Goal: Task Accomplishment & Management: Use online tool/utility

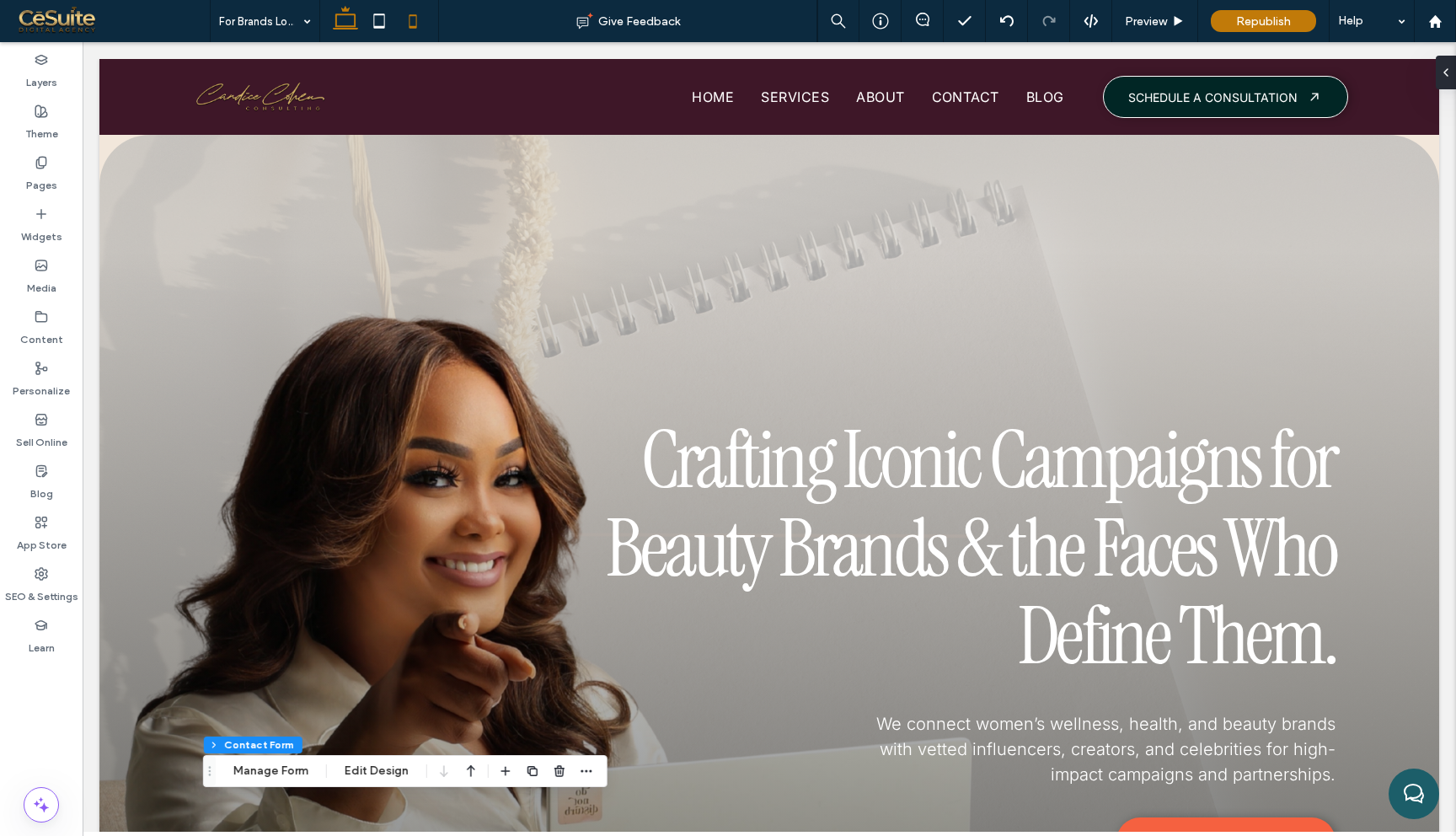
click at [421, 20] on icon at bounding box center [413, 21] width 34 height 34
type input "***"
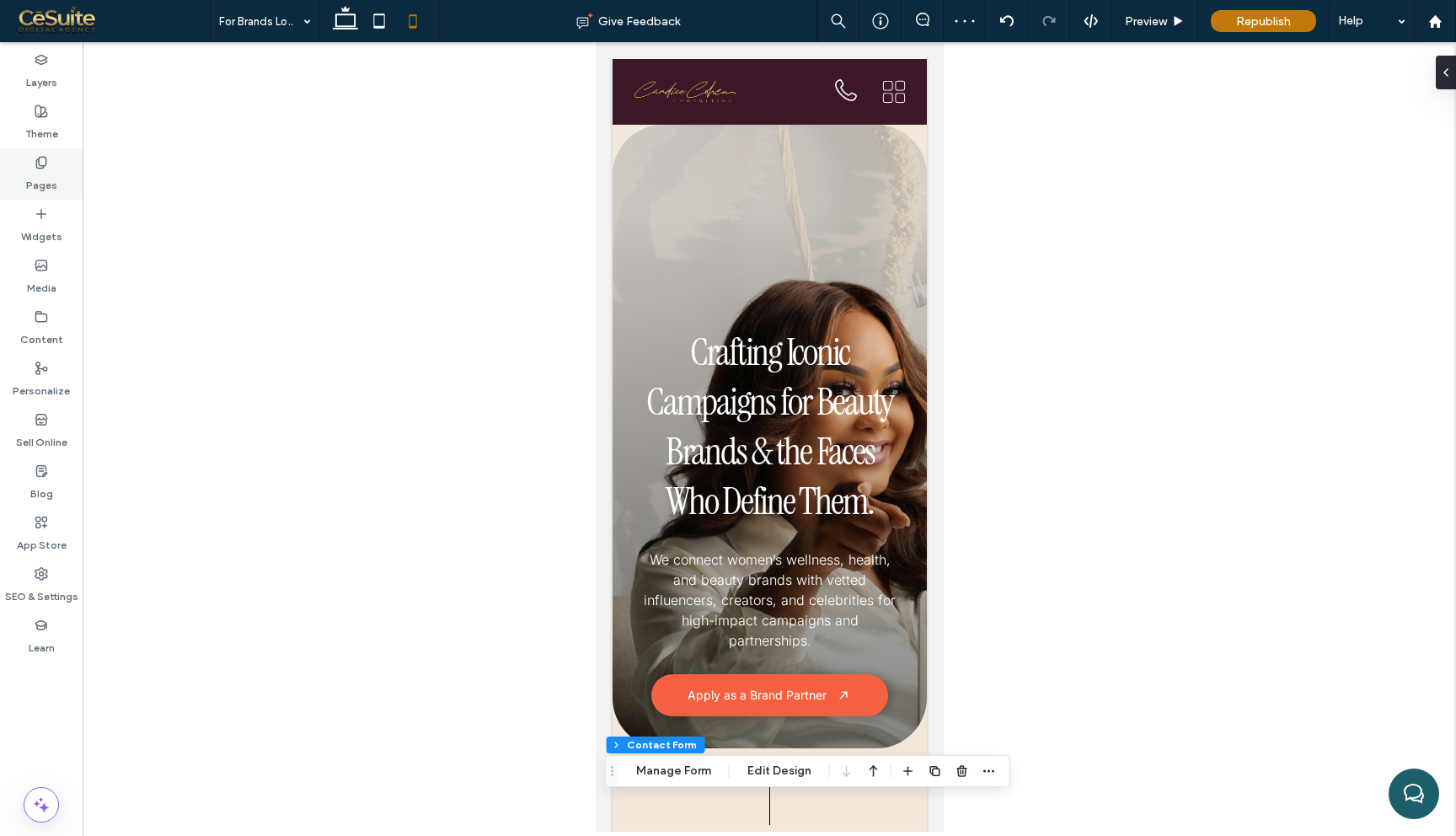
click at [54, 172] on label "Pages" at bounding box center [41, 181] width 31 height 24
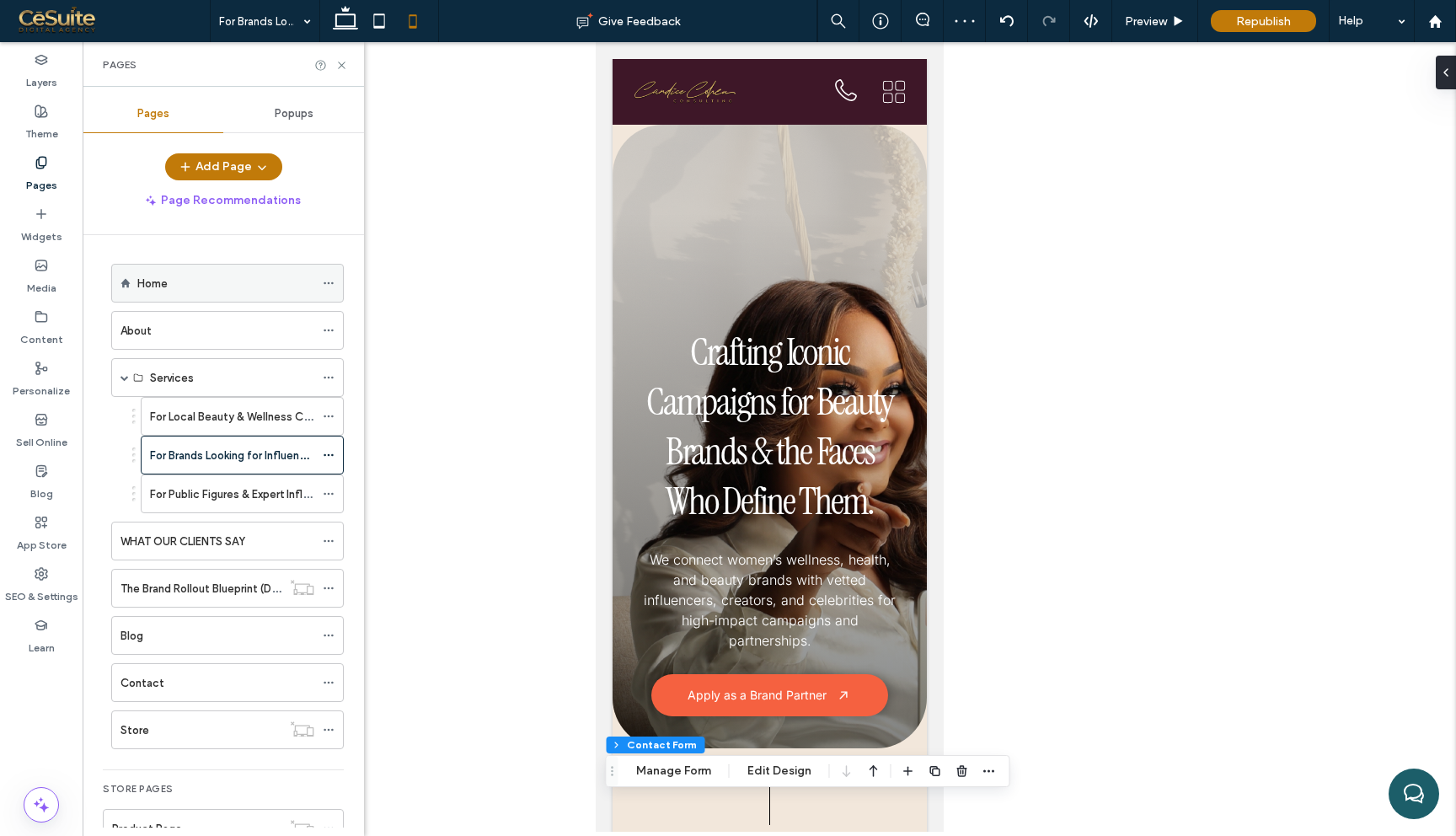
click at [210, 281] on div "Home" at bounding box center [226, 283] width 177 height 18
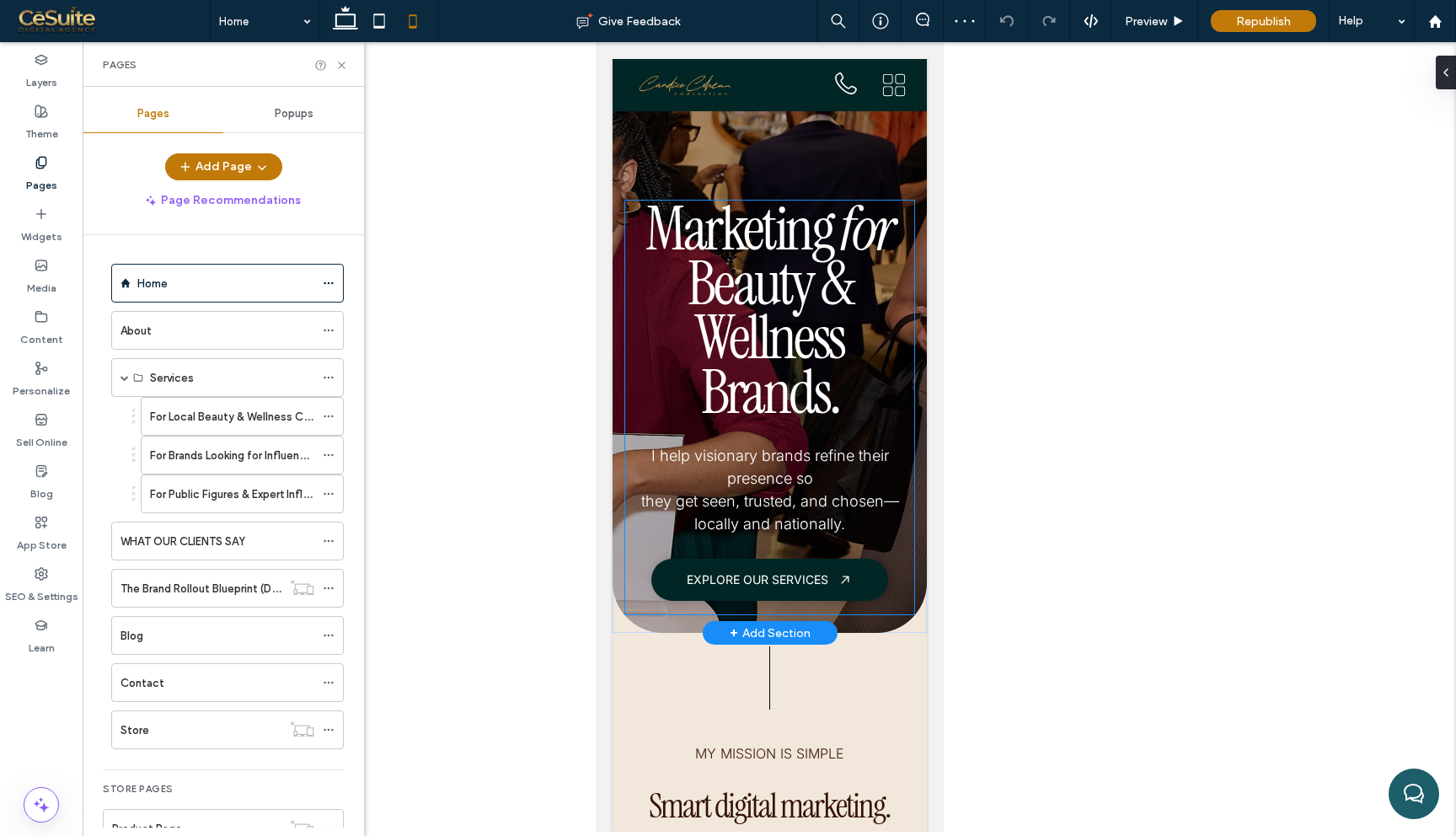
scroll to position [128, 0]
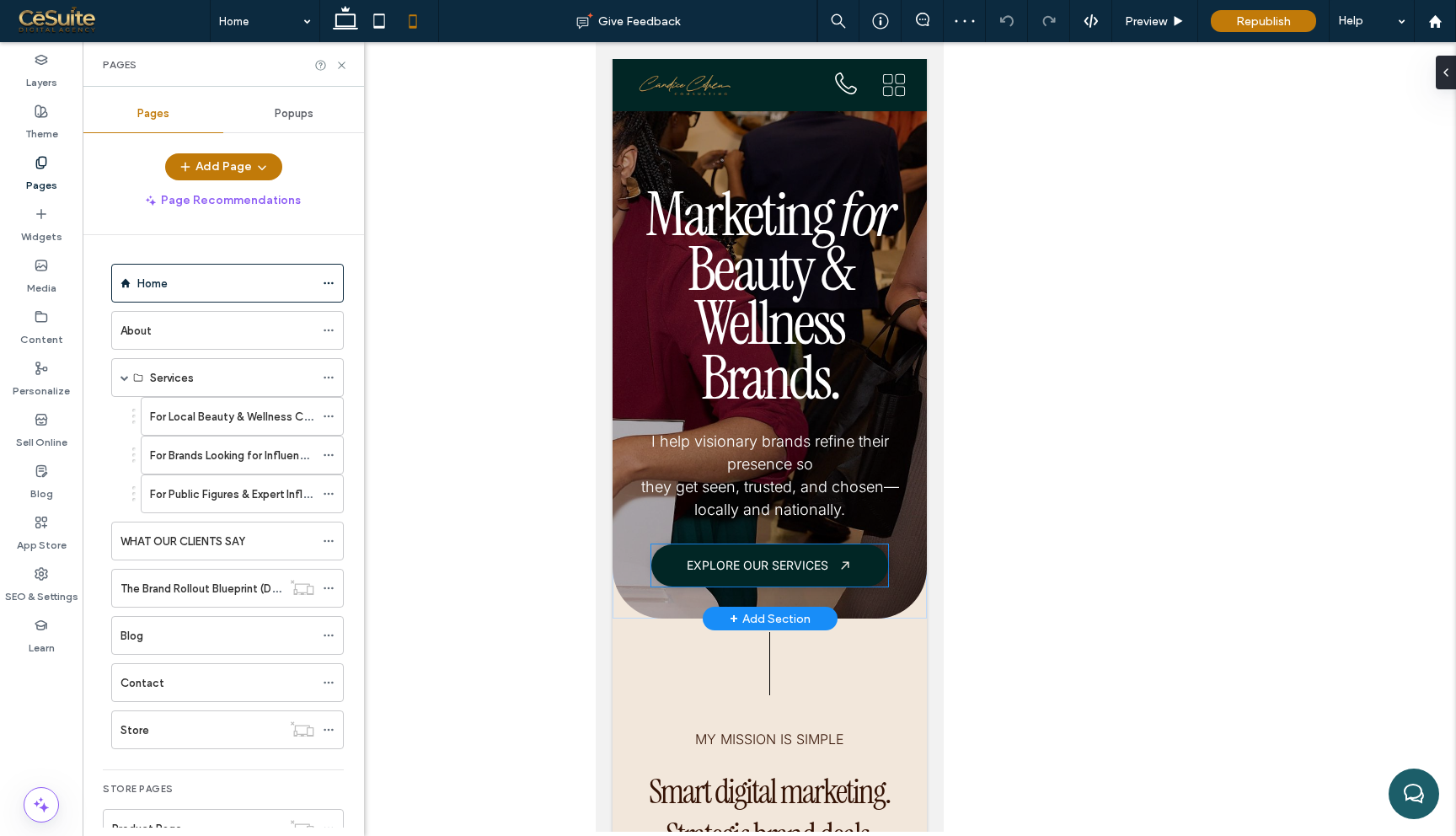
click at [792, 566] on span "EXPLORE OUR SERVICES" at bounding box center [757, 565] width 142 height 14
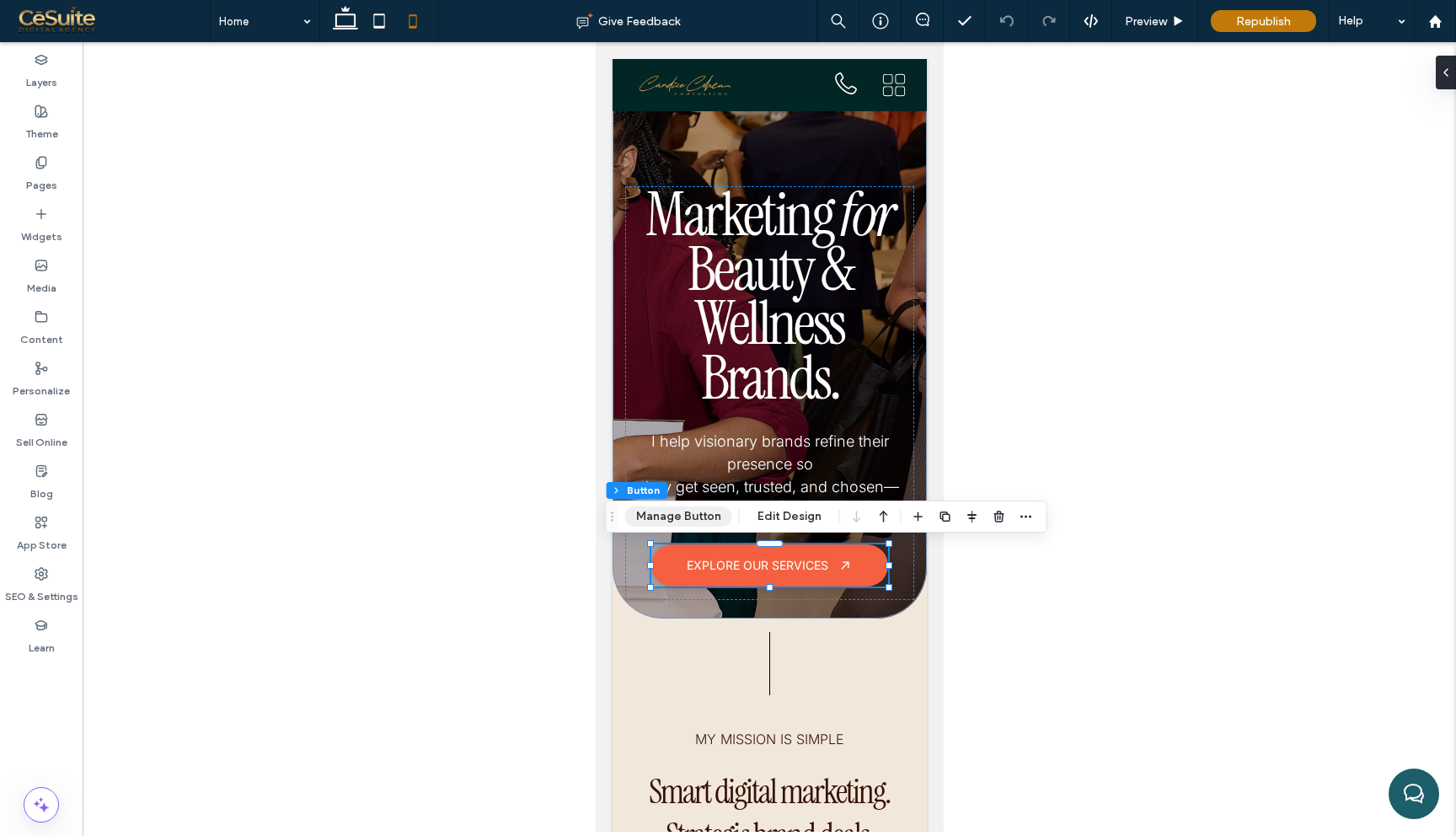
click at [678, 519] on button "Manage Button" at bounding box center [679, 516] width 107 height 20
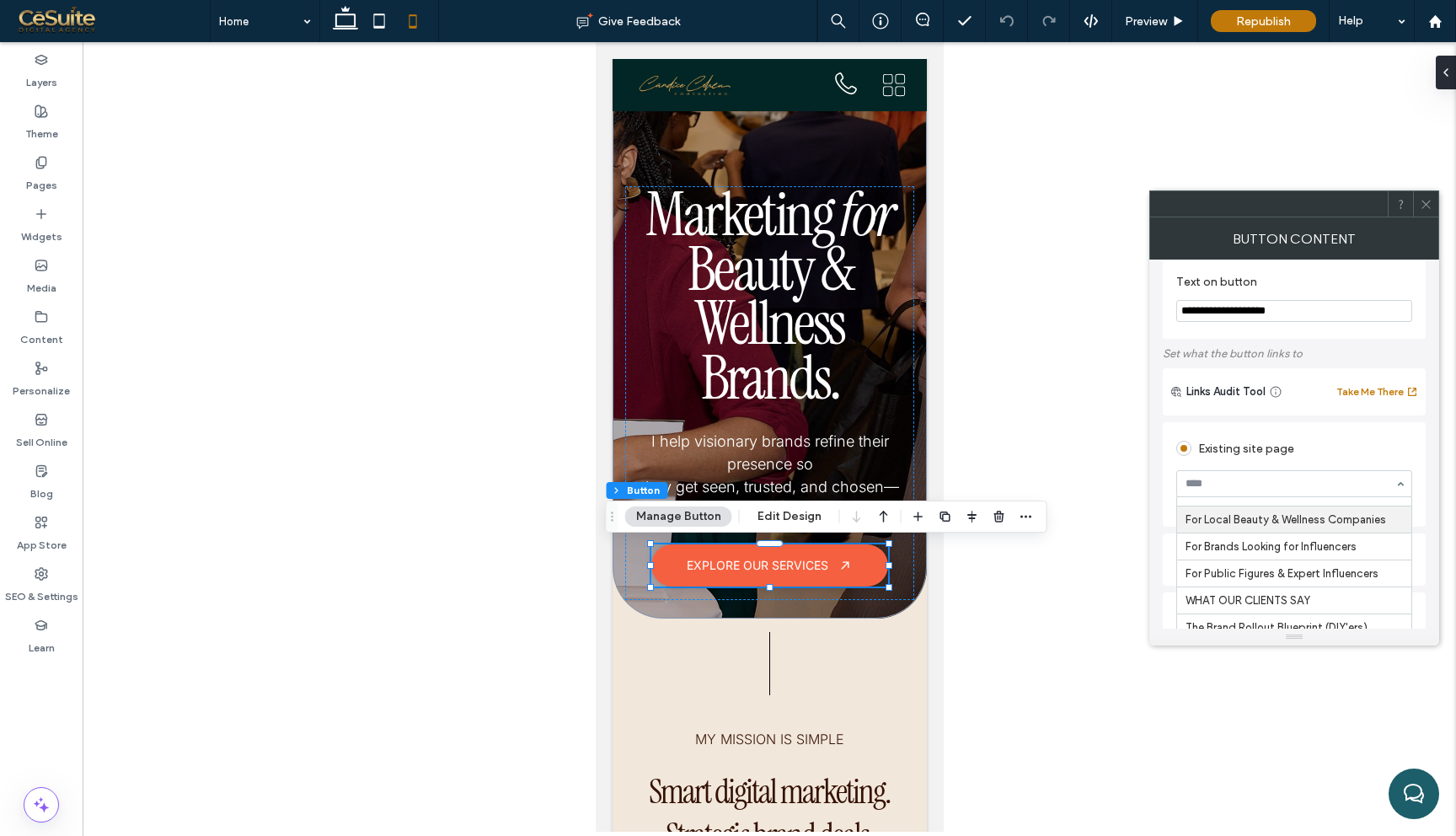
scroll to position [35, 0]
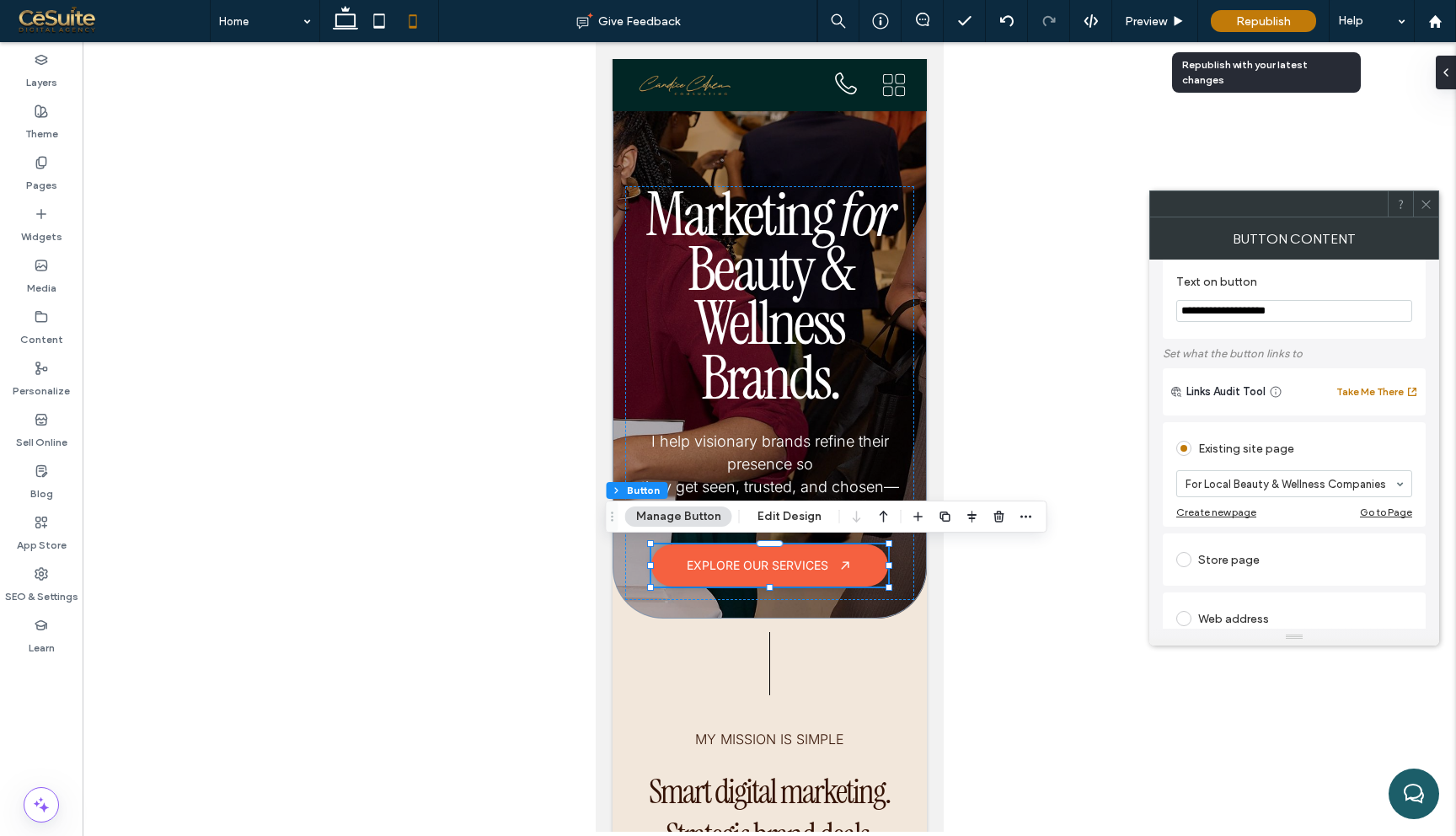
click at [1261, 28] on span "Republish" at bounding box center [1263, 21] width 55 height 14
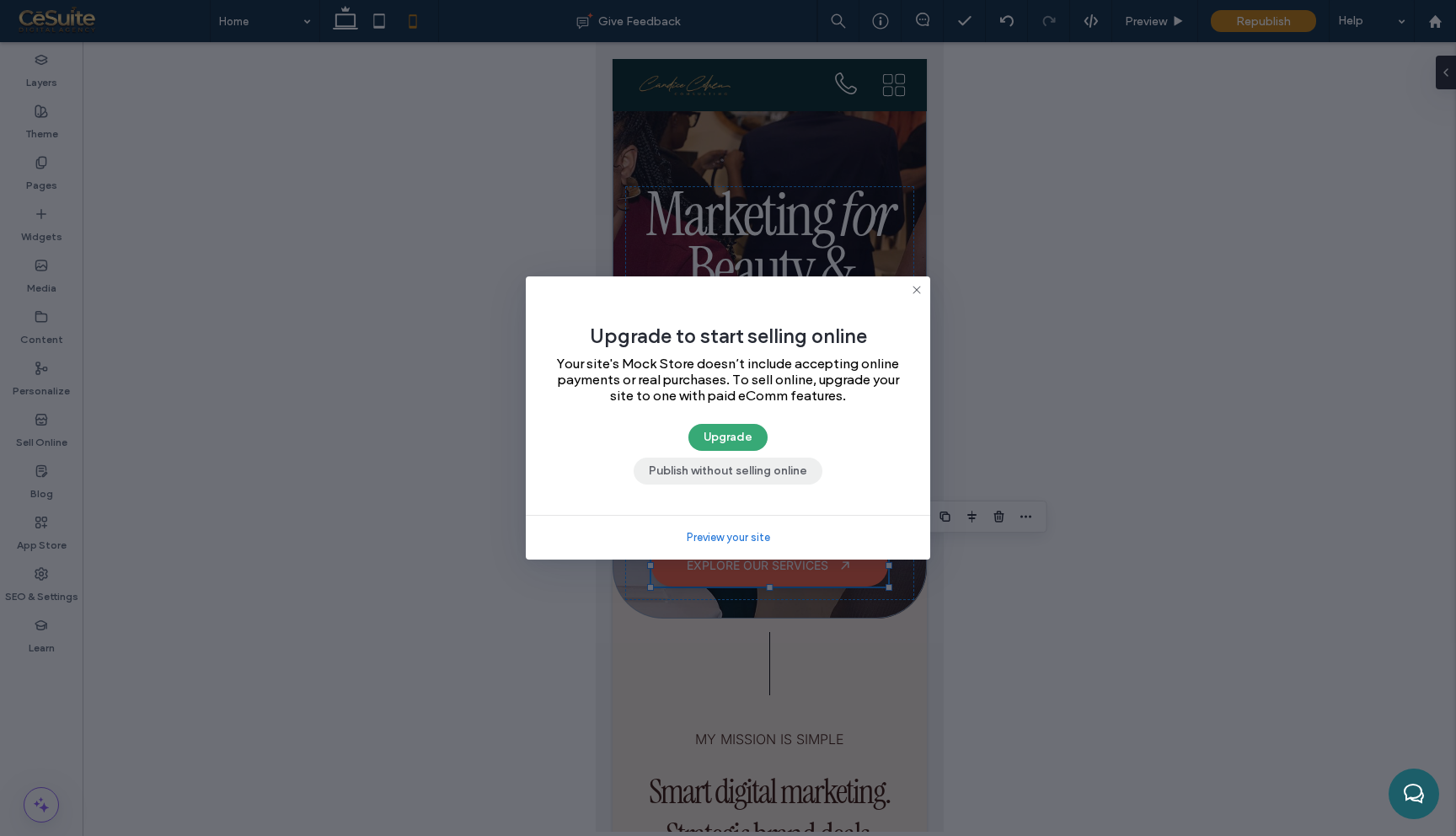
click at [772, 472] on button "Publish without selling online" at bounding box center [728, 471] width 188 height 27
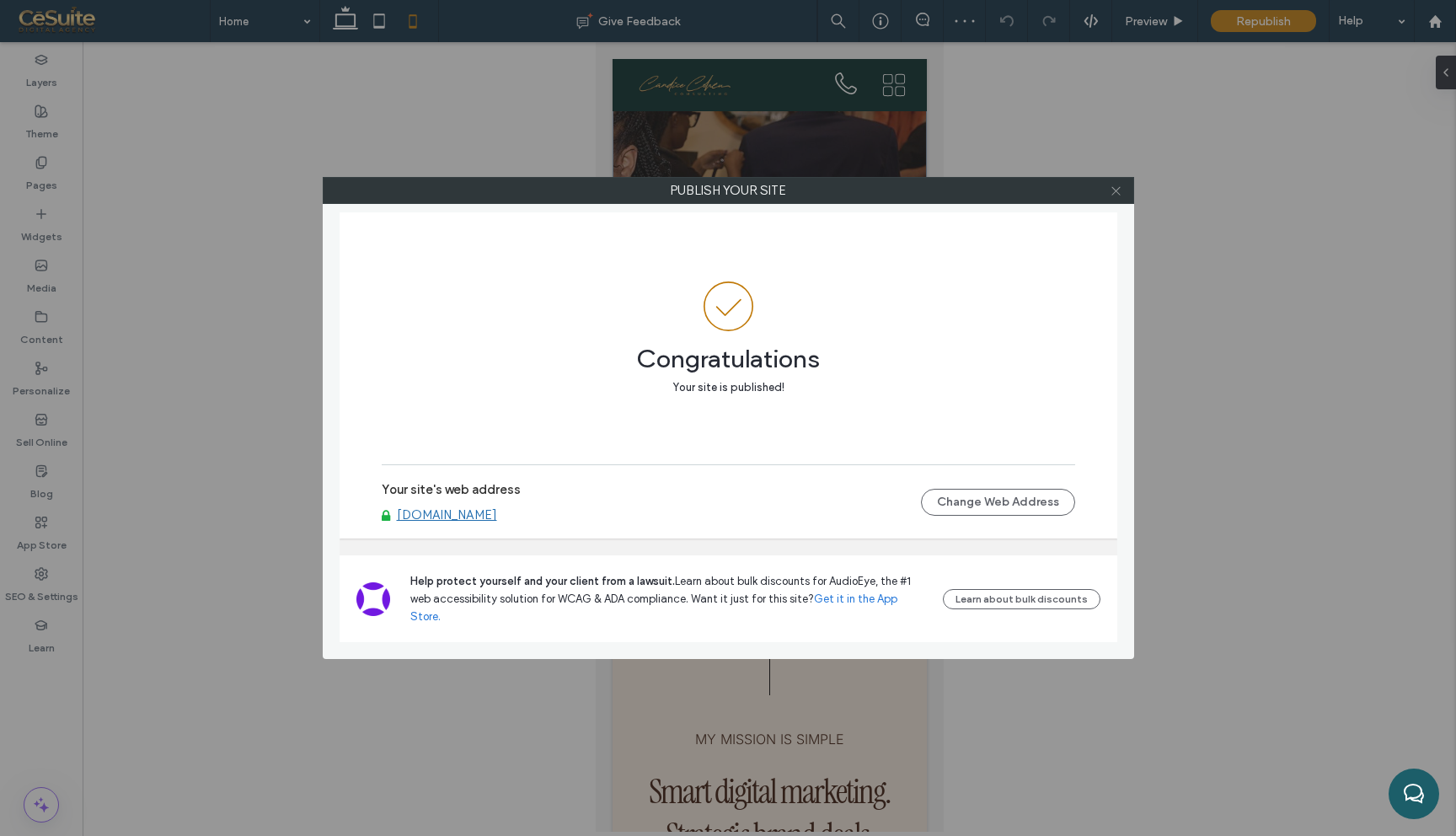
click at [1116, 189] on use at bounding box center [1115, 190] width 8 height 8
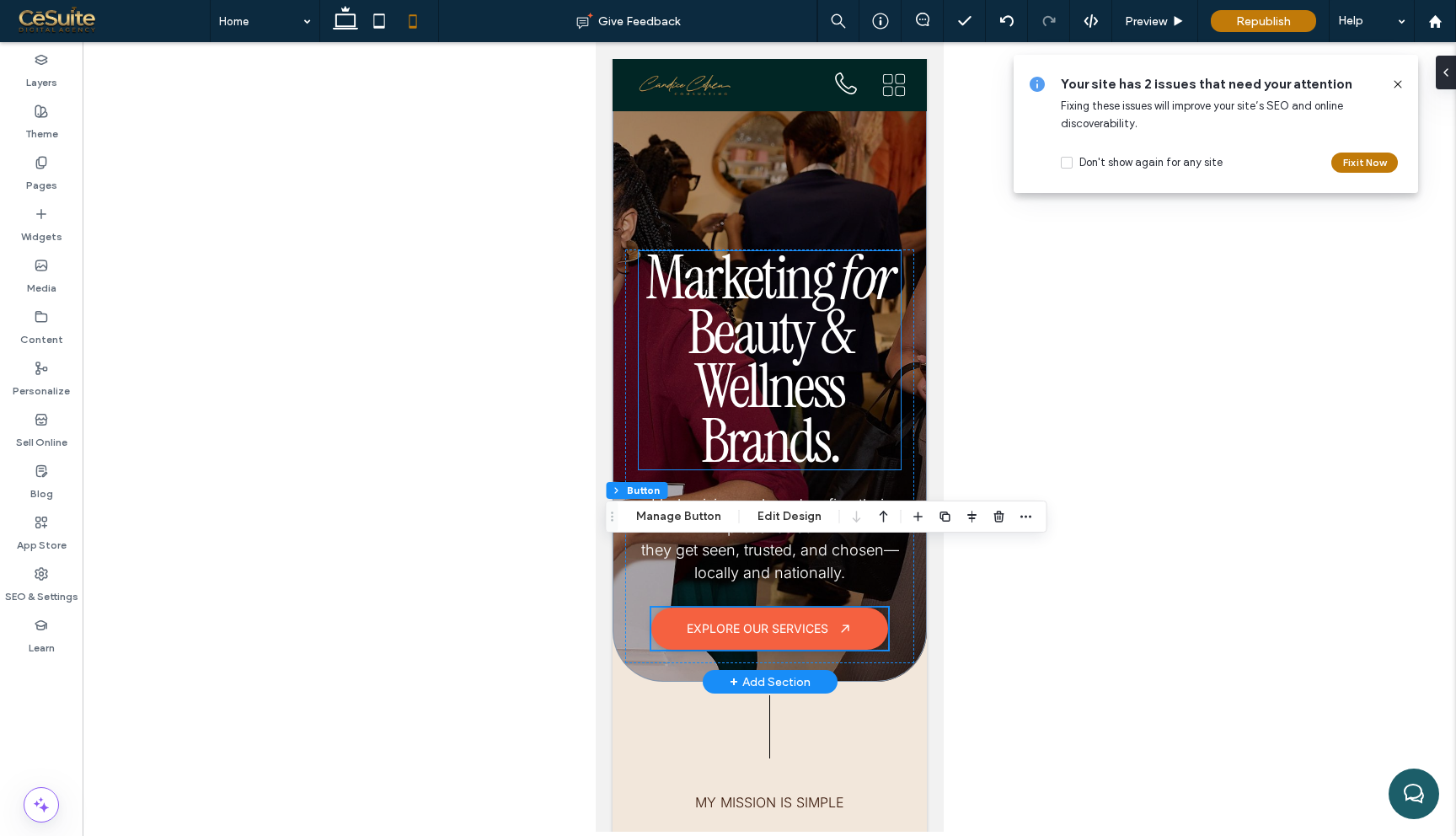
scroll to position [0, 0]
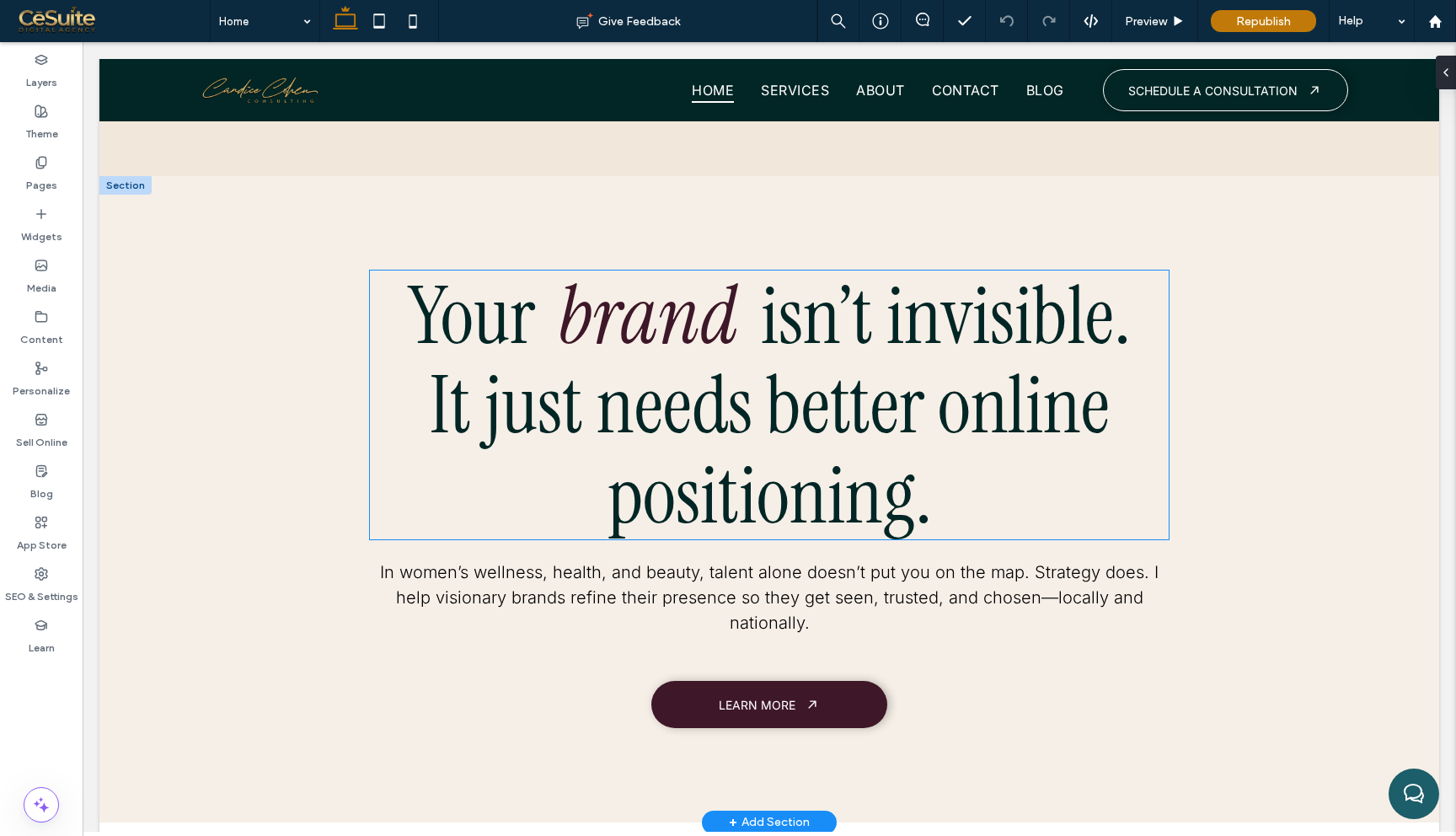
scroll to position [1636, 0]
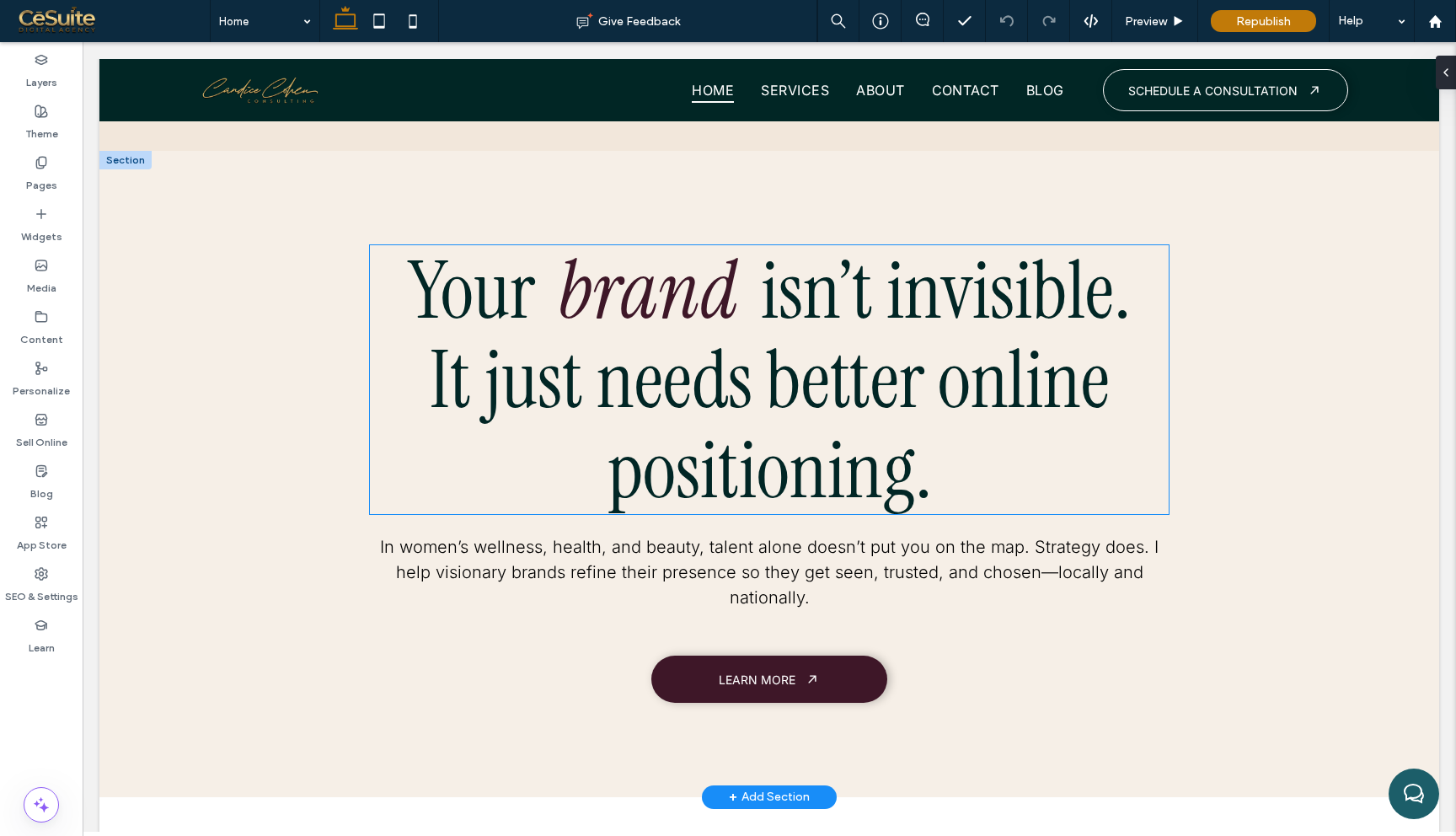
click at [761, 367] on span "It just needs better online positioning." at bounding box center [770, 424] width 680 height 194
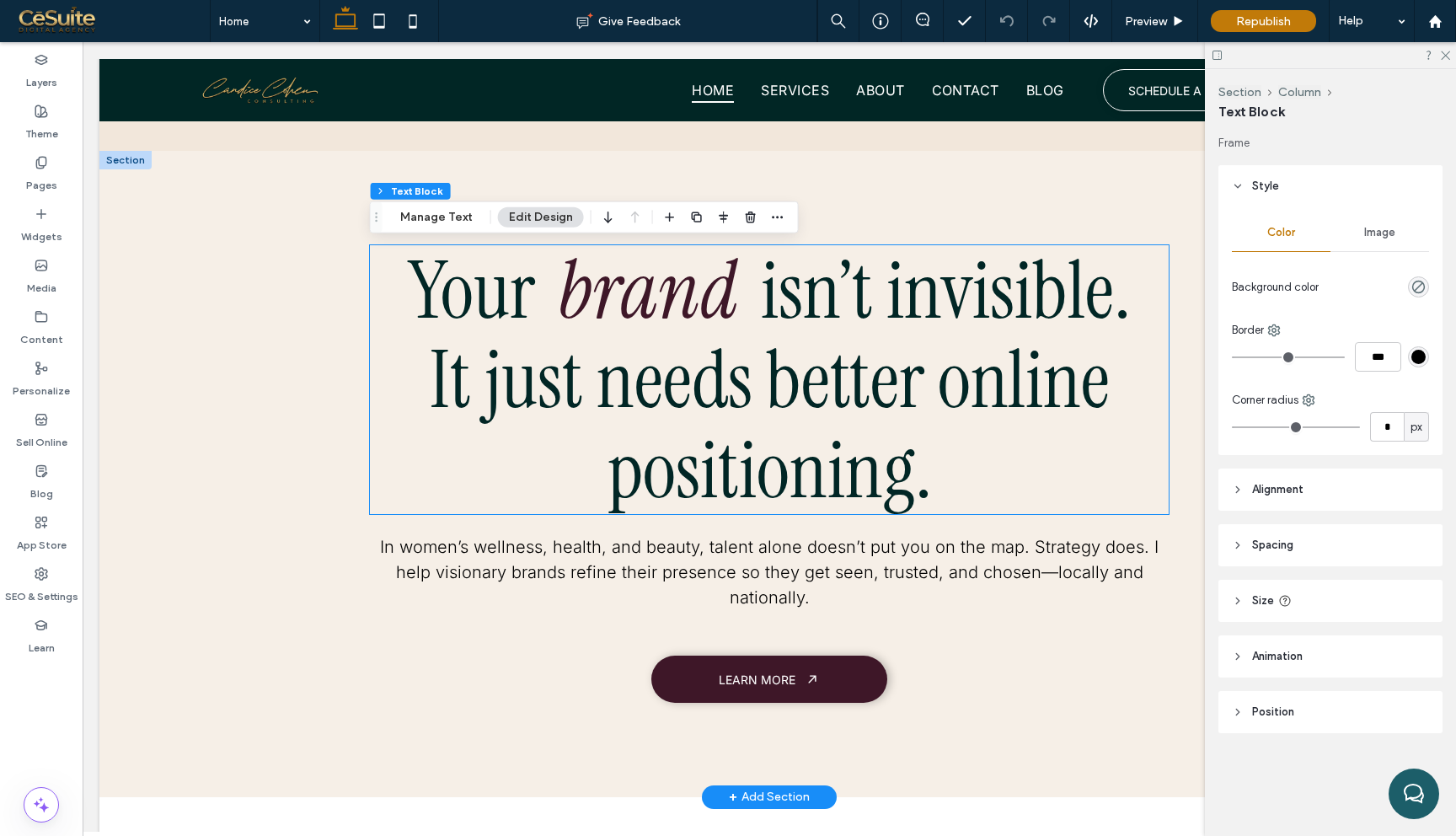
click at [761, 367] on div "Your brand isn’t invisible. It just needs better online positioning." at bounding box center [770, 380] width 799 height 270
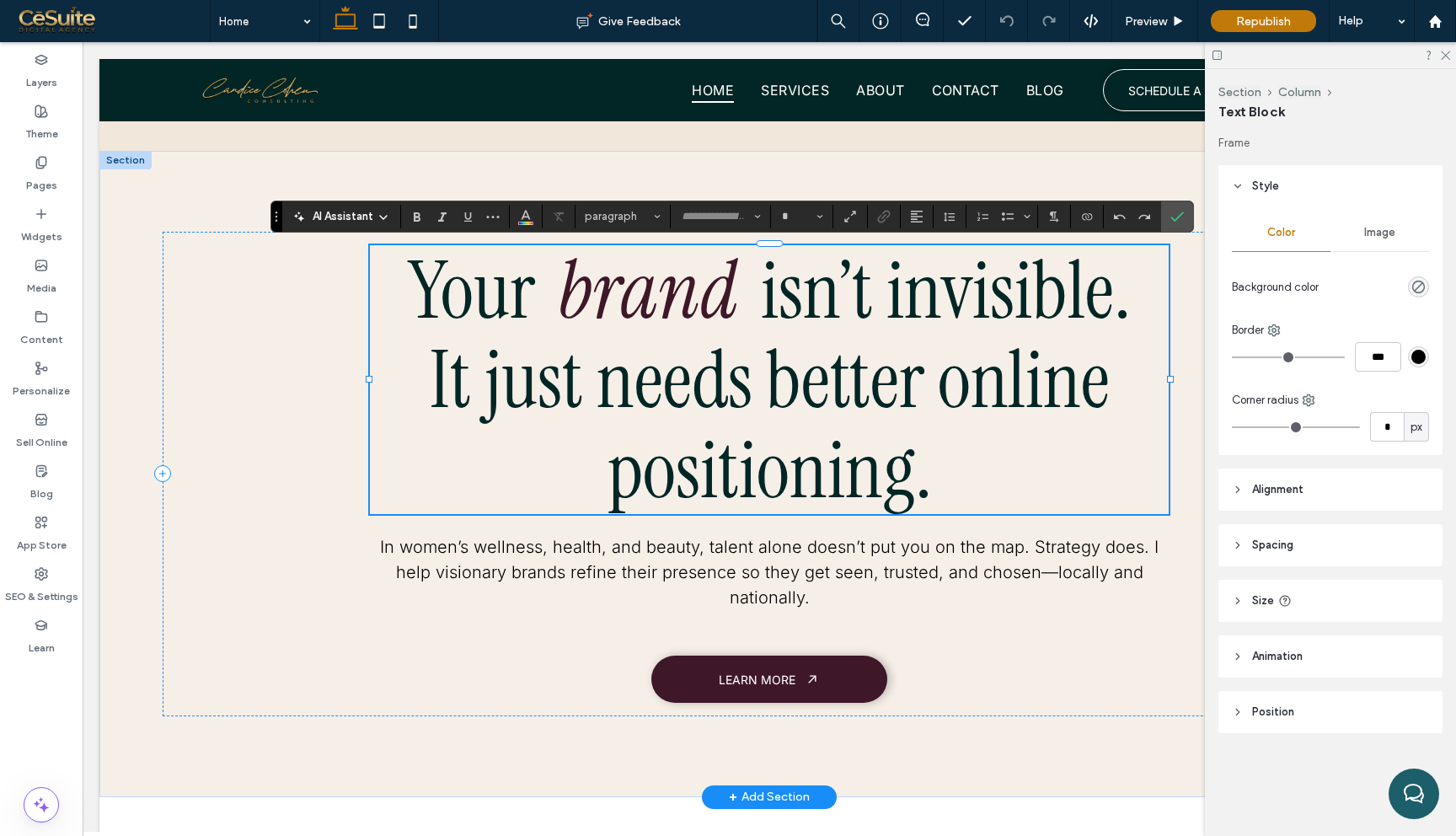
type input "**"
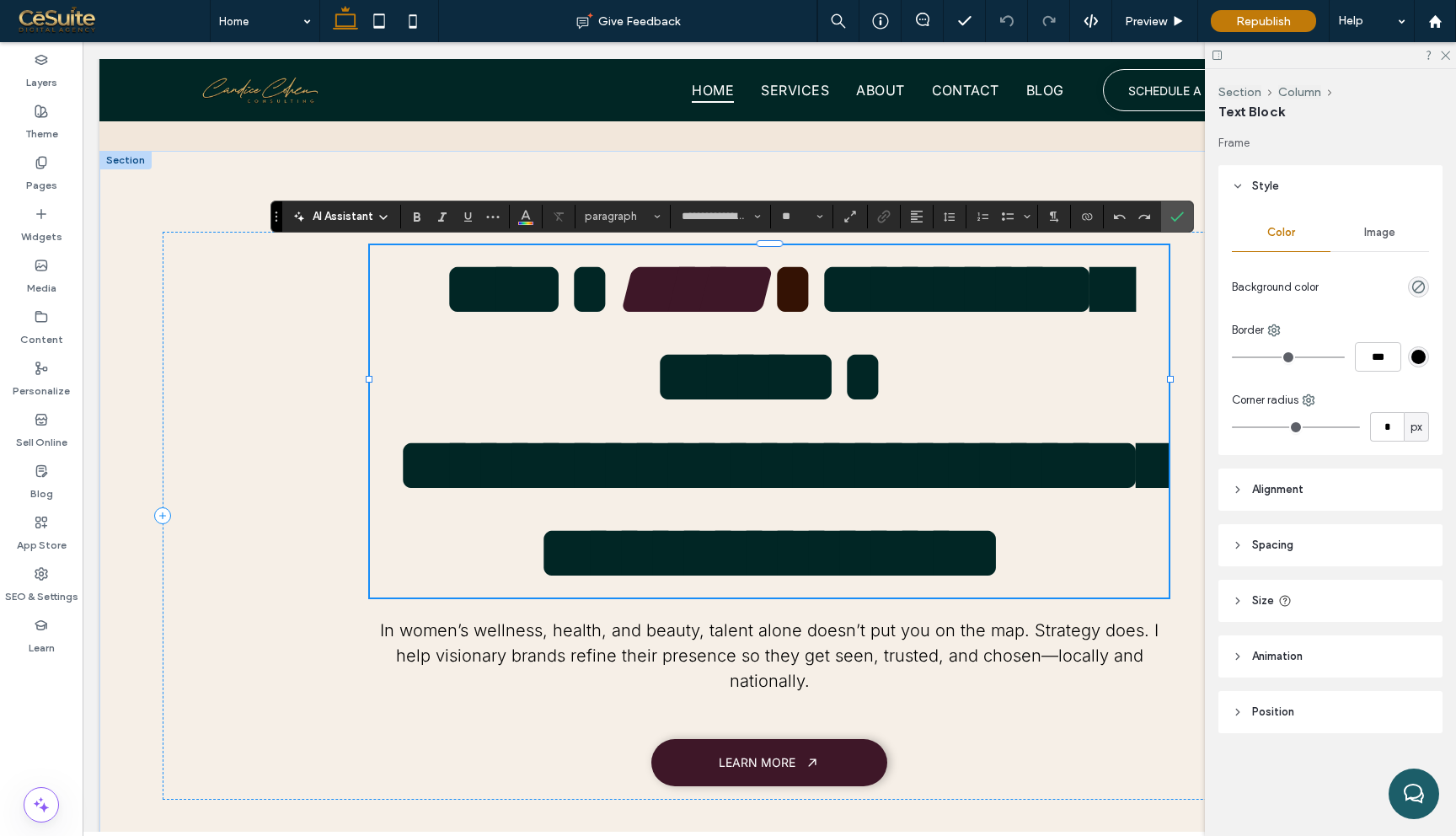
click at [789, 426] on span "**********" at bounding box center [785, 510] width 779 height 167
drag, startPoint x: 766, startPoint y: 375, endPoint x: 925, endPoint y: 375, distance: 159.0
click at [925, 426] on span "**********" at bounding box center [785, 510] width 779 height 167
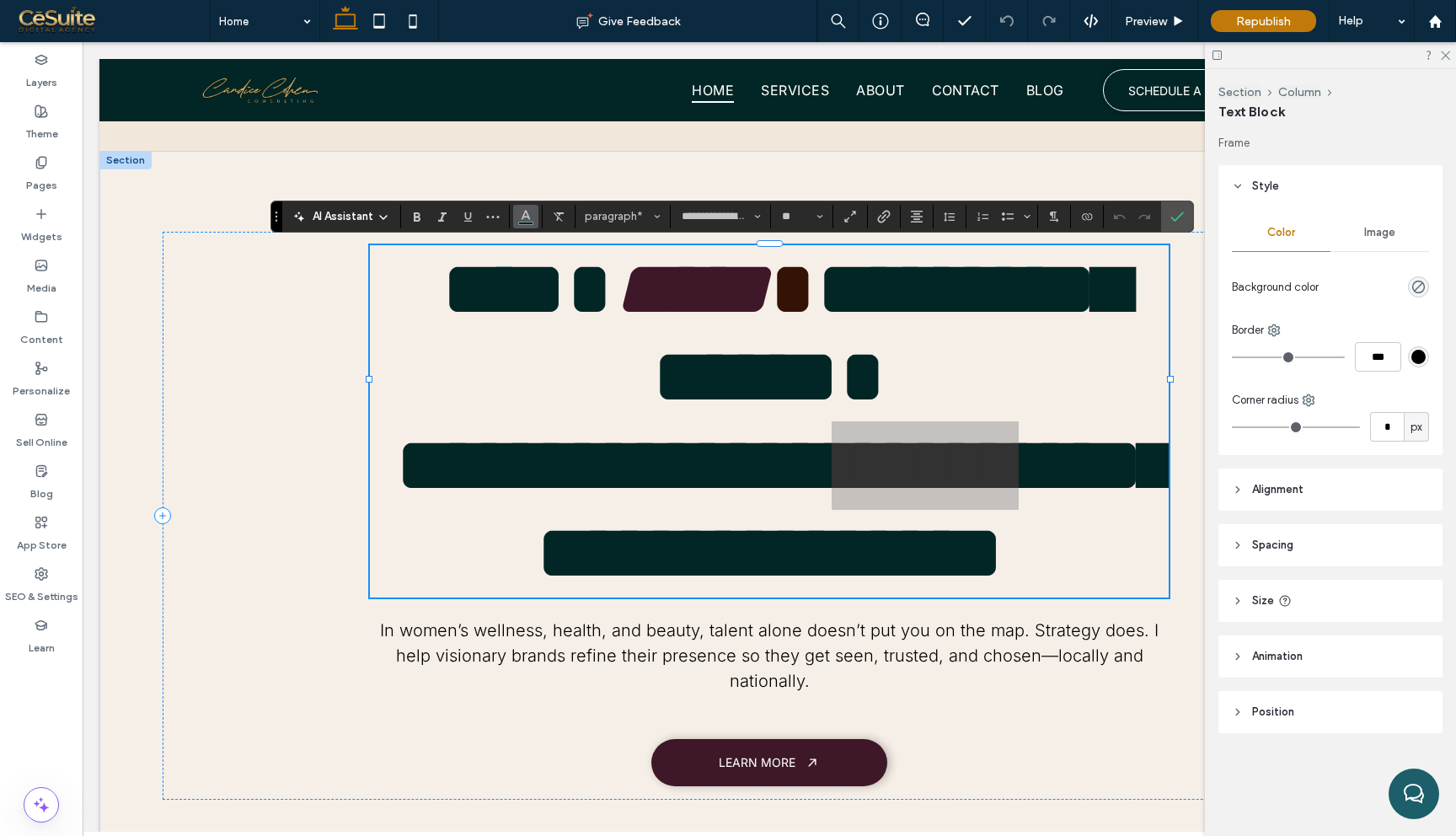
click at [530, 214] on icon "Color" at bounding box center [526, 215] width 14 height 14
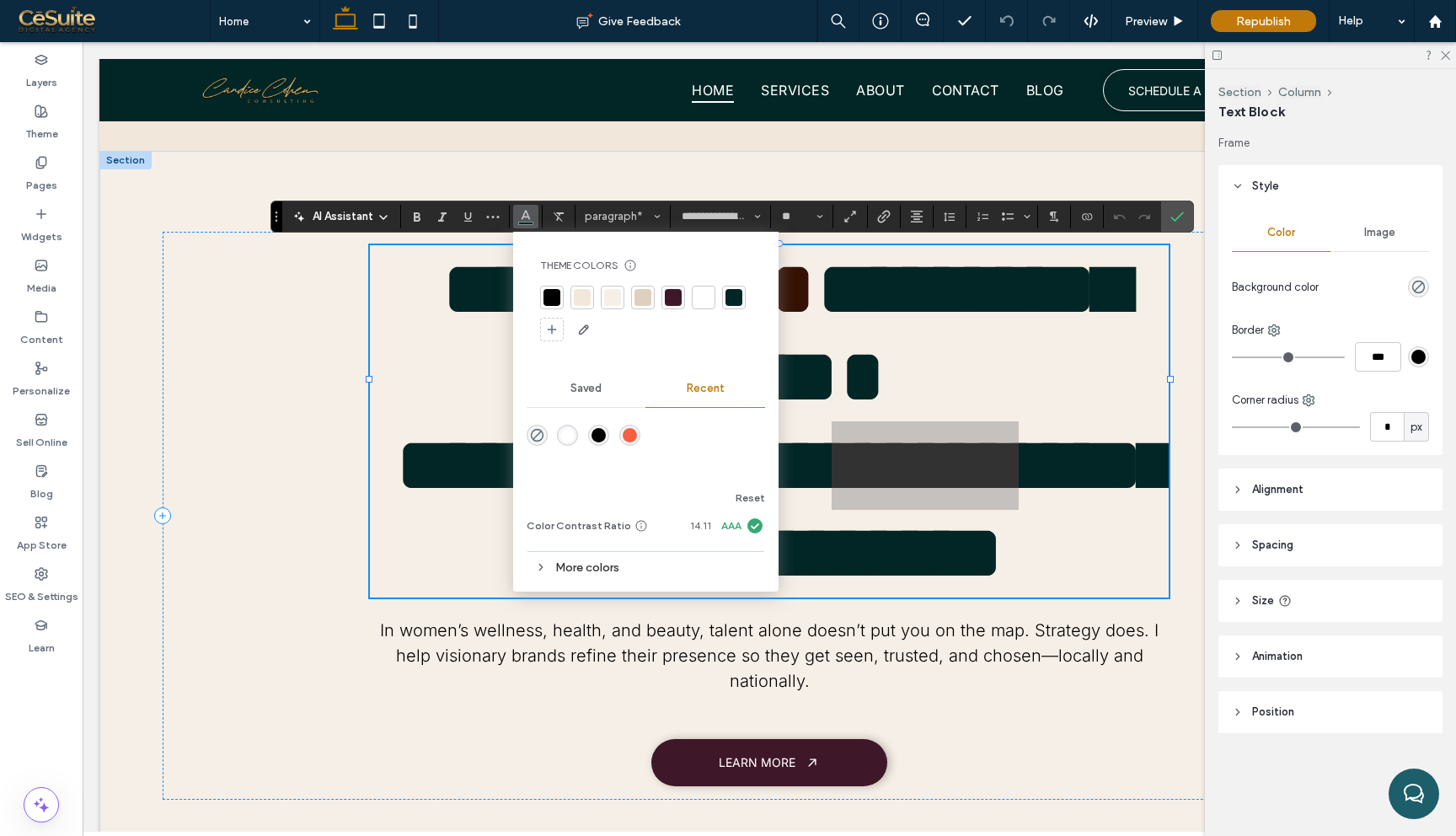
click at [624, 429] on div "rgba(245, 97, 64, 1)" at bounding box center [630, 435] width 14 height 14
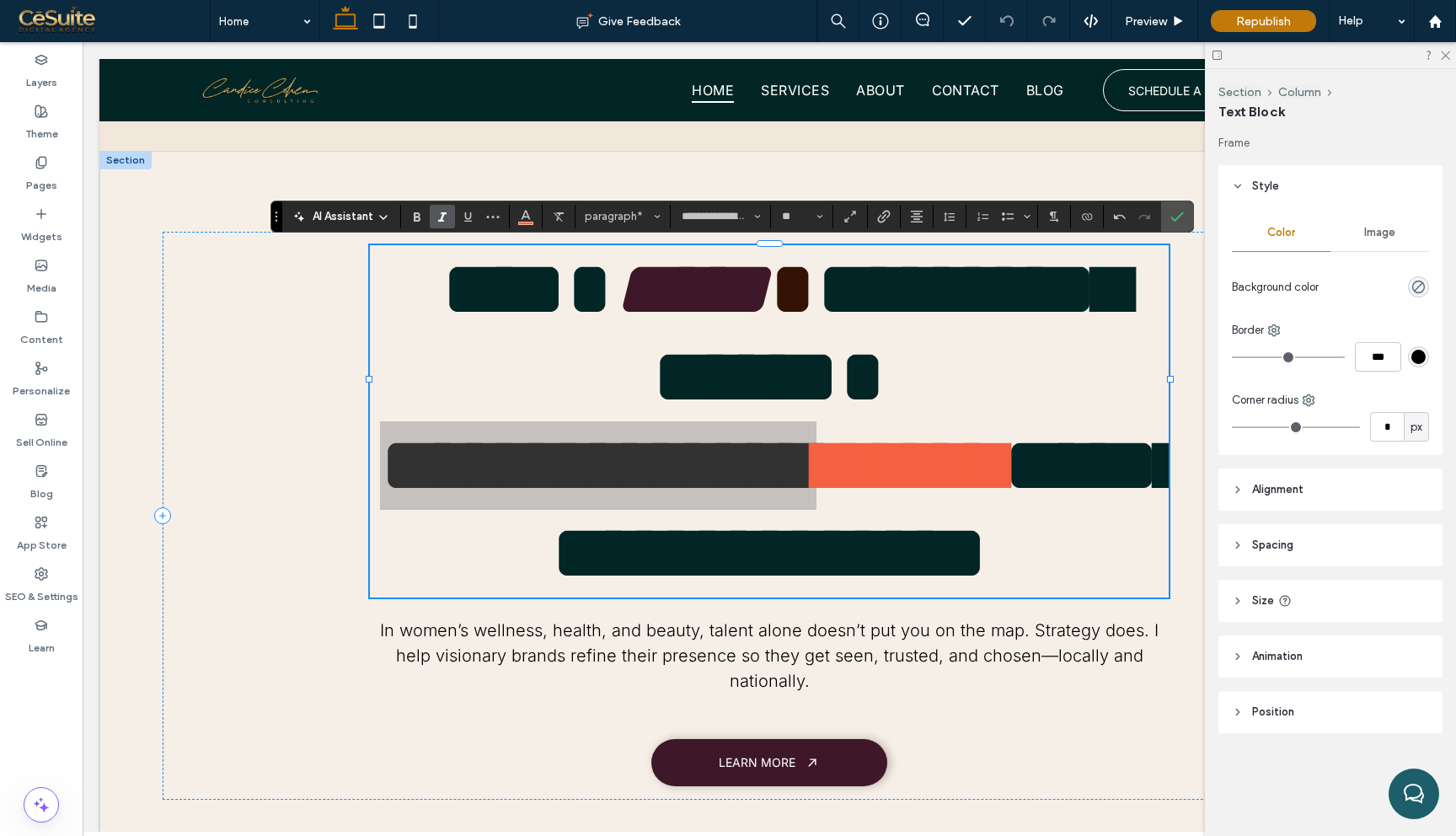
click at [434, 226] on label "Italic" at bounding box center [443, 216] width 25 height 24
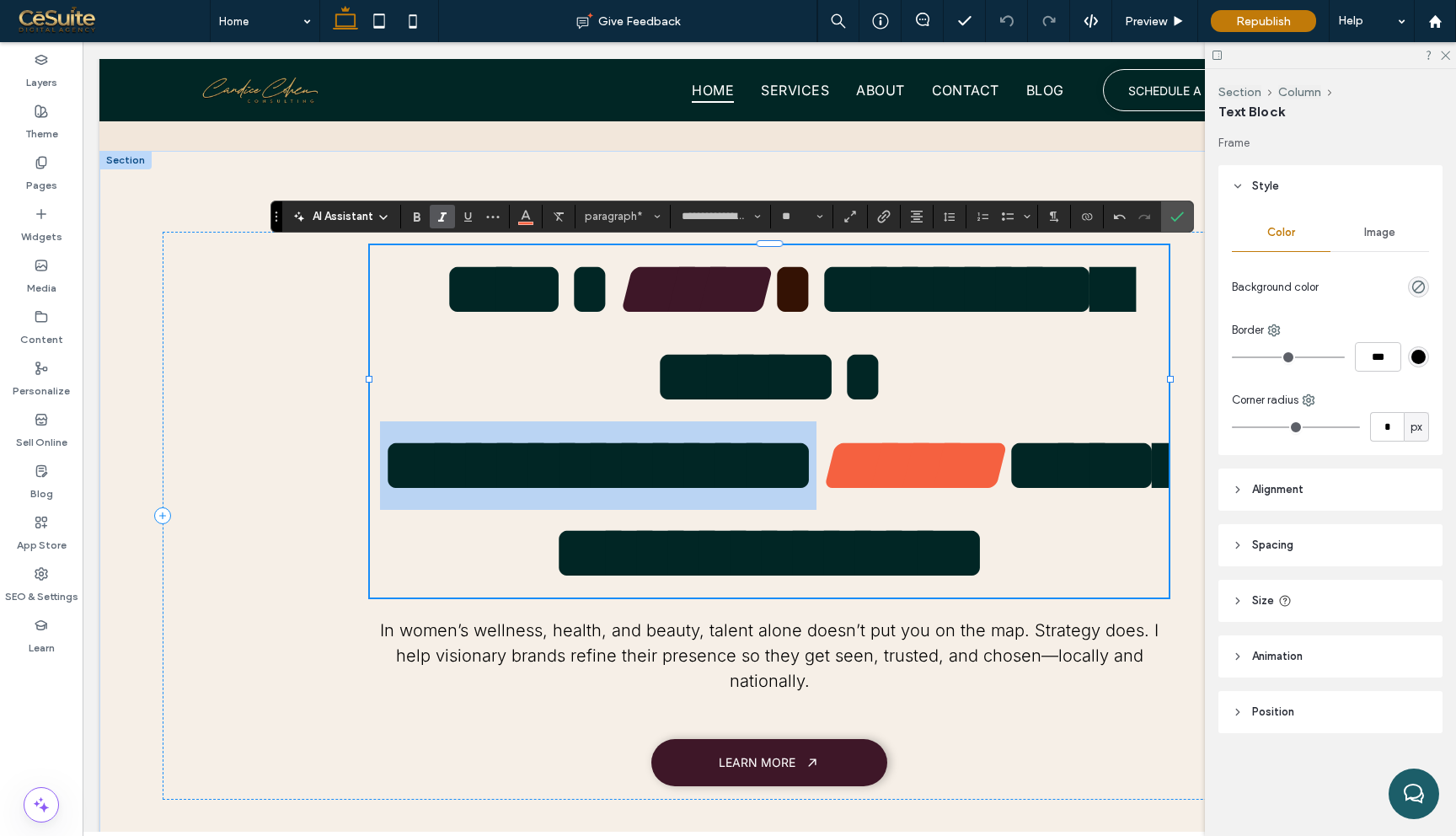
type input "*****"
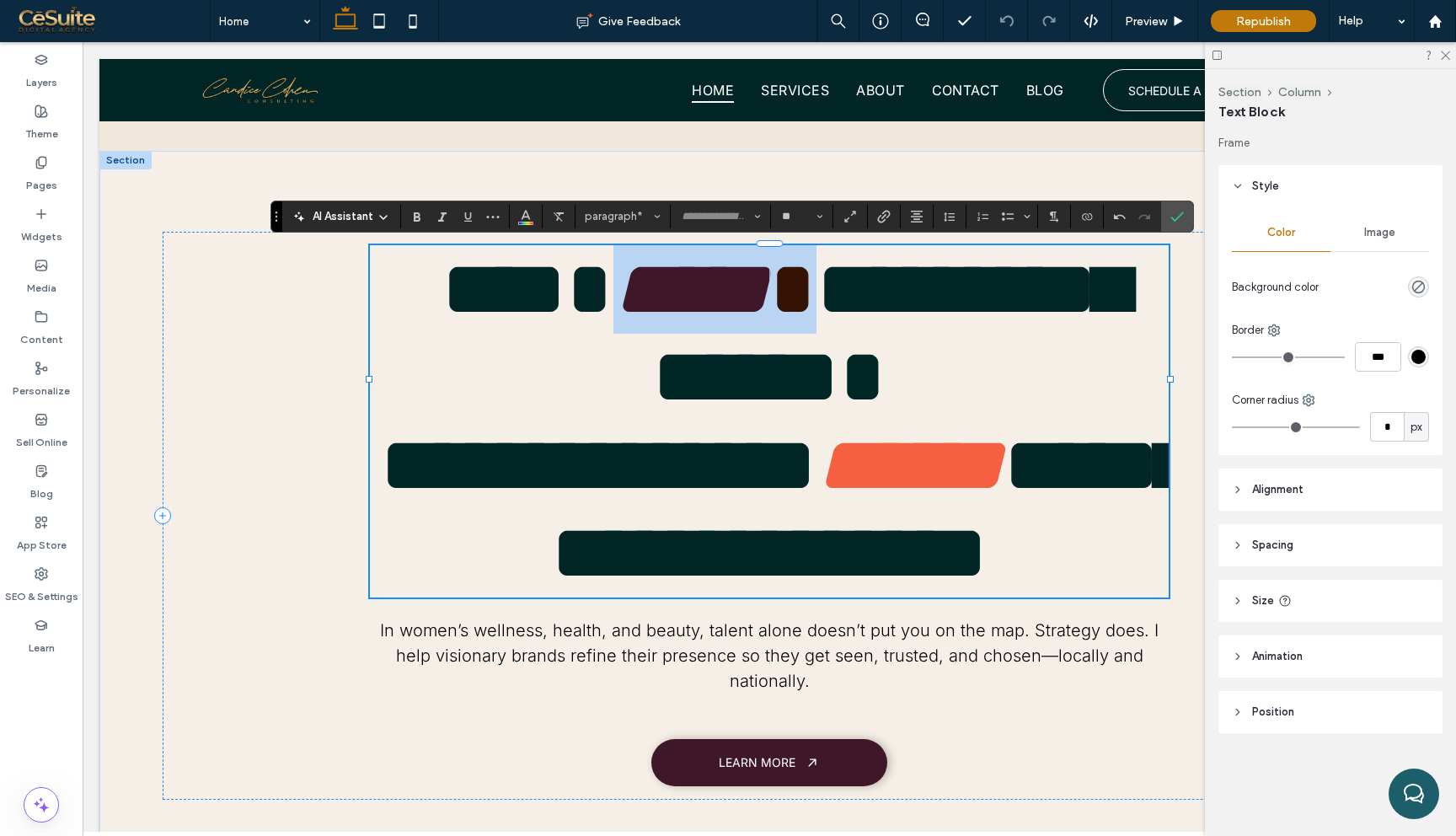
drag, startPoint x: 739, startPoint y: 283, endPoint x: 550, endPoint y: 290, distance: 189.1
click at [550, 290] on p "**********" at bounding box center [770, 333] width 799 height 176
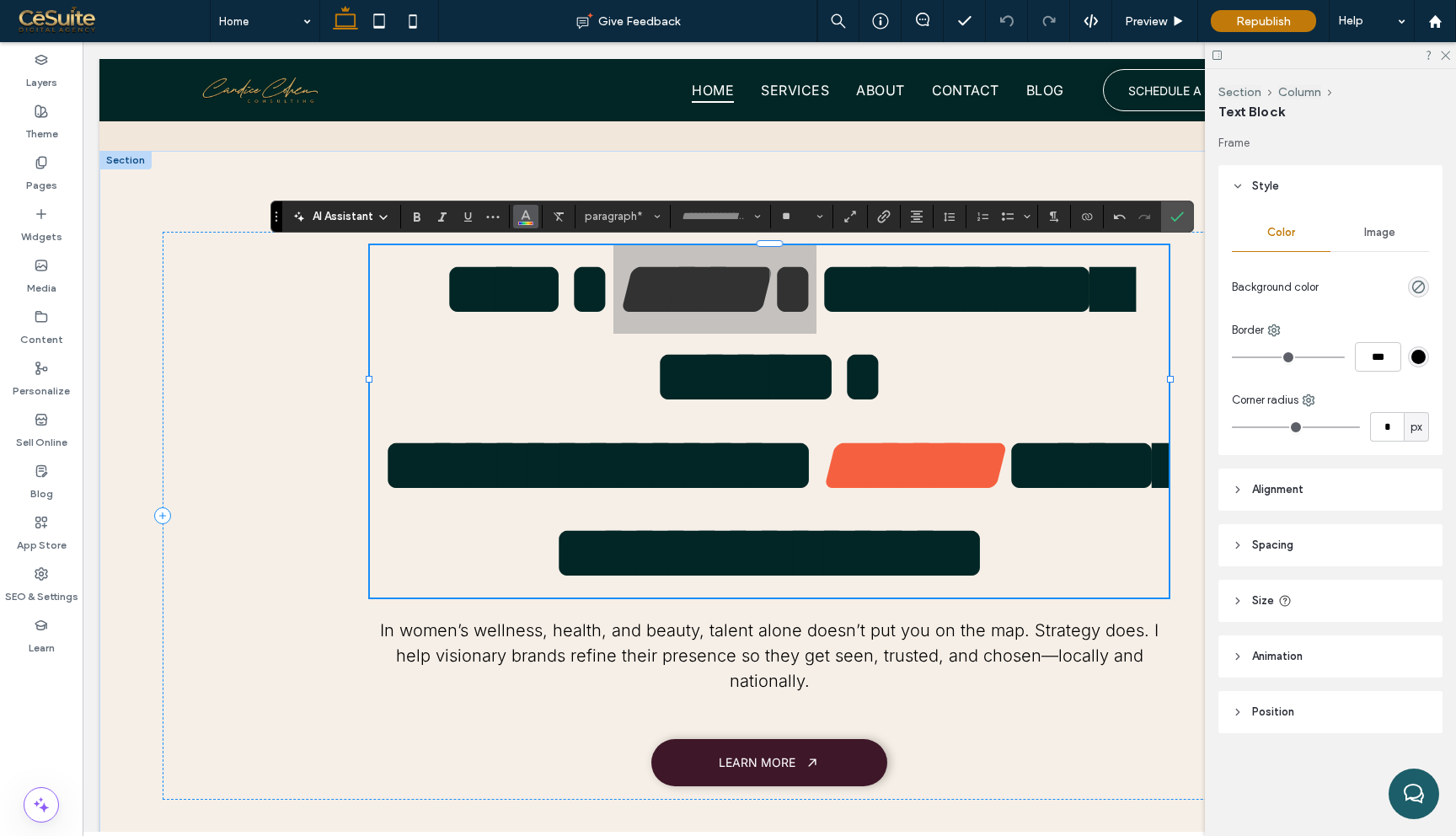
click at [530, 215] on icon "Color" at bounding box center [526, 215] width 14 height 14
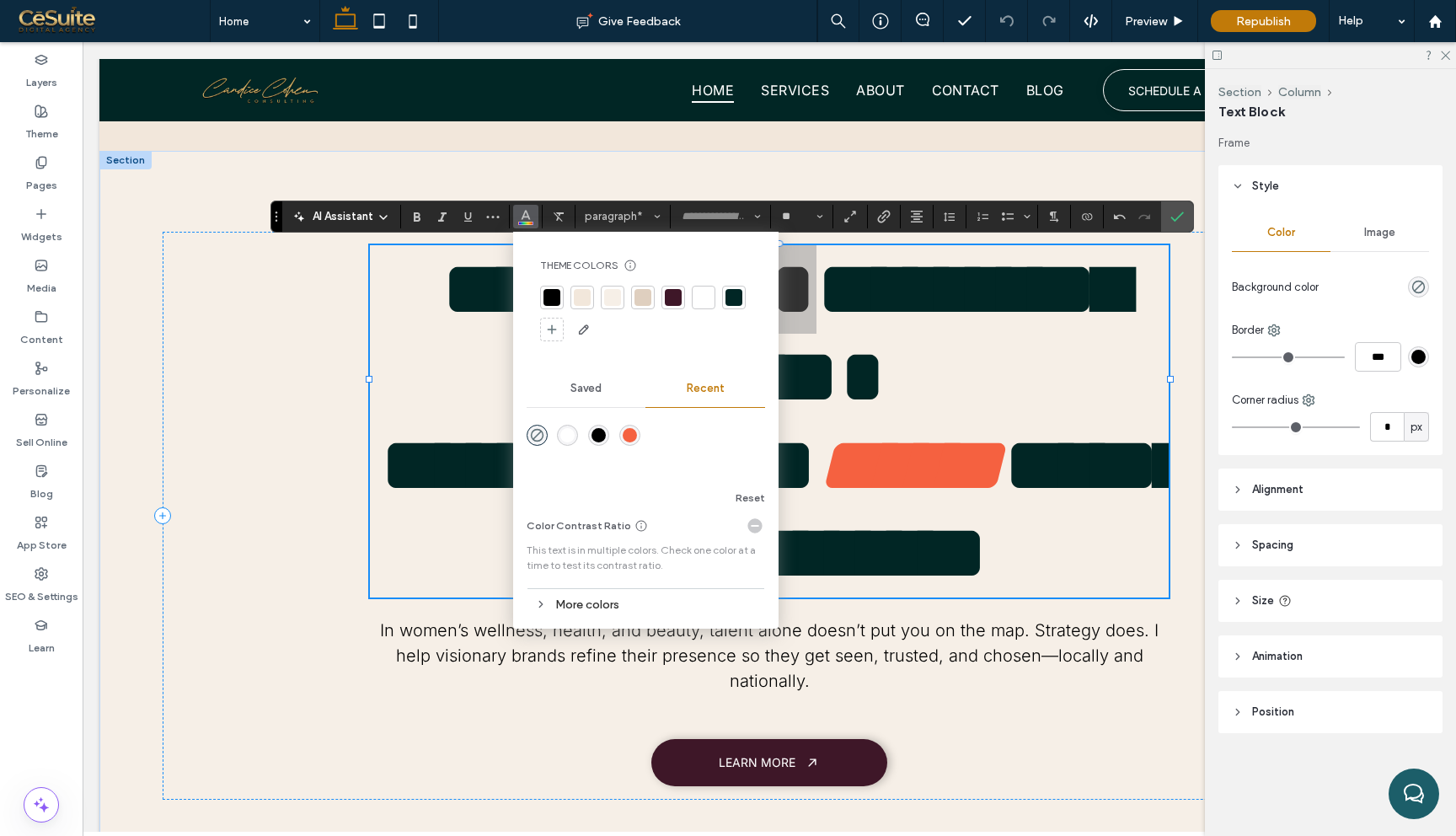
click at [669, 303] on div at bounding box center [673, 298] width 17 height 17
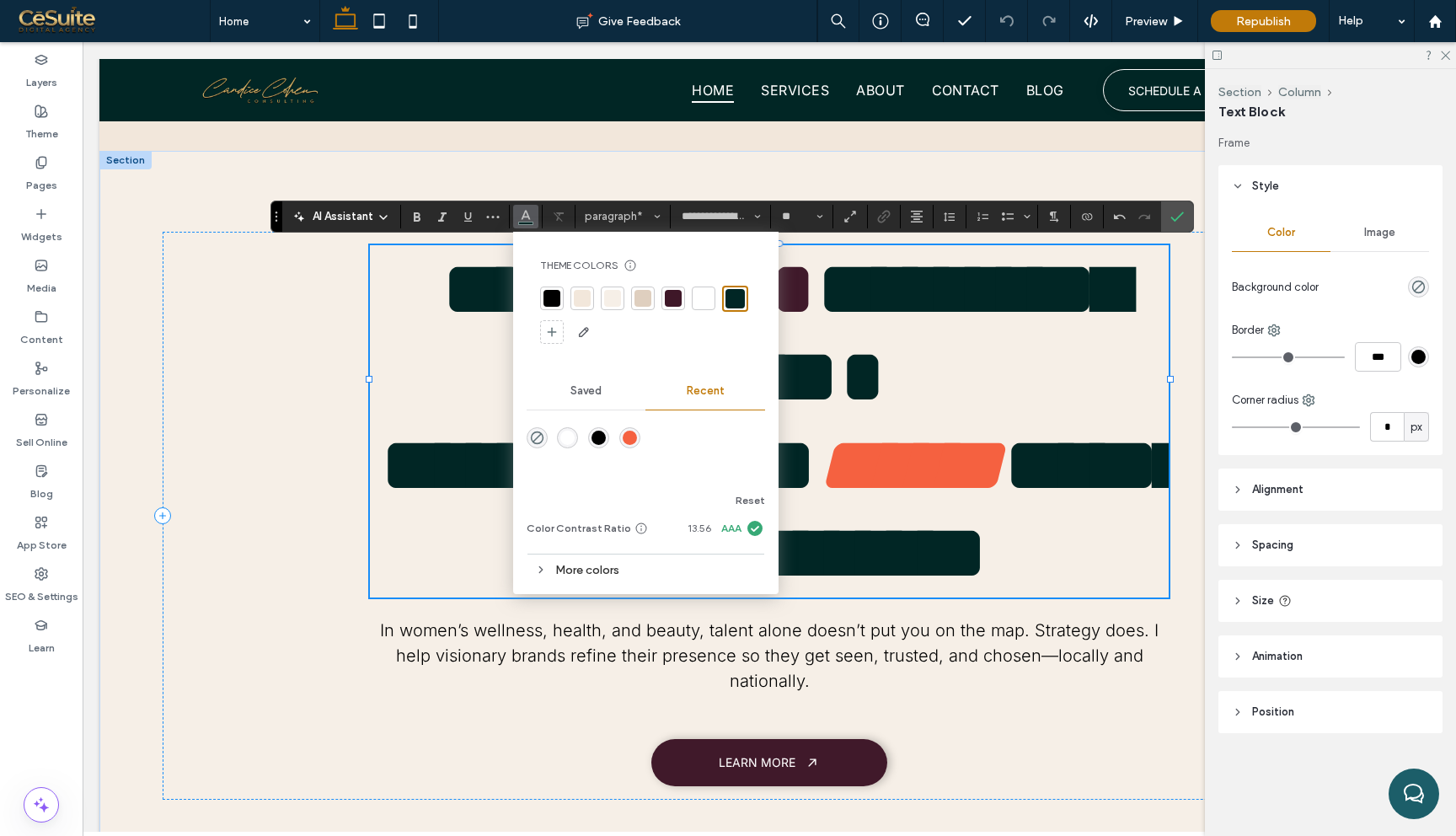
click at [868, 265] on span "**********" at bounding box center [890, 333] width 476 height 167
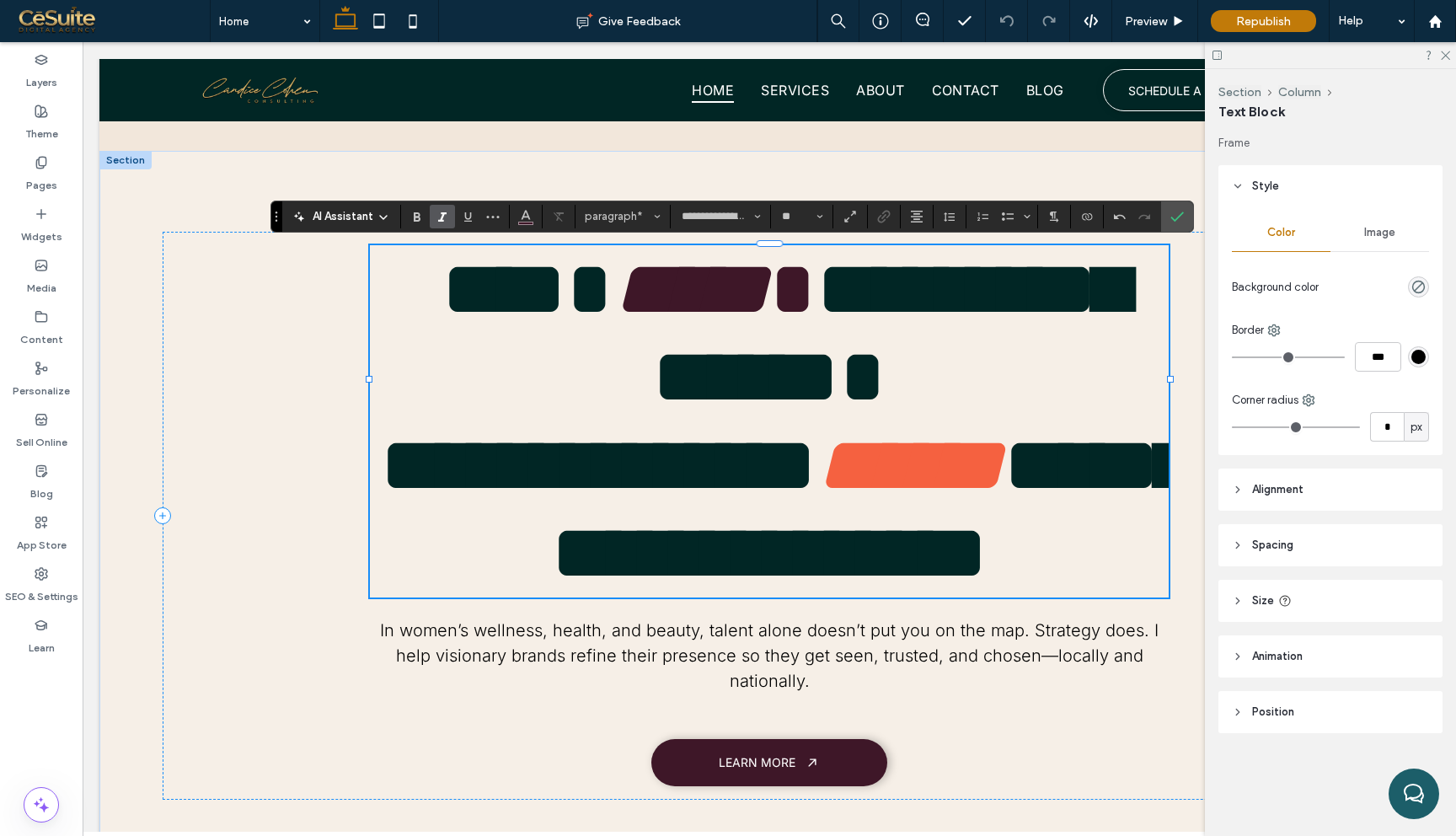
type input "*****"
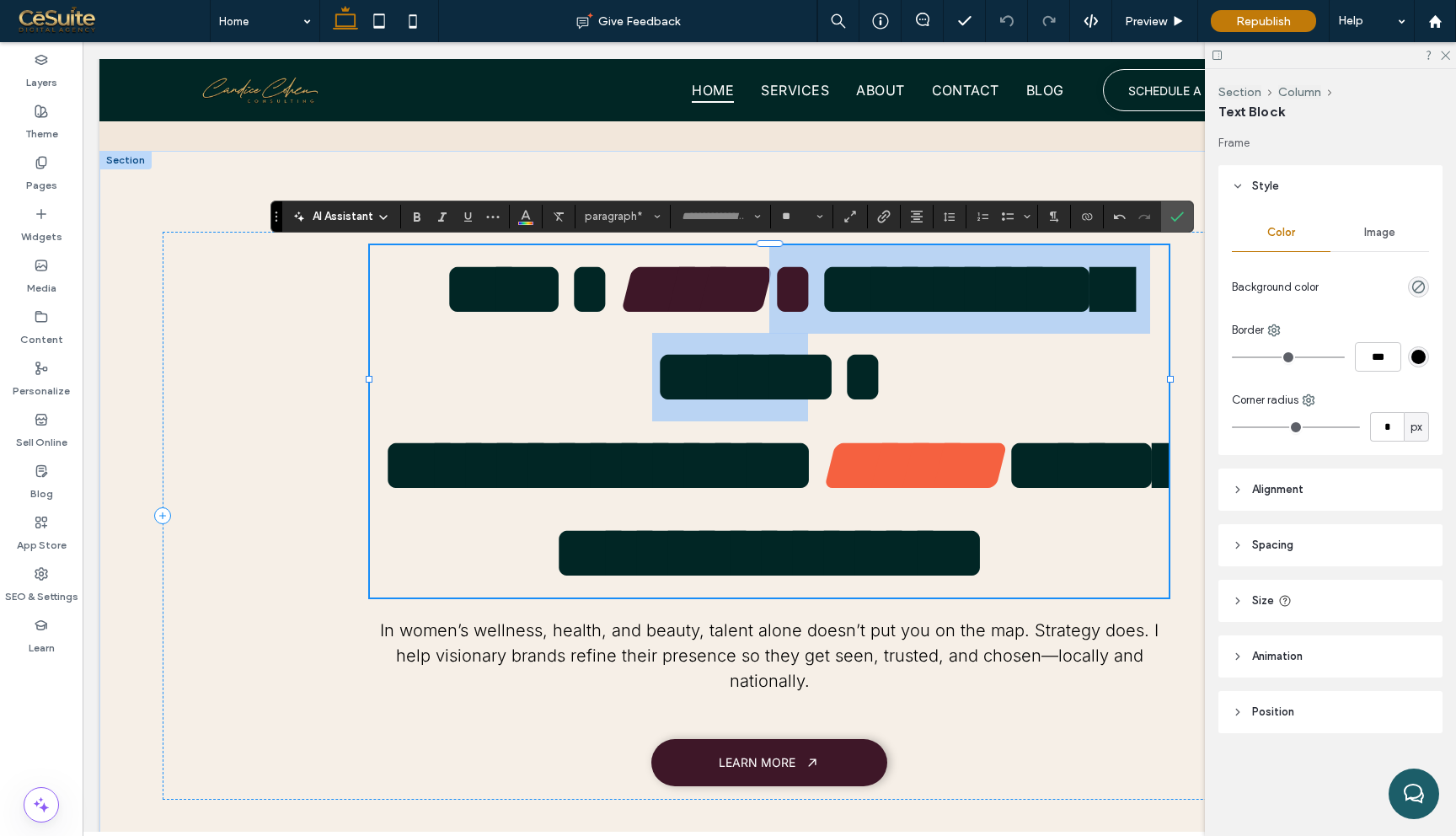
drag, startPoint x: 734, startPoint y: 288, endPoint x: 1094, endPoint y: 284, distance: 360.0
click at [1094, 284] on p "**********" at bounding box center [770, 333] width 799 height 176
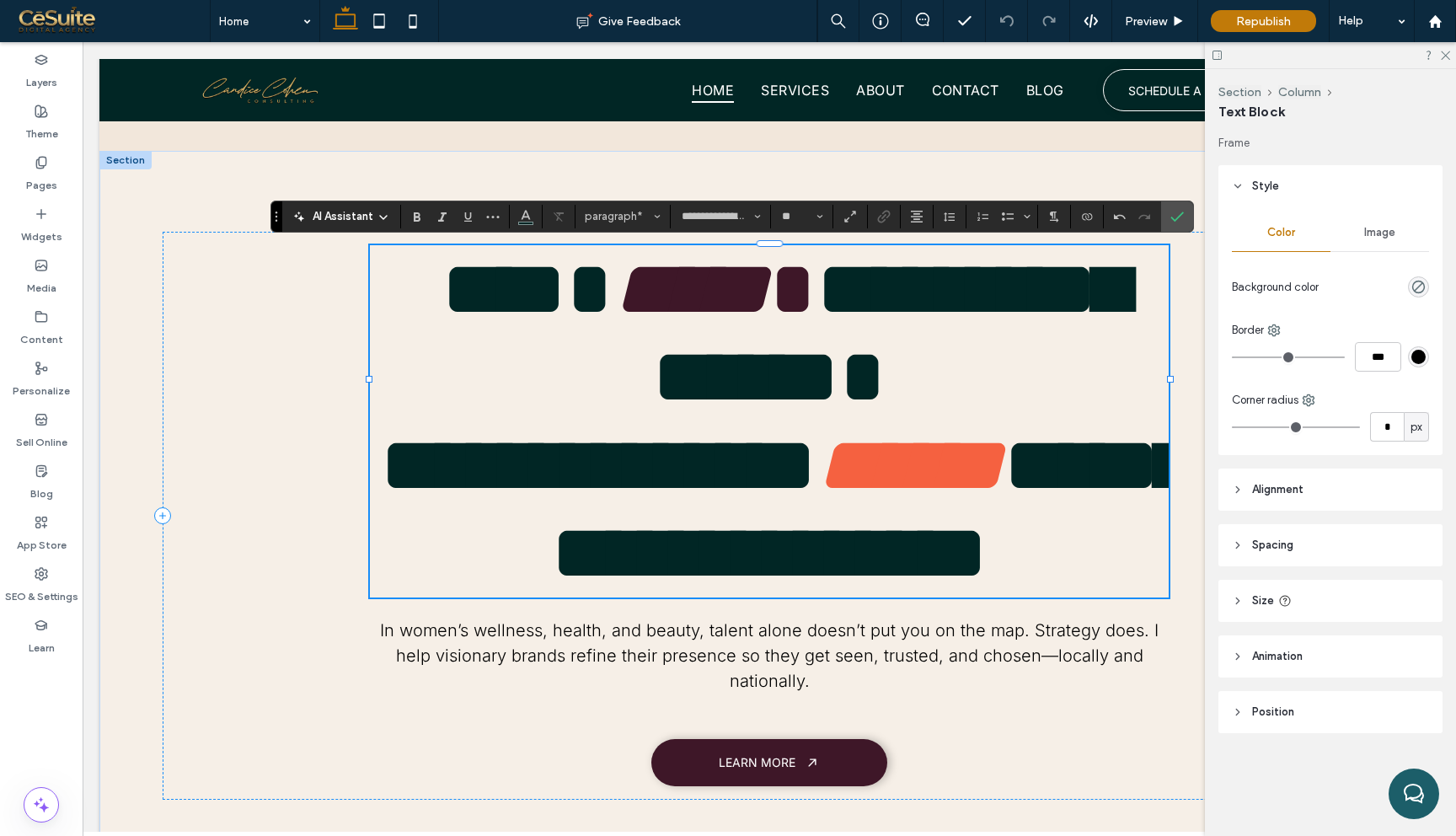
click at [1068, 265] on span "**********" at bounding box center [890, 333] width 476 height 167
type input "*****"
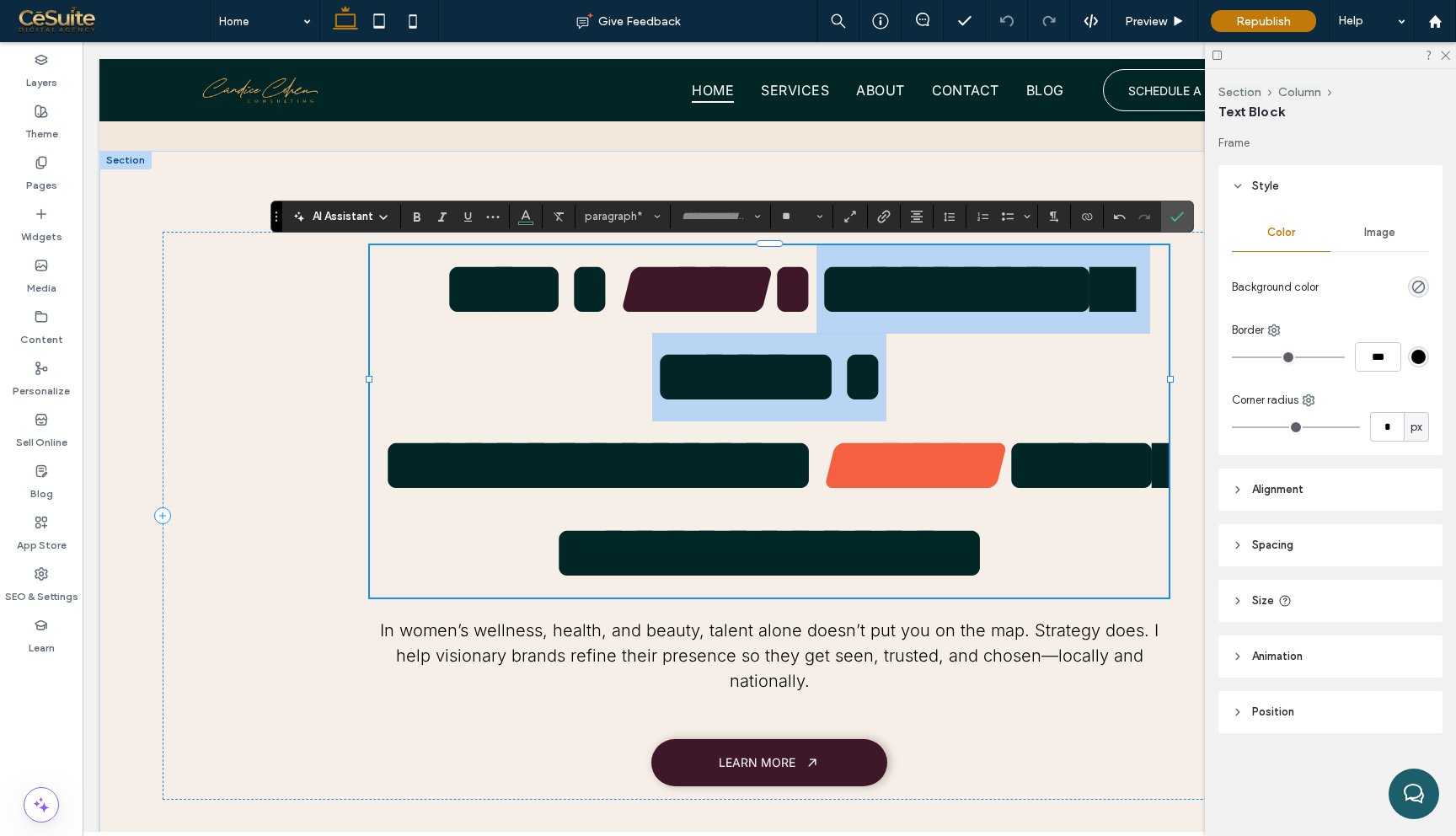
drag, startPoint x: 1122, startPoint y: 289, endPoint x: 755, endPoint y: 309, distance: 367.5
click at [755, 309] on p "**********" at bounding box center [770, 333] width 799 height 176
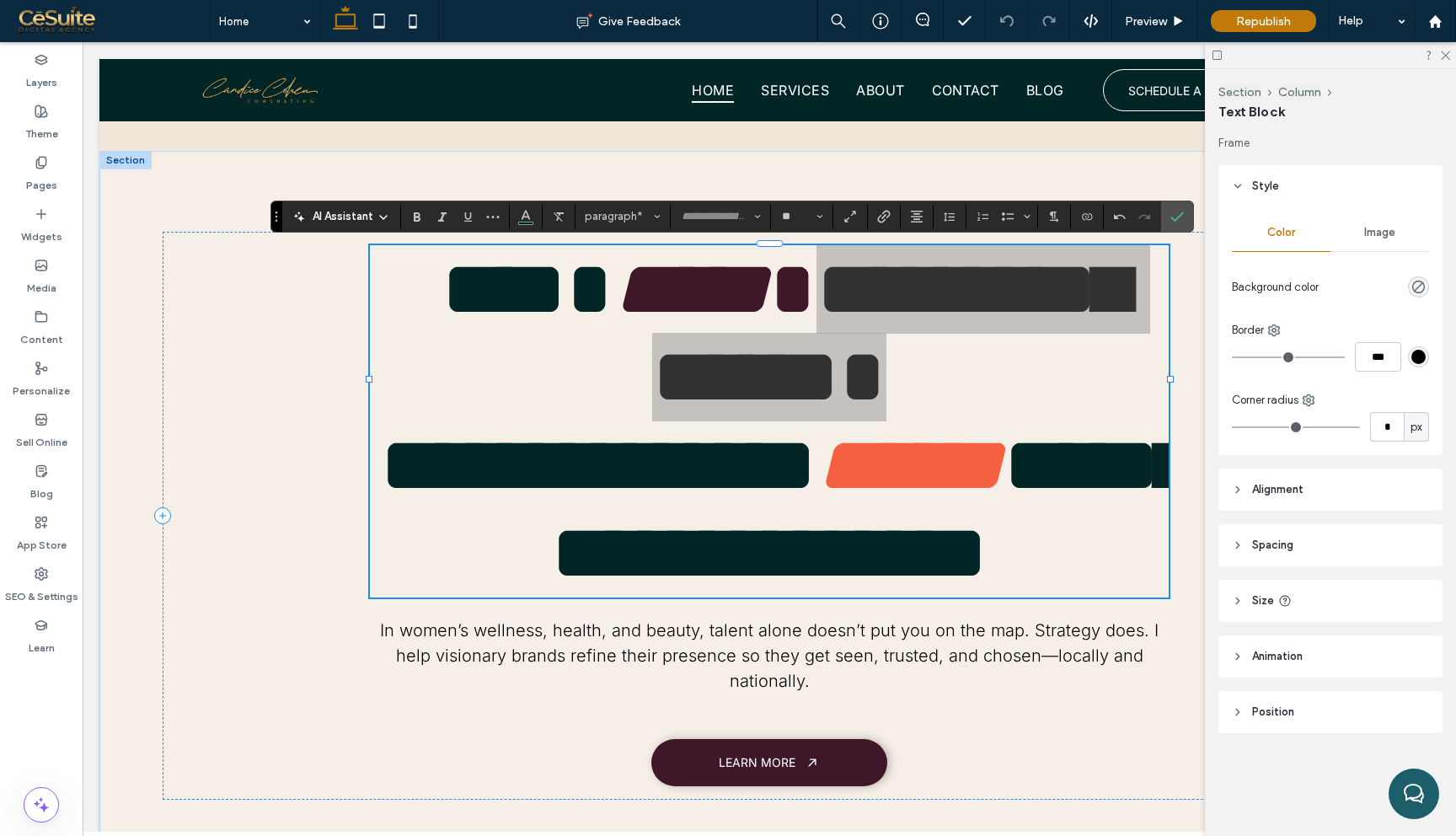
click at [512, 210] on section at bounding box center [526, 216] width 33 height 24
click at [522, 214] on icon "Color" at bounding box center [526, 215] width 14 height 14
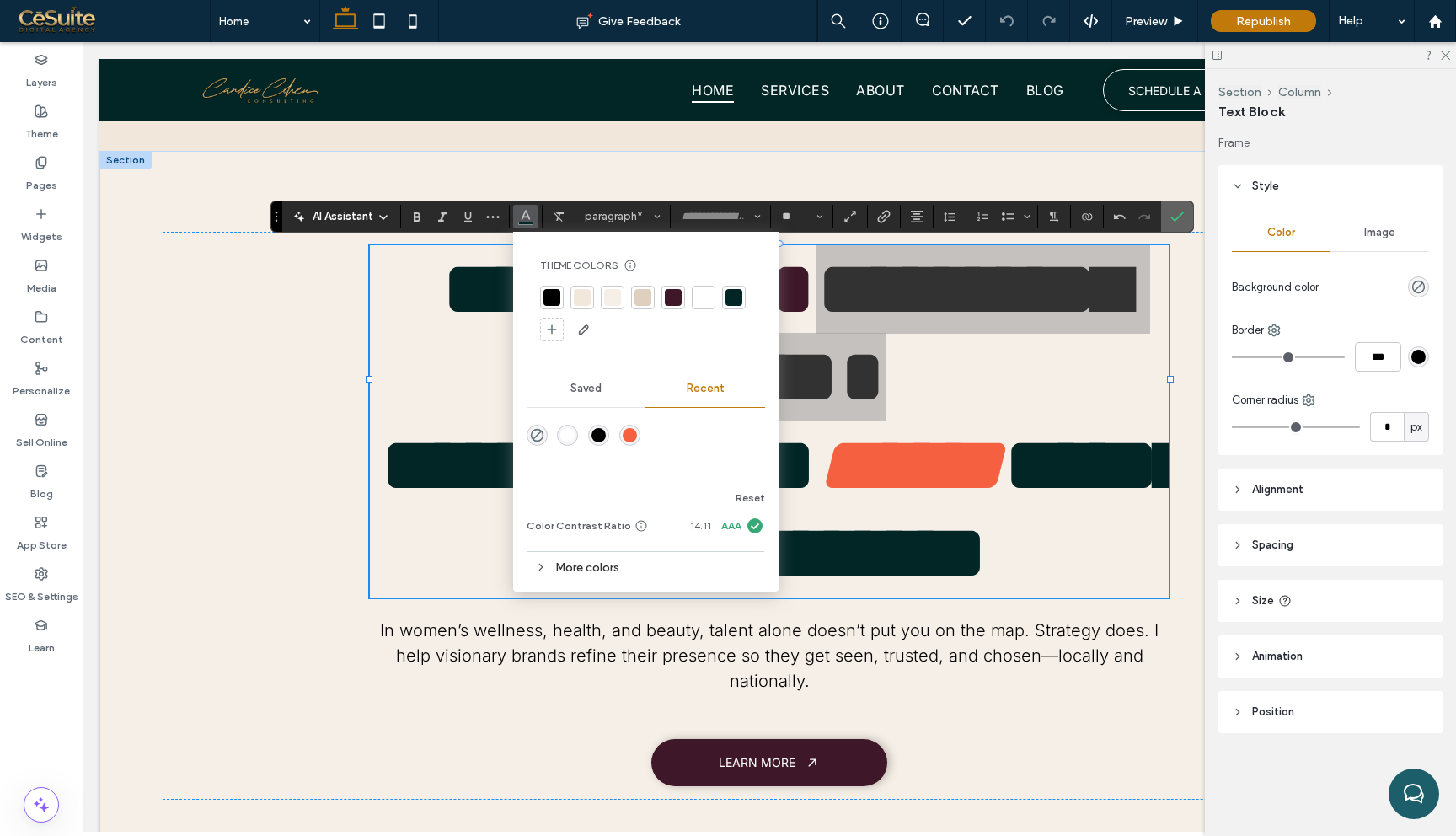
click at [1175, 210] on icon "Confirm" at bounding box center [1177, 216] width 14 height 14
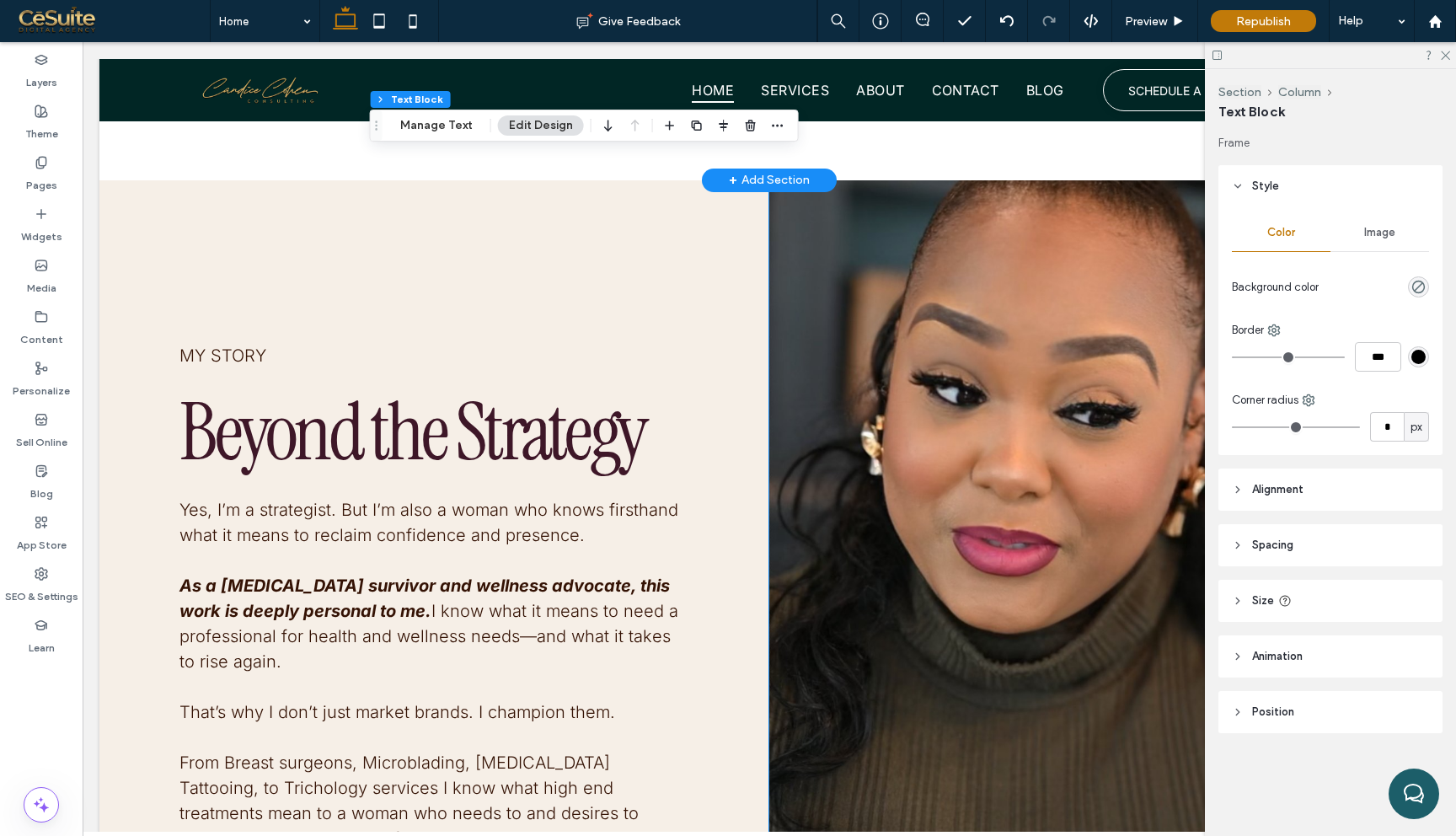
scroll to position [2685, 0]
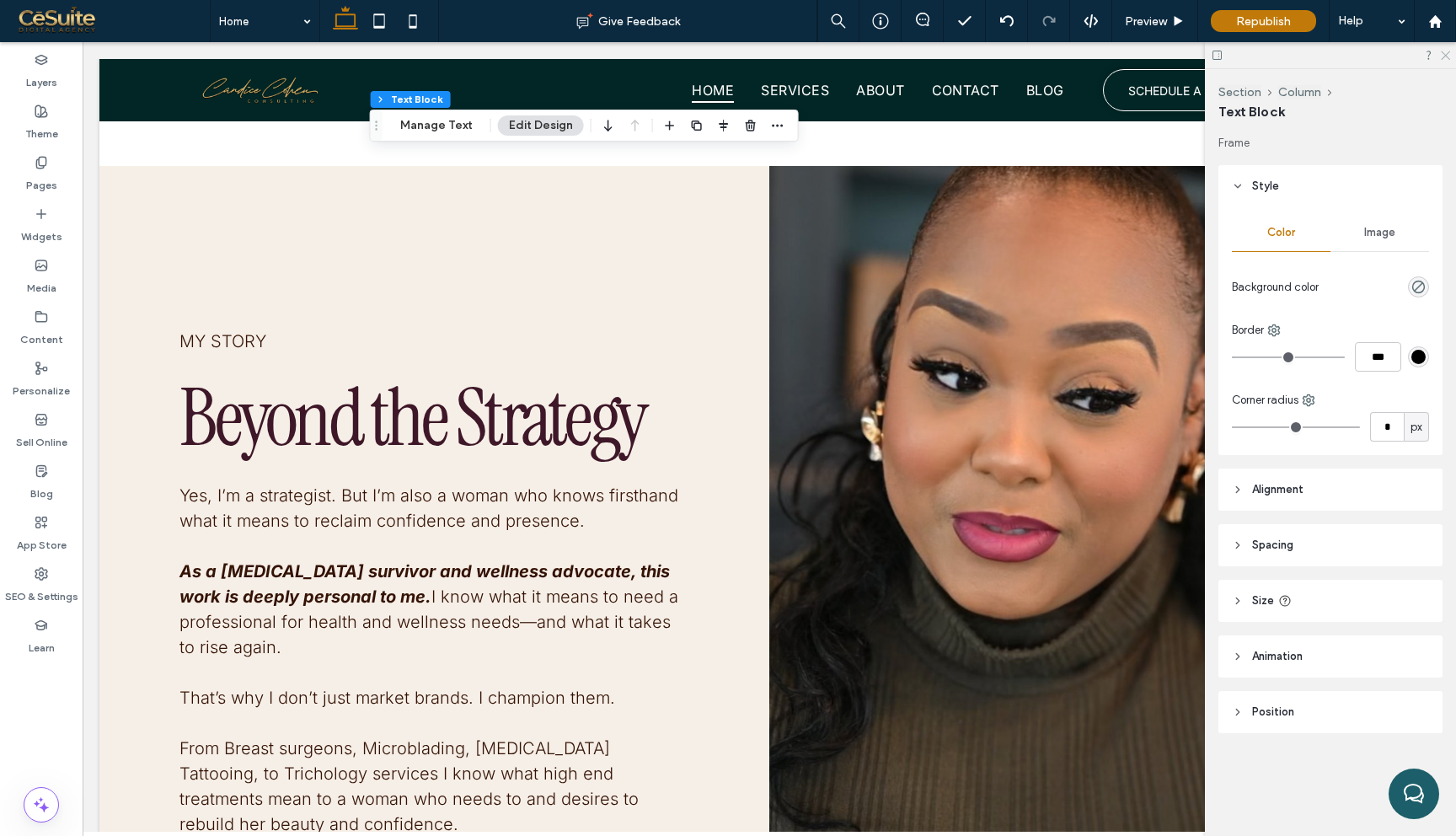
click at [1447, 50] on icon at bounding box center [1444, 54] width 11 height 11
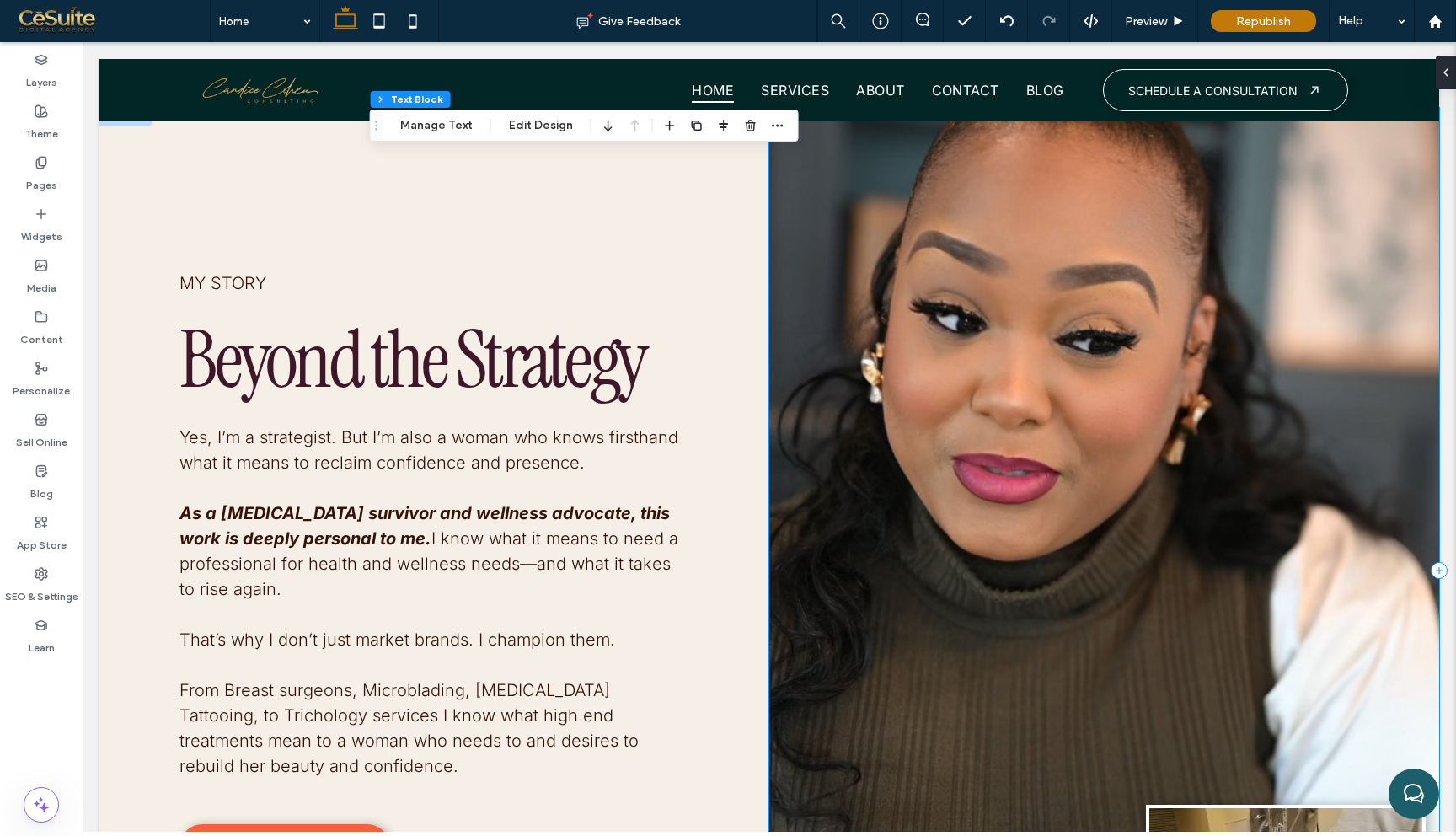
scroll to position [2768, 0]
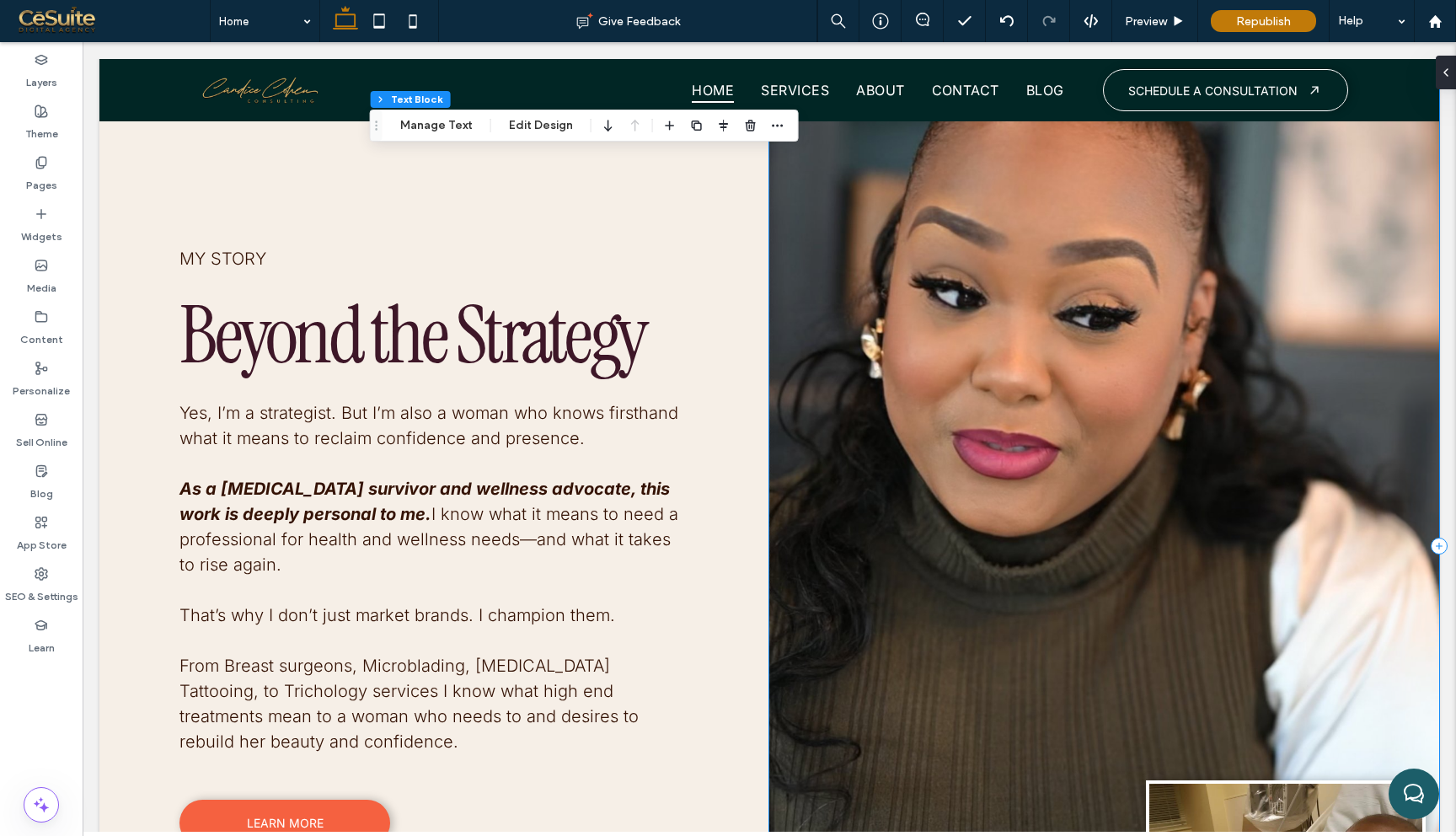
click at [1253, 265] on div at bounding box center [1104, 547] width 670 height 926
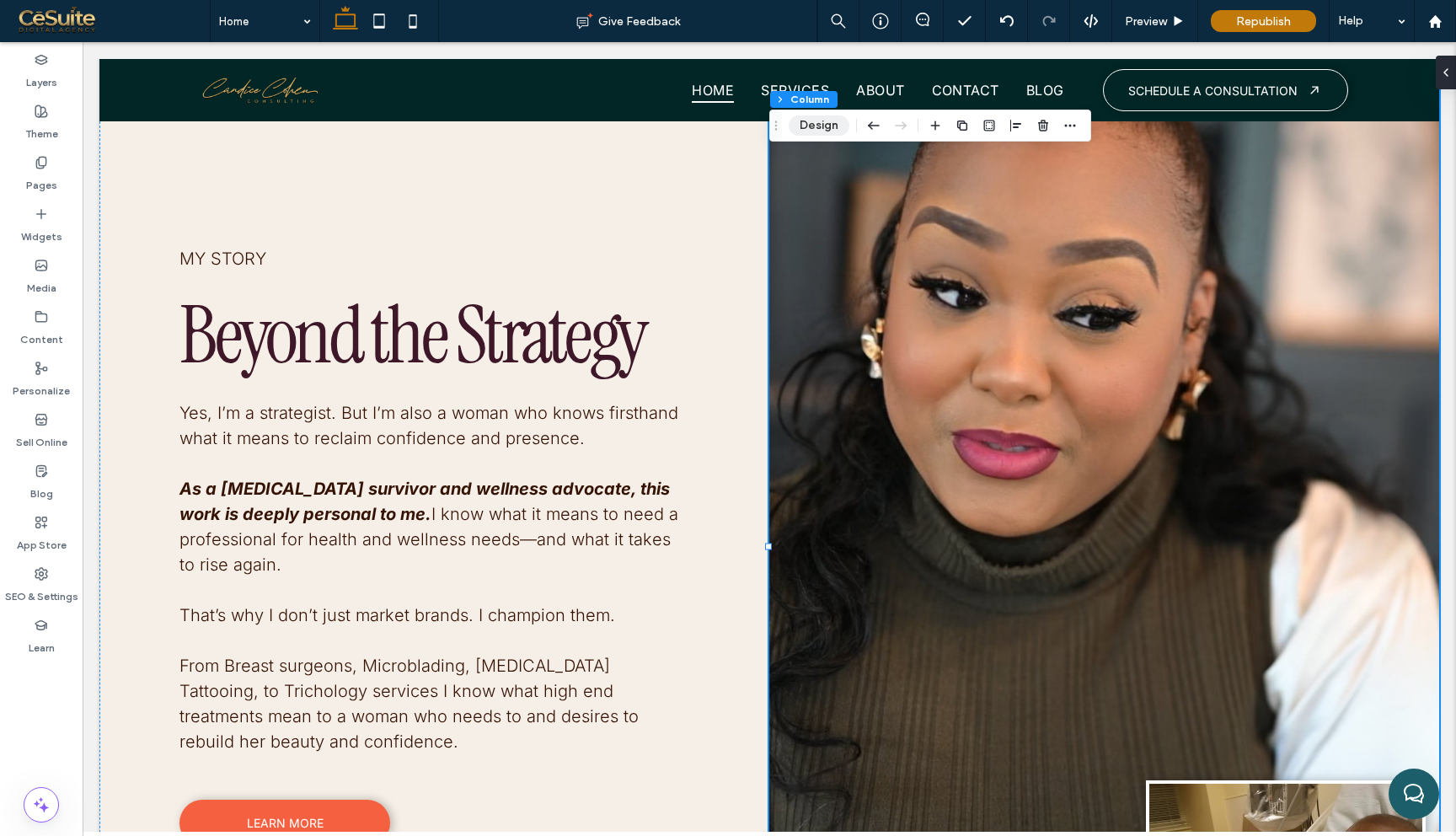
click at [829, 131] on button "Design" at bounding box center [819, 126] width 61 height 20
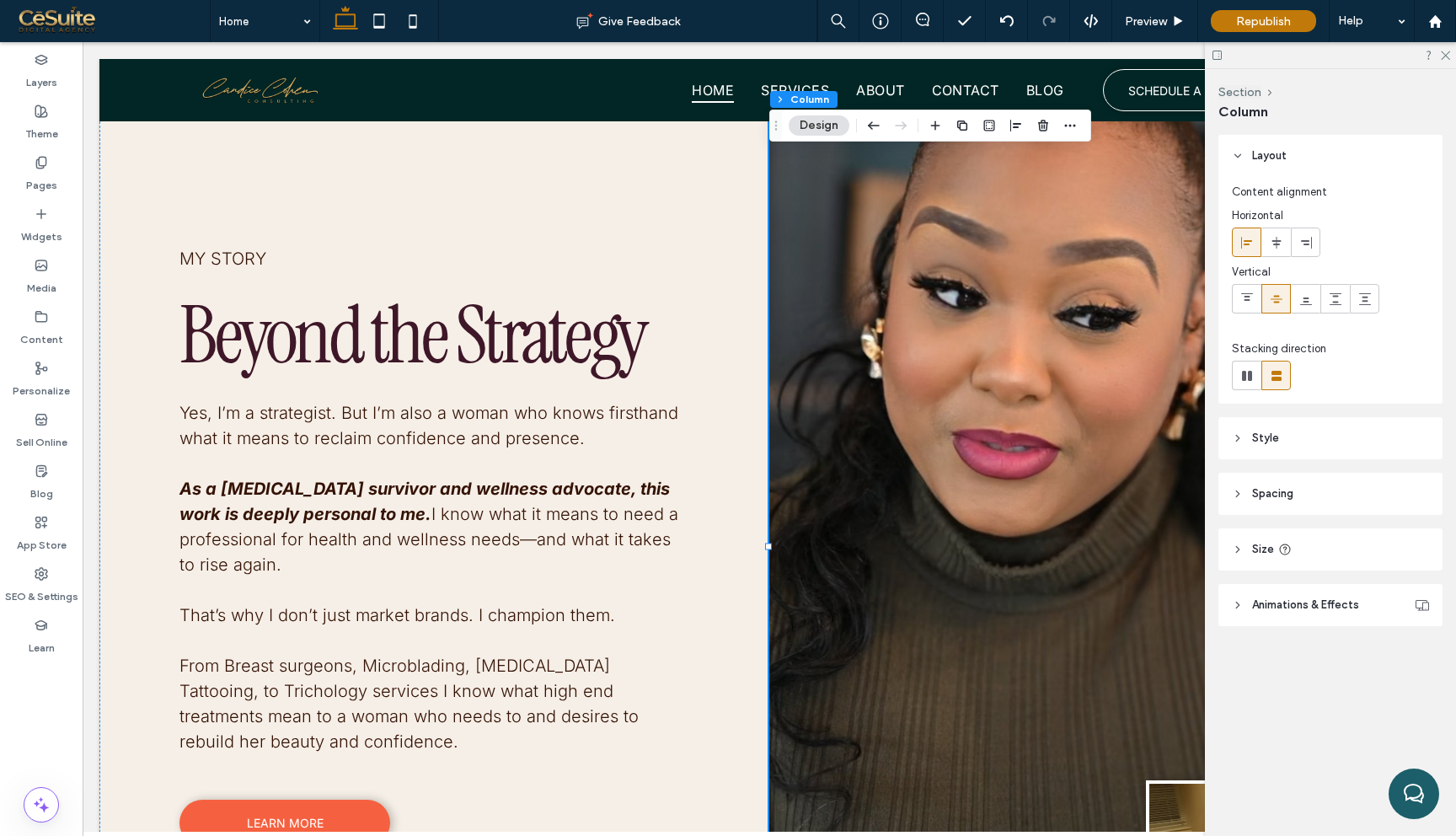
click at [1280, 455] on header "Style" at bounding box center [1330, 439] width 224 height 42
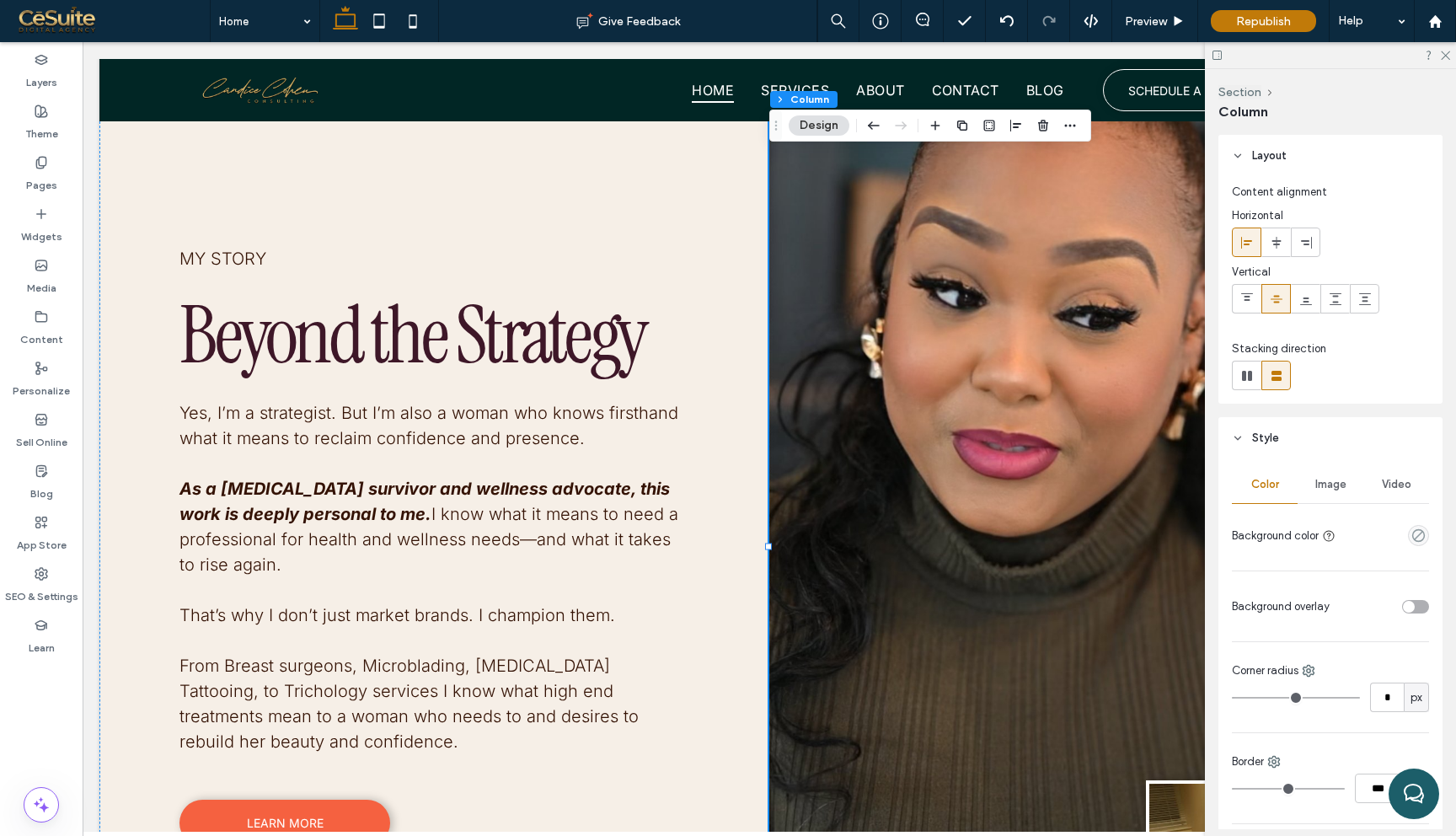
click at [1336, 498] on div "Image" at bounding box center [1331, 484] width 66 height 37
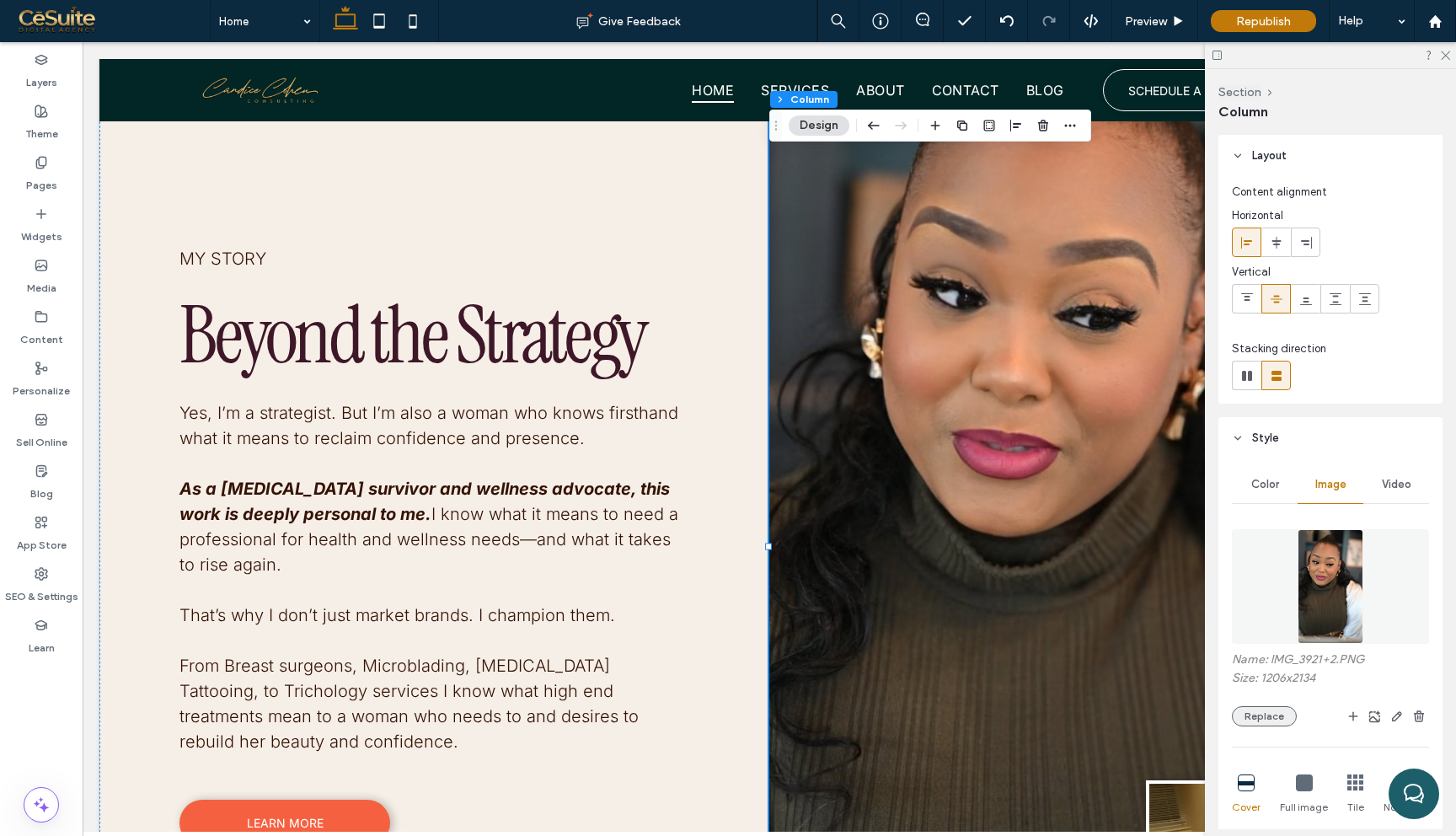
click at [1278, 722] on button "Replace" at bounding box center [1264, 717] width 65 height 20
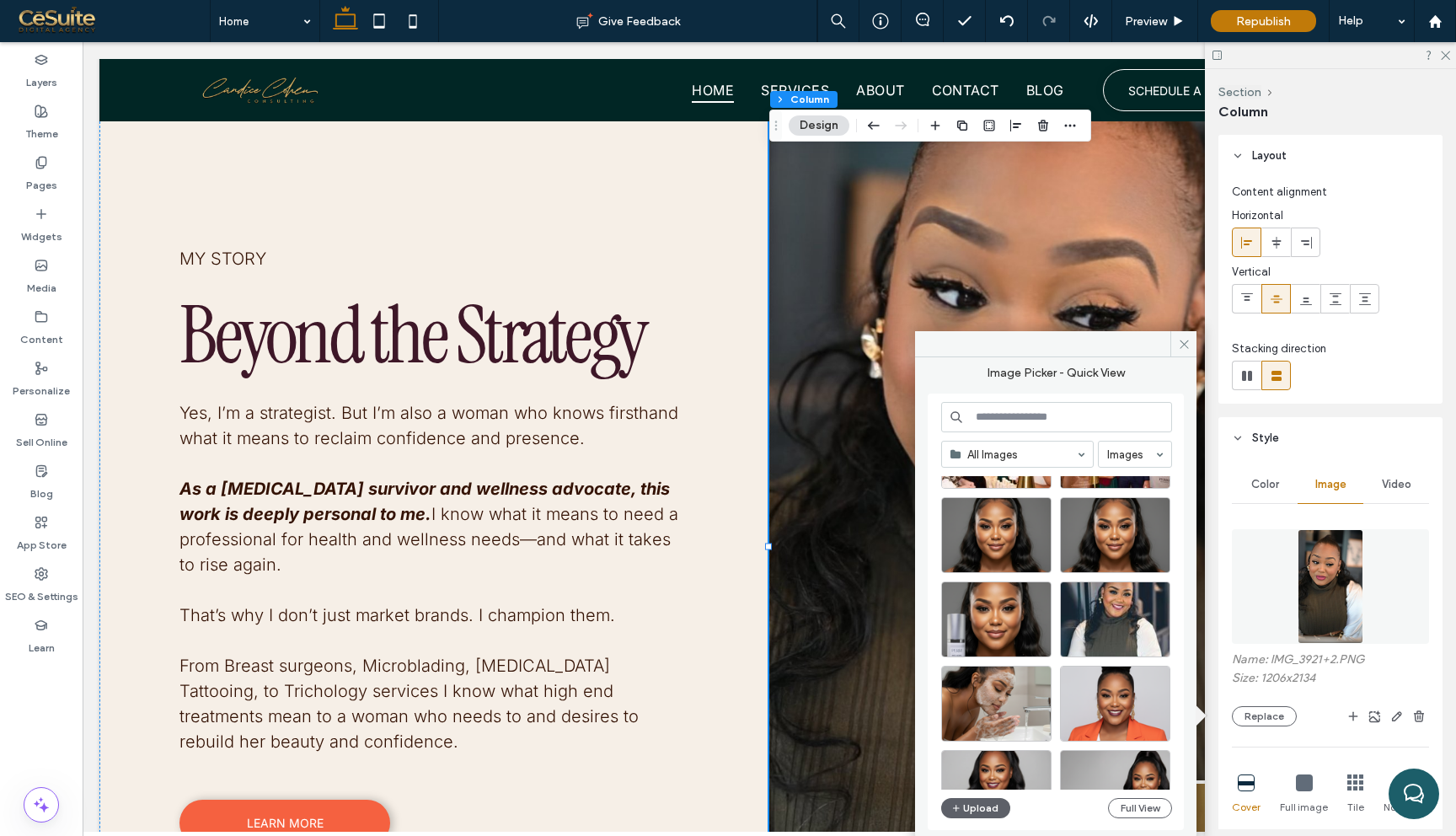
scroll to position [2288, 0]
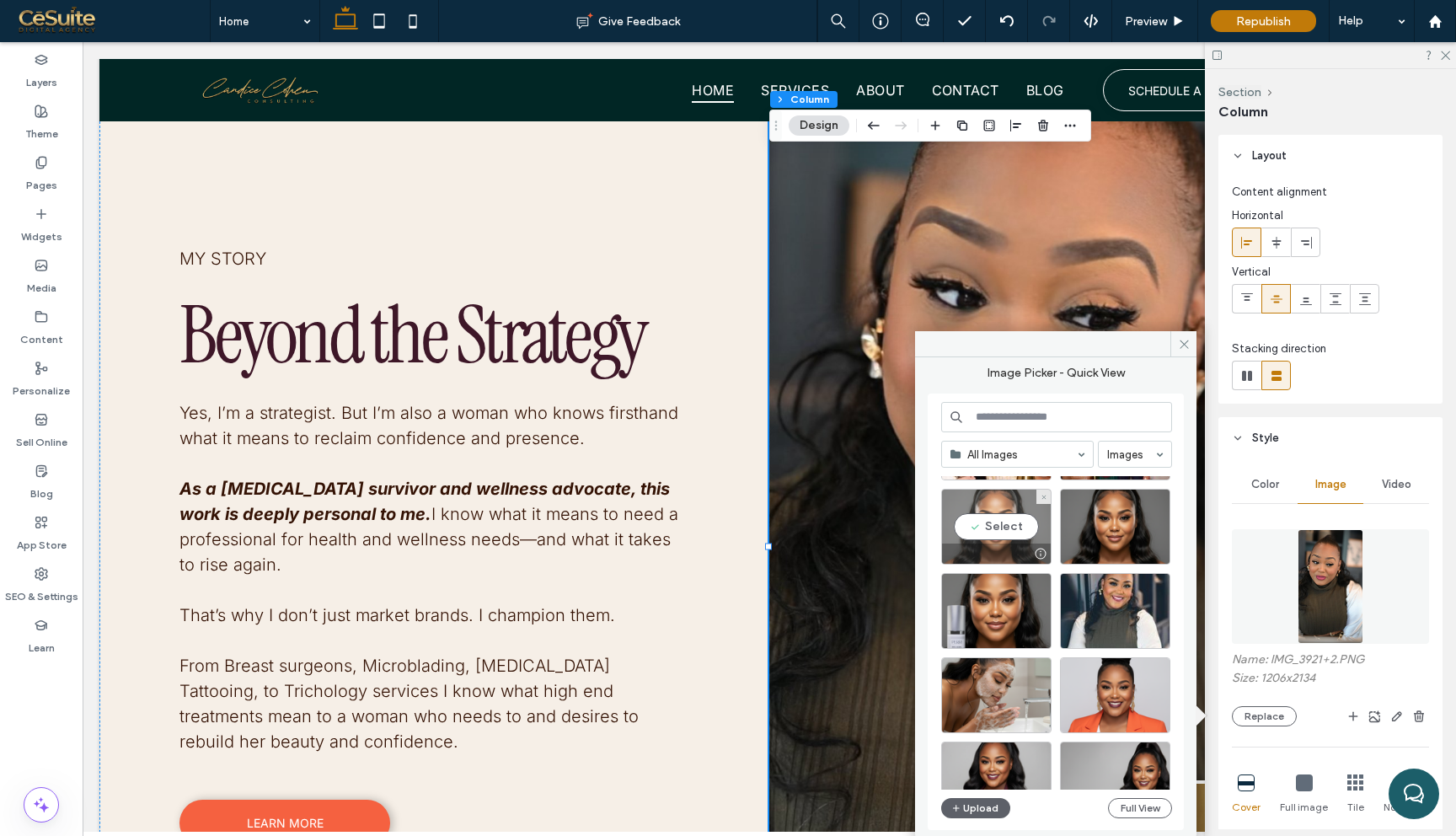
click at [1021, 527] on div "Select" at bounding box center [996, 527] width 111 height 76
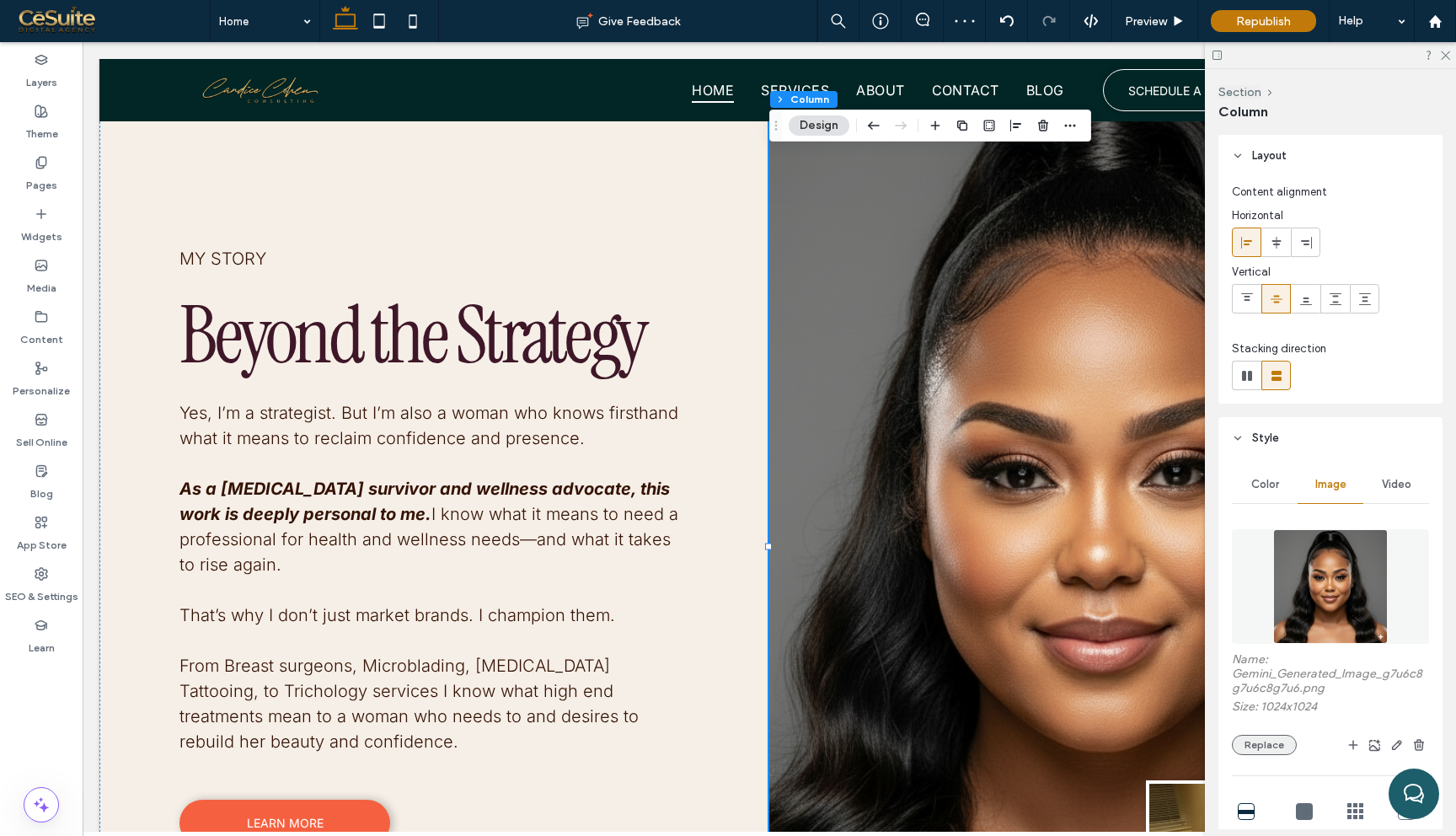
click at [1271, 746] on button "Replace" at bounding box center [1264, 746] width 65 height 20
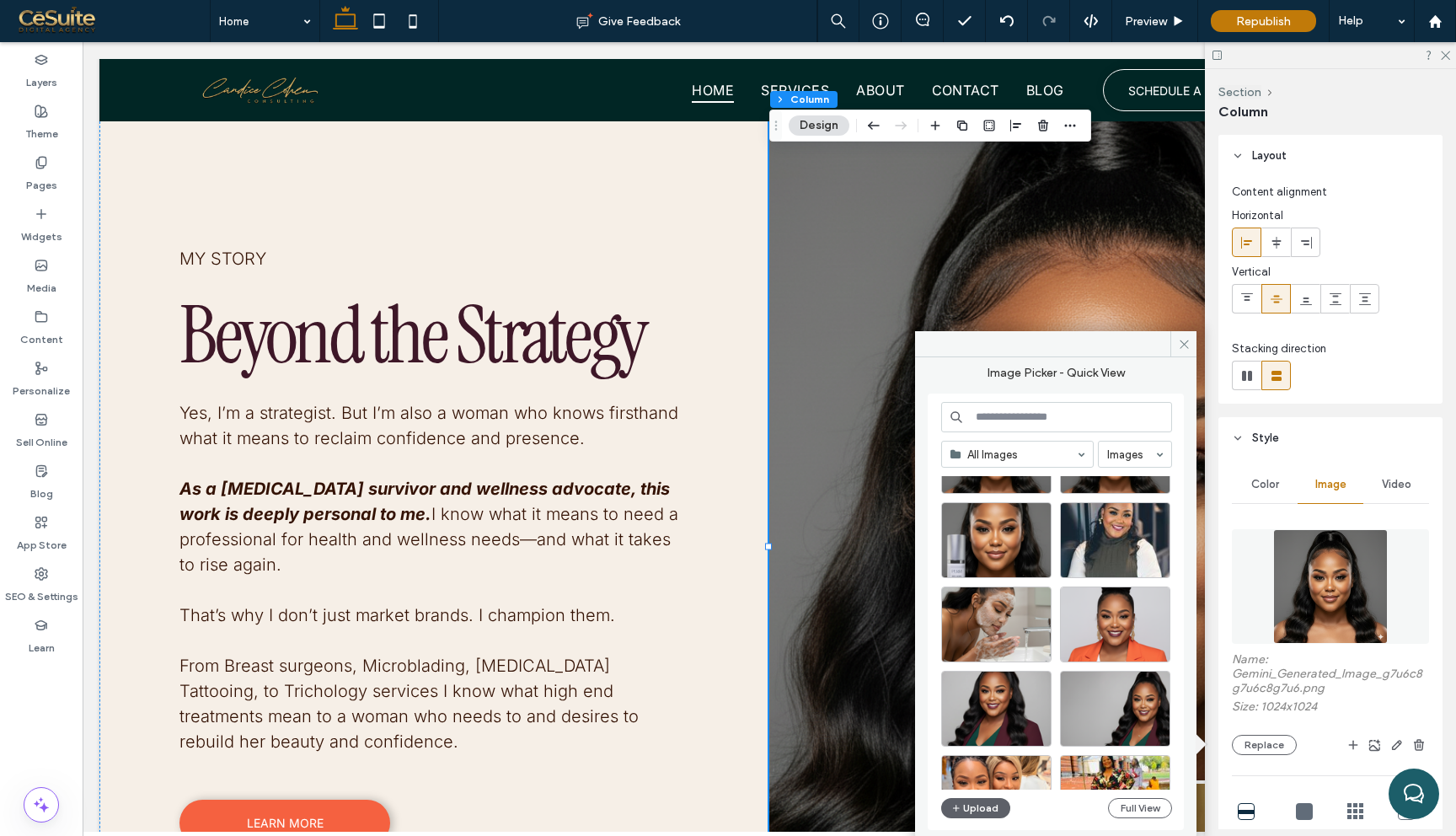
scroll to position [2371, 0]
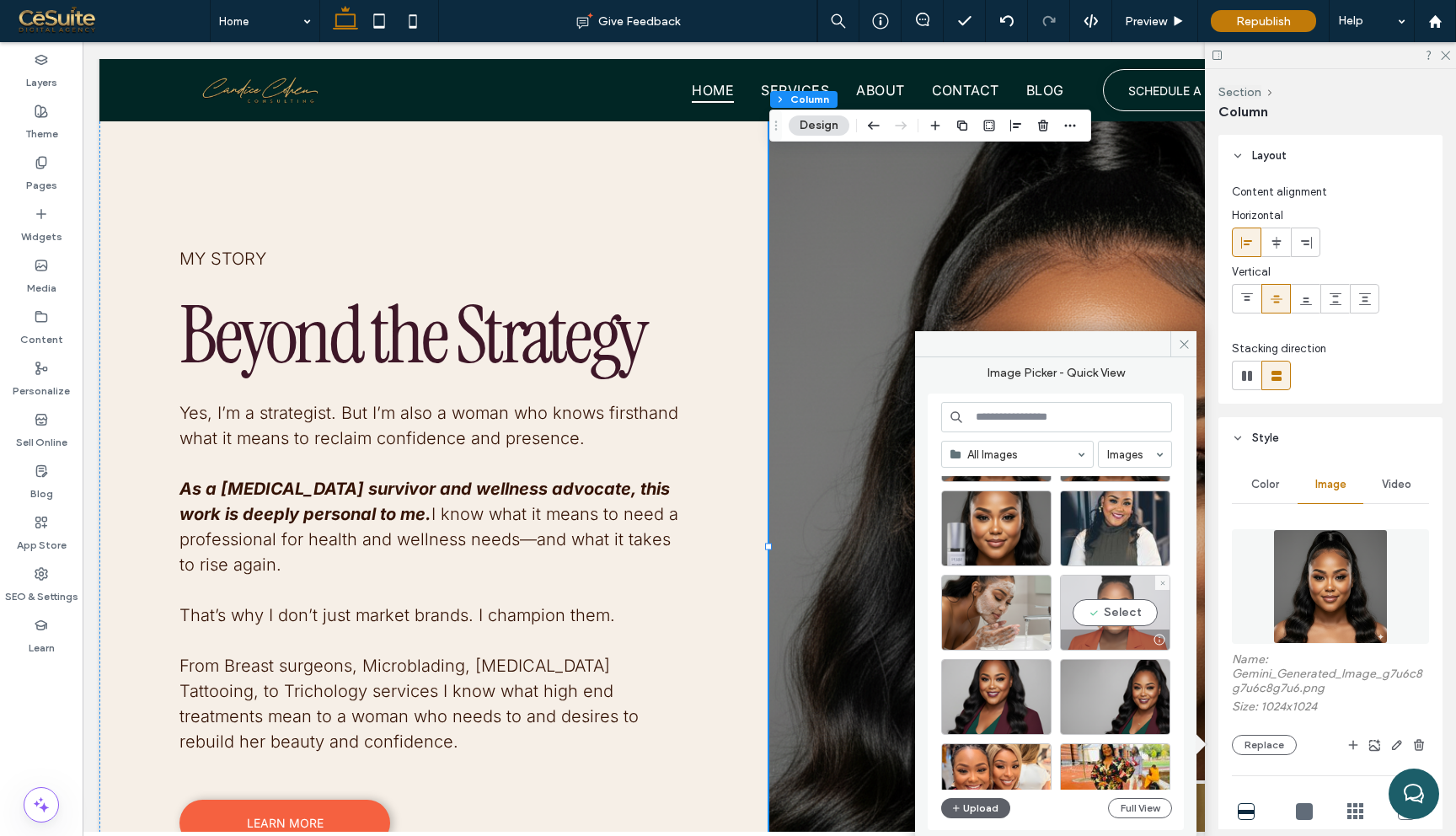
click at [1119, 609] on div "Select" at bounding box center [1115, 613] width 111 height 76
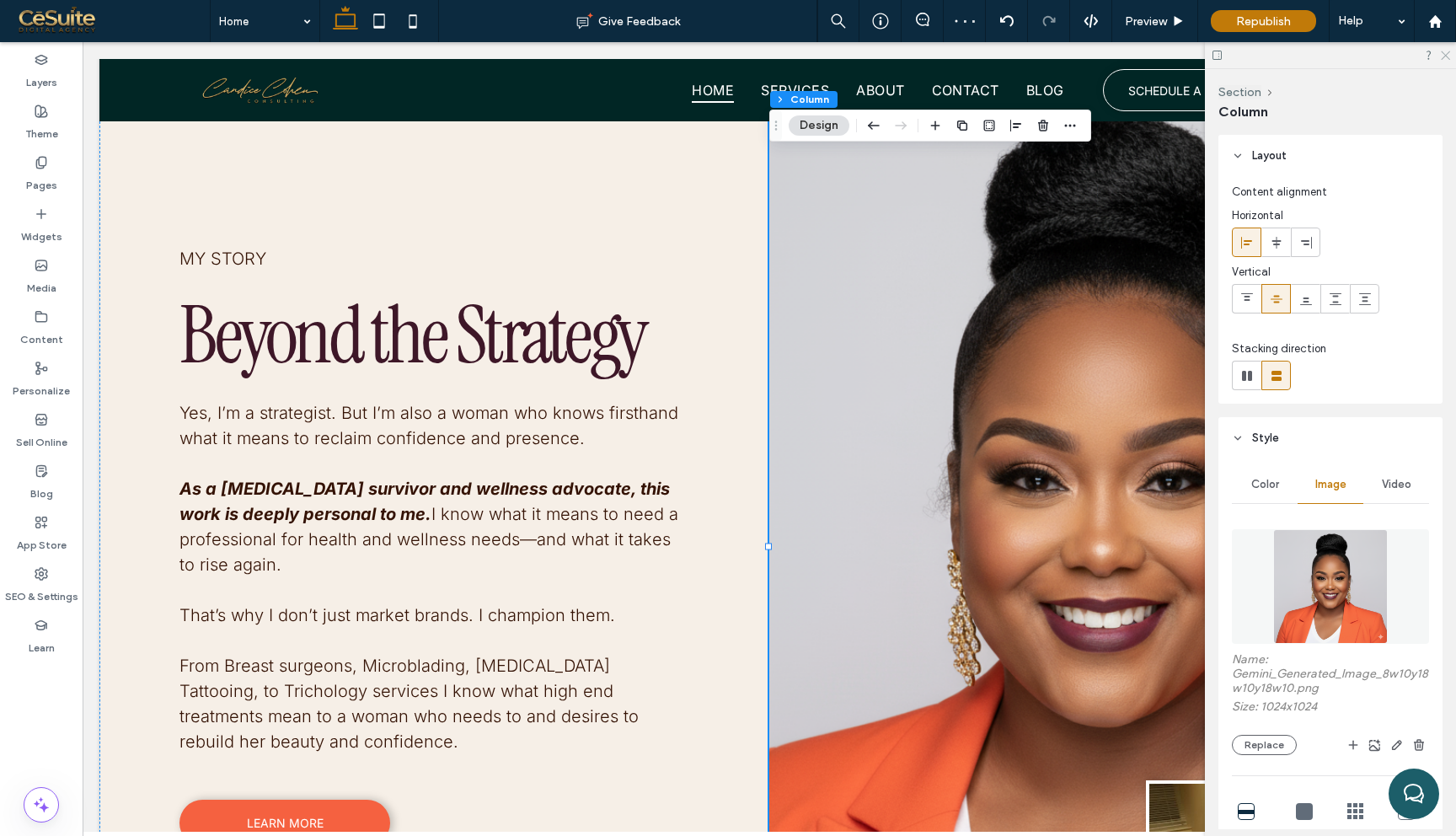
click at [1446, 55] on use at bounding box center [1445, 56] width 9 height 9
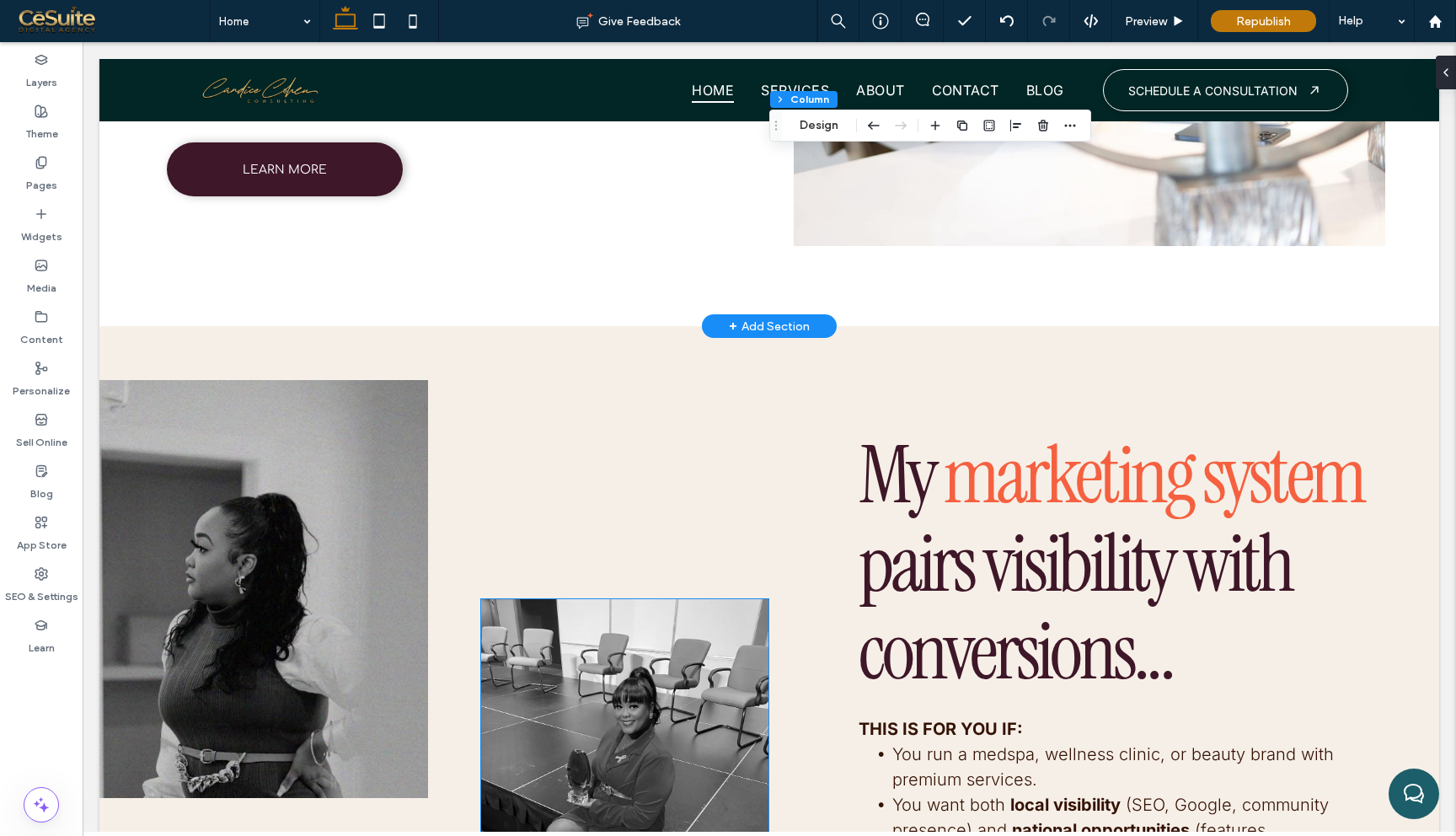
scroll to position [4065, 0]
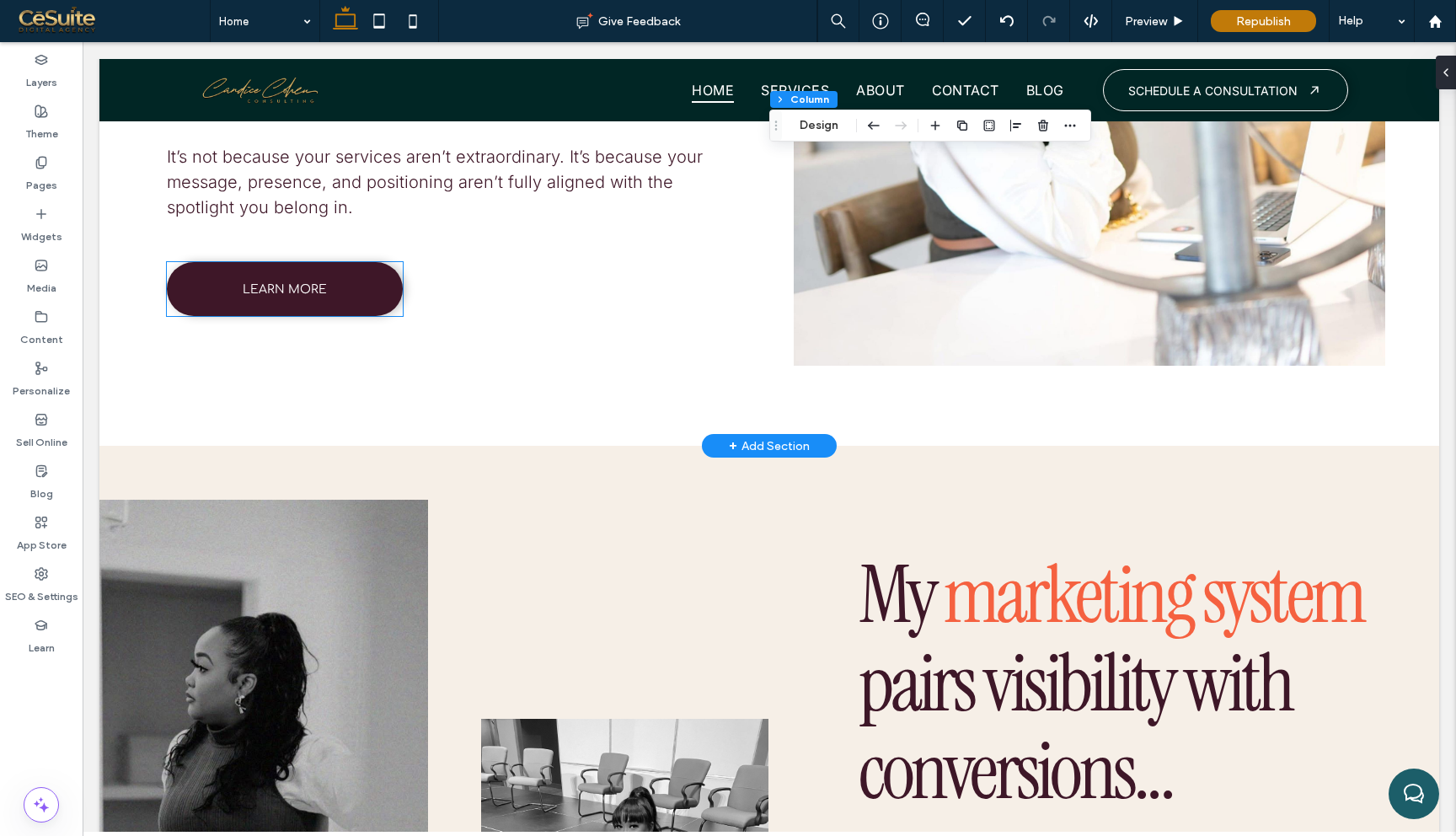
click at [381, 298] on link "LEARN MORE" at bounding box center [284, 289] width 236 height 54
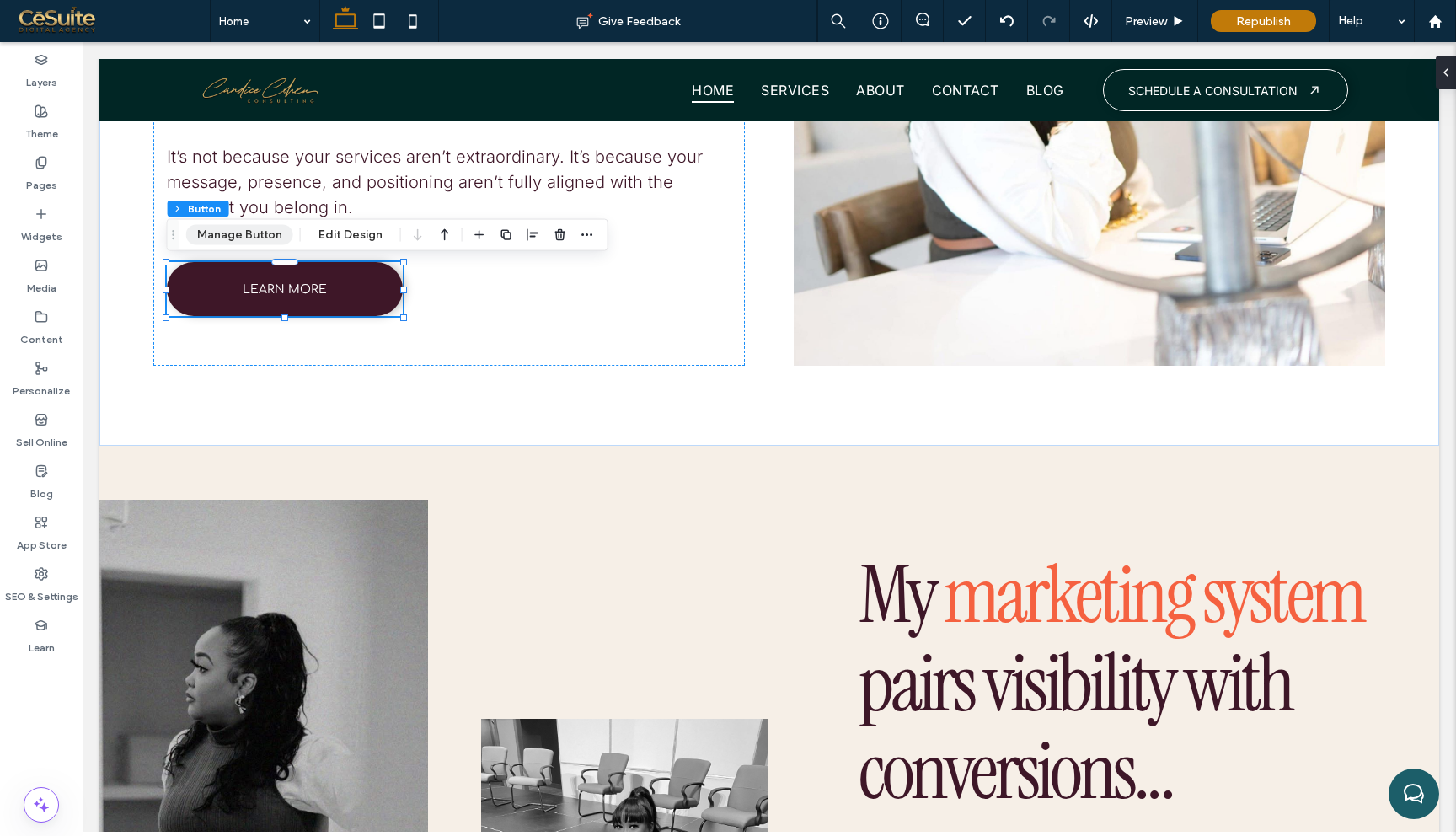
click at [276, 232] on button "Manage Button" at bounding box center [239, 235] width 107 height 20
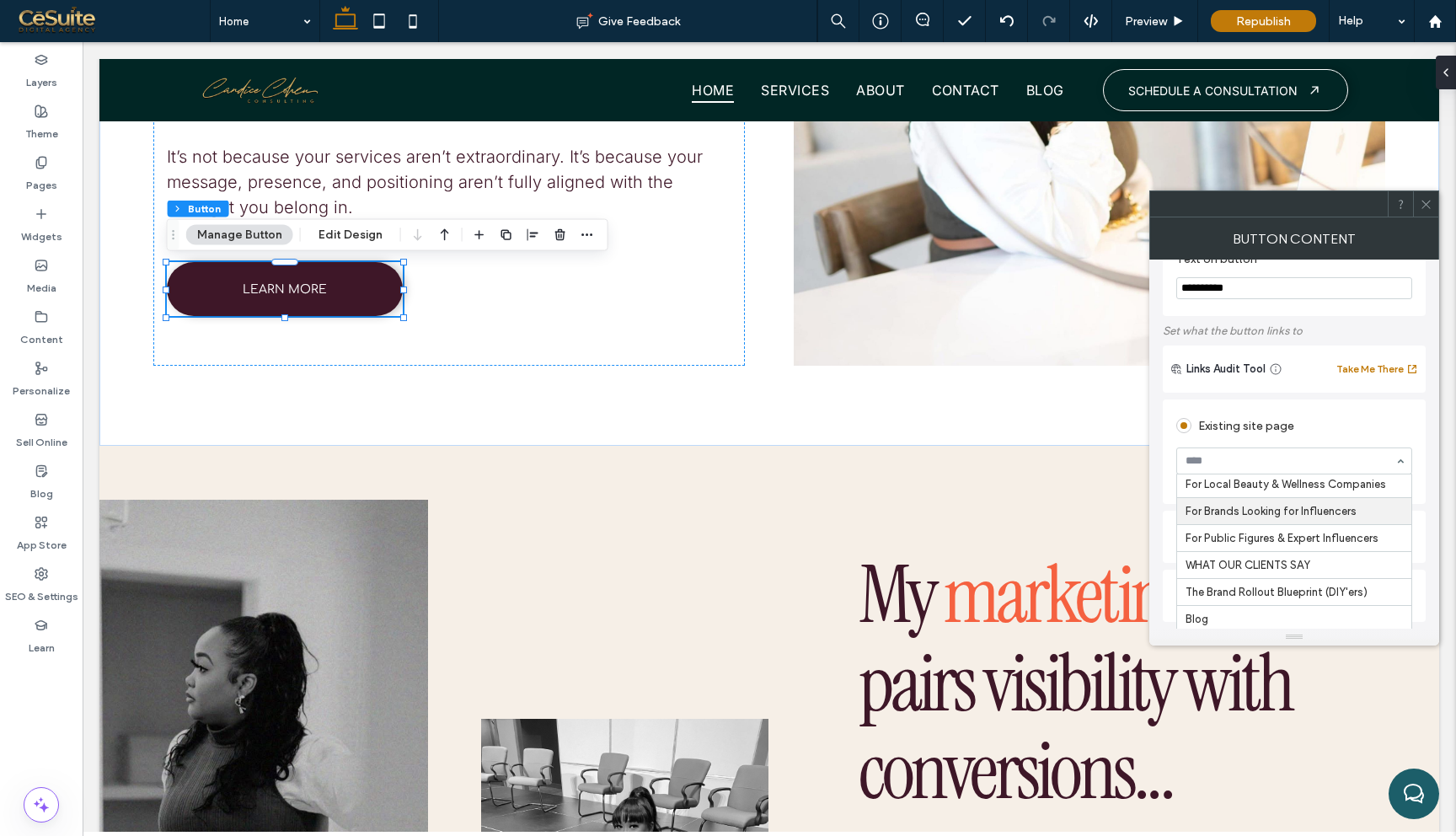
scroll to position [44, 0]
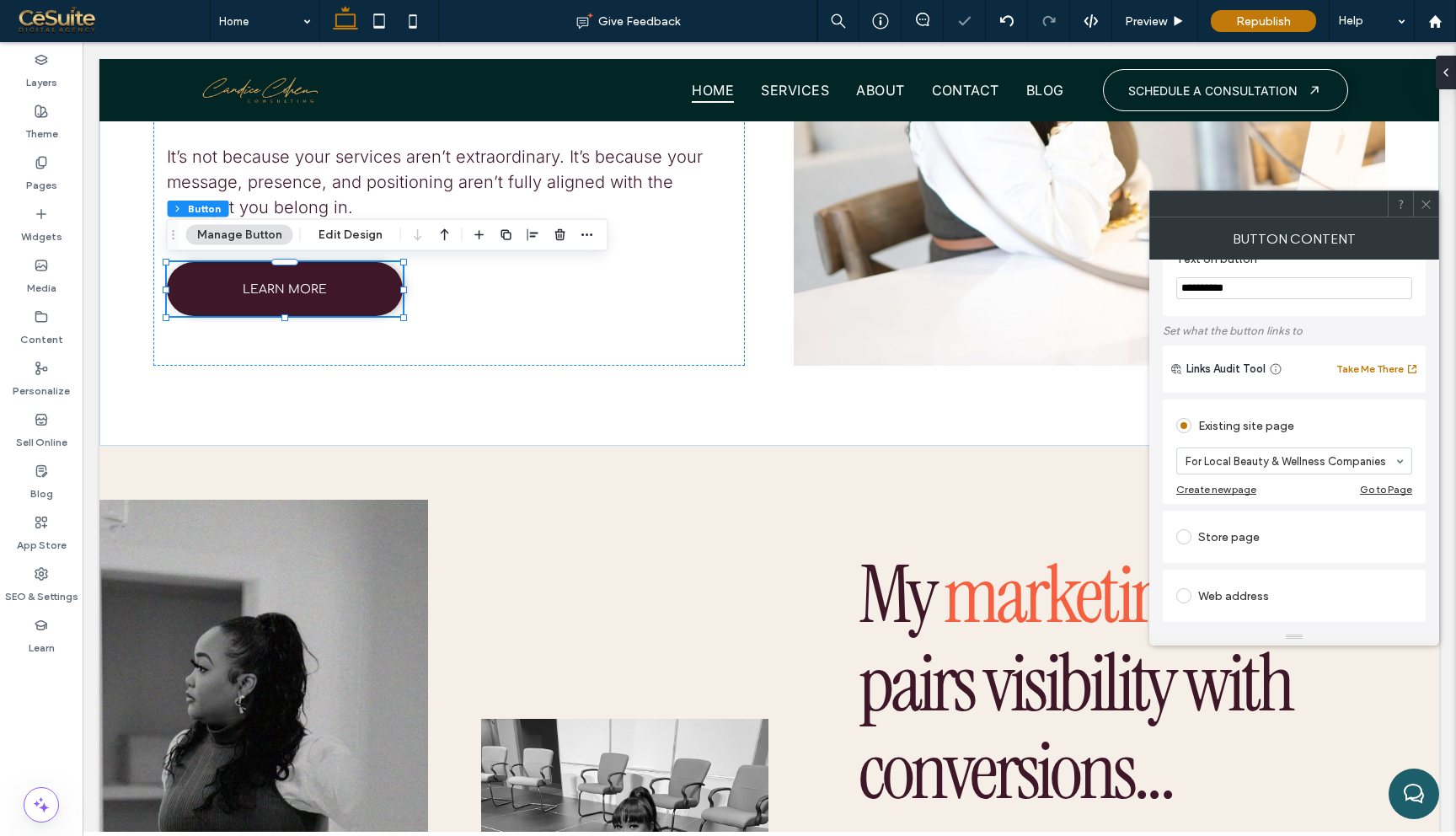
click at [1428, 213] on span at bounding box center [1426, 204] width 13 height 25
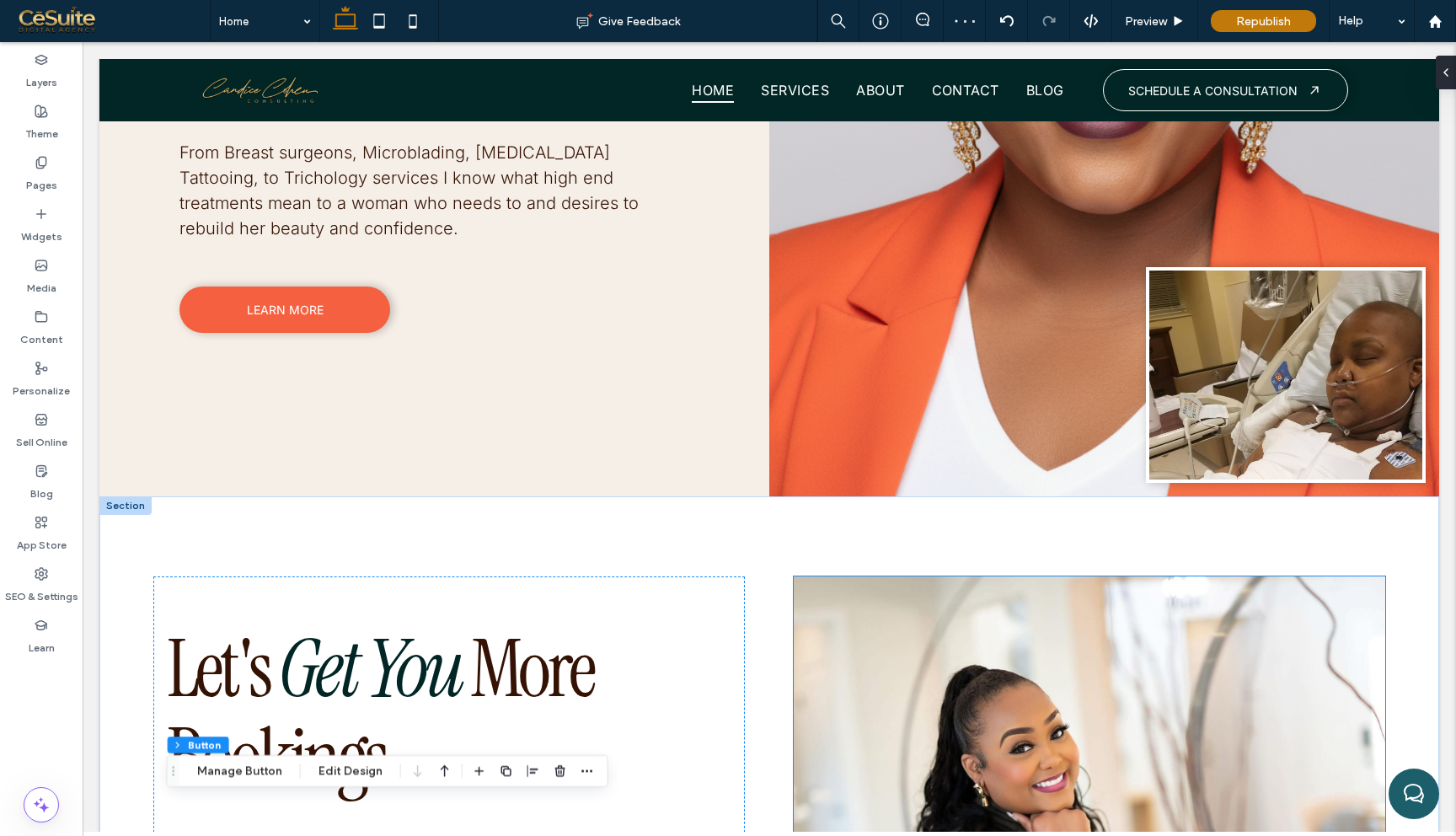
scroll to position [3254, 0]
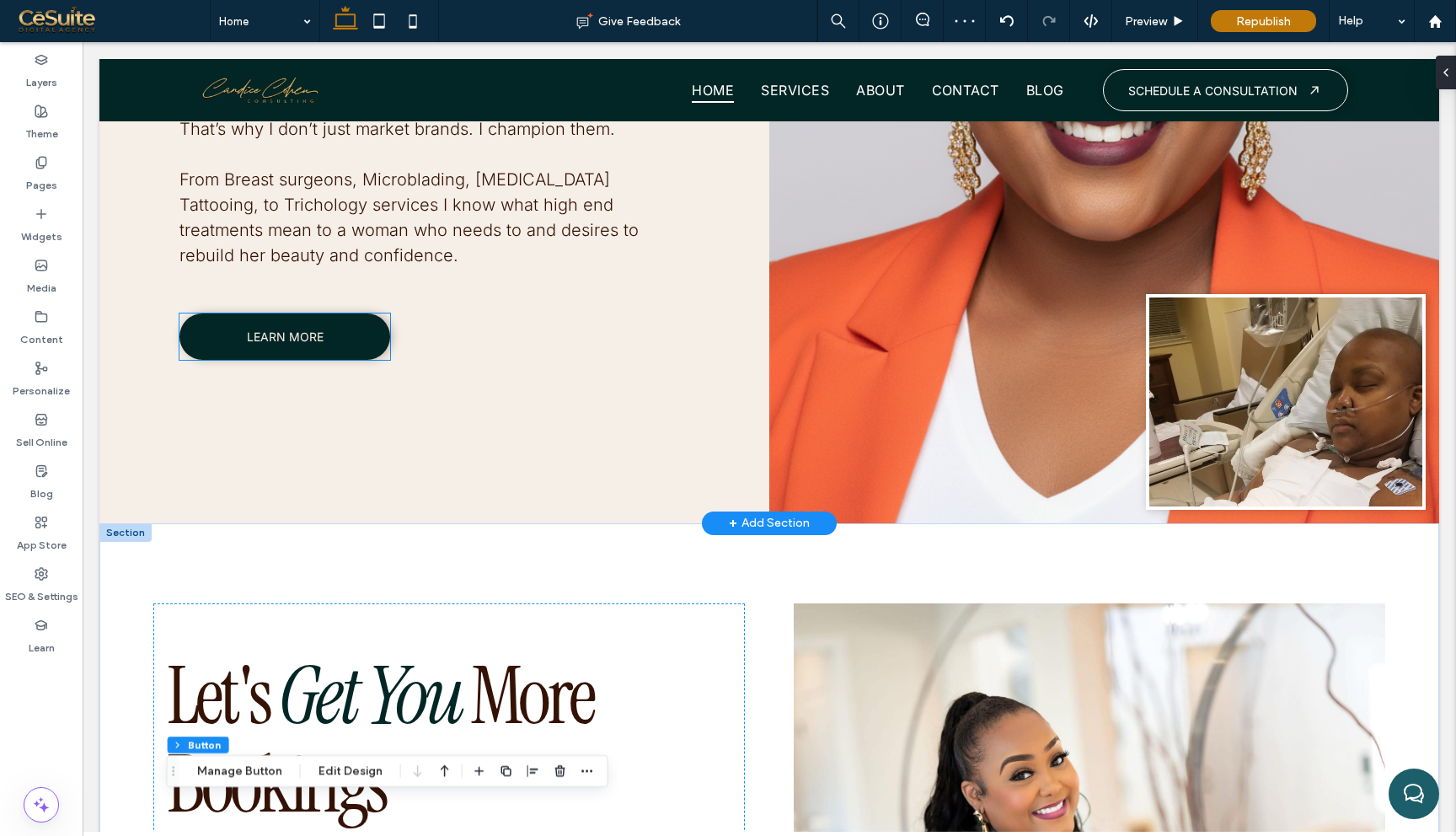
click at [363, 338] on link "LEARN MORE" at bounding box center [284, 336] width 210 height 46
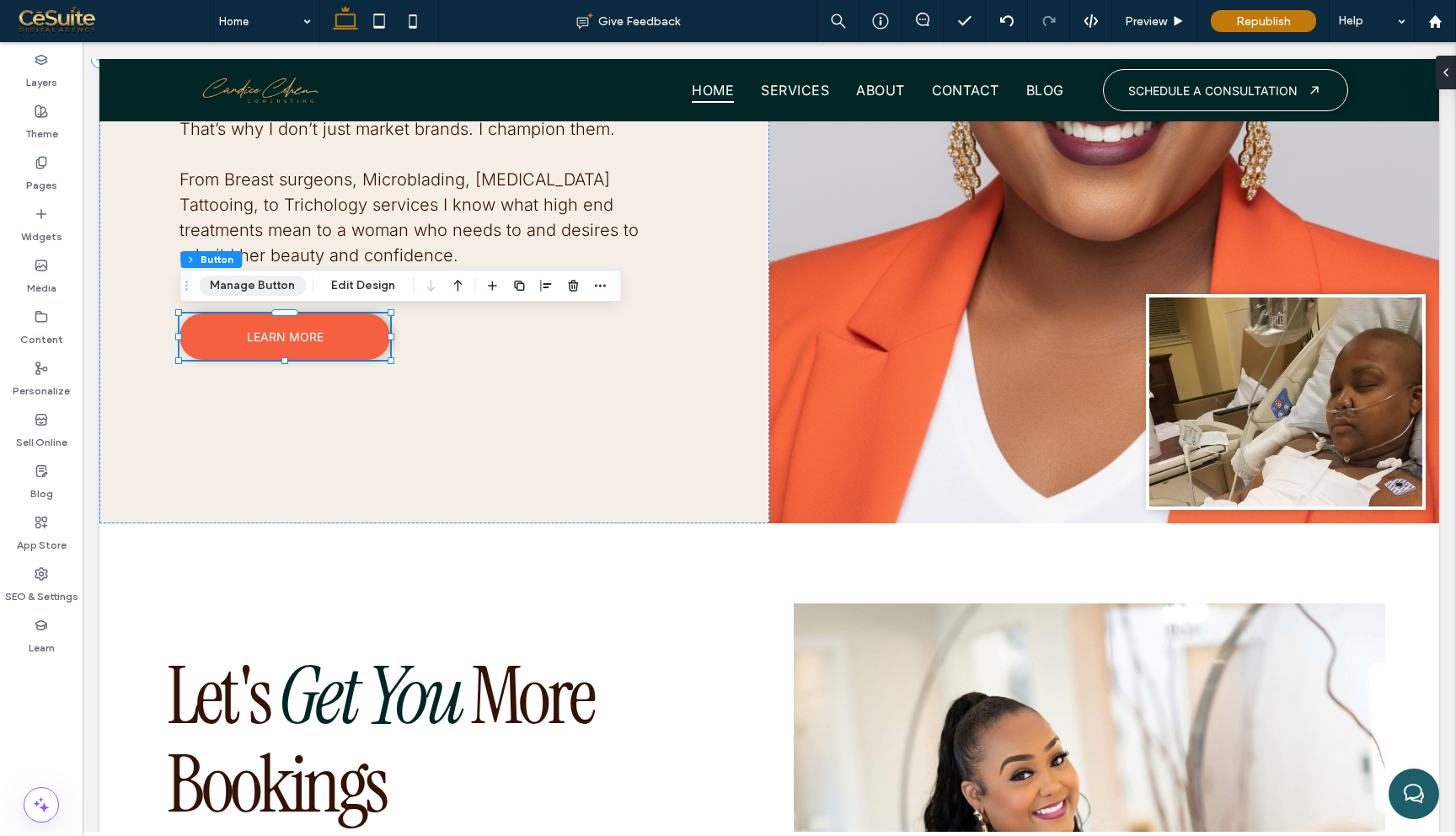
click at [286, 281] on button "Manage Button" at bounding box center [252, 286] width 107 height 20
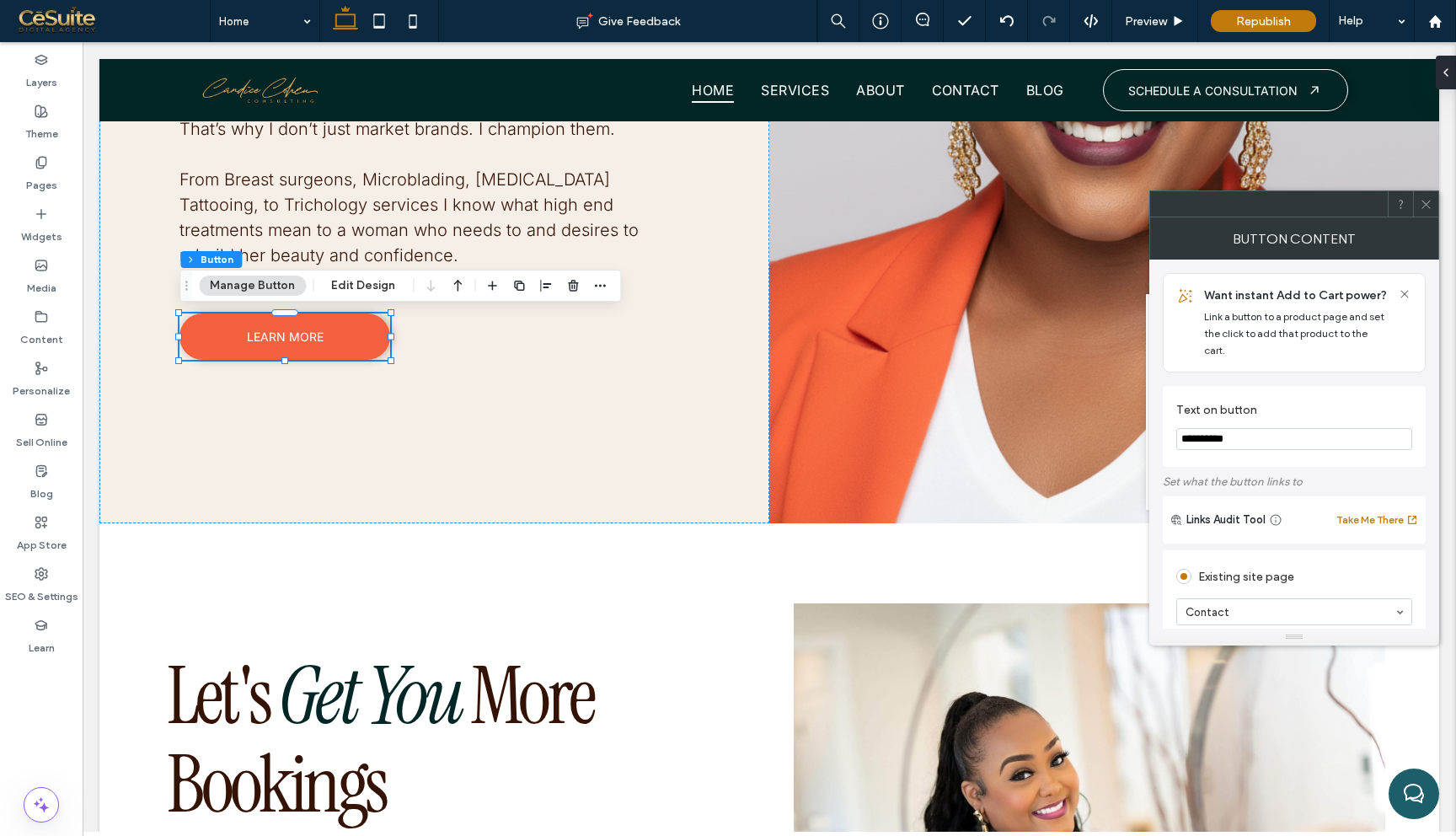
click at [1423, 210] on span at bounding box center [1426, 204] width 13 height 25
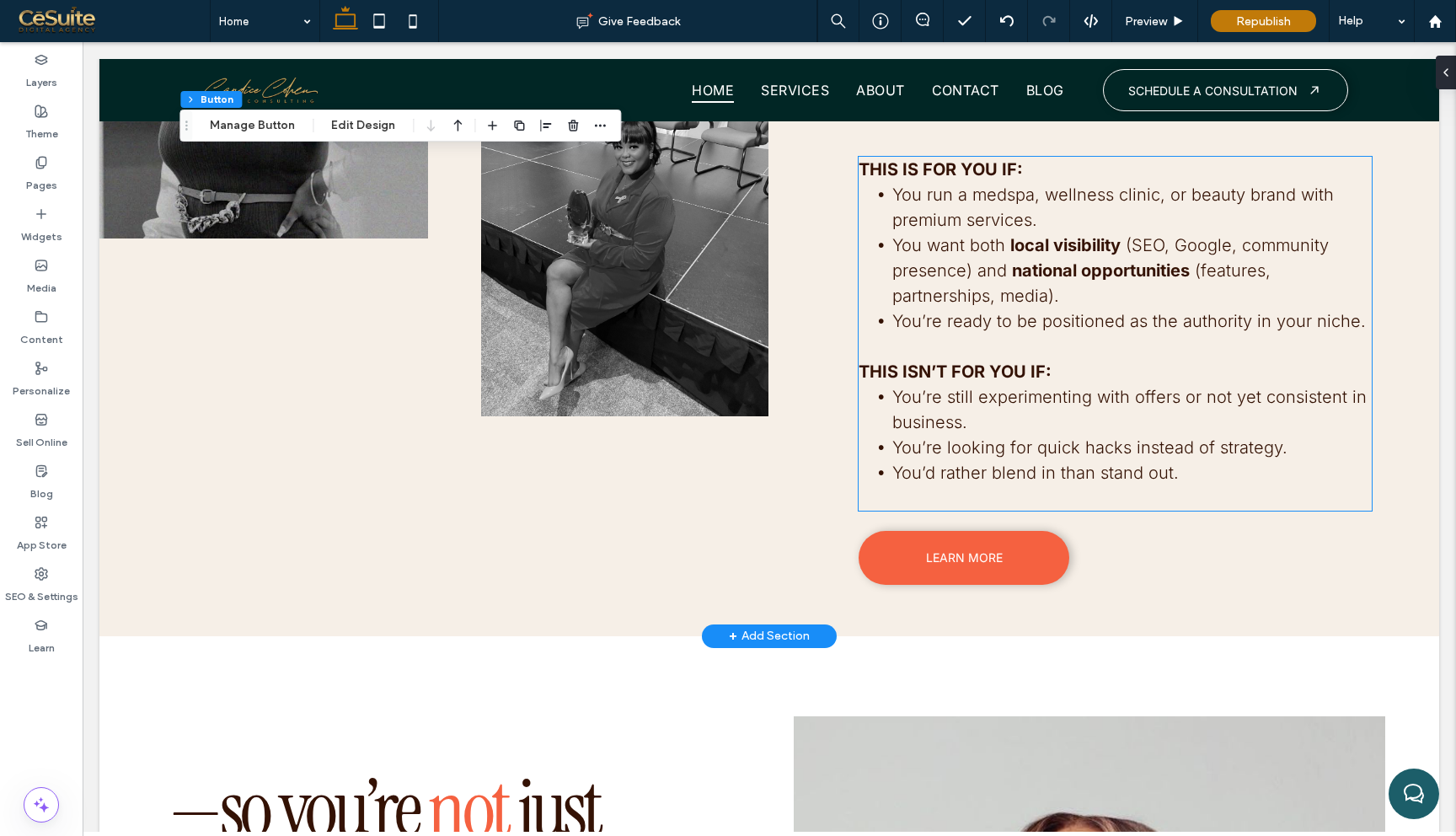
scroll to position [4766, 0]
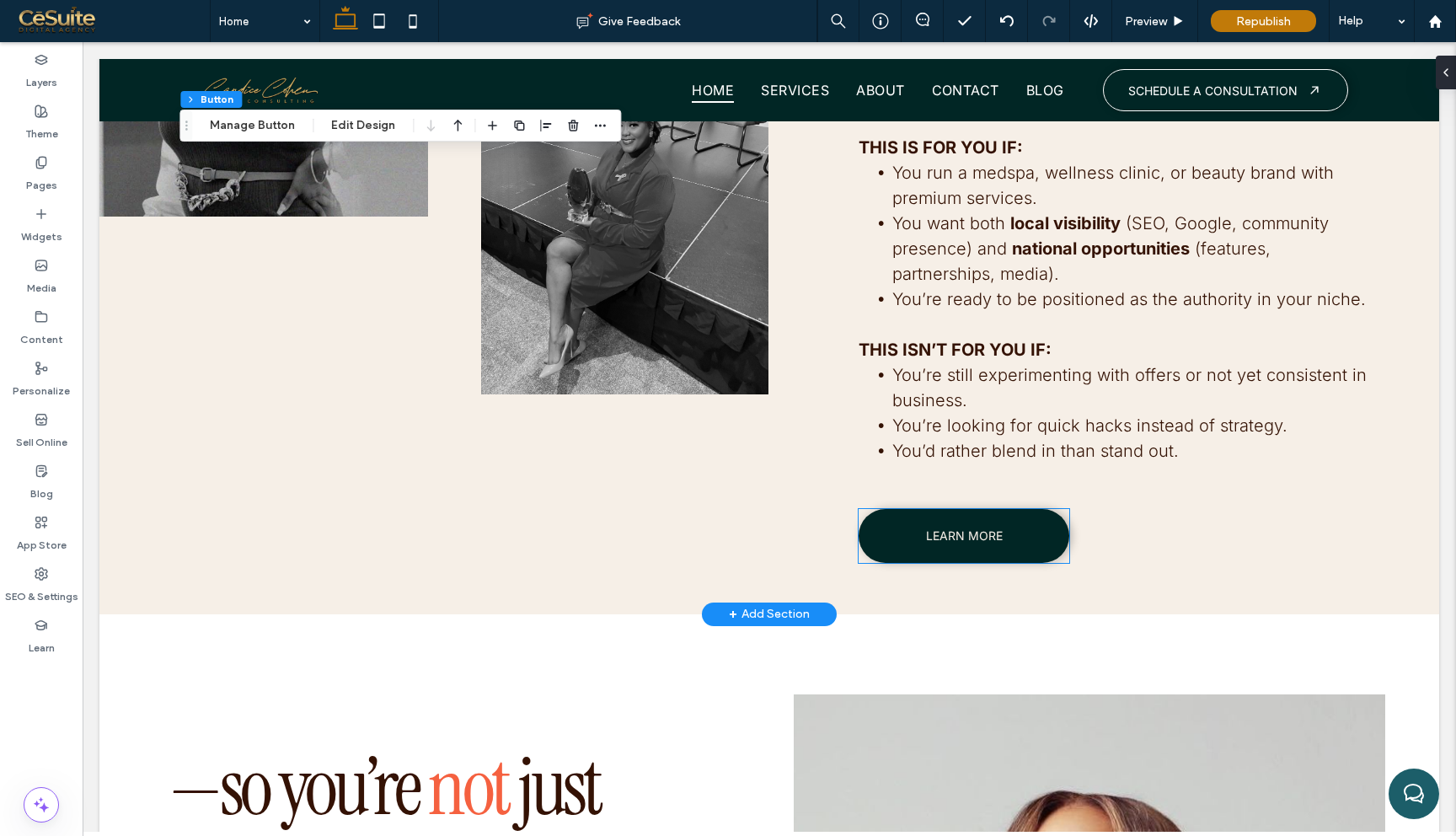
click at [1044, 533] on link "LEARN MORE" at bounding box center [963, 536] width 210 height 54
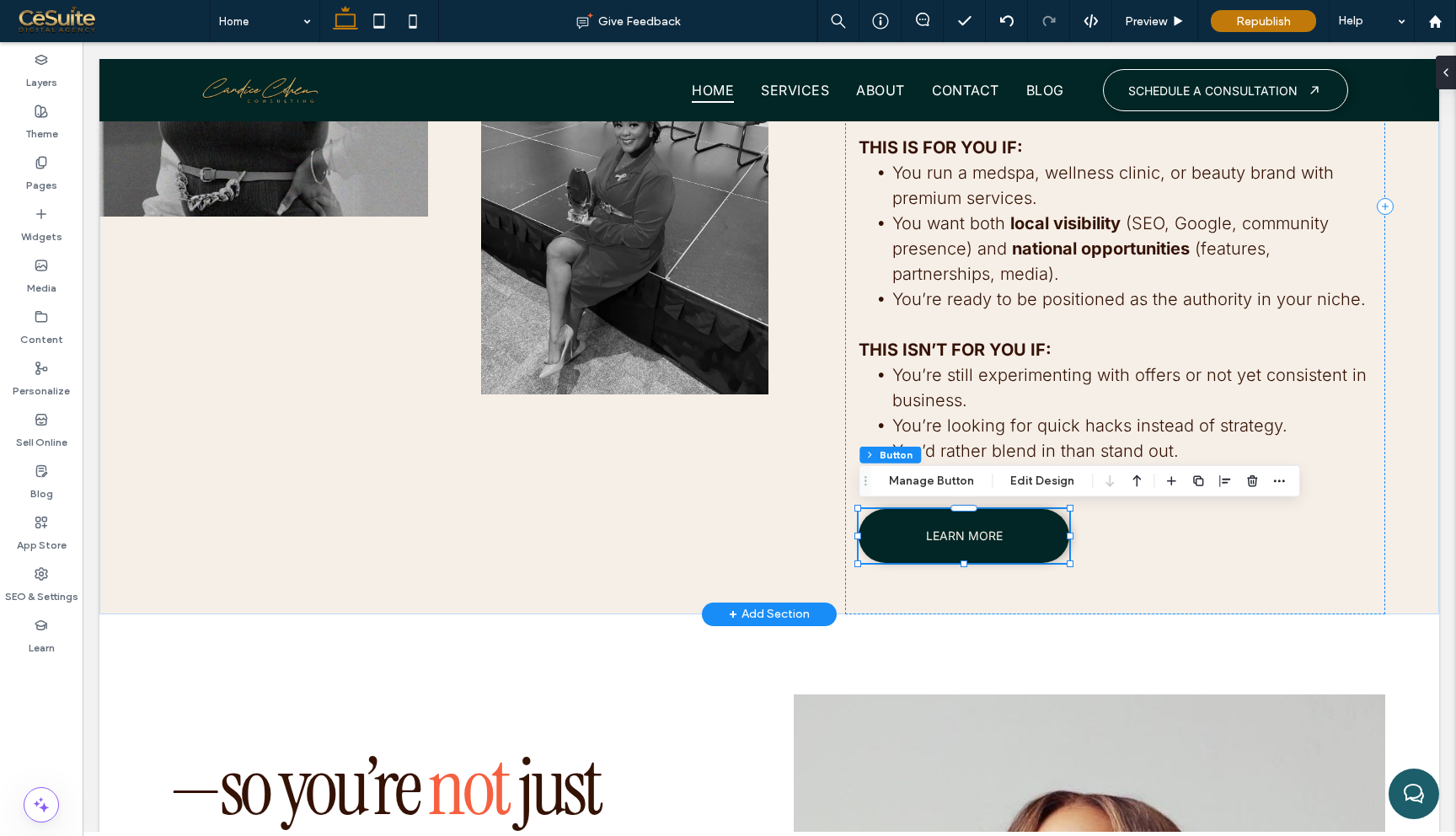
click at [1044, 533] on link "LEARN MORE" at bounding box center [963, 536] width 210 height 54
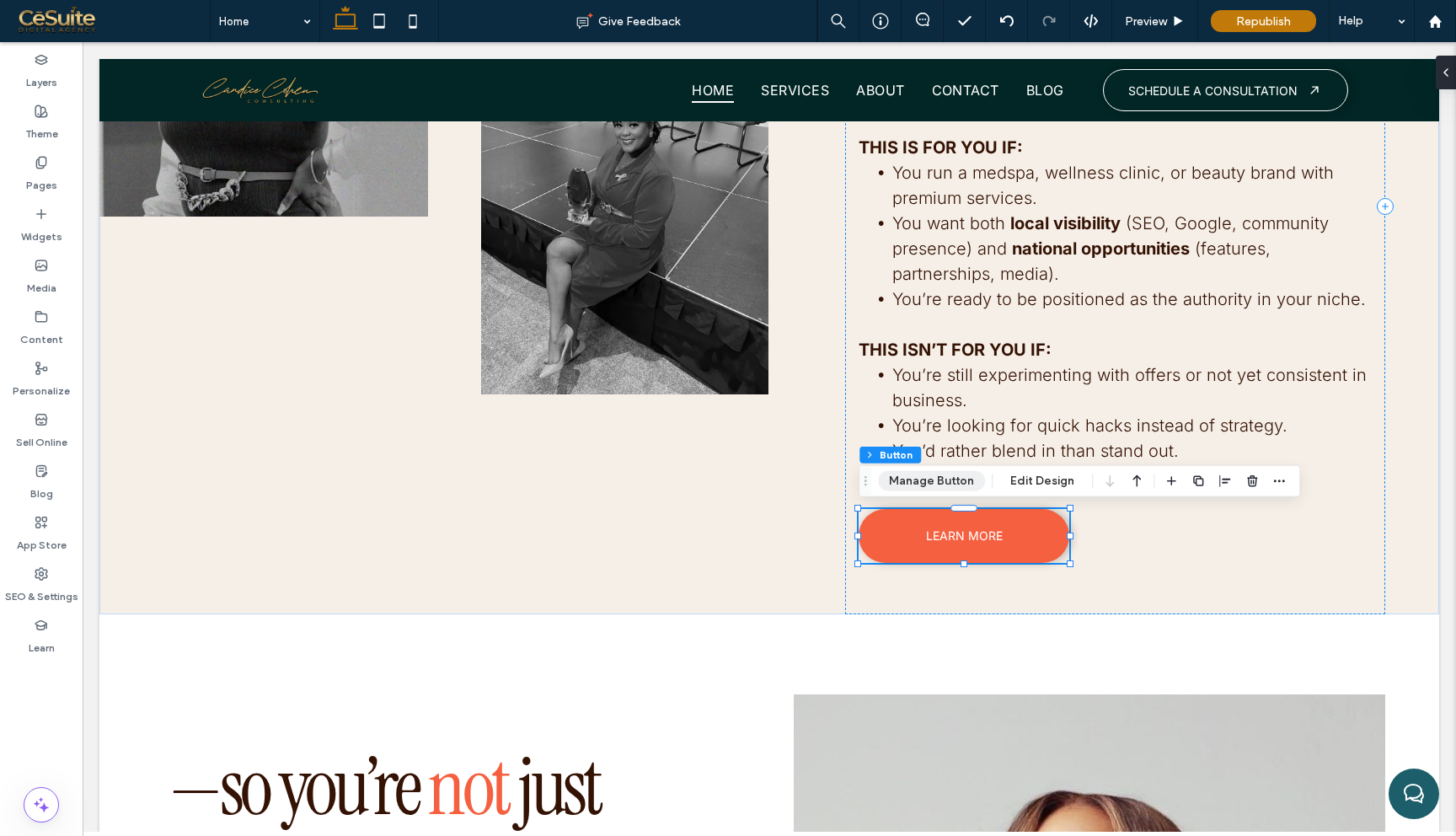
click at [963, 482] on button "Manage Button" at bounding box center [931, 481] width 107 height 20
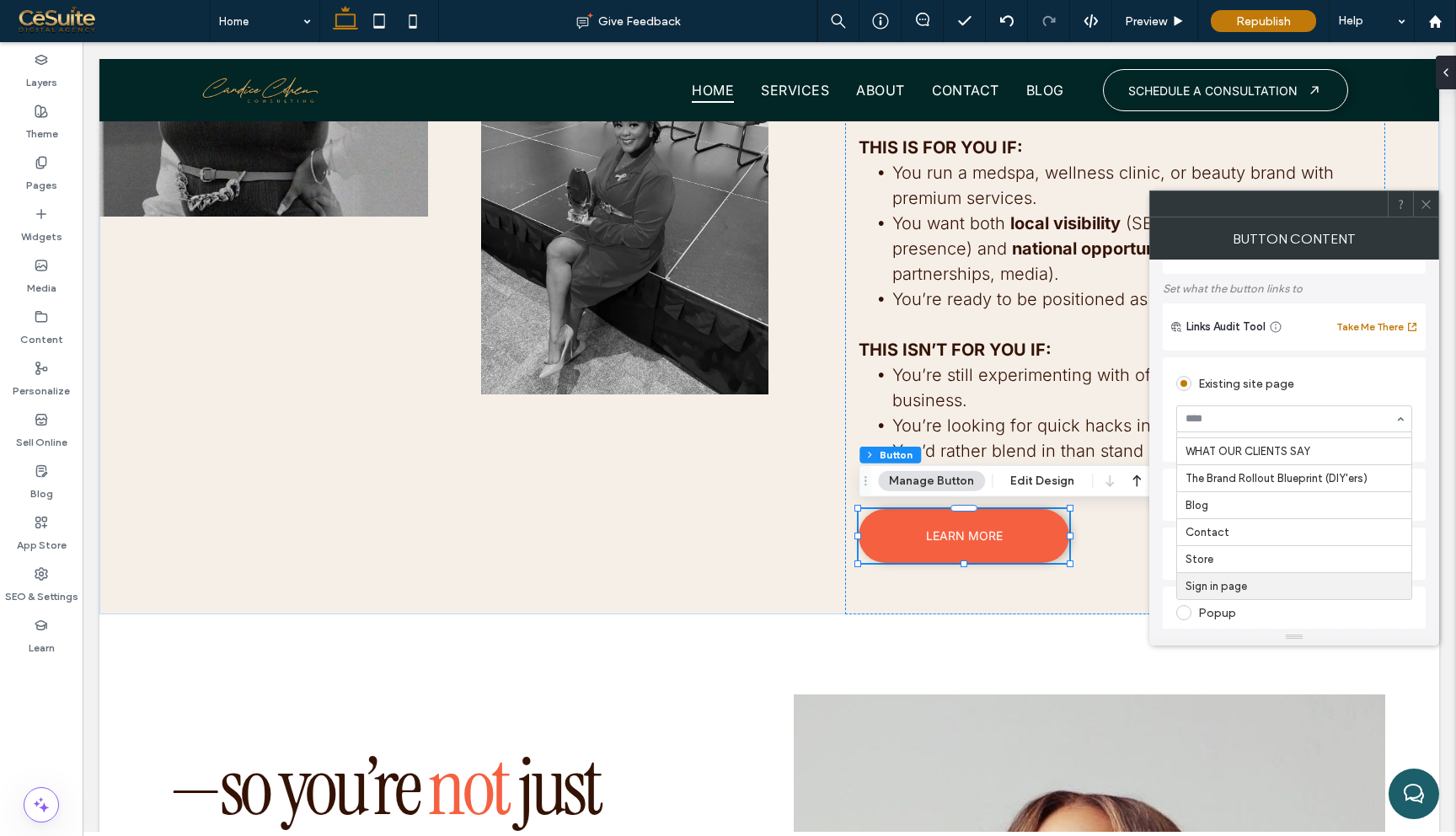
scroll to position [205, 0]
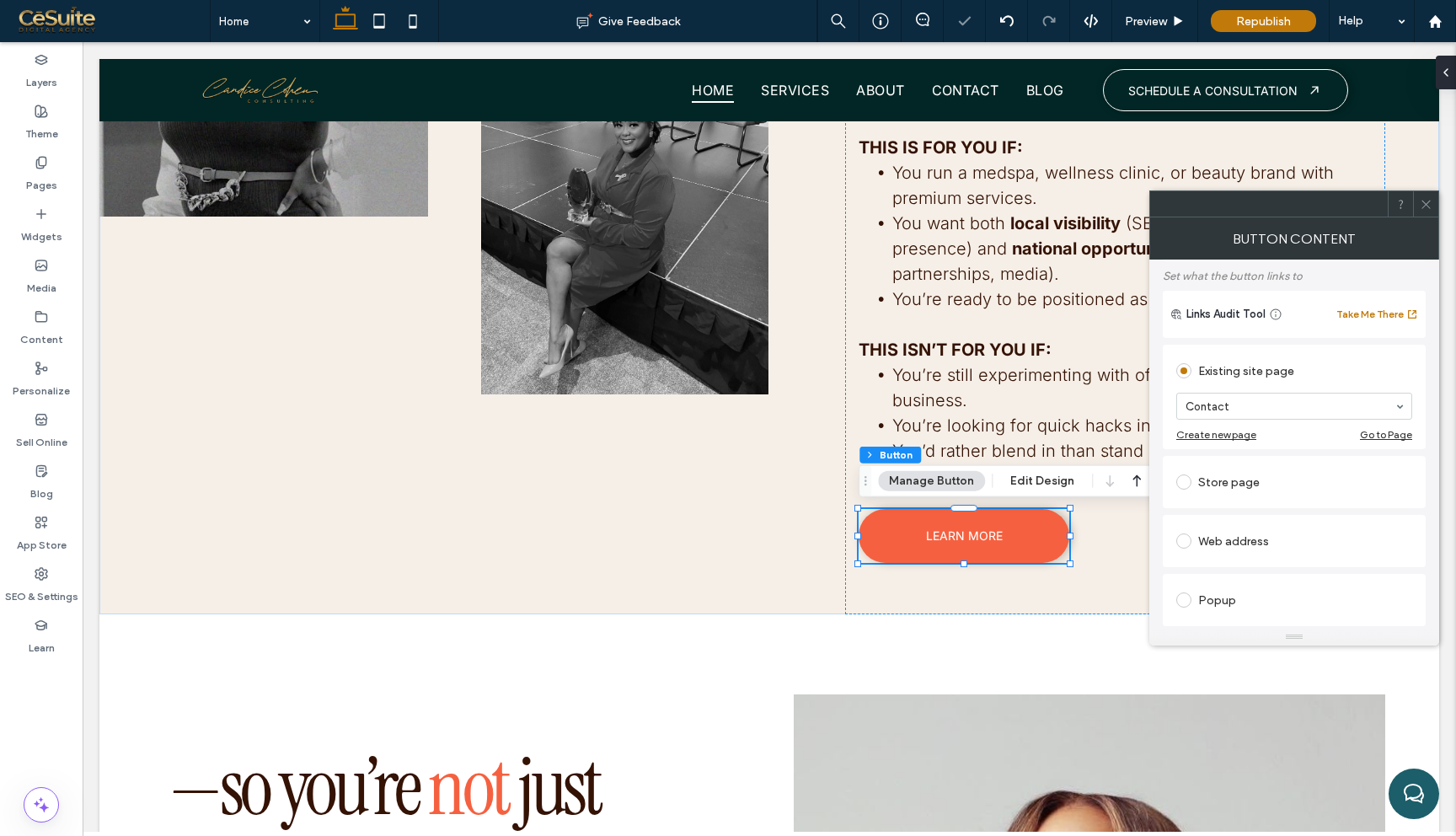
click at [1428, 198] on icon at bounding box center [1426, 204] width 13 height 13
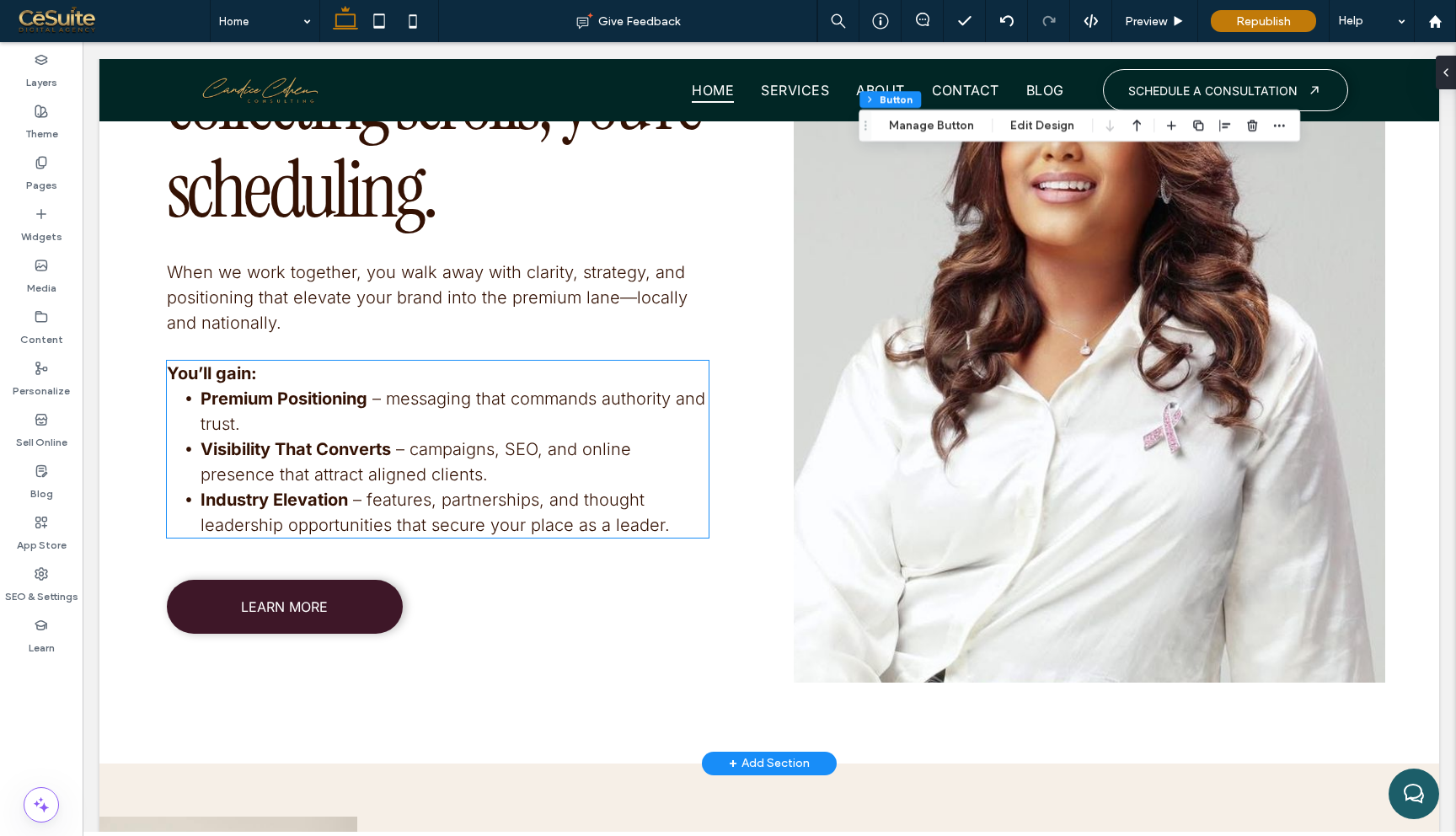
scroll to position [5556, 0]
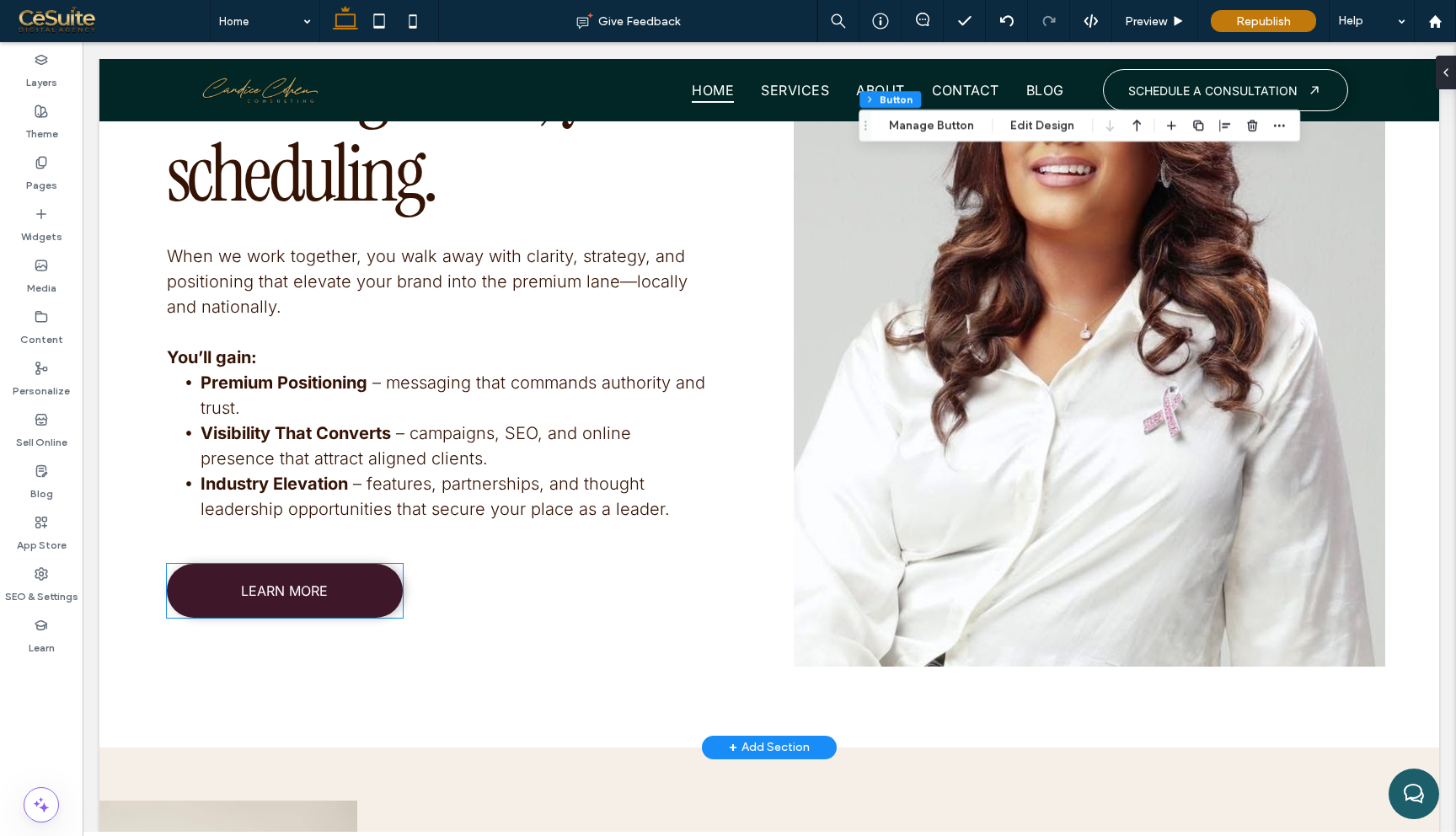
click at [364, 598] on link "LEARN MORE" at bounding box center [284, 591] width 236 height 54
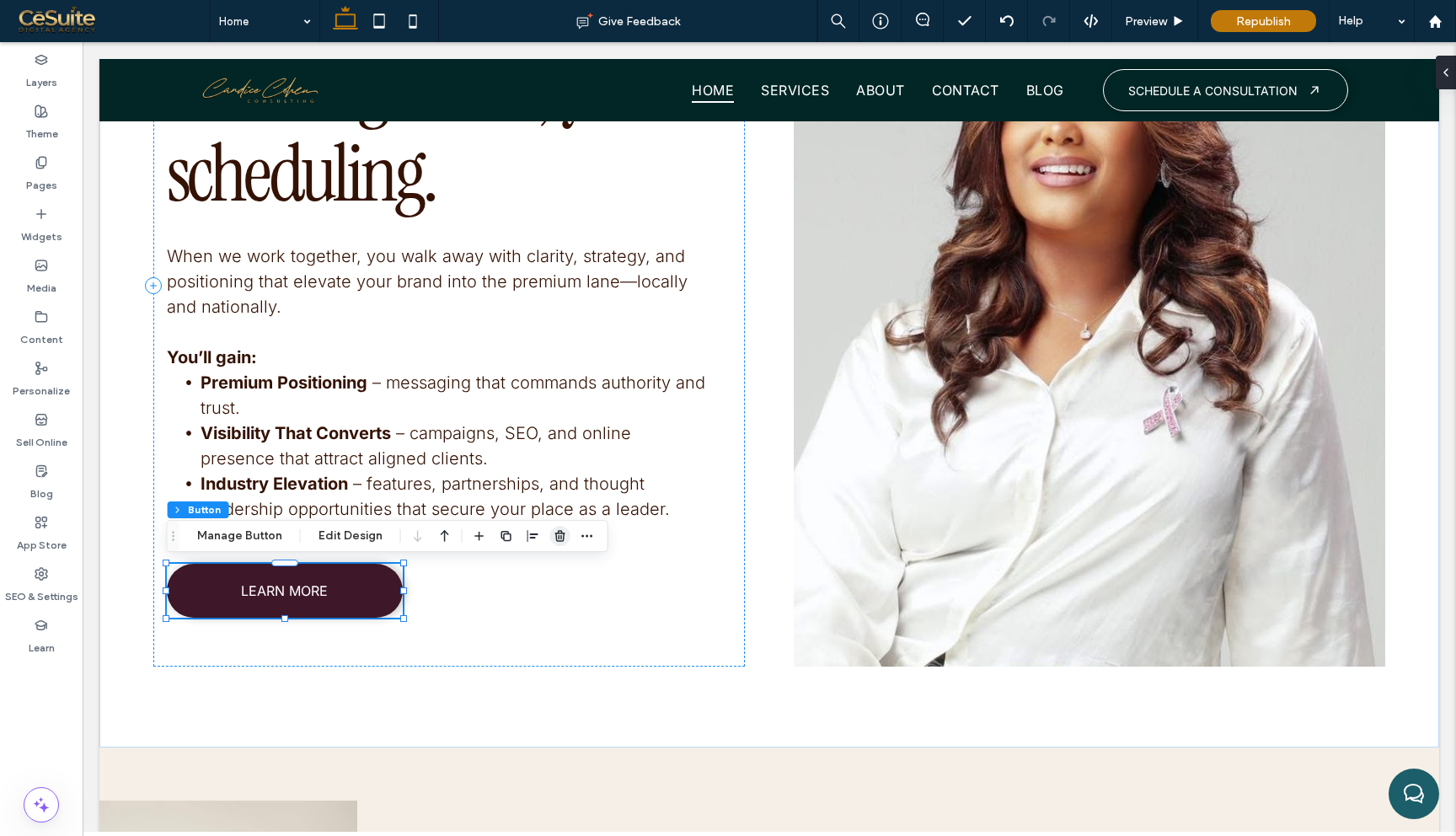
click at [555, 533] on use "button" at bounding box center [560, 535] width 10 height 11
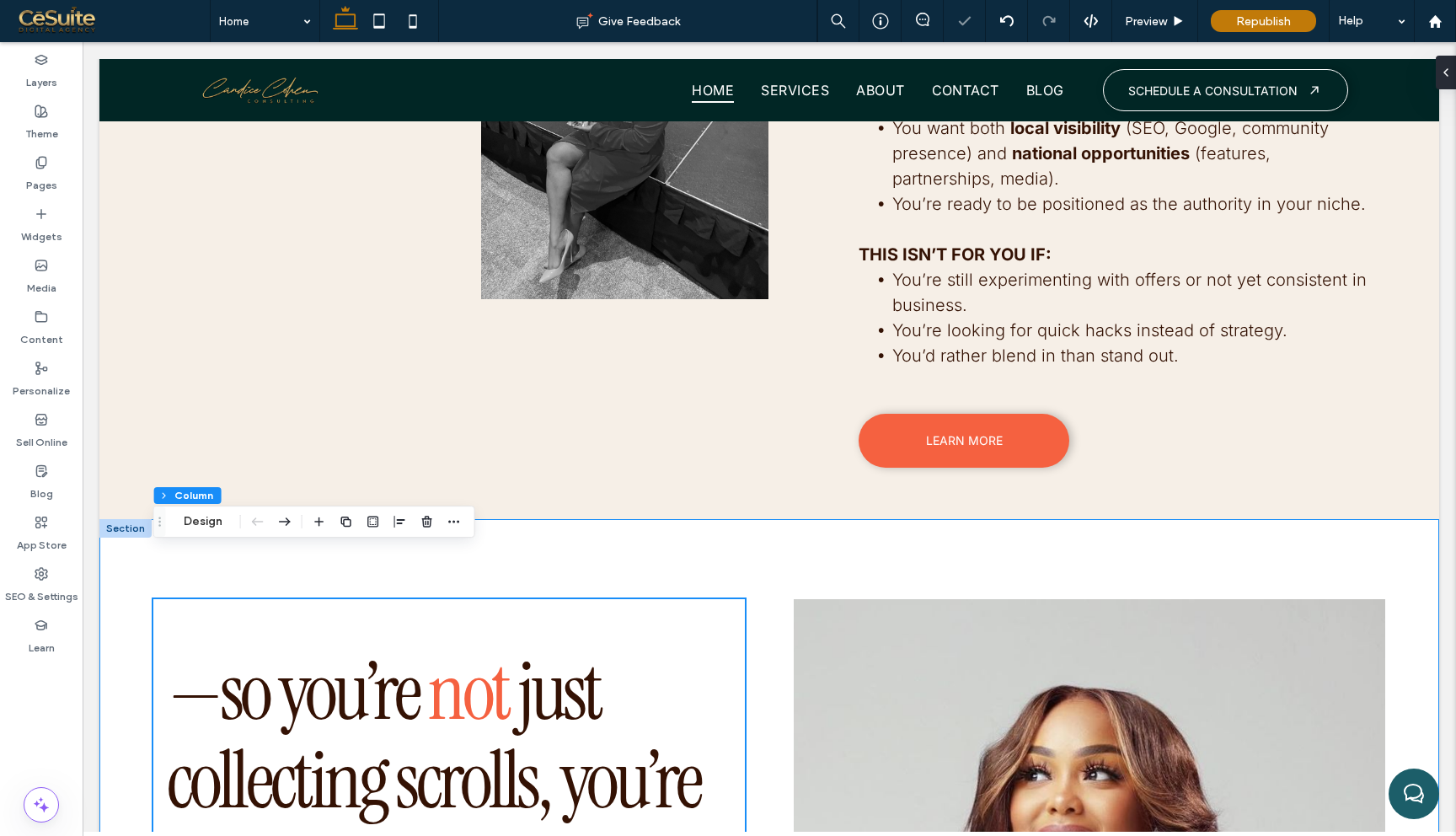
scroll to position [4811, 0]
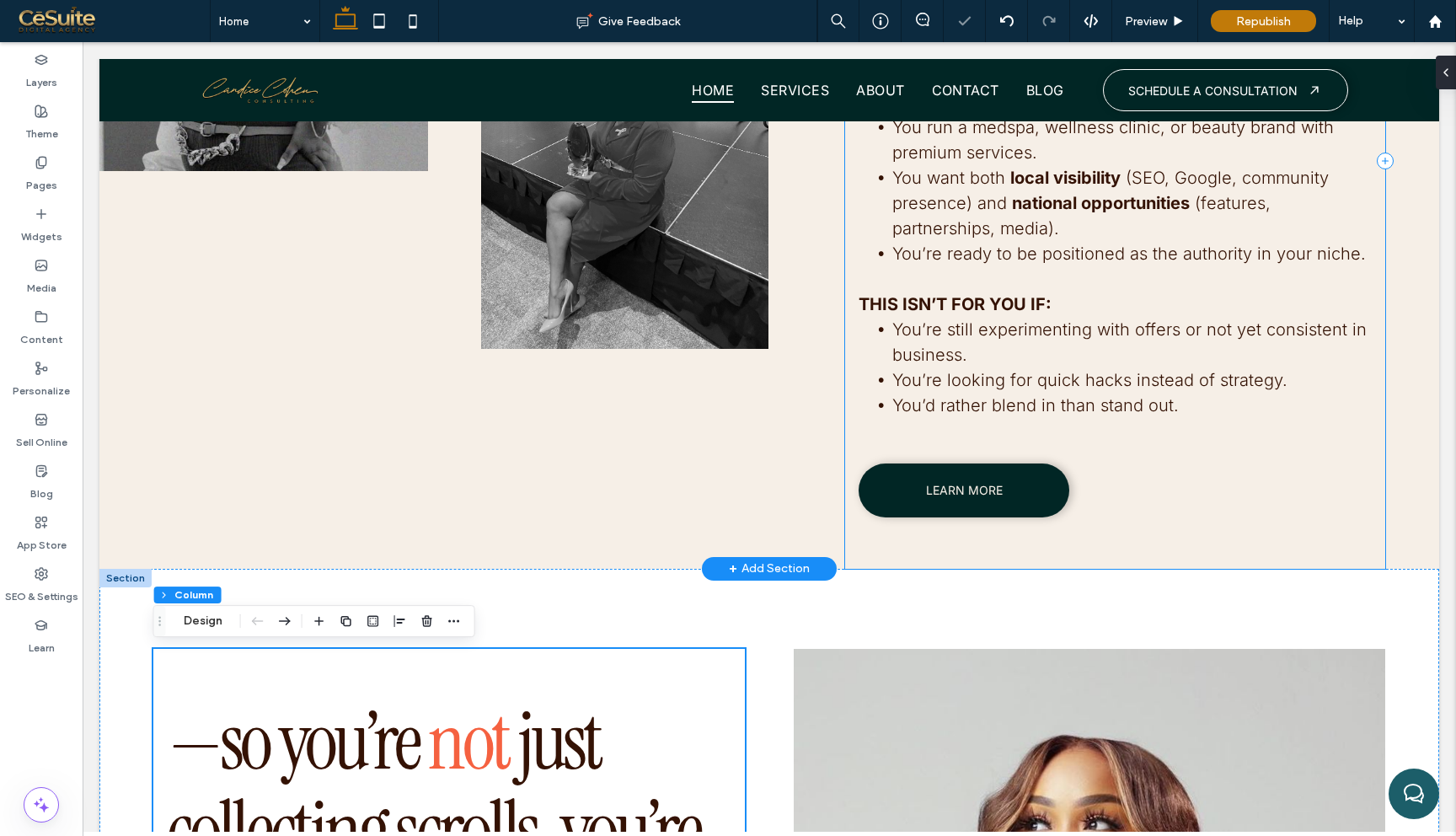
click at [988, 495] on span "LEARN MORE" at bounding box center [964, 489] width 77 height 14
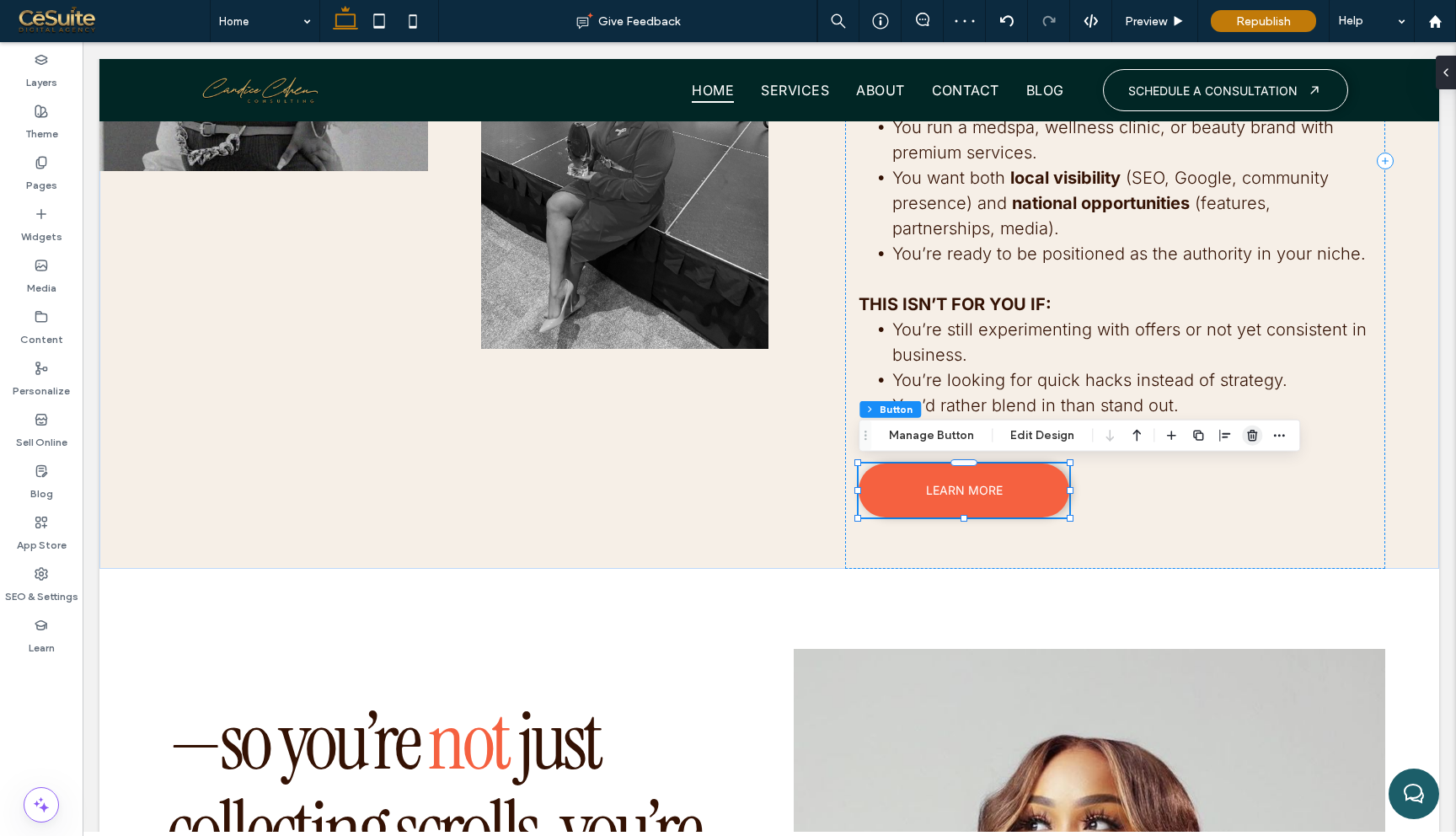
click at [1256, 433] on icon "button" at bounding box center [1252, 436] width 14 height 14
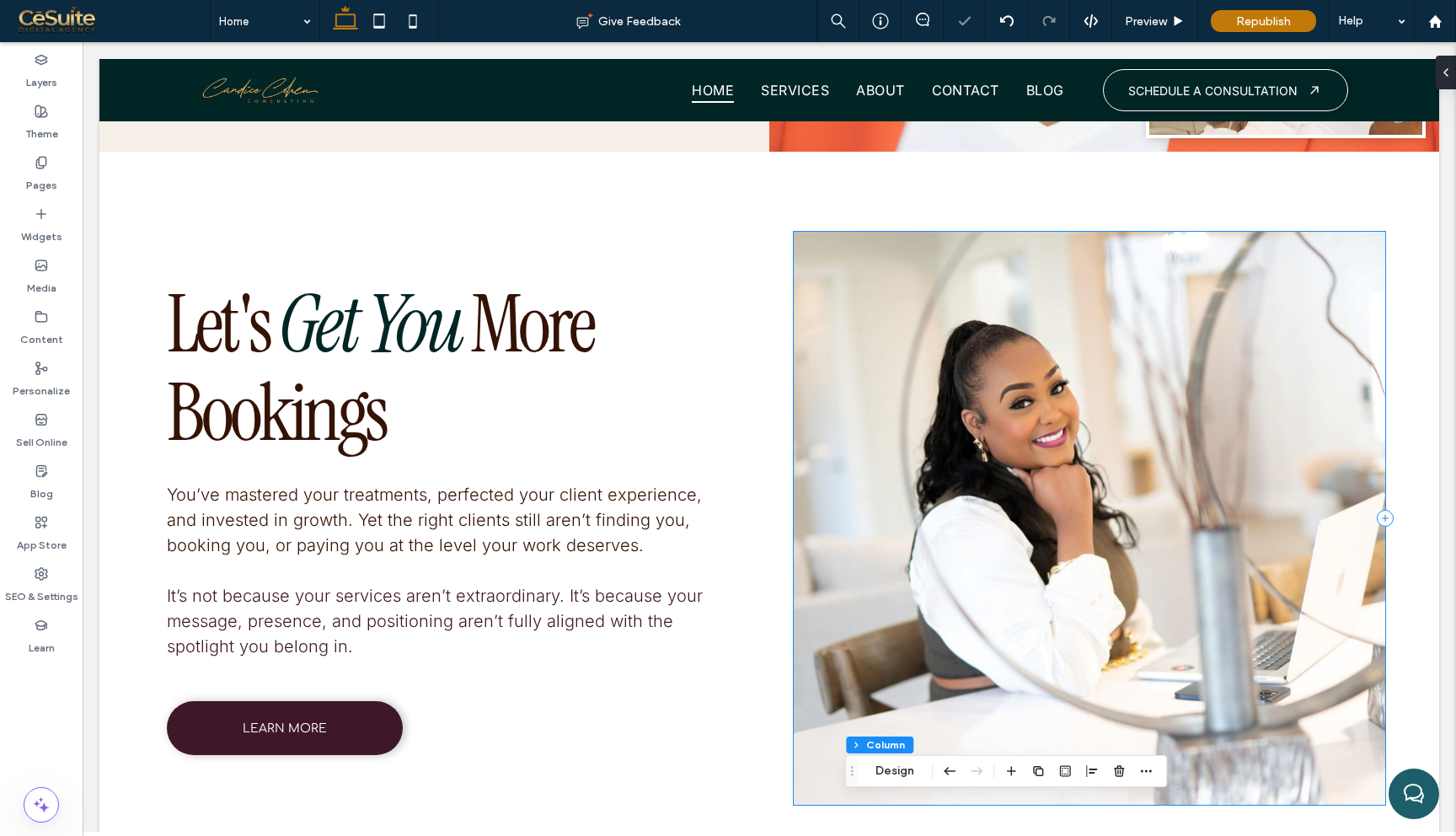
scroll to position [3700, 0]
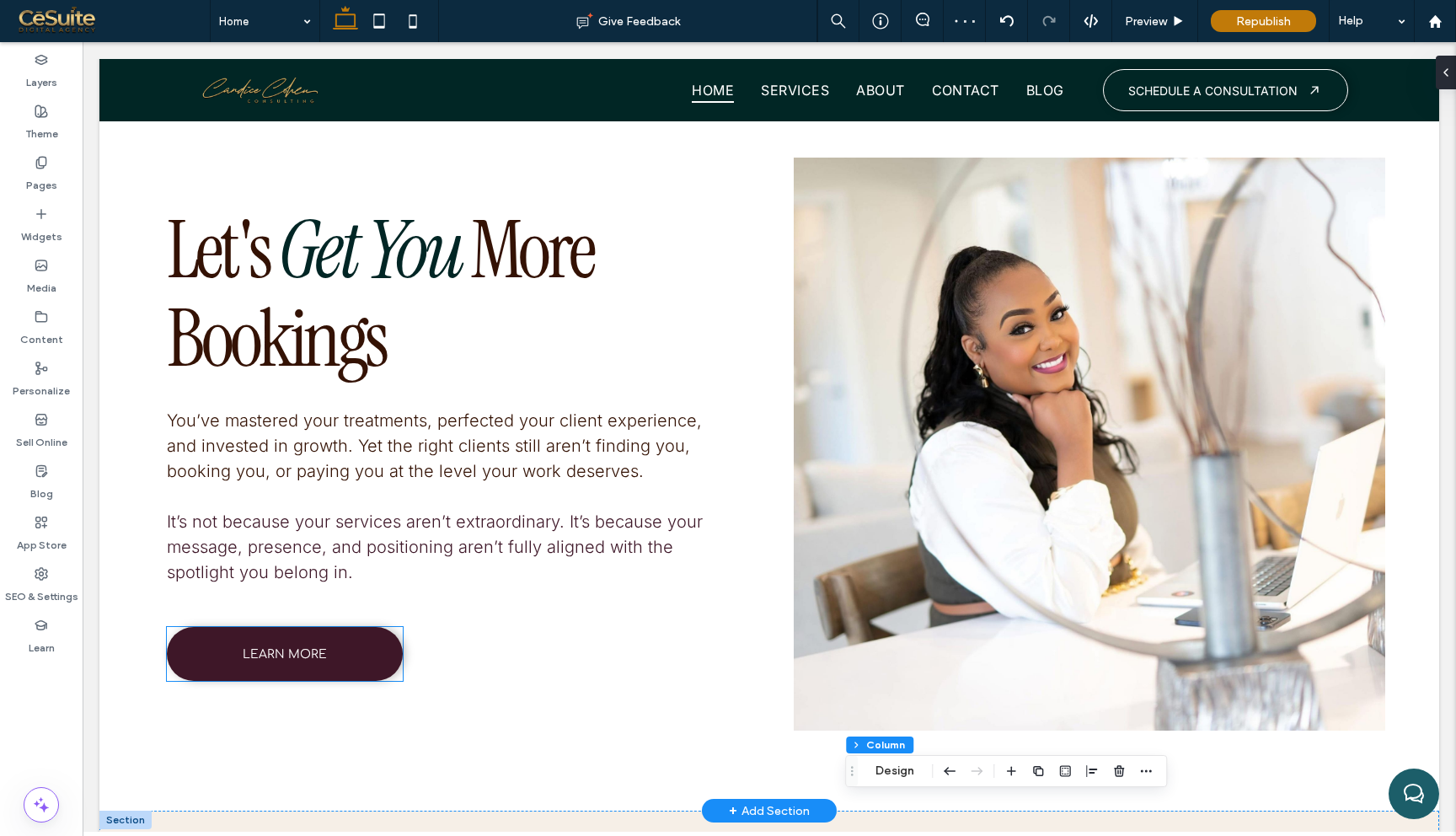
click at [363, 647] on link "LEARN MORE" at bounding box center [284, 654] width 236 height 54
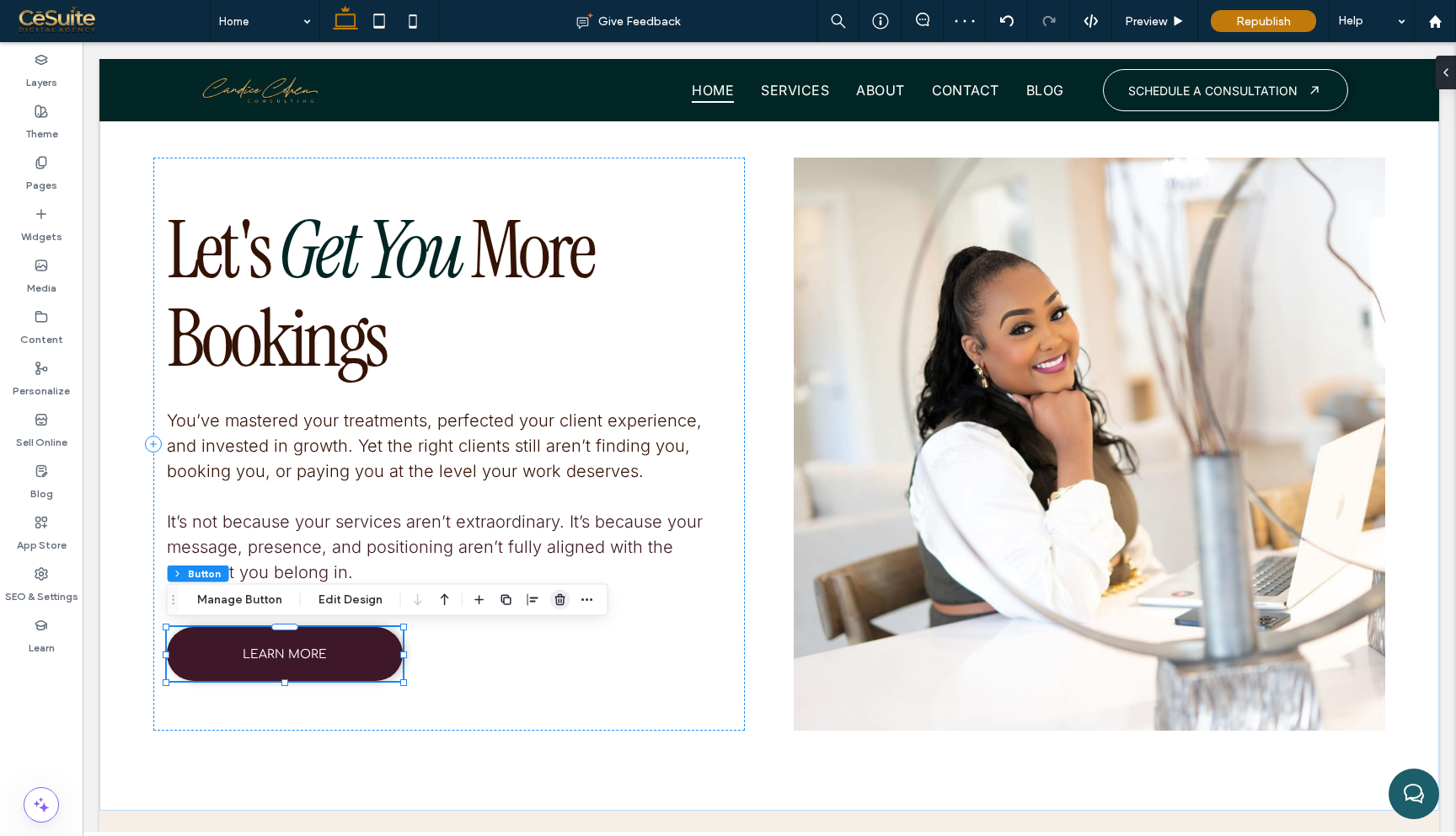
click at [560, 603] on use "button" at bounding box center [560, 599] width 10 height 11
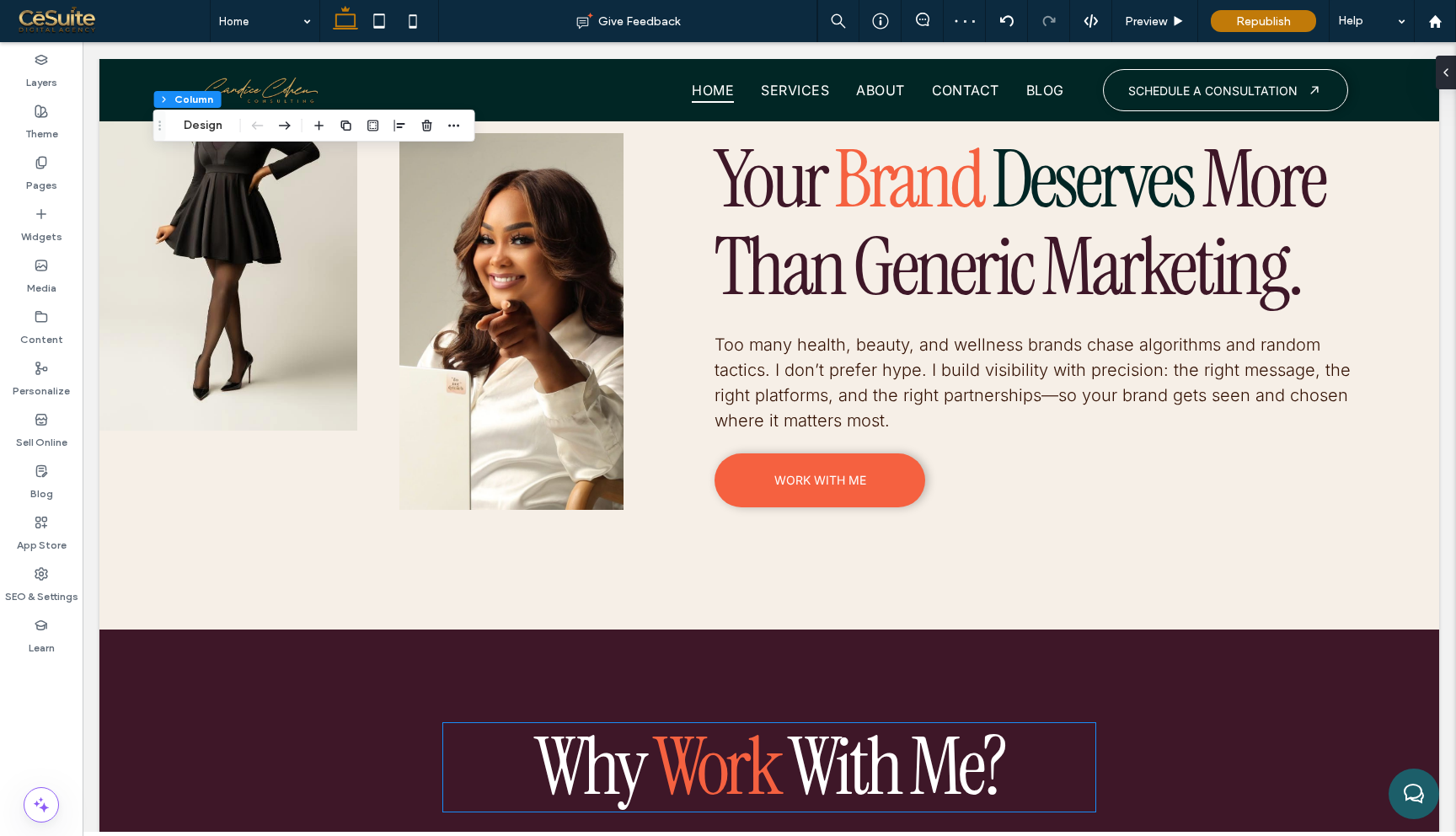
scroll to position [6088, 0]
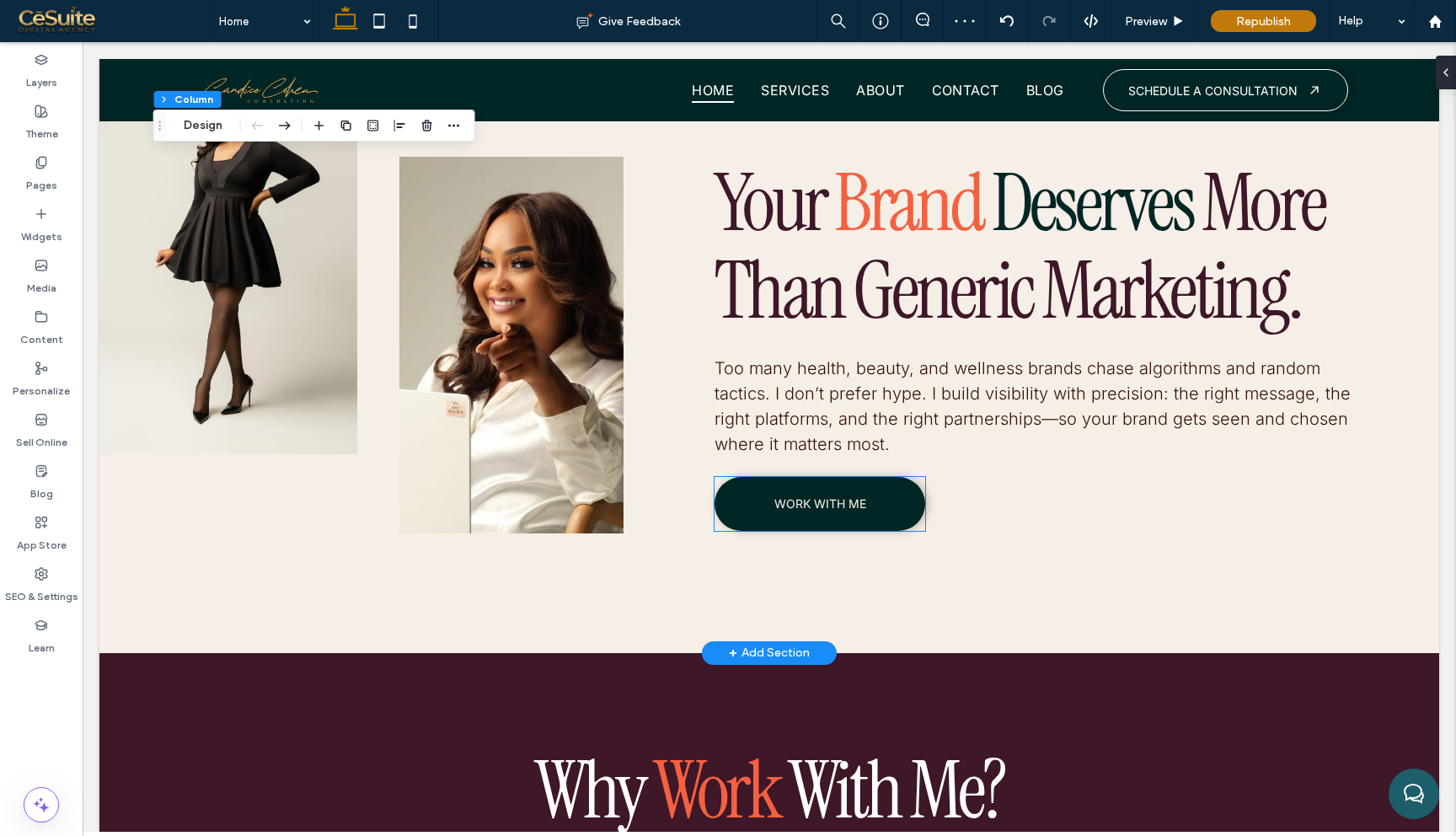
click at [821, 508] on span "WORK WITH ME" at bounding box center [820, 503] width 92 height 14
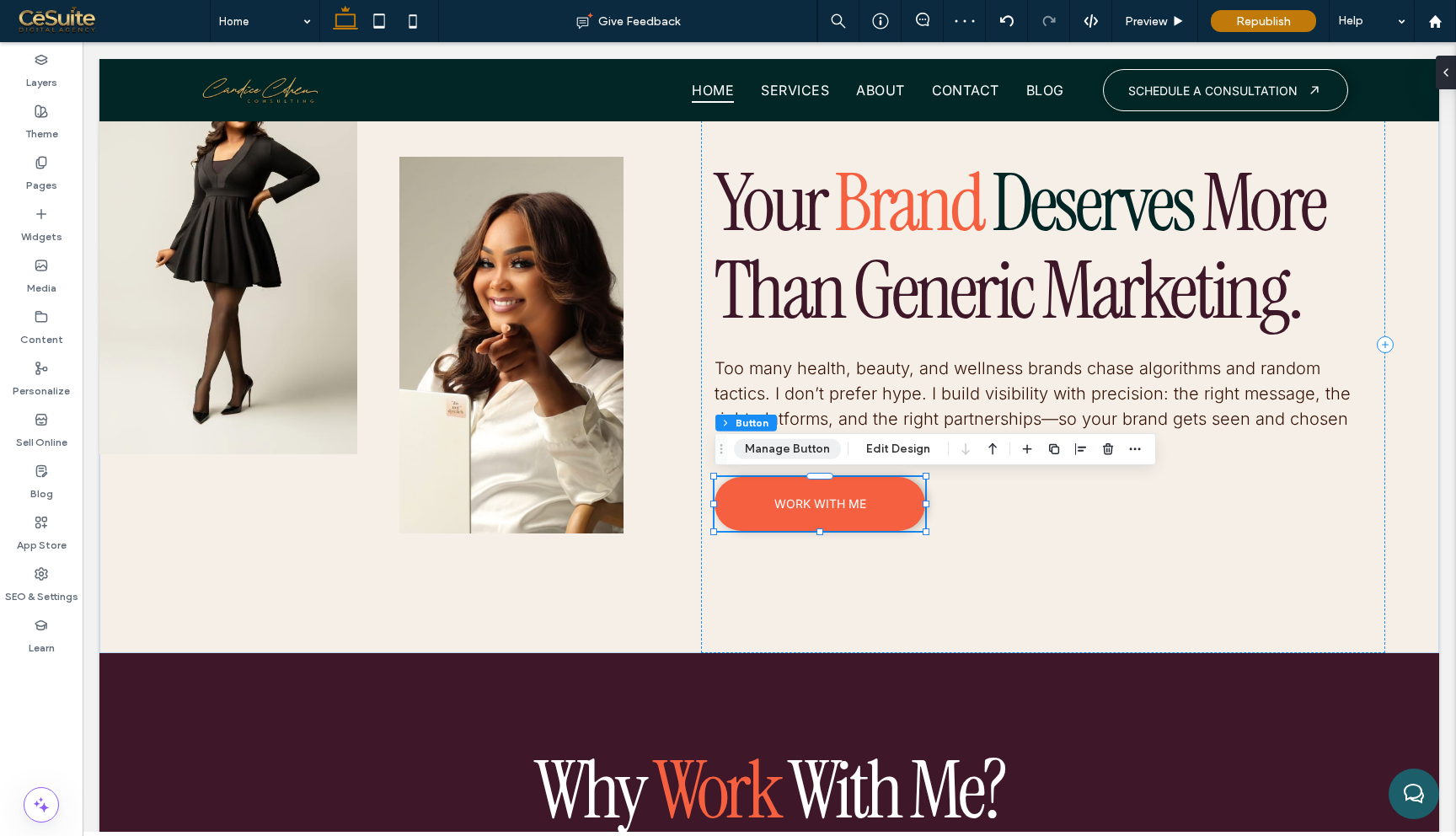
click at [803, 445] on button "Manage Button" at bounding box center [788, 450] width 107 height 20
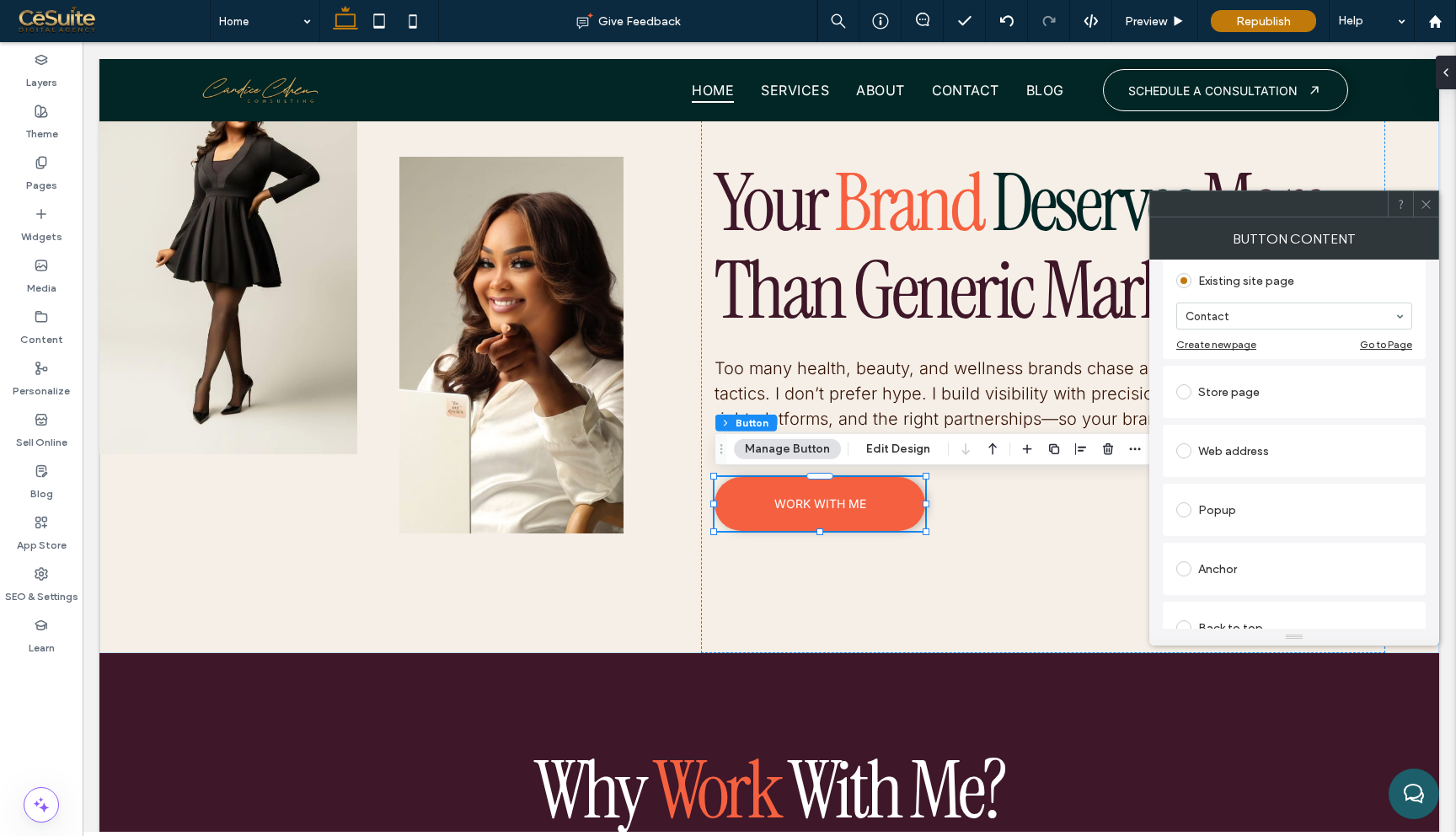
scroll to position [347, 0]
click at [1429, 199] on use at bounding box center [1426, 204] width 8 height 8
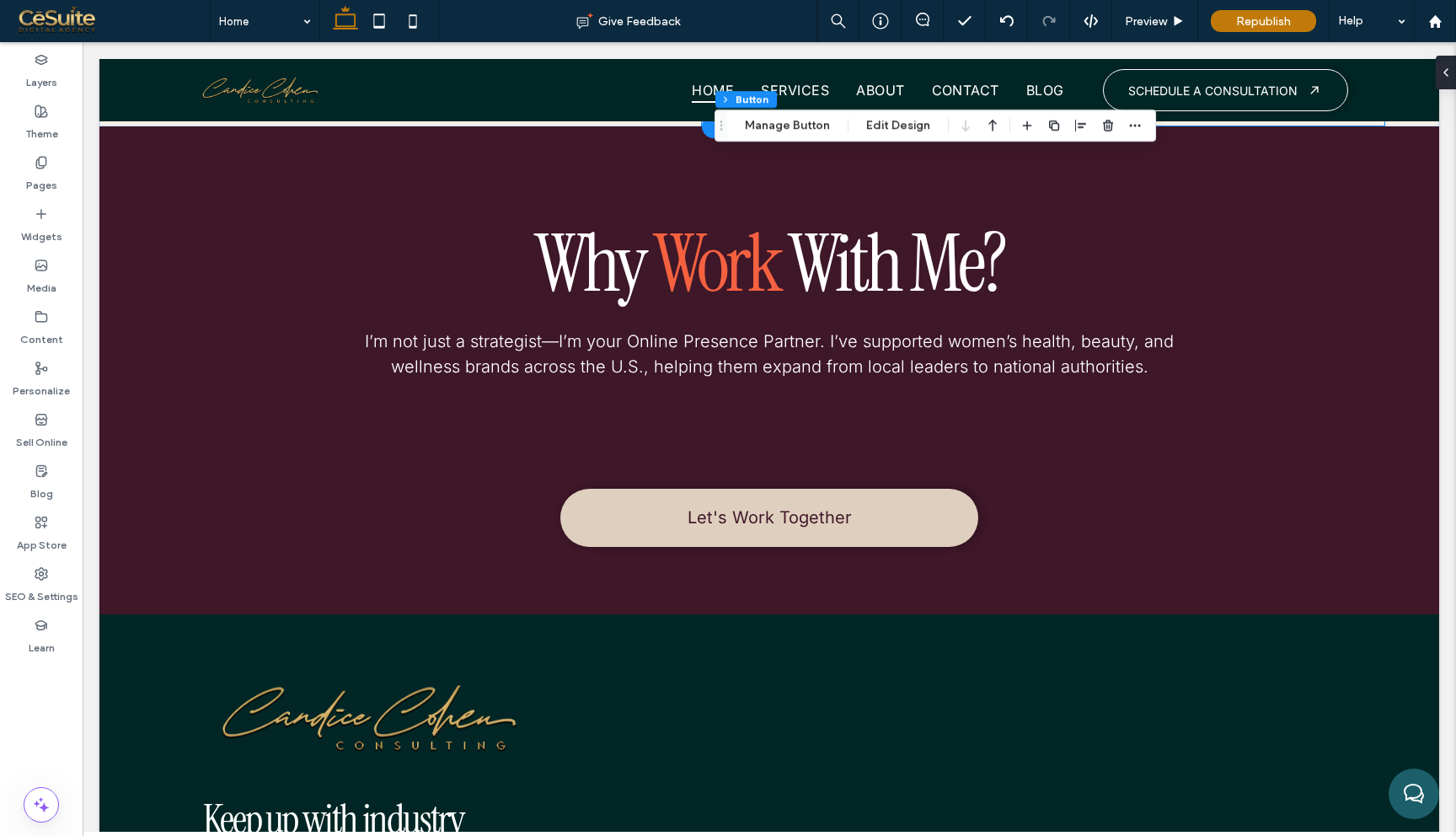
scroll to position [6625, 0]
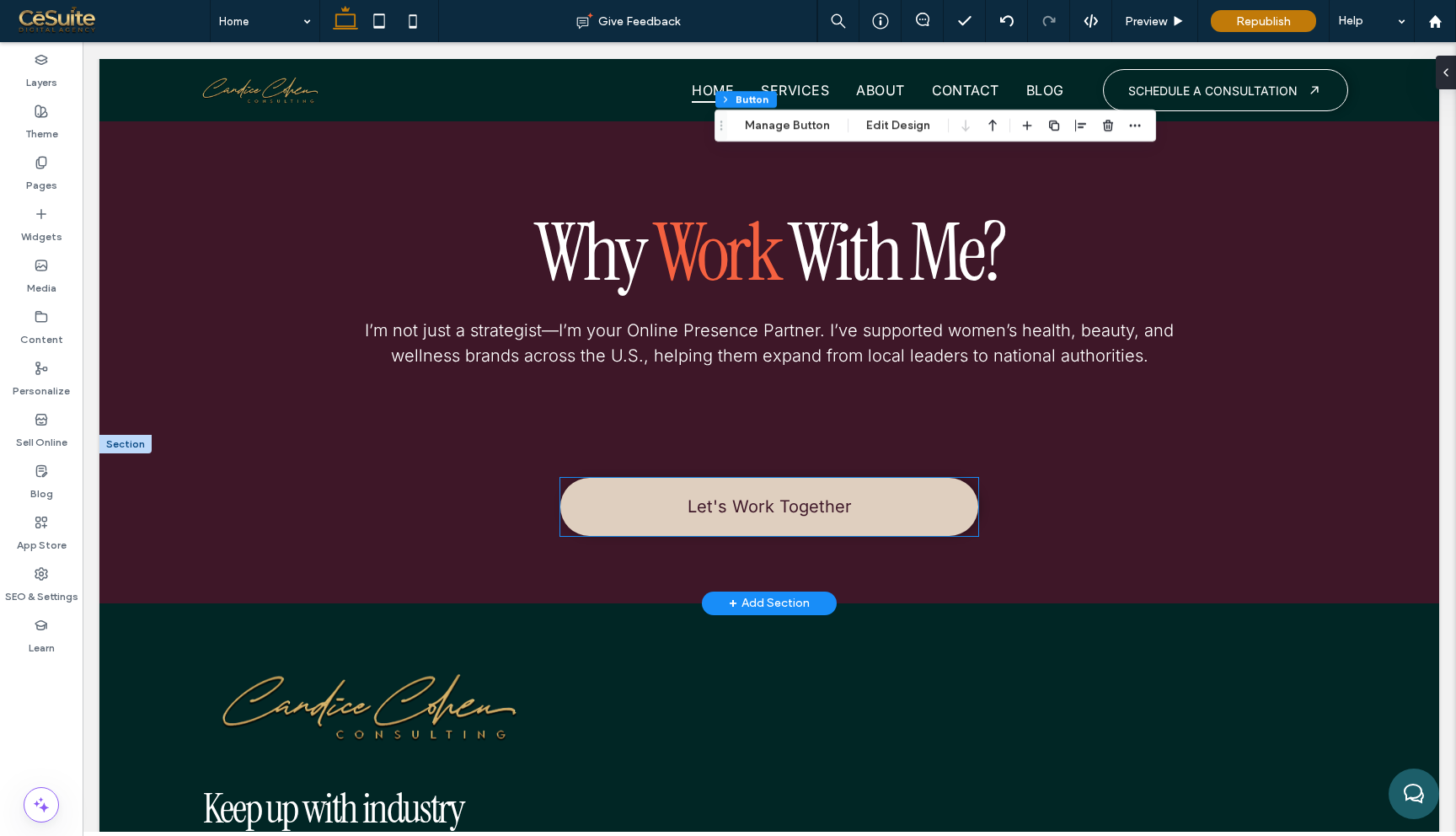
click at [953, 522] on link "Let's Work Together" at bounding box center [769, 506] width 418 height 58
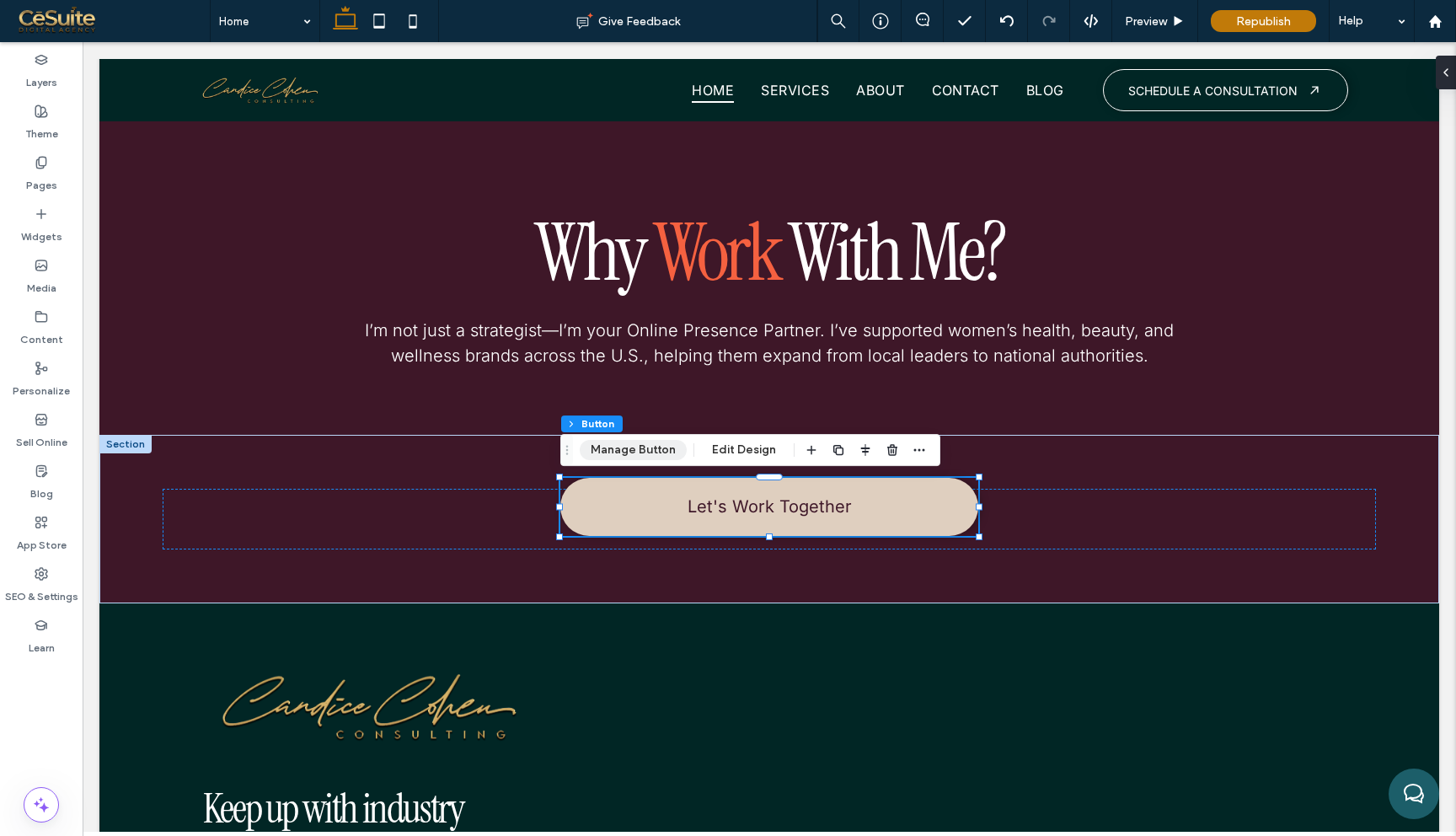
click at [645, 447] on button "Manage Button" at bounding box center [633, 451] width 107 height 20
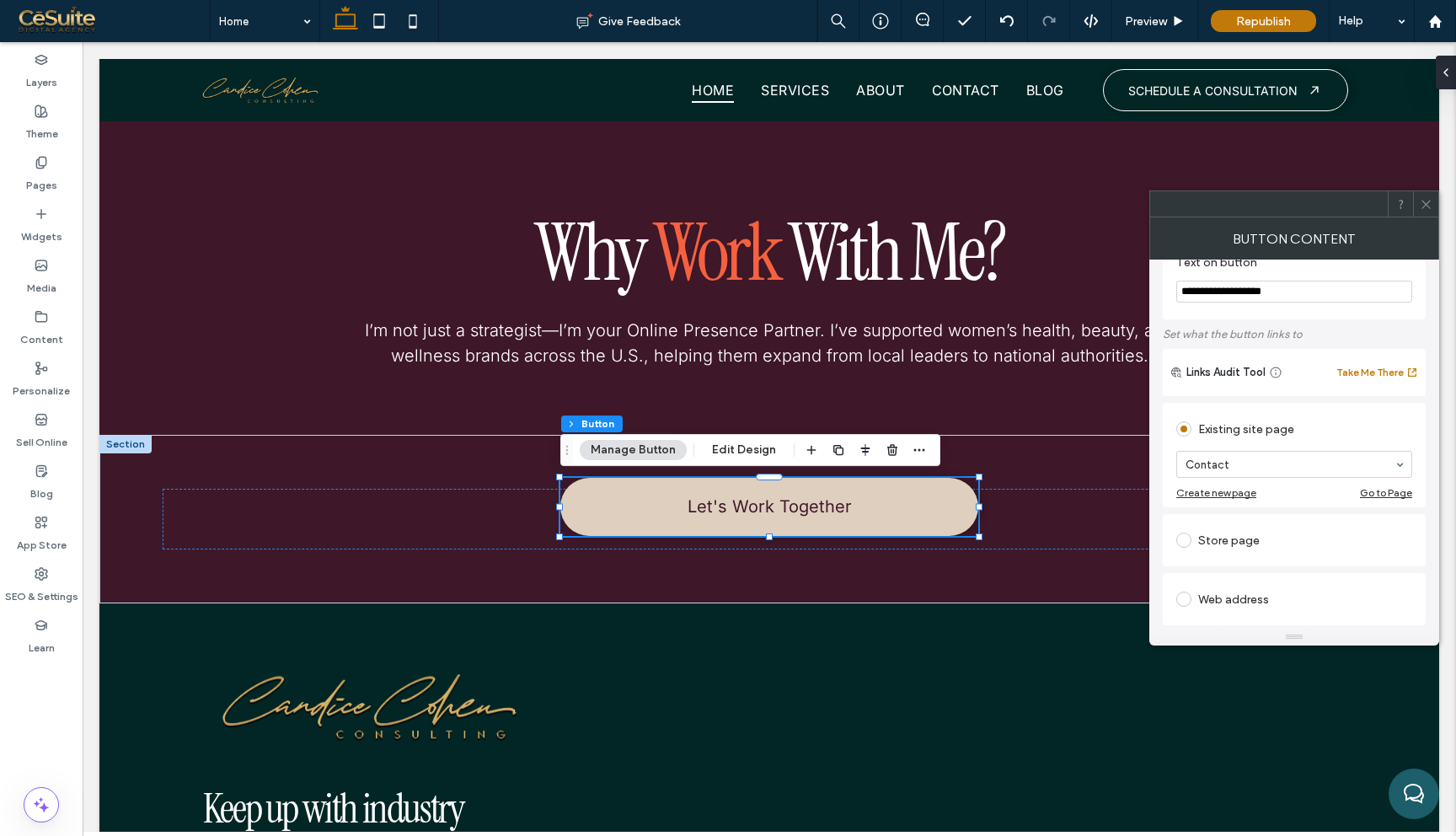
scroll to position [0, 0]
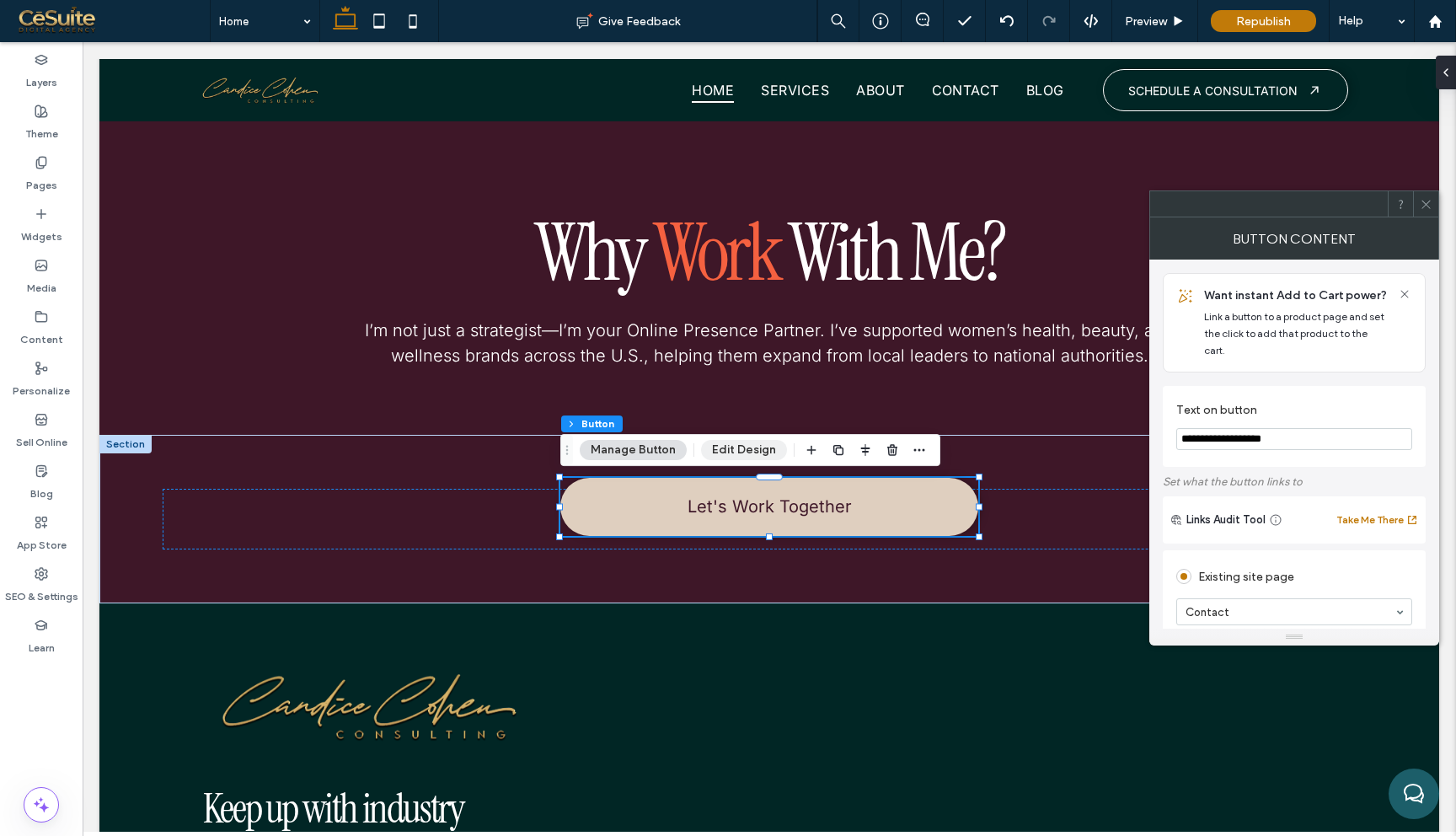
click at [767, 449] on button "Edit Design" at bounding box center [744, 451] width 86 height 20
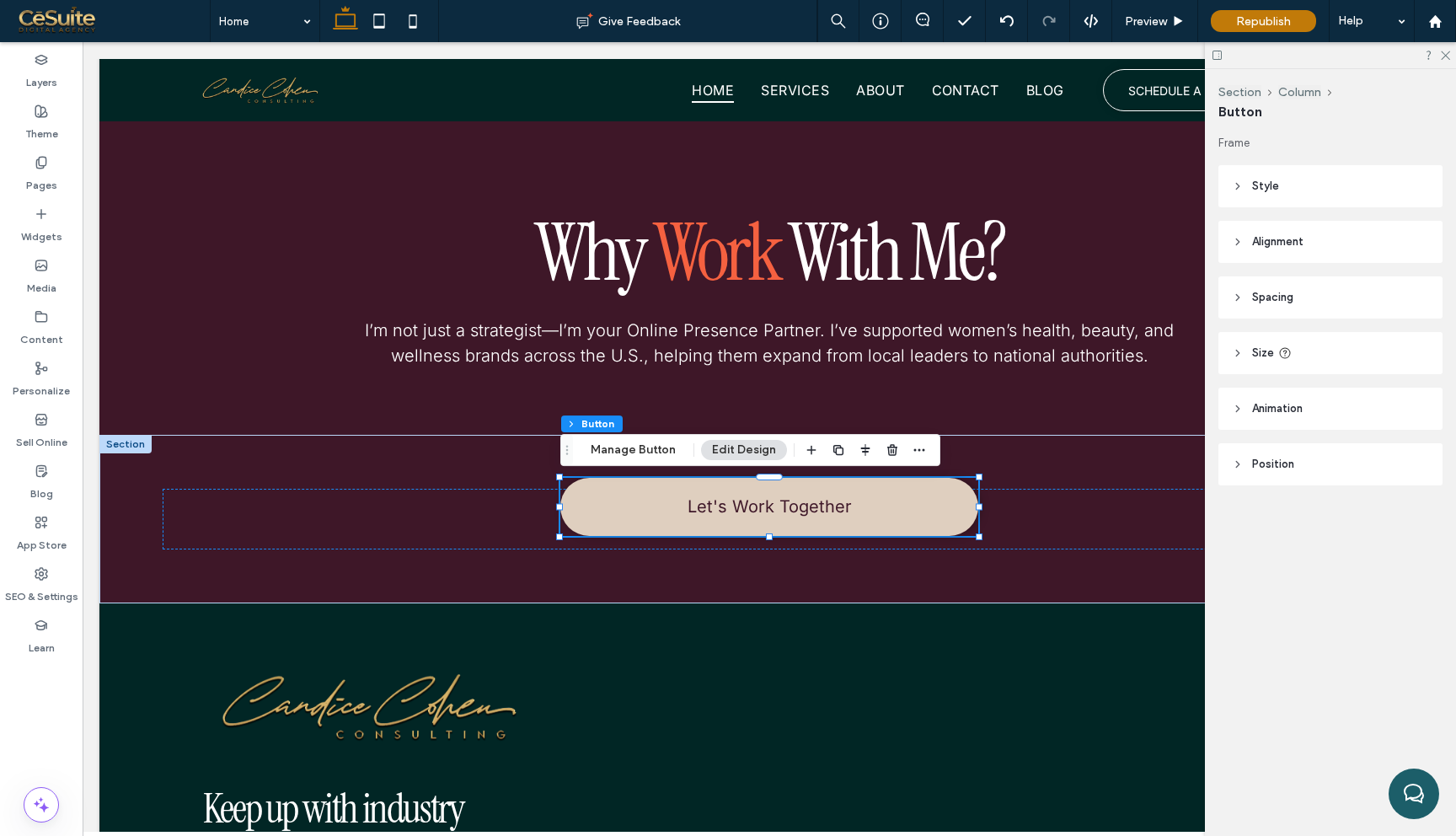
click at [1311, 176] on header "Style" at bounding box center [1330, 186] width 224 height 42
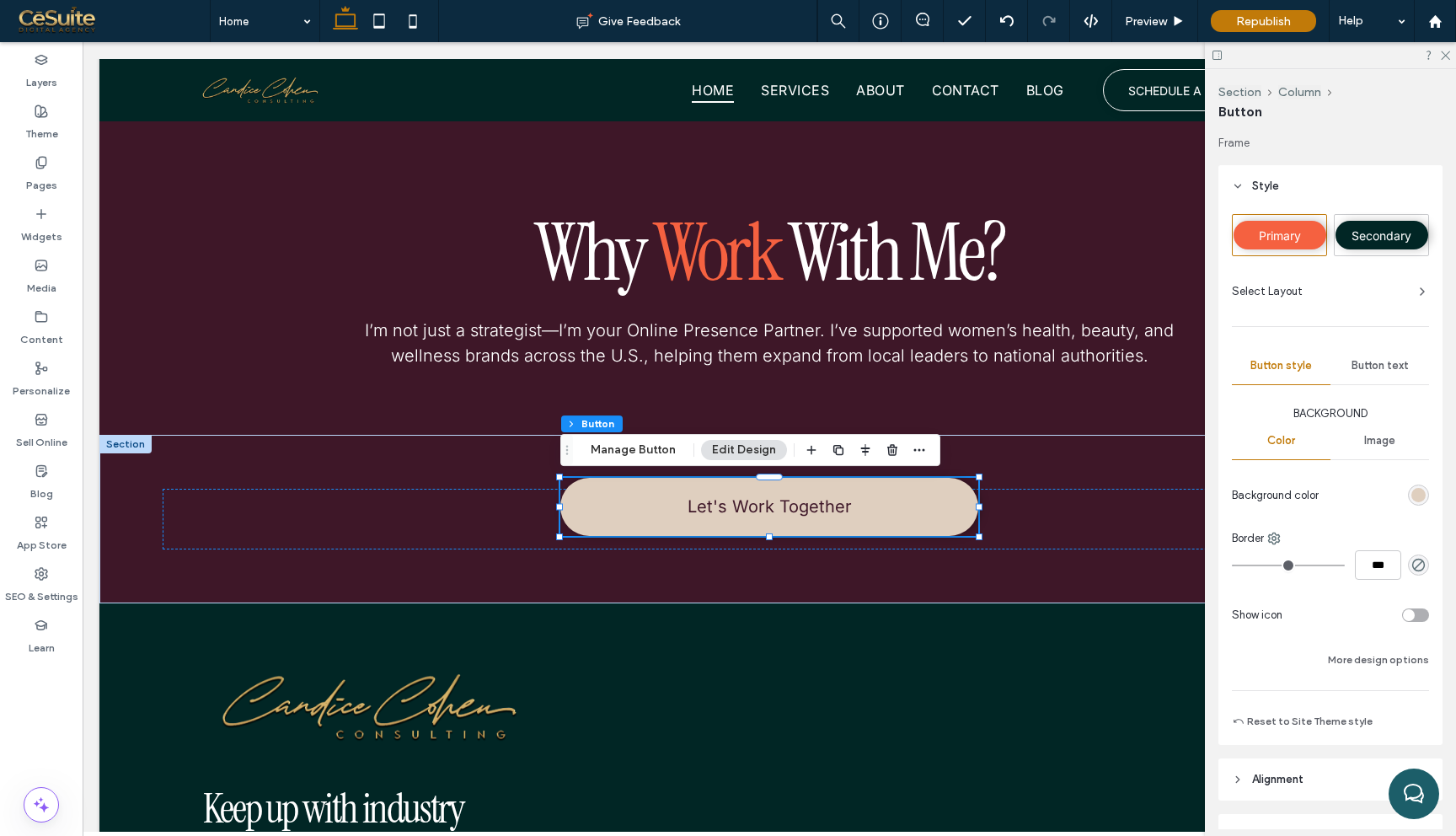
click at [1296, 237] on span "Primary" at bounding box center [1280, 235] width 42 height 14
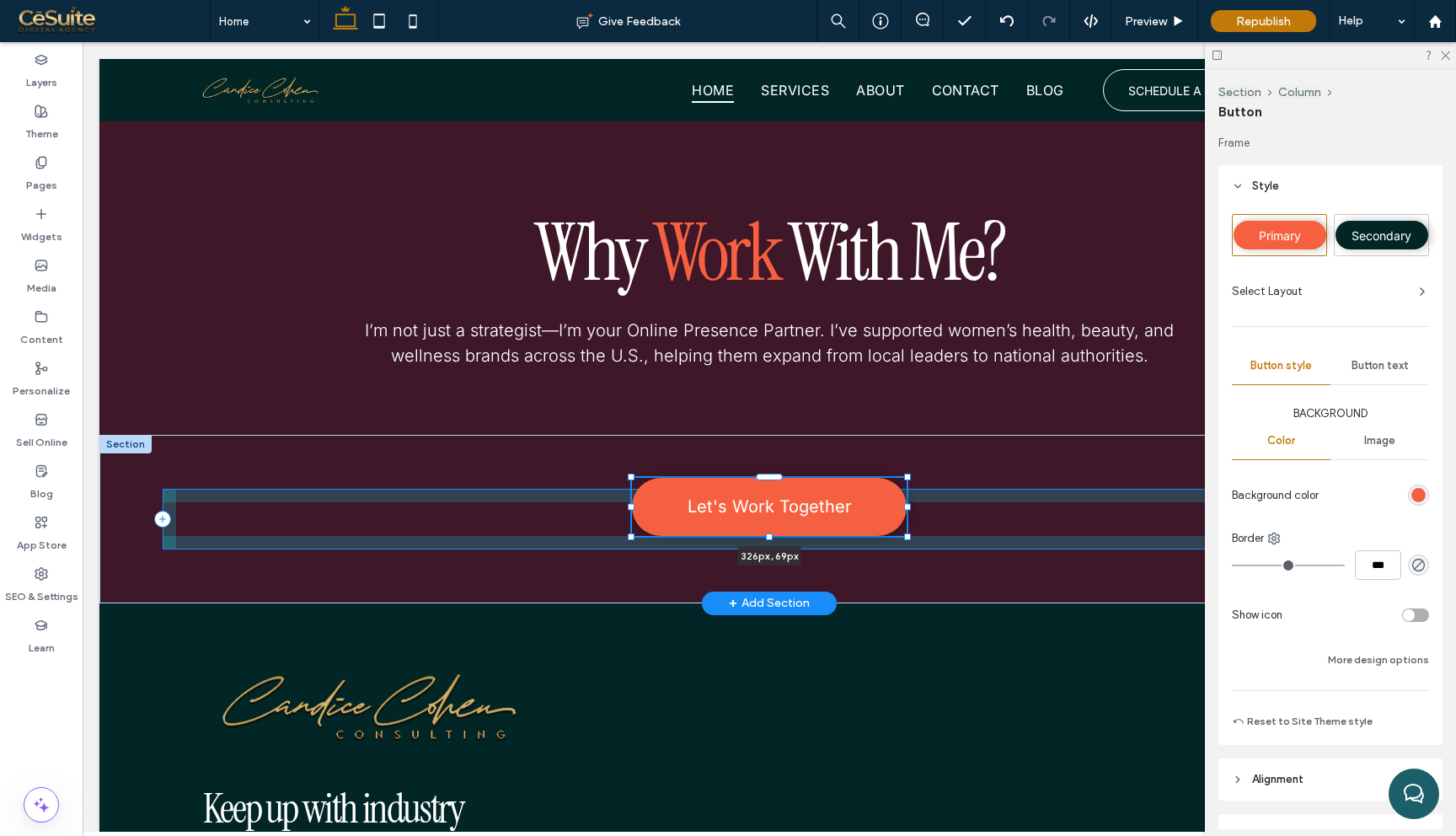
drag, startPoint x: 979, startPoint y: 535, endPoint x: 908, endPoint y: 535, distance: 71.0
click at [908, 535] on div at bounding box center [908, 537] width 7 height 7
type input "***"
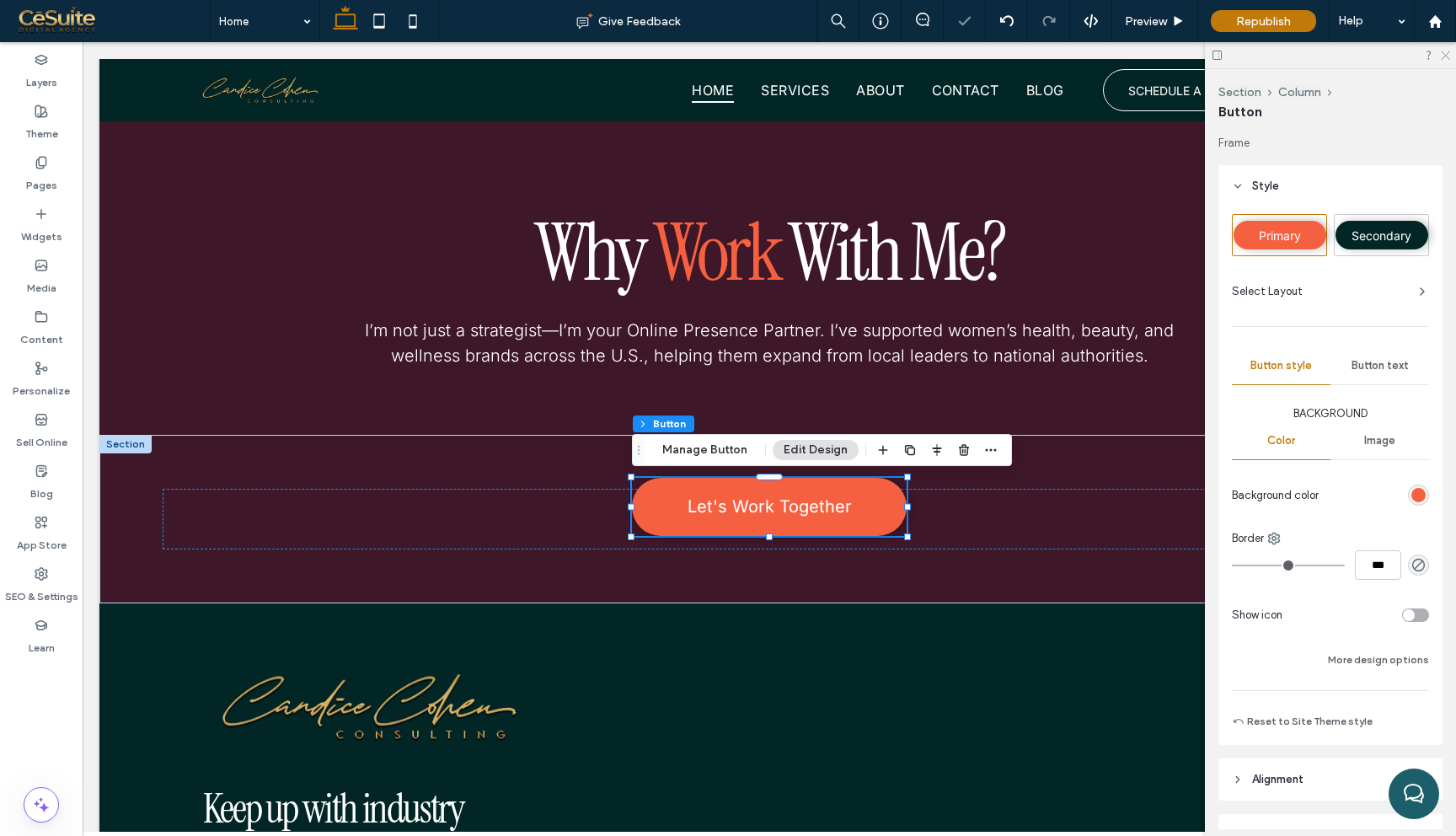
click at [1443, 52] on icon at bounding box center [1444, 54] width 11 height 11
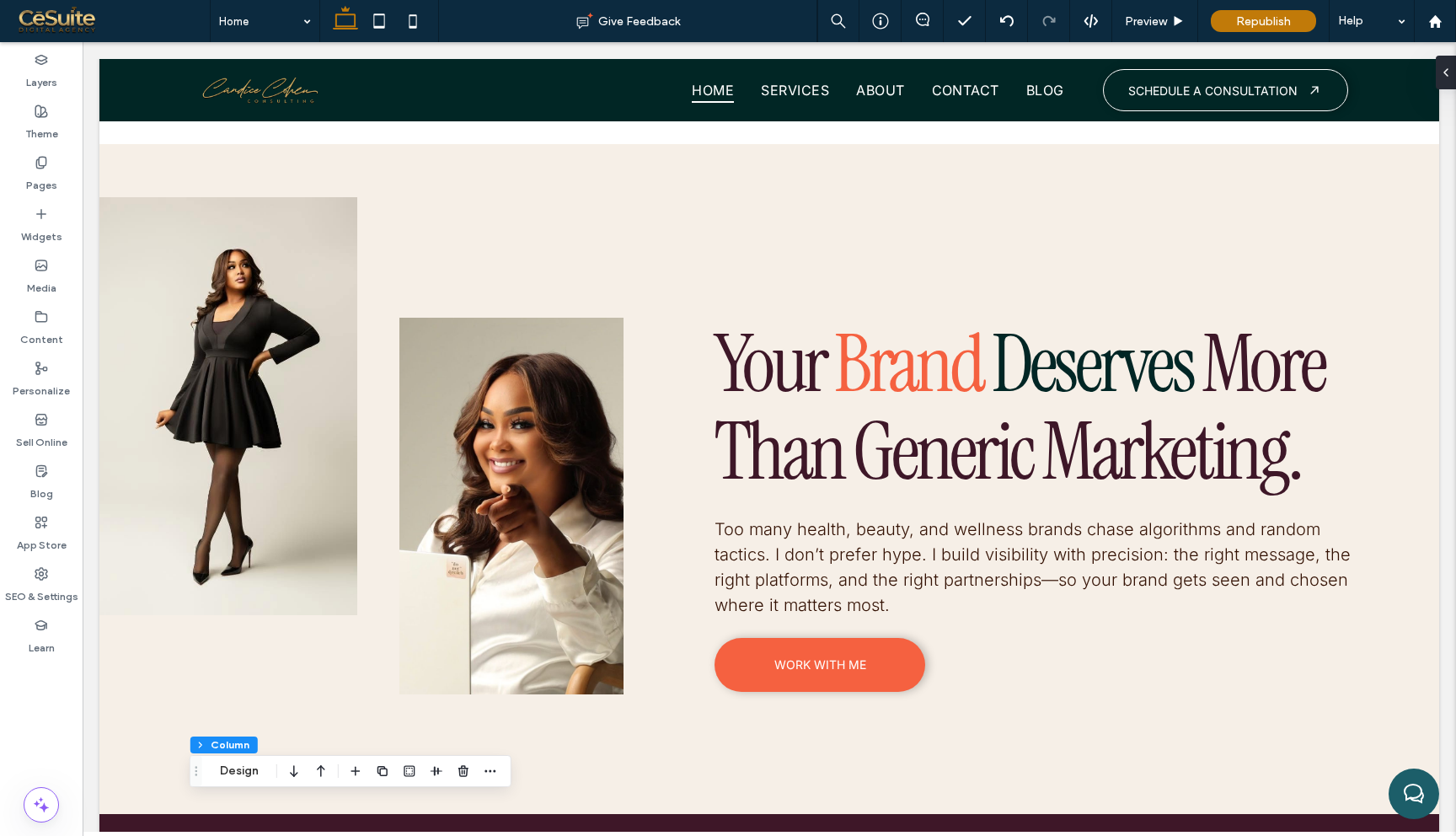
scroll to position [5960, 0]
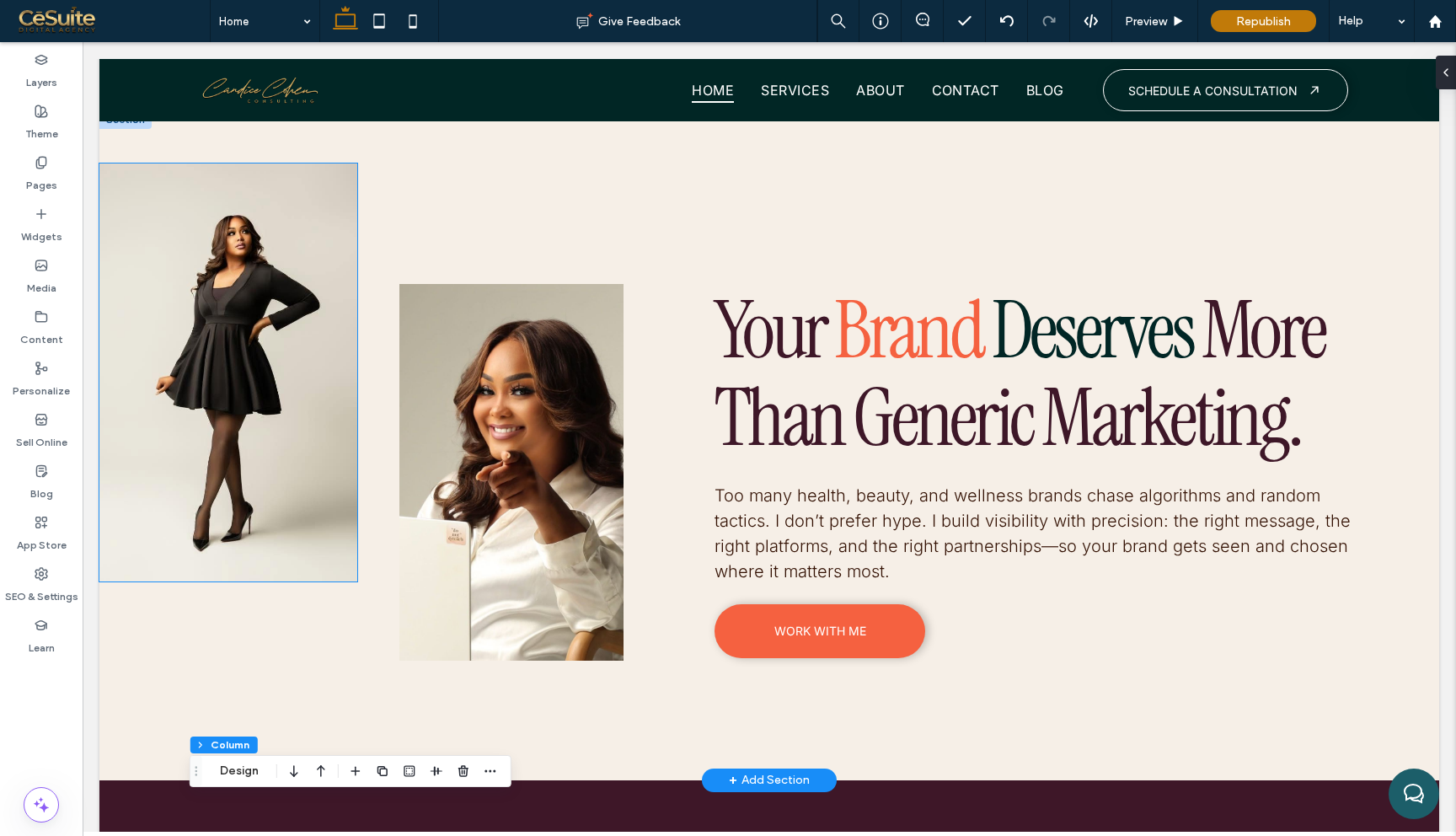
click at [298, 441] on img at bounding box center [228, 372] width 258 height 418
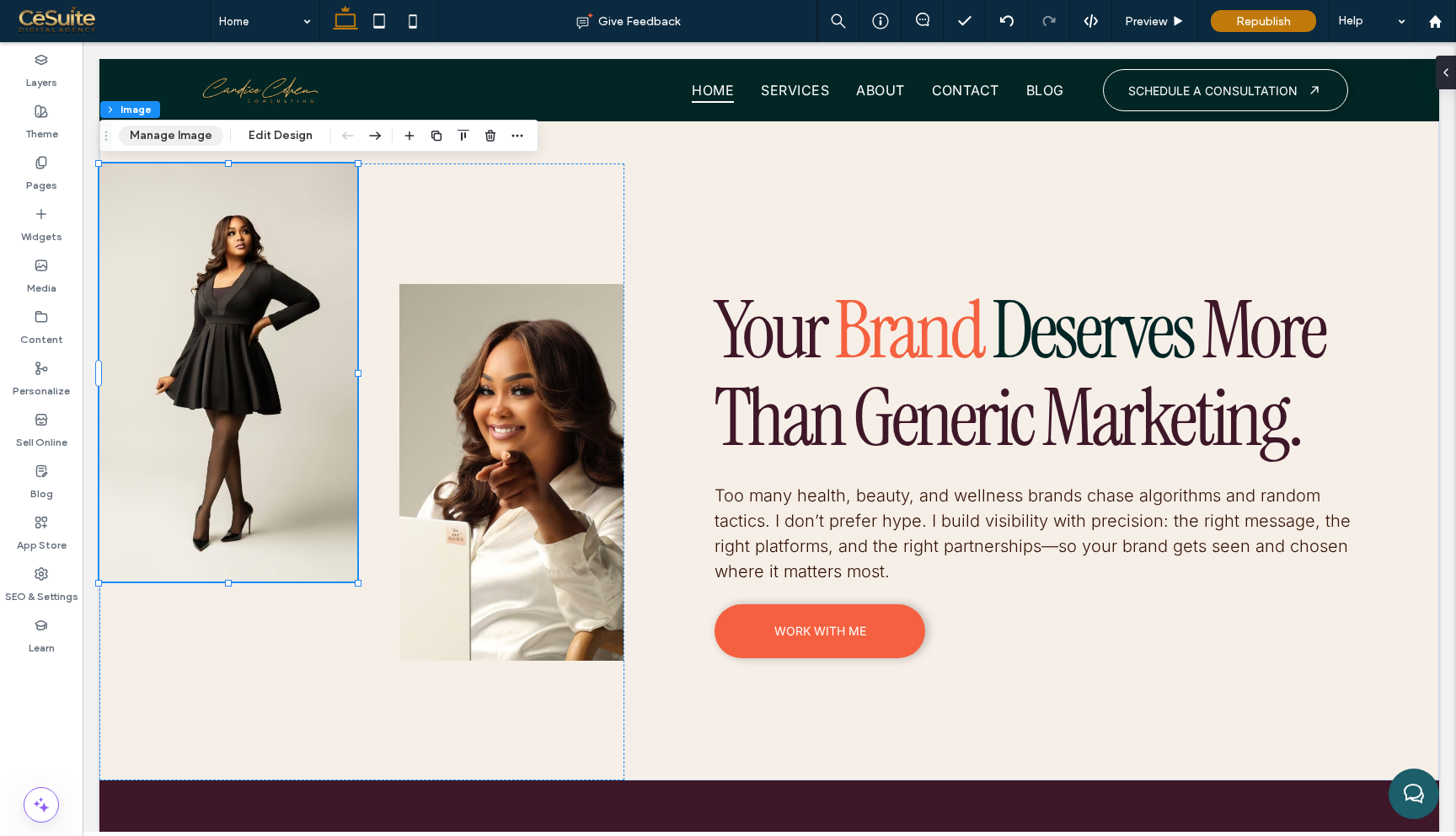
click at [147, 135] on button "Manage Image" at bounding box center [172, 136] width 105 height 20
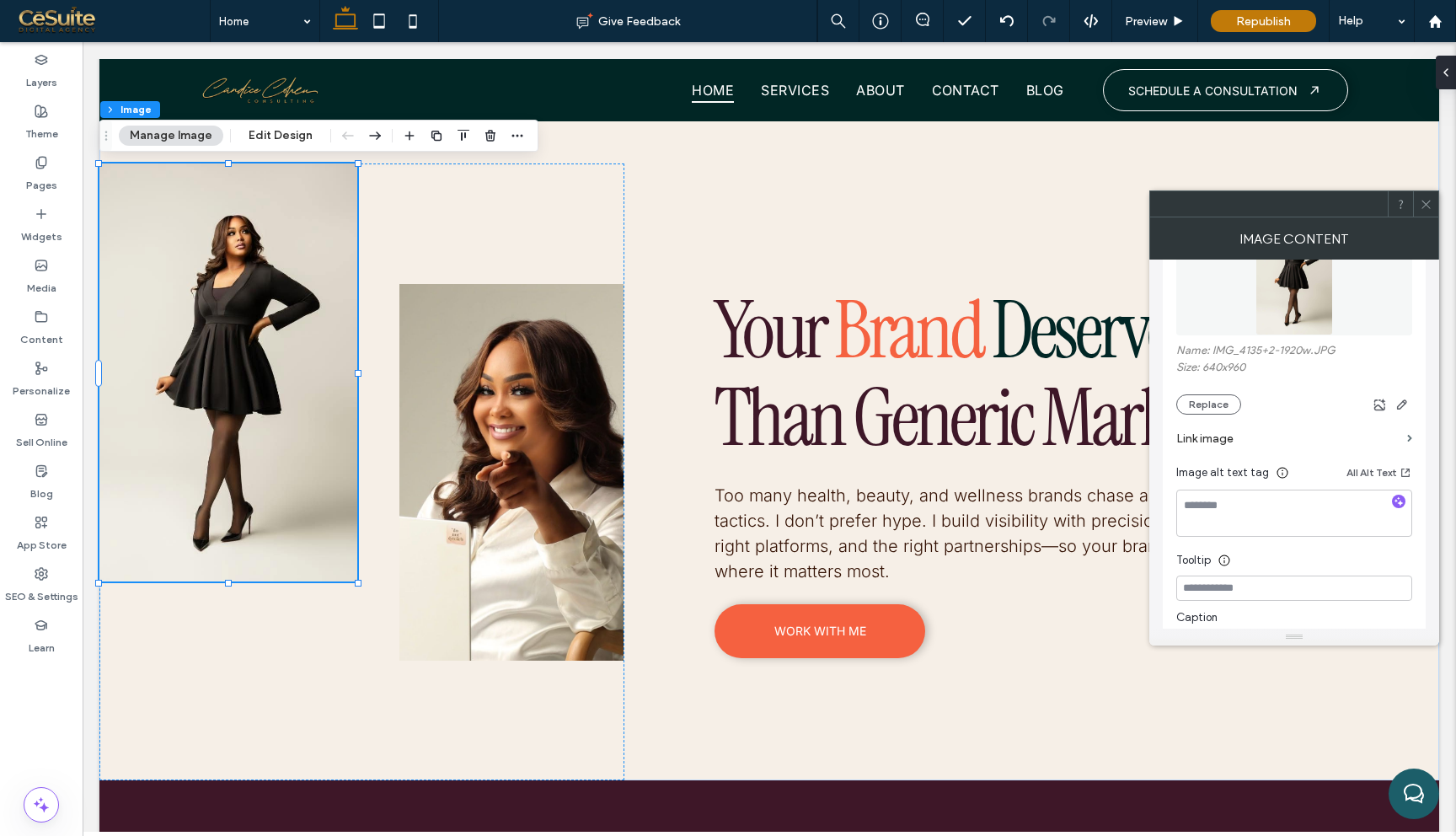
scroll to position [259, 0]
click at [1225, 402] on button "Replace" at bounding box center [1208, 395] width 65 height 20
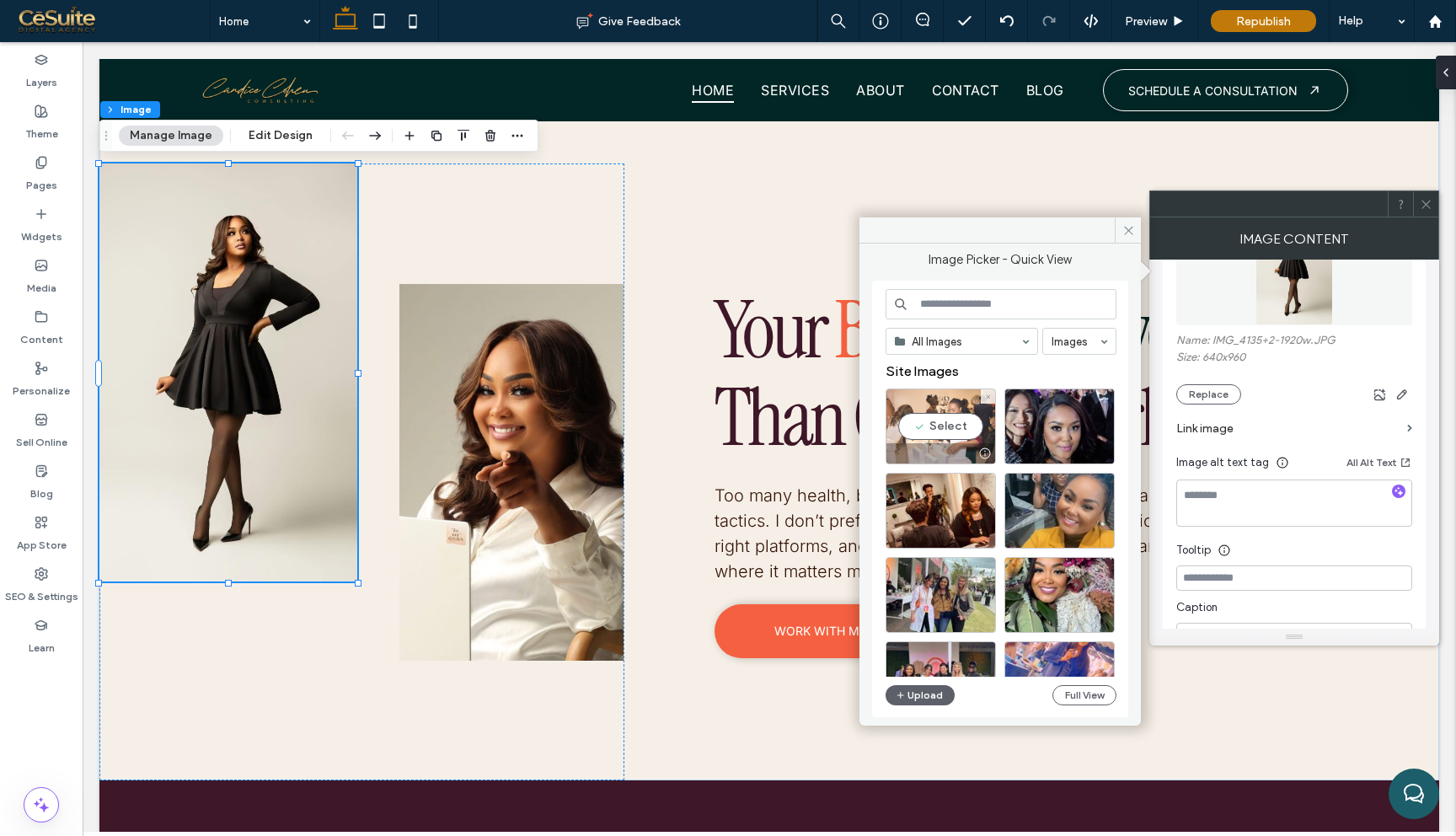
click at [946, 437] on div "Select" at bounding box center [941, 427] width 111 height 76
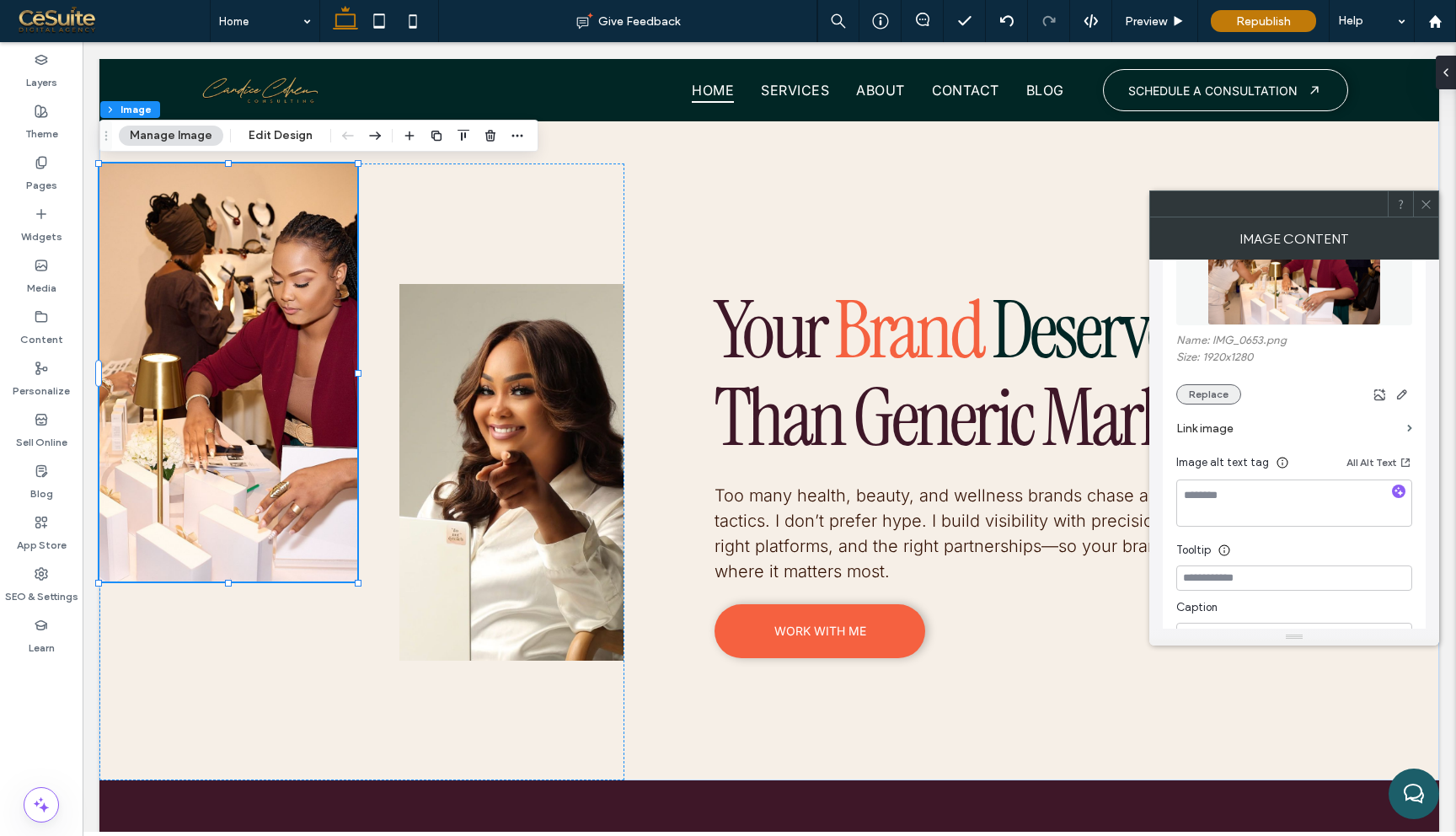
click at [1214, 396] on button "Replace" at bounding box center [1208, 395] width 65 height 20
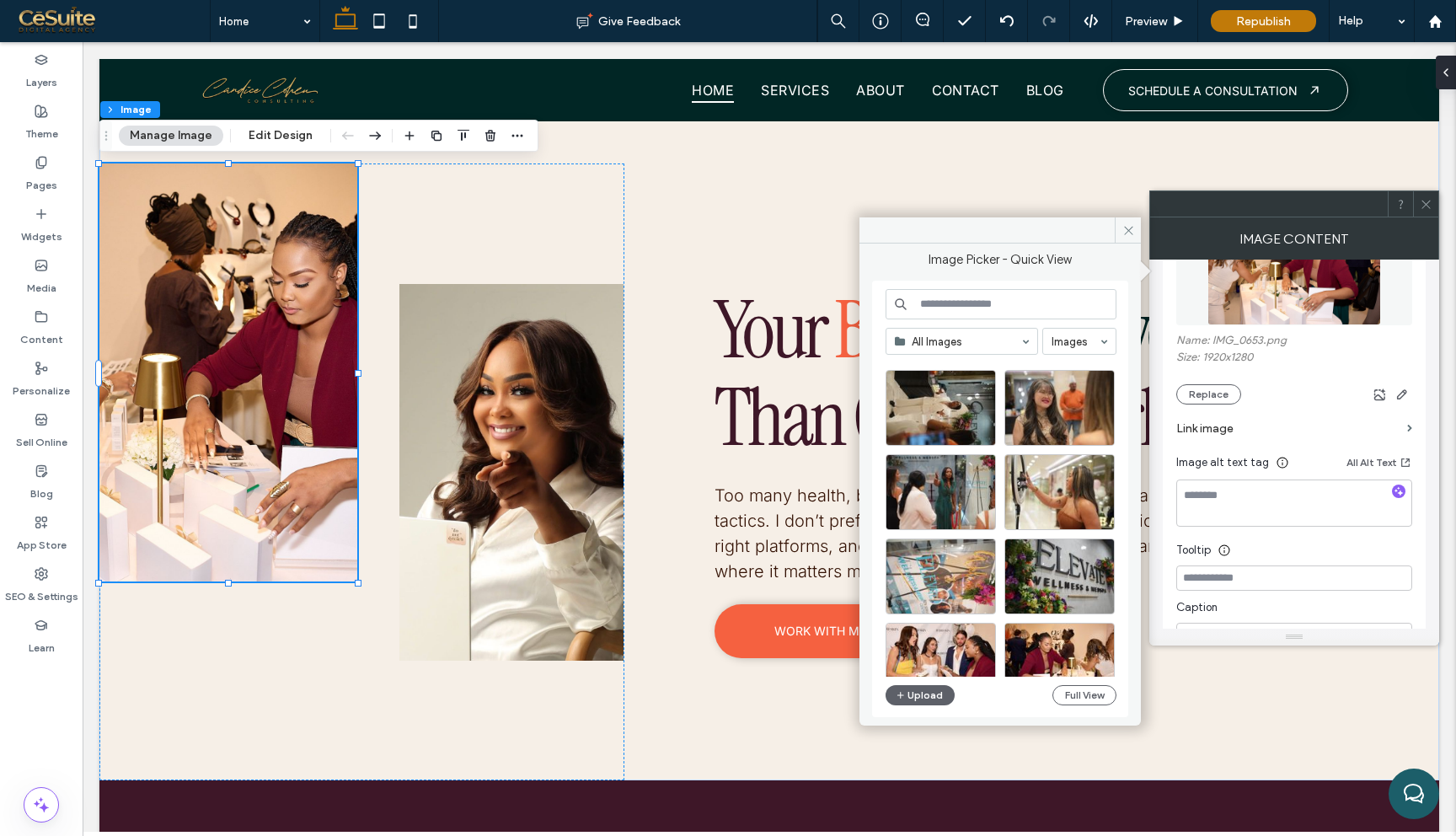
scroll to position [1684, 0]
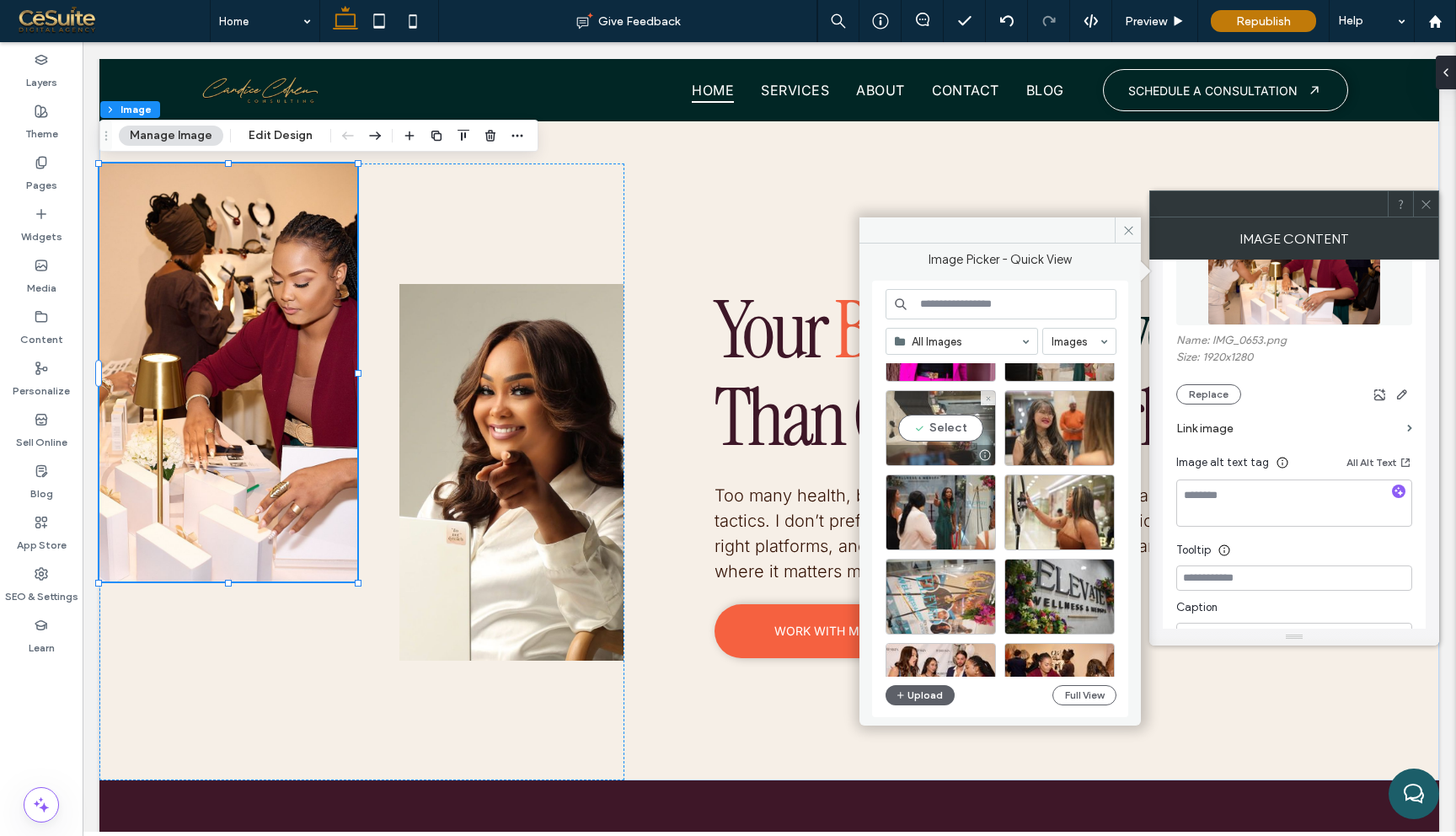
click at [957, 429] on div "Select" at bounding box center [941, 429] width 111 height 76
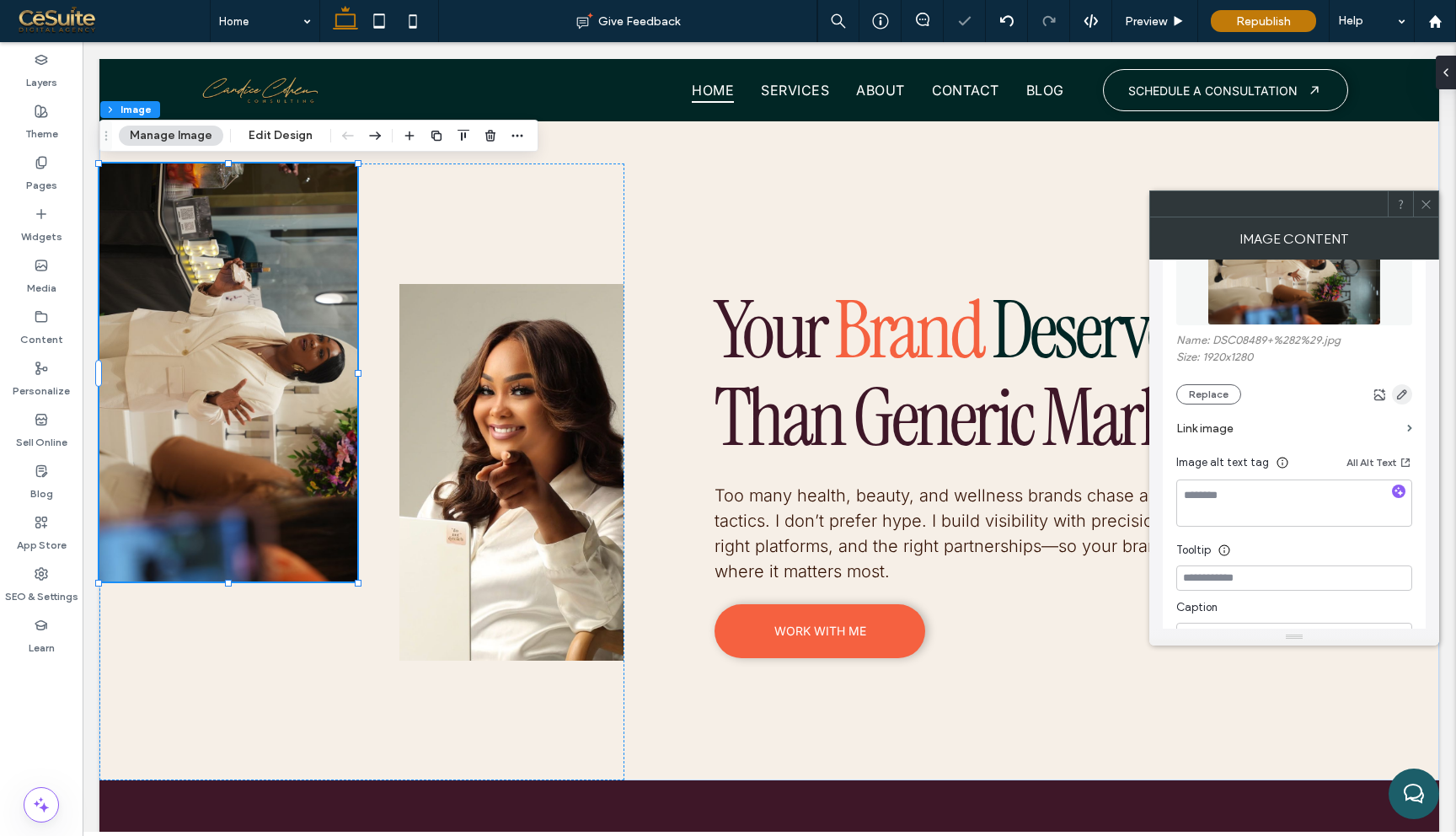
click at [1404, 394] on use "button" at bounding box center [1402, 395] width 10 height 10
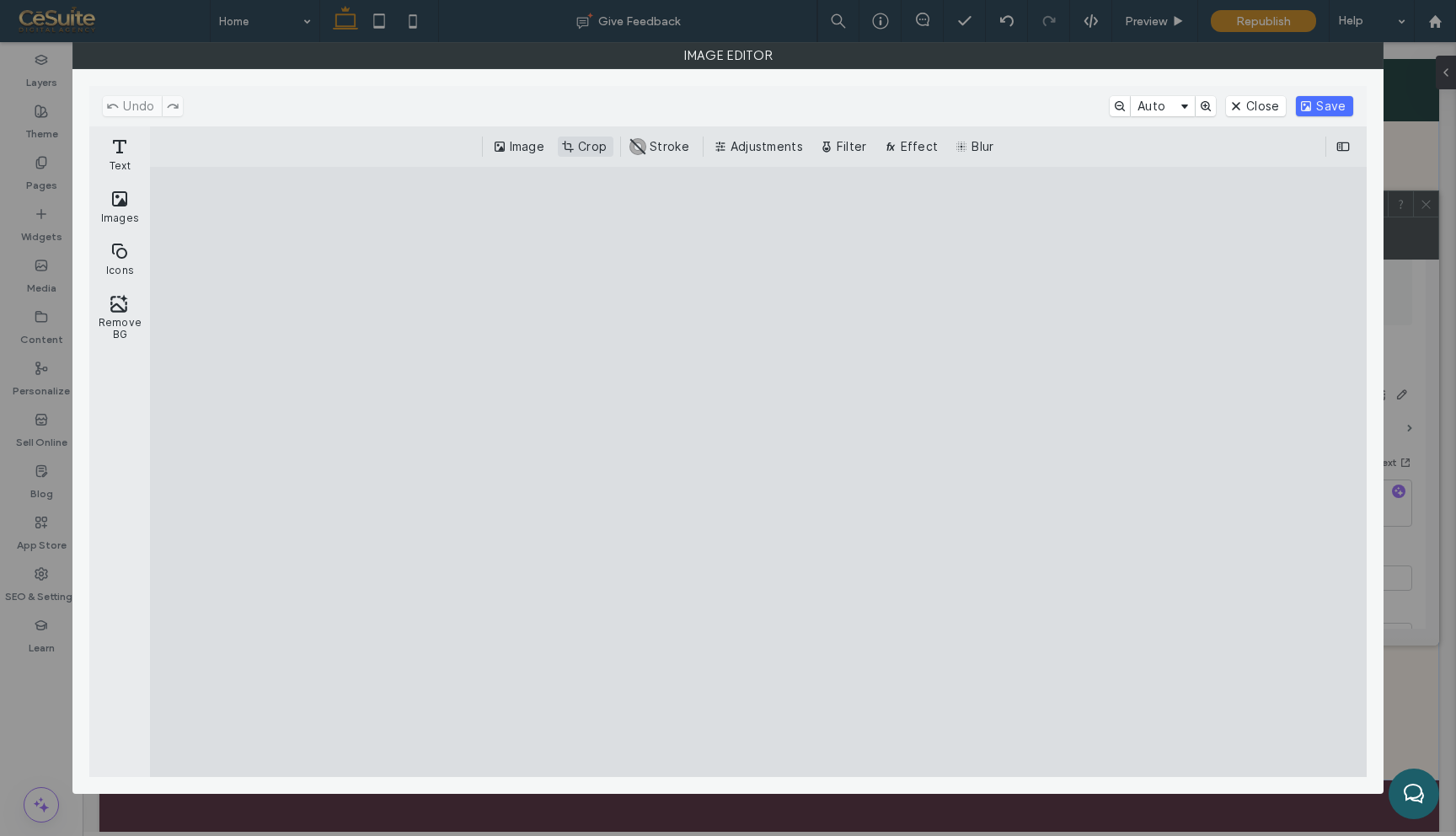
click at [574, 145] on button "Crop" at bounding box center [586, 147] width 56 height 20
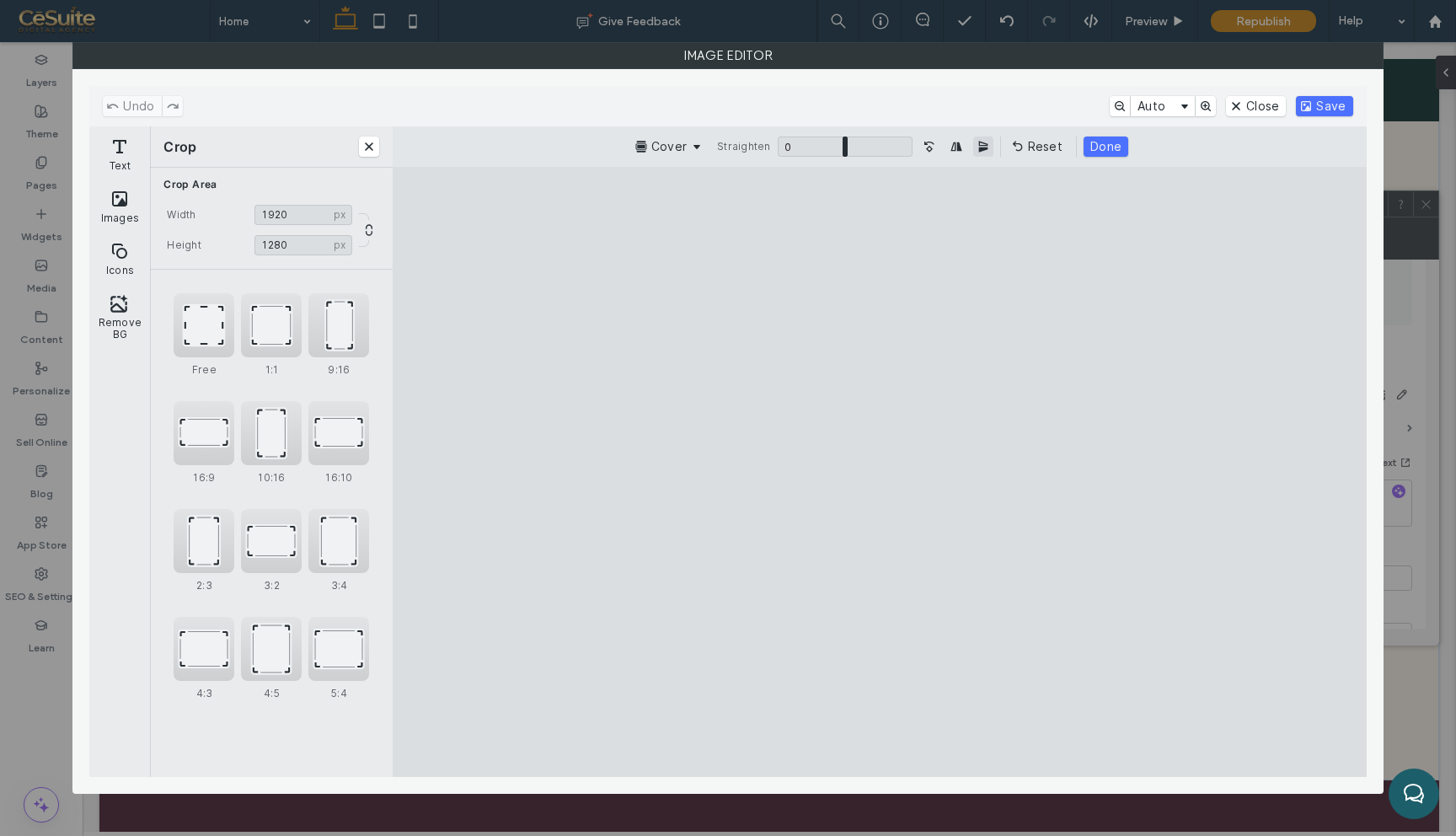
click at [979, 145] on button "Mirror the Image vertically" at bounding box center [984, 147] width 20 height 20
click at [956, 144] on button "Mirror Image horizontally" at bounding box center [957, 147] width 20 height 20
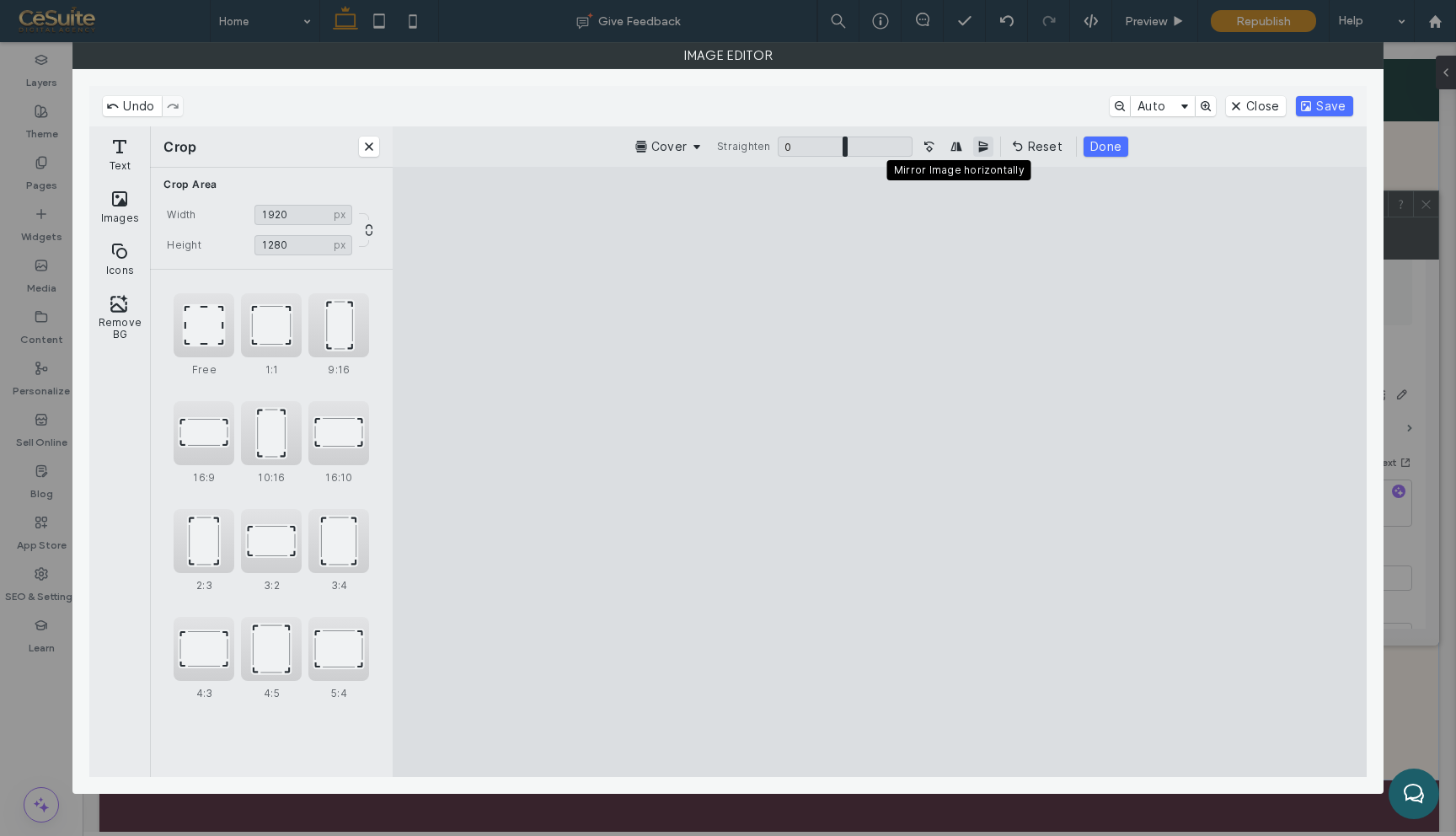
click at [975, 144] on button "Mirror the Image vertically" at bounding box center [984, 147] width 20 height 20
click at [934, 140] on button "Turn the Image 90˚ Counterclockwise" at bounding box center [930, 147] width 20 height 20
drag, startPoint x: 1006, startPoint y: 229, endPoint x: 979, endPoint y: 152, distance: 81.6
click at [880, 472] on cesdk-canvas "Editor canvas" at bounding box center [880, 472] width 0 height 0
type input "****"
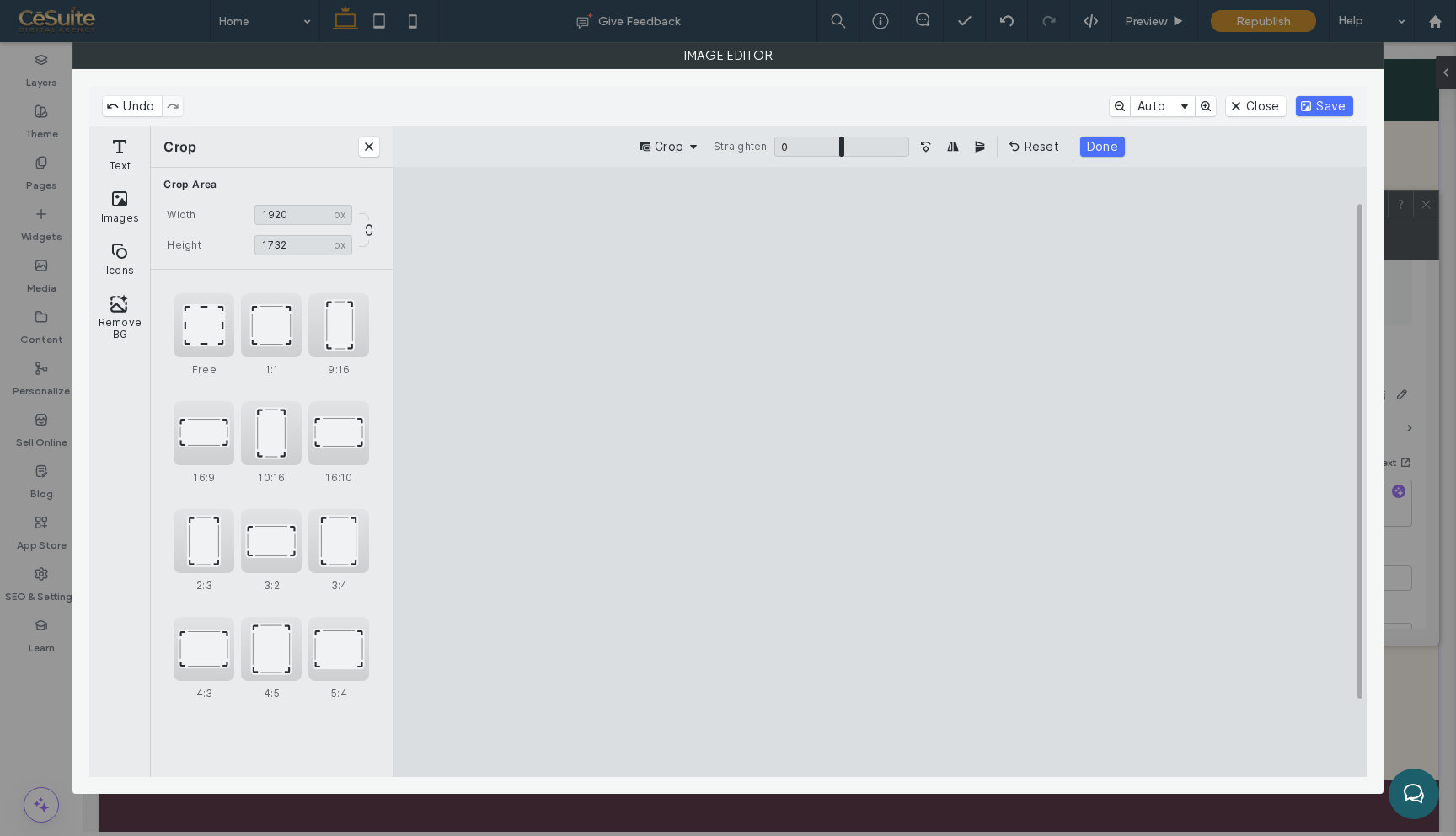
drag, startPoint x: 926, startPoint y: 719, endPoint x: 922, endPoint y: 800, distance: 81.1
click at [880, 472] on cesdk-canvas "Editor canvas" at bounding box center [880, 472] width 0 height 0
type input "****"
drag, startPoint x: 1150, startPoint y: 532, endPoint x: 1060, endPoint y: 533, distance: 90.0
click at [880, 472] on cesdk-canvas "Editor canvas" at bounding box center [880, 472] width 0 height 0
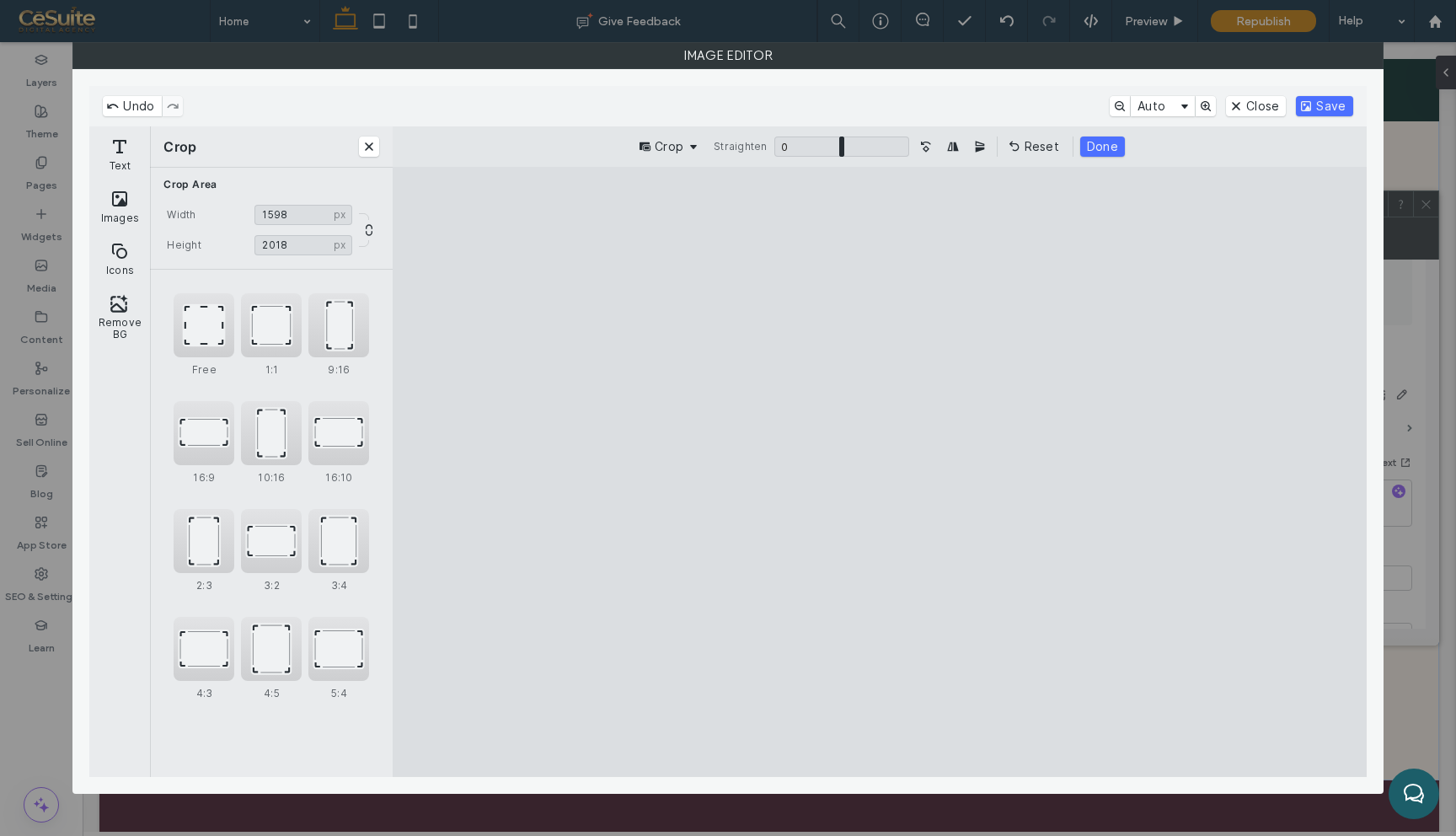
type input "****"
drag, startPoint x: 1054, startPoint y: 264, endPoint x: 1045, endPoint y: 183, distance: 81.5
click at [880, 472] on cesdk-canvas "Editor canvas" at bounding box center [880, 472] width 0 height 0
click at [1109, 140] on button "Done" at bounding box center [1102, 147] width 45 height 20
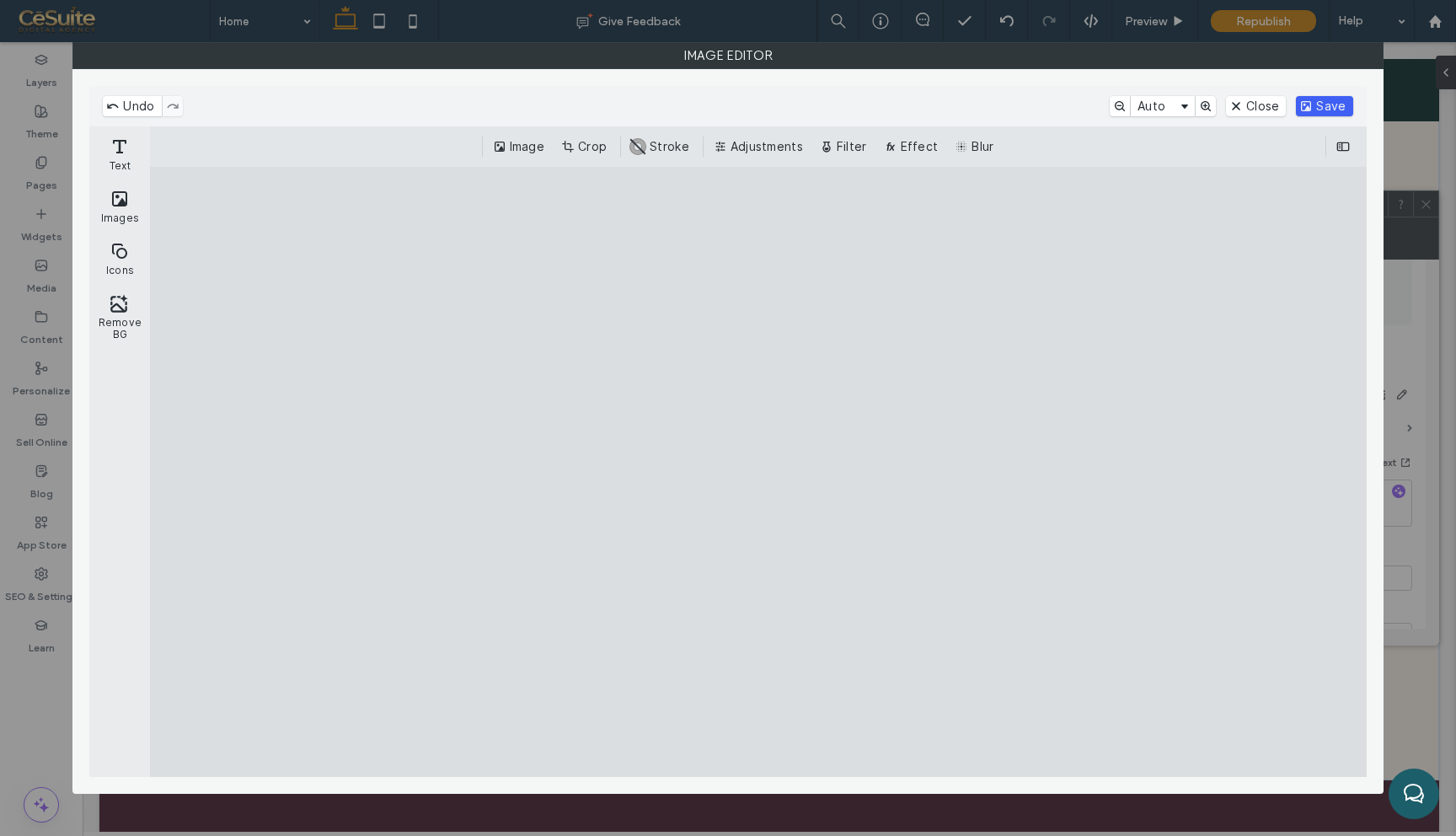
click at [1334, 99] on button "Save" at bounding box center [1324, 107] width 57 height 20
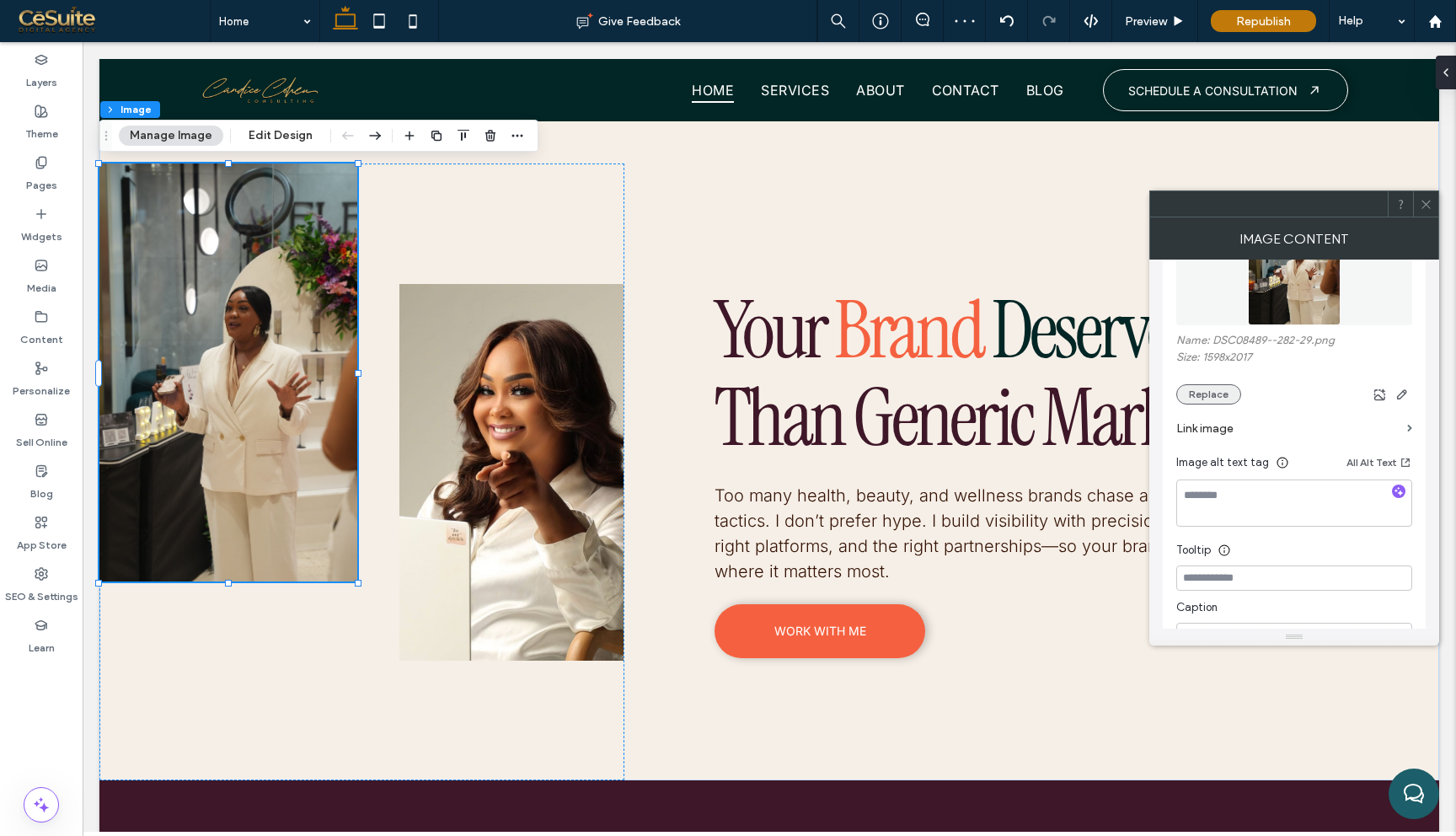
click at [1219, 402] on button "Replace" at bounding box center [1208, 395] width 65 height 20
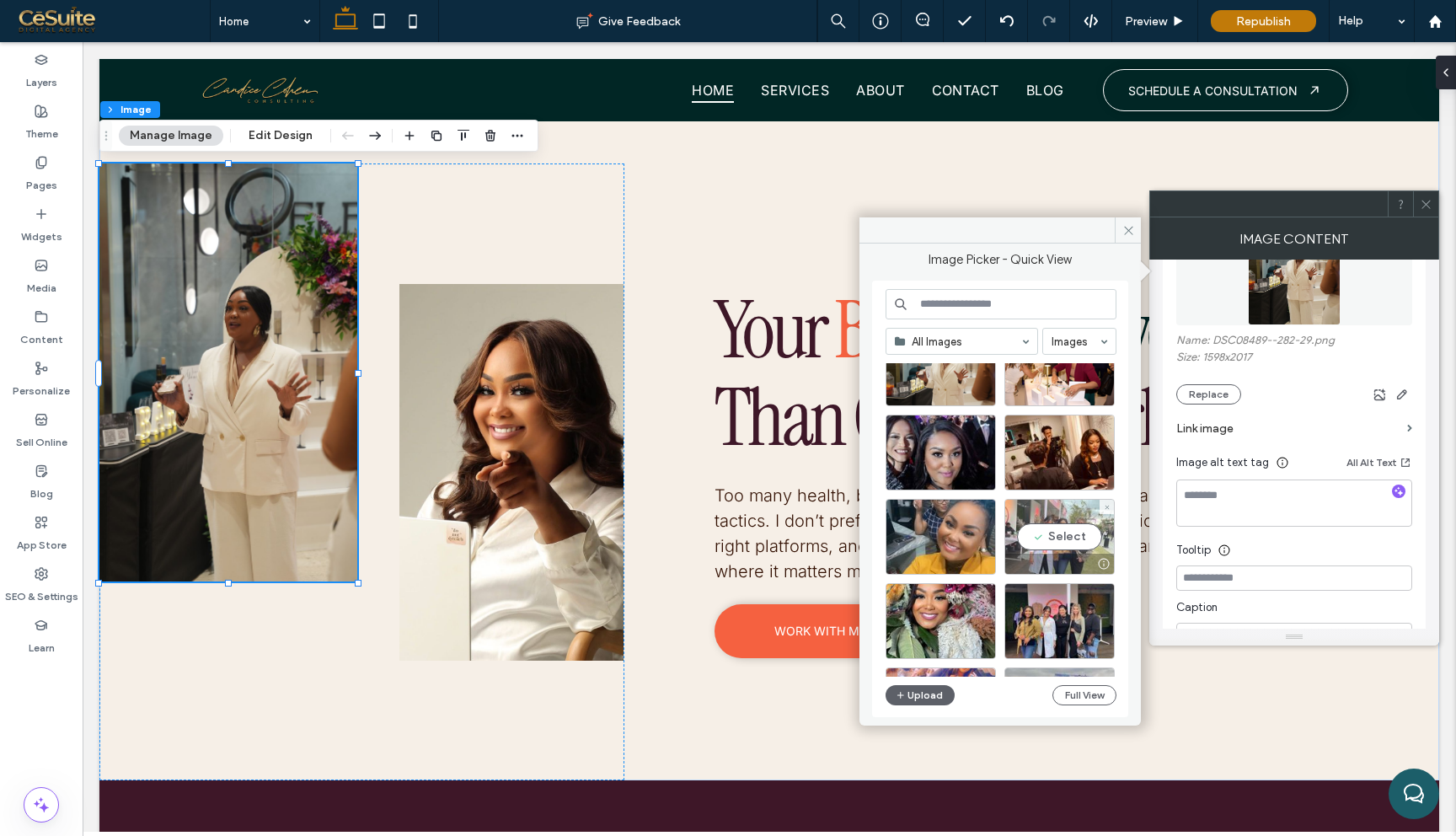
scroll to position [68, 0]
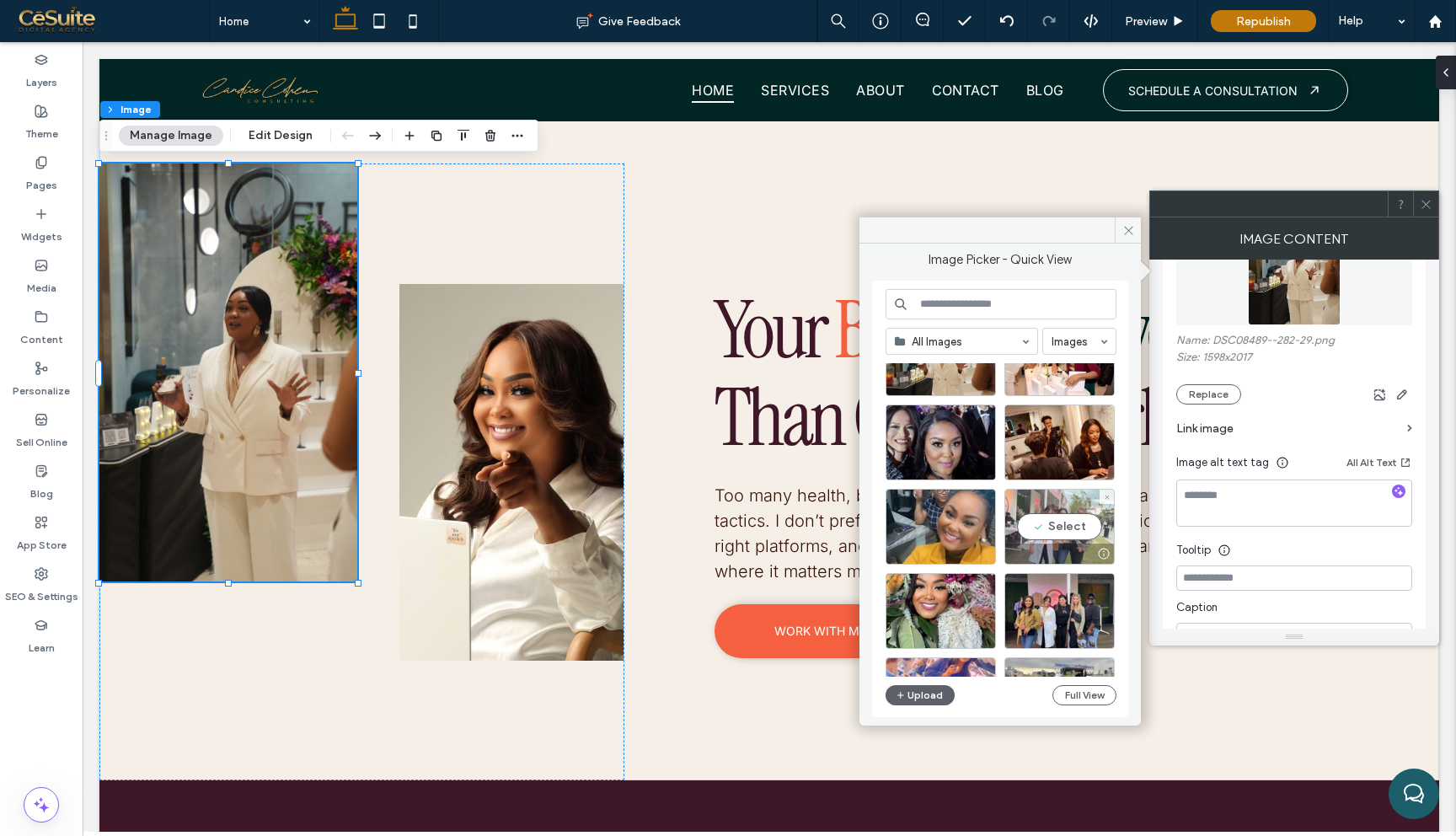
click at [1064, 527] on div "Select" at bounding box center [1060, 527] width 111 height 76
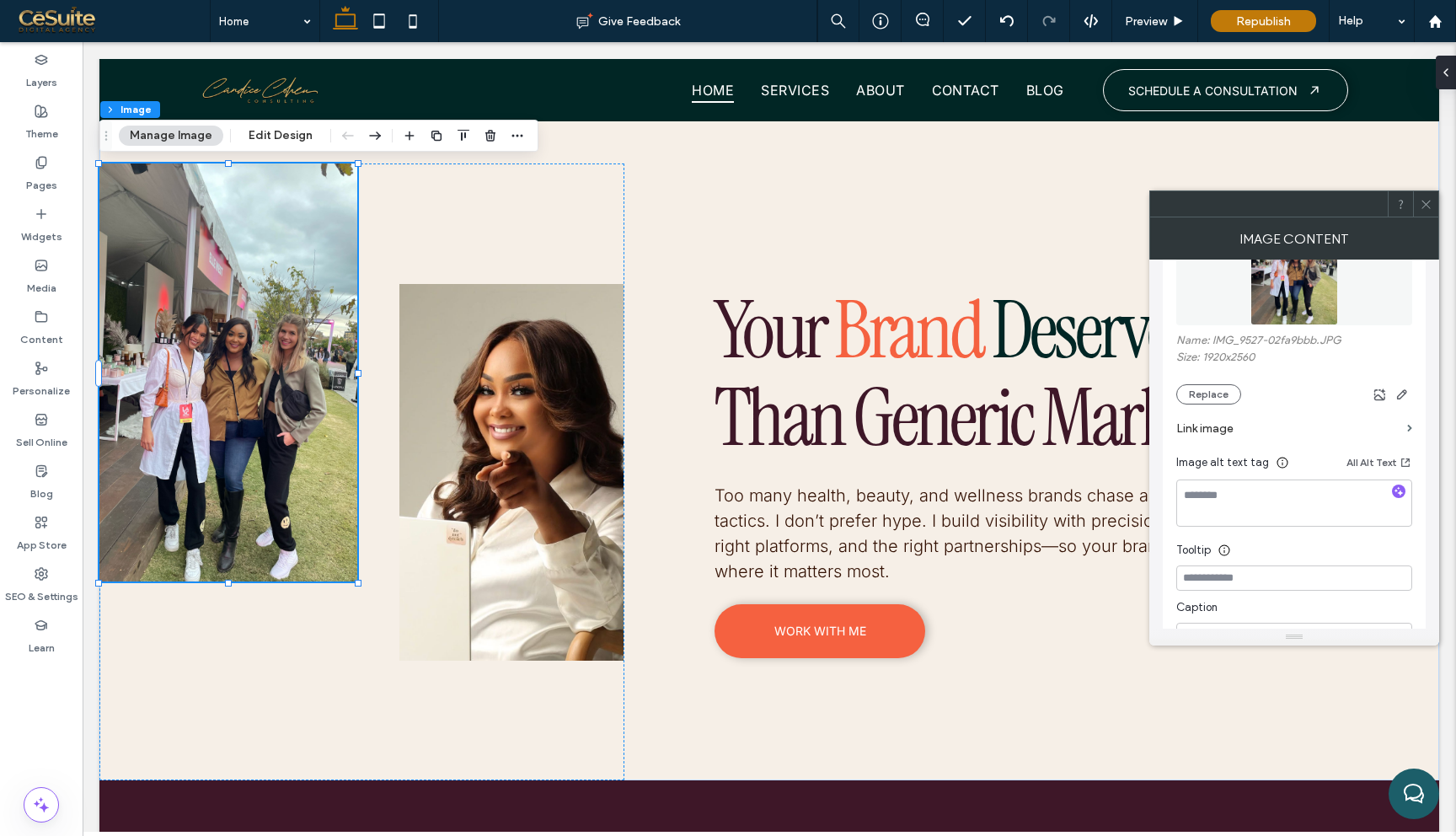
click at [1426, 206] on icon at bounding box center [1426, 204] width 13 height 13
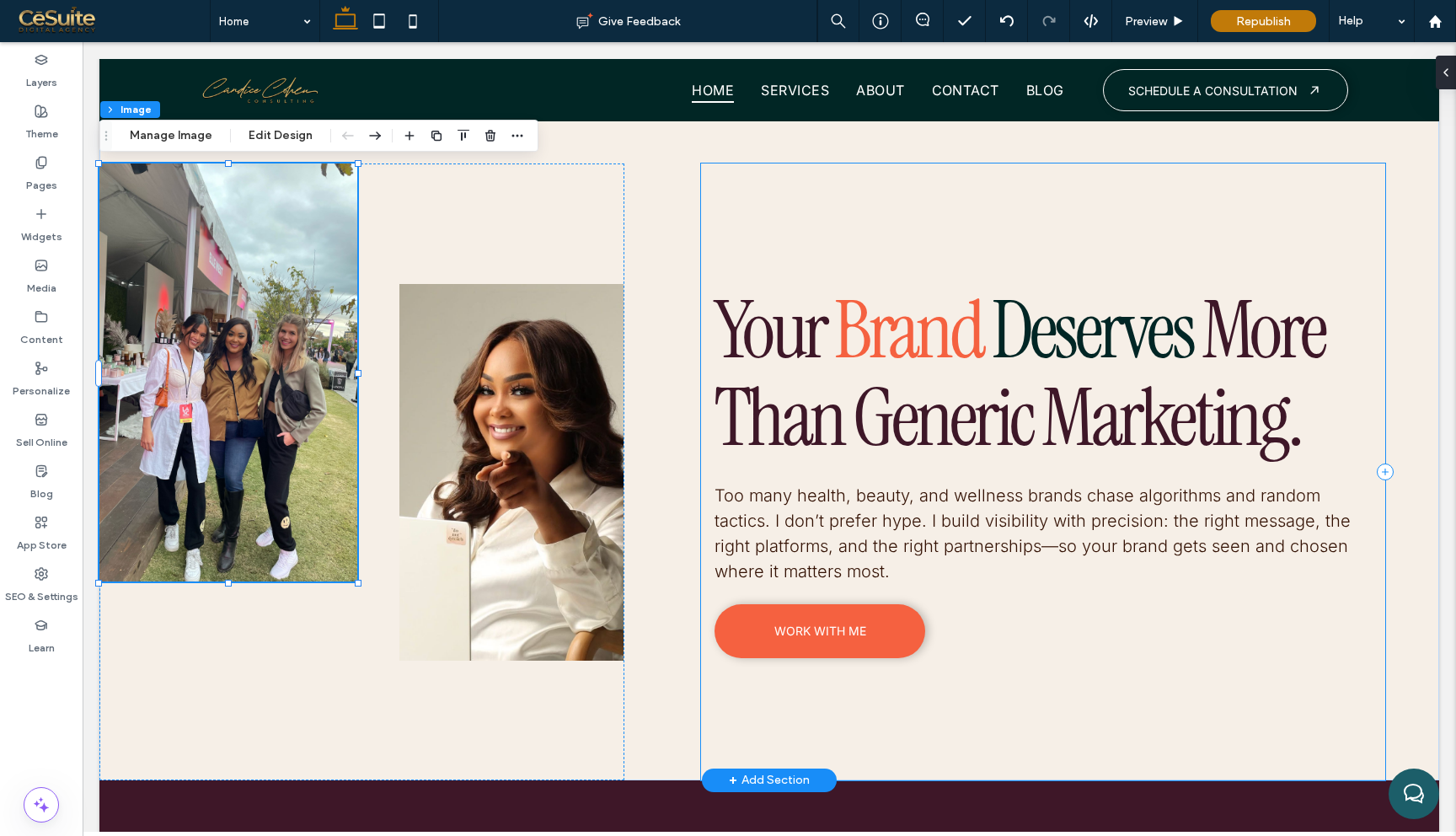
click at [1186, 223] on div "Your Brand Deserves More Than Generic Marketing. Too many health, beauty, and w…" at bounding box center [1044, 471] width 684 height 616
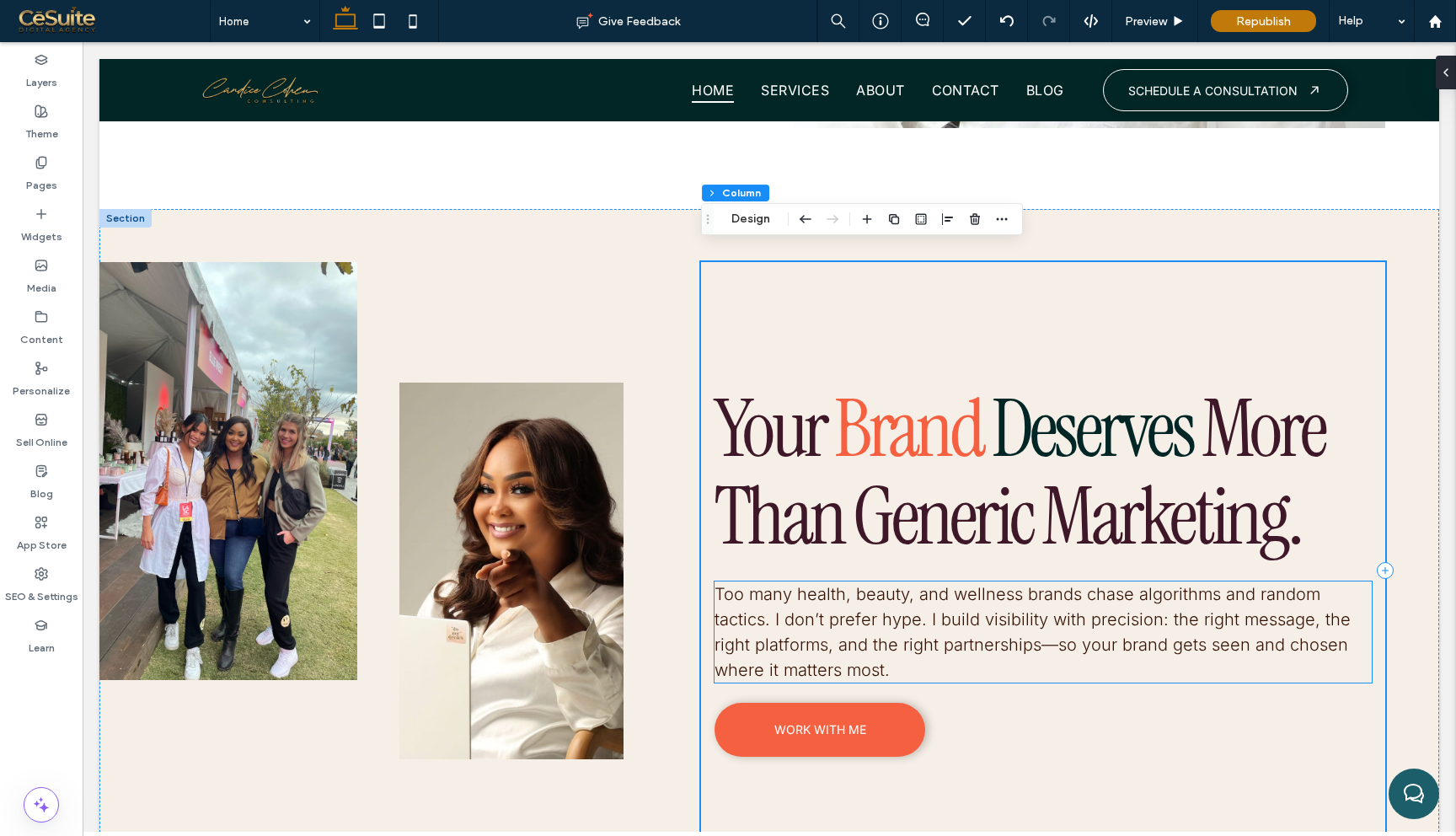
scroll to position [5847, 0]
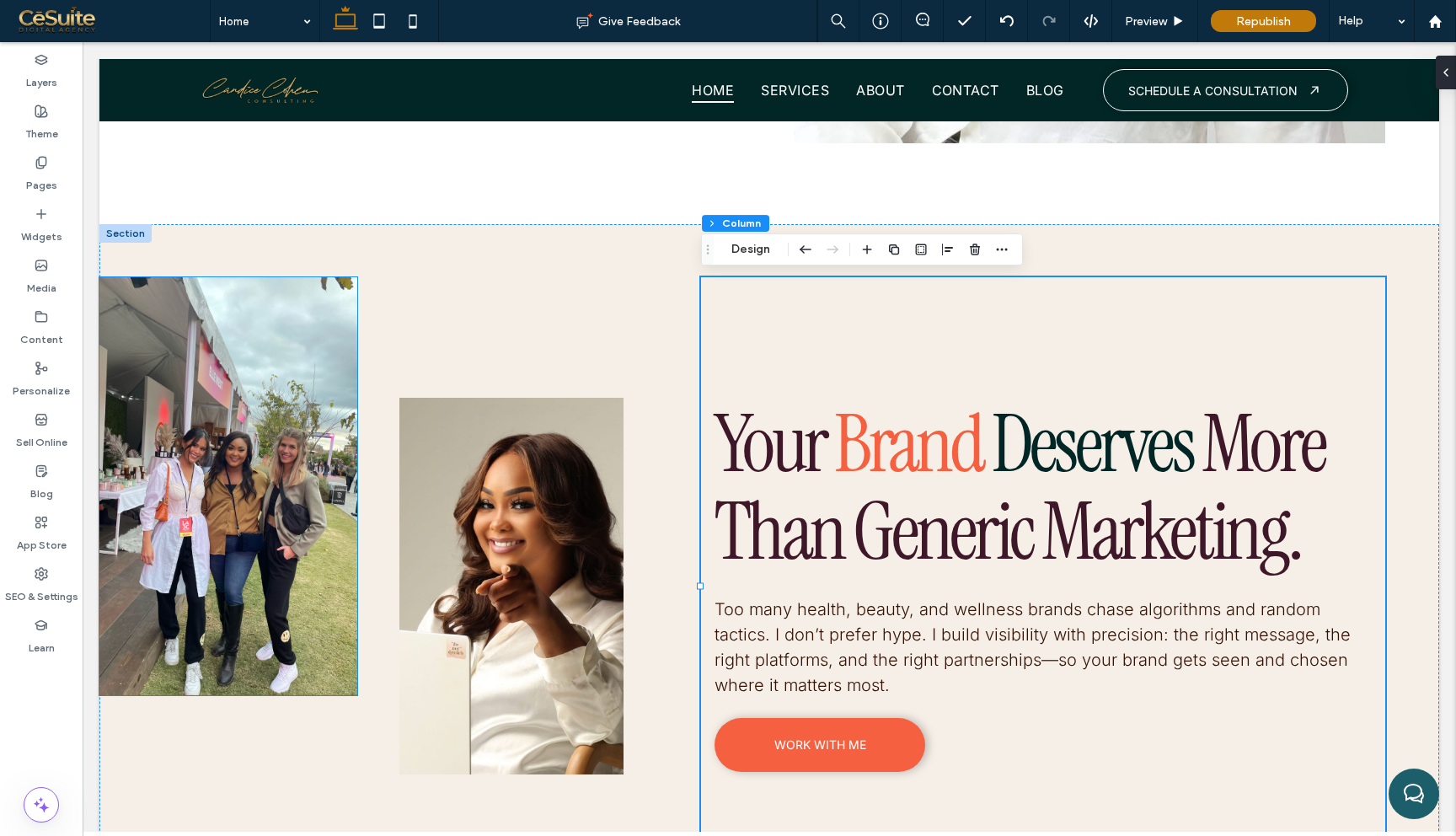
click at [351, 377] on img at bounding box center [228, 486] width 258 height 418
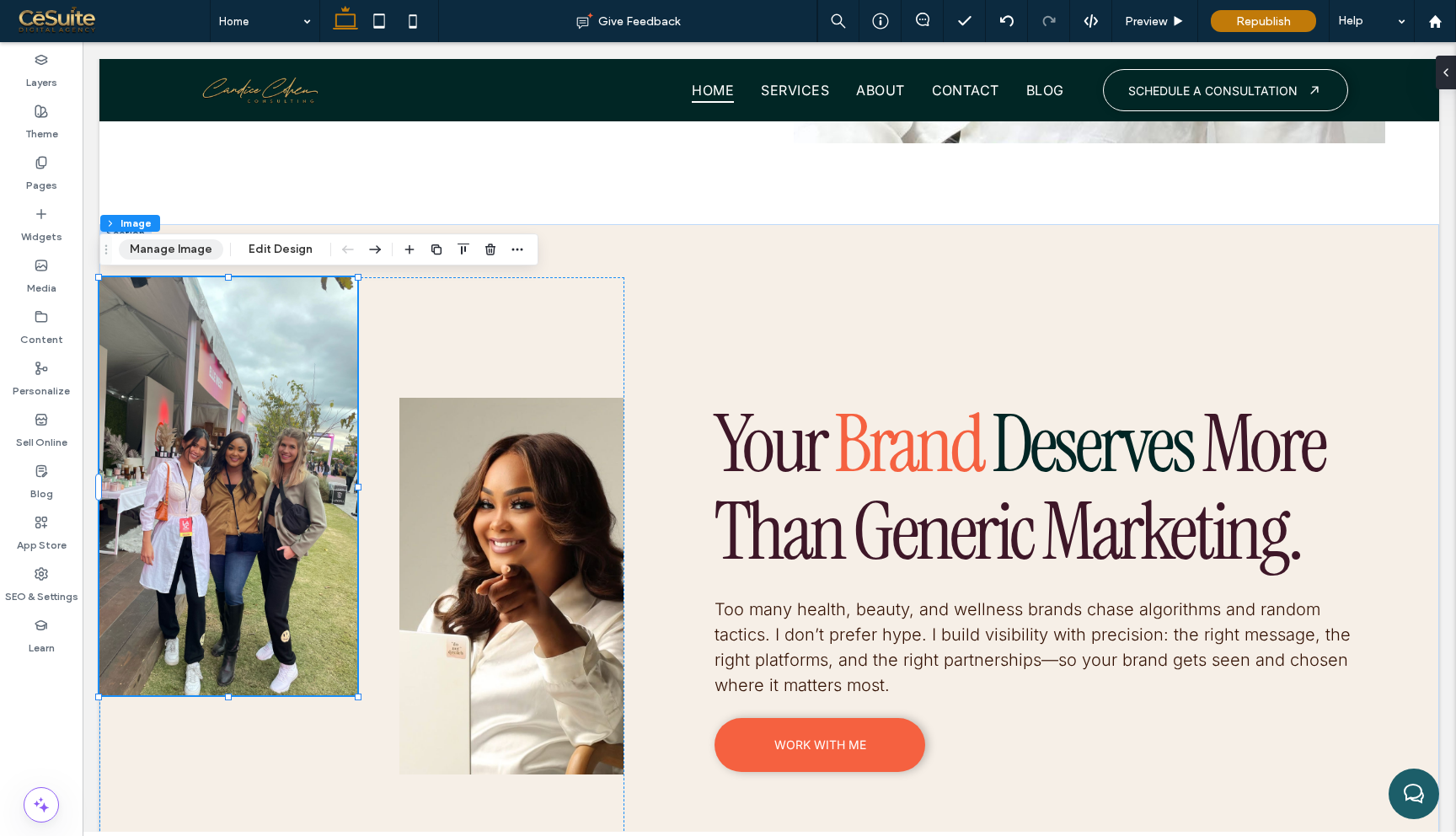
click at [194, 254] on button "Manage Image" at bounding box center [172, 249] width 105 height 20
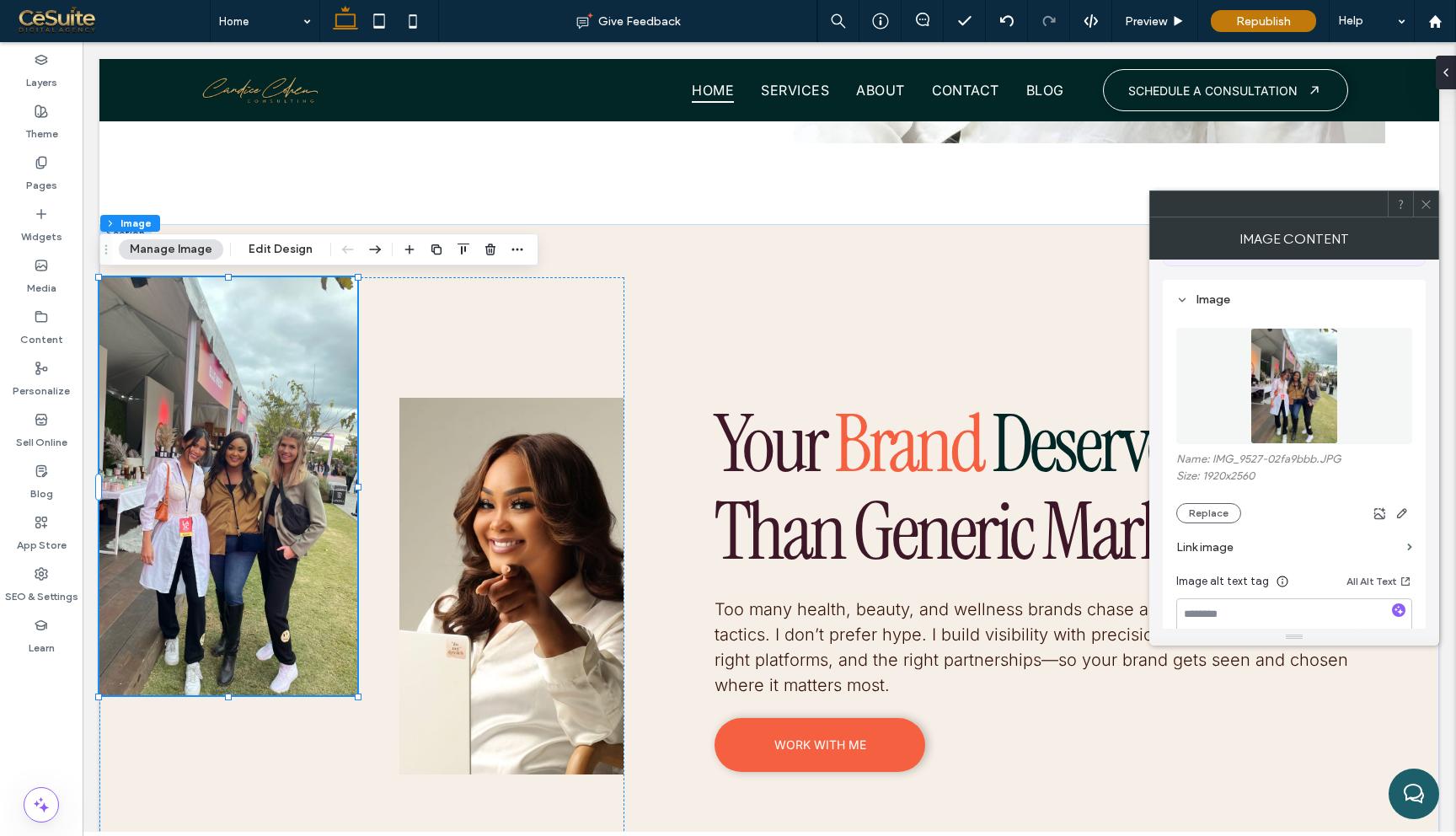
scroll to position [194, 0]
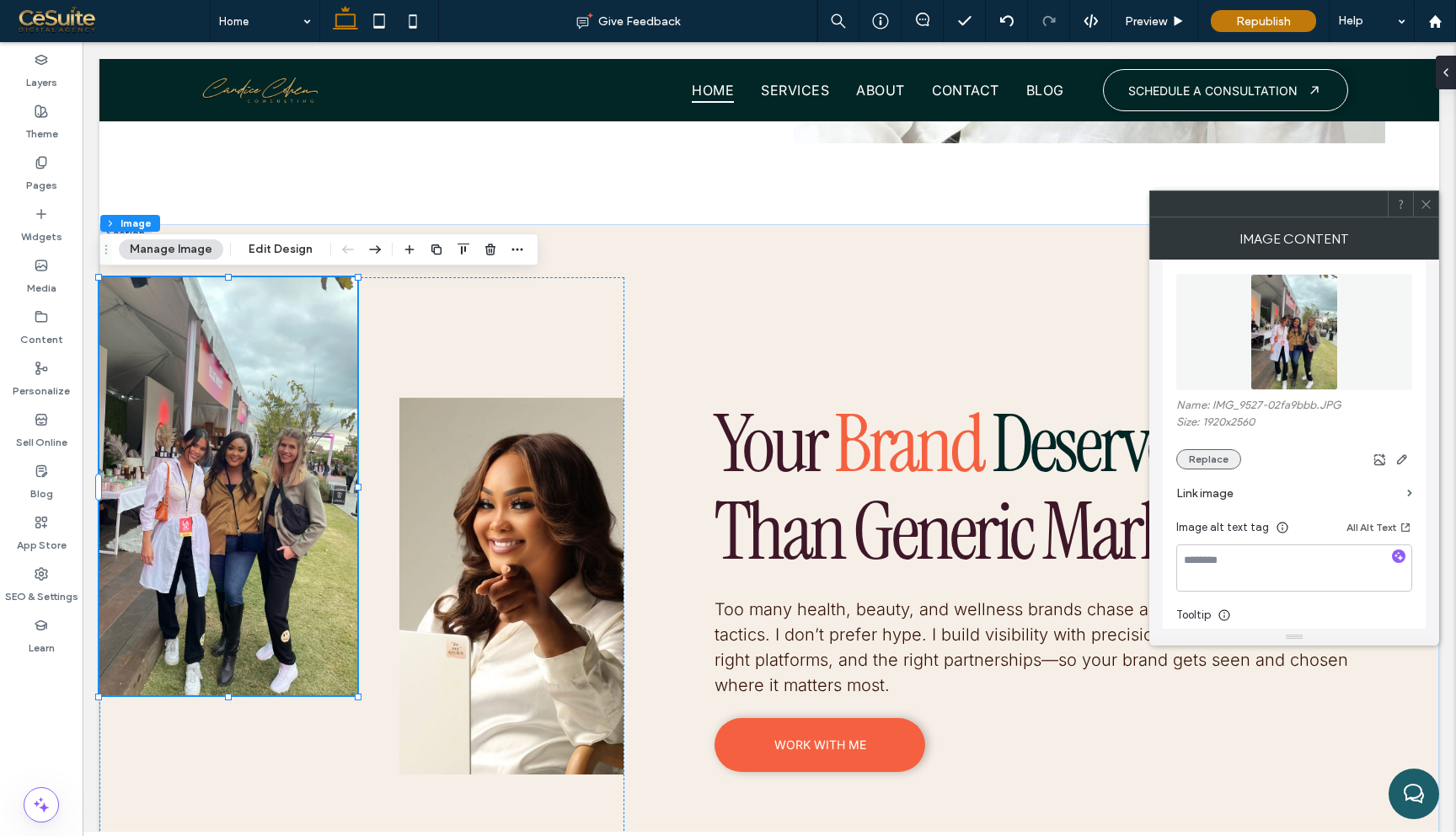
click at [1197, 457] on button "Replace" at bounding box center [1208, 460] width 65 height 20
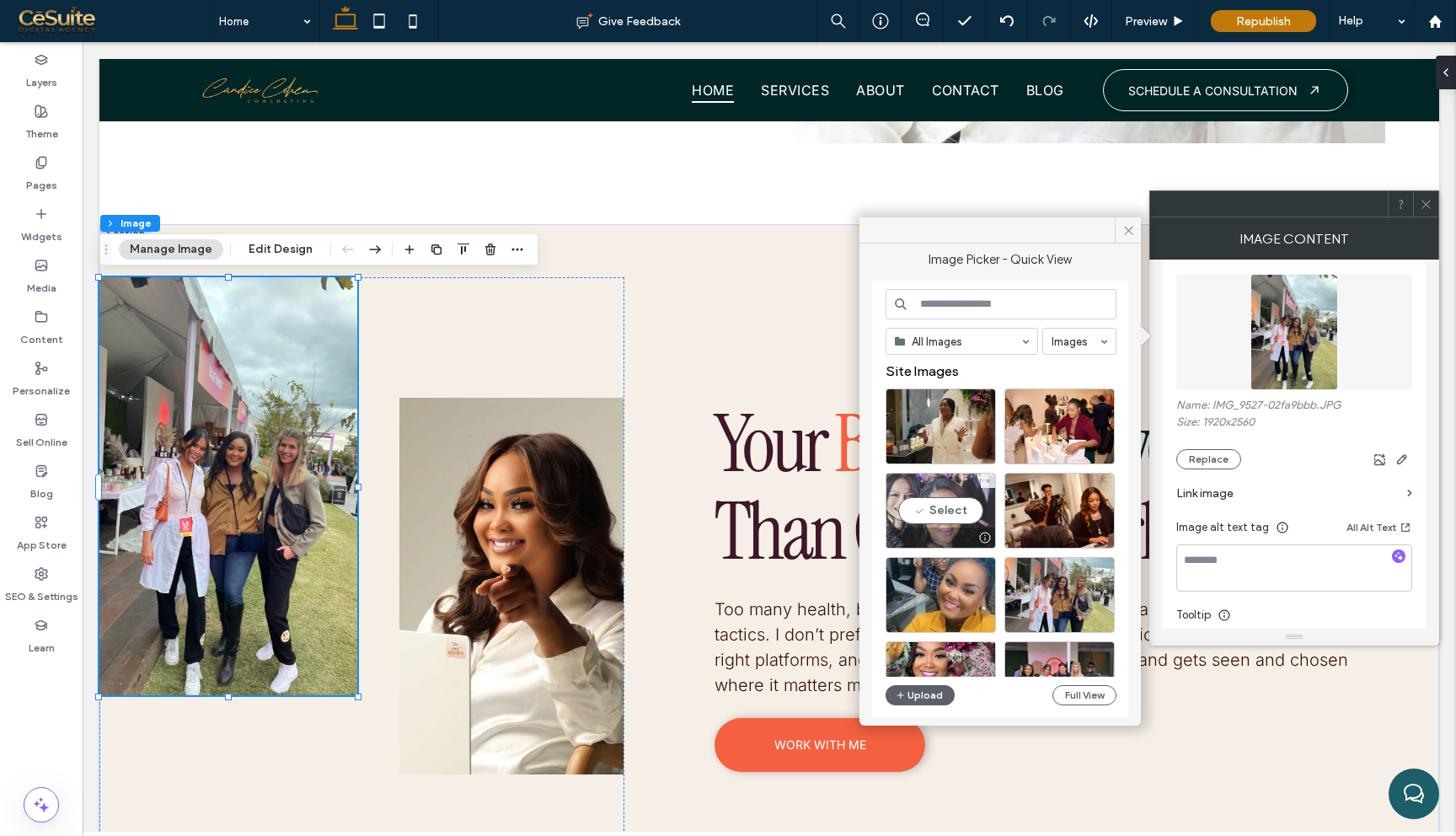
click at [968, 507] on div "Select" at bounding box center [941, 511] width 111 height 76
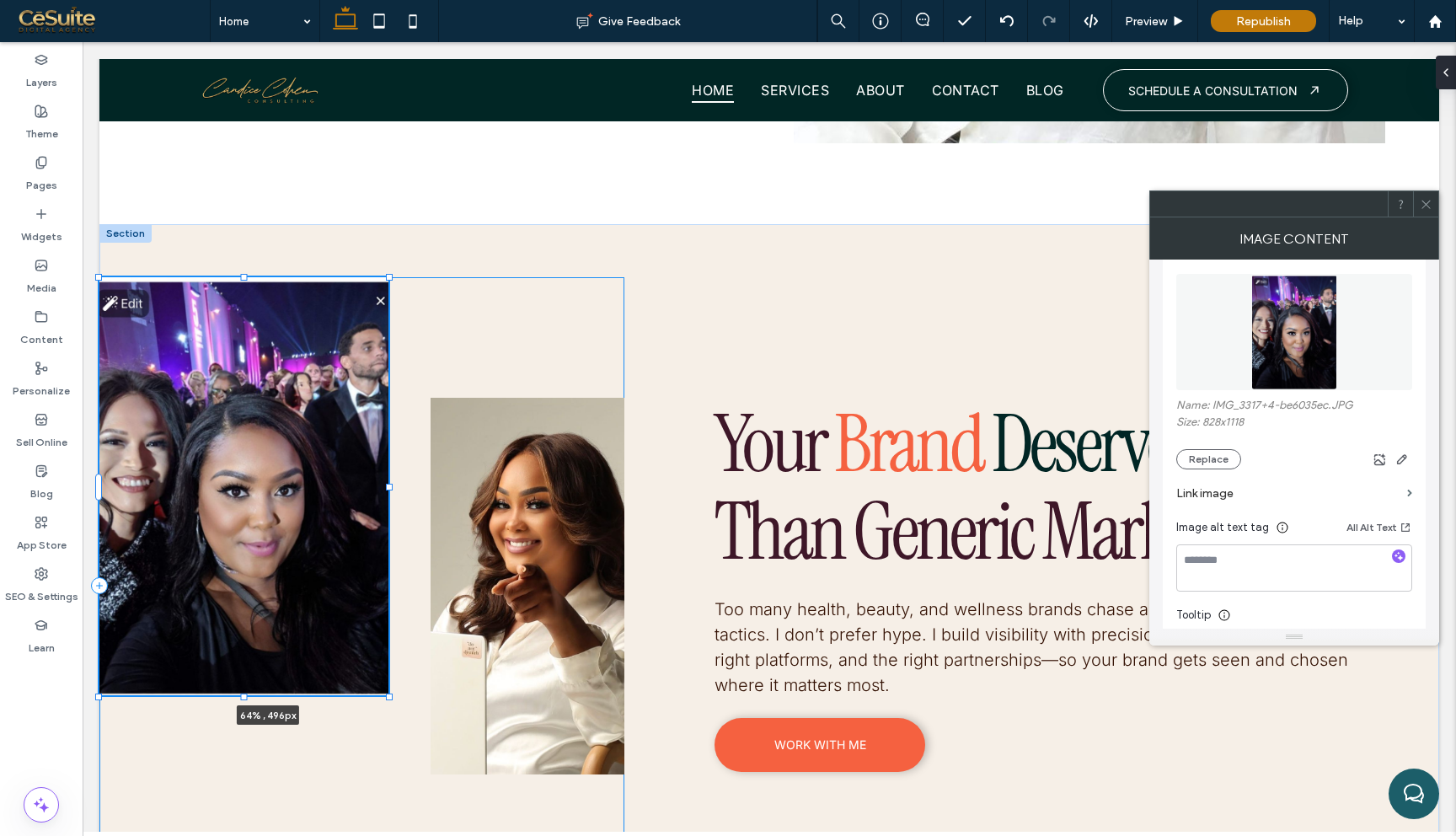
drag, startPoint x: 357, startPoint y: 489, endPoint x: 427, endPoint y: 503, distance: 71.4
click at [431, 503] on div "64% , 496px Your Brand Deserves More Than Generic Marketing. Too many health, b…" at bounding box center [770, 559] width 1340 height 670
type input "**"
type input "****"
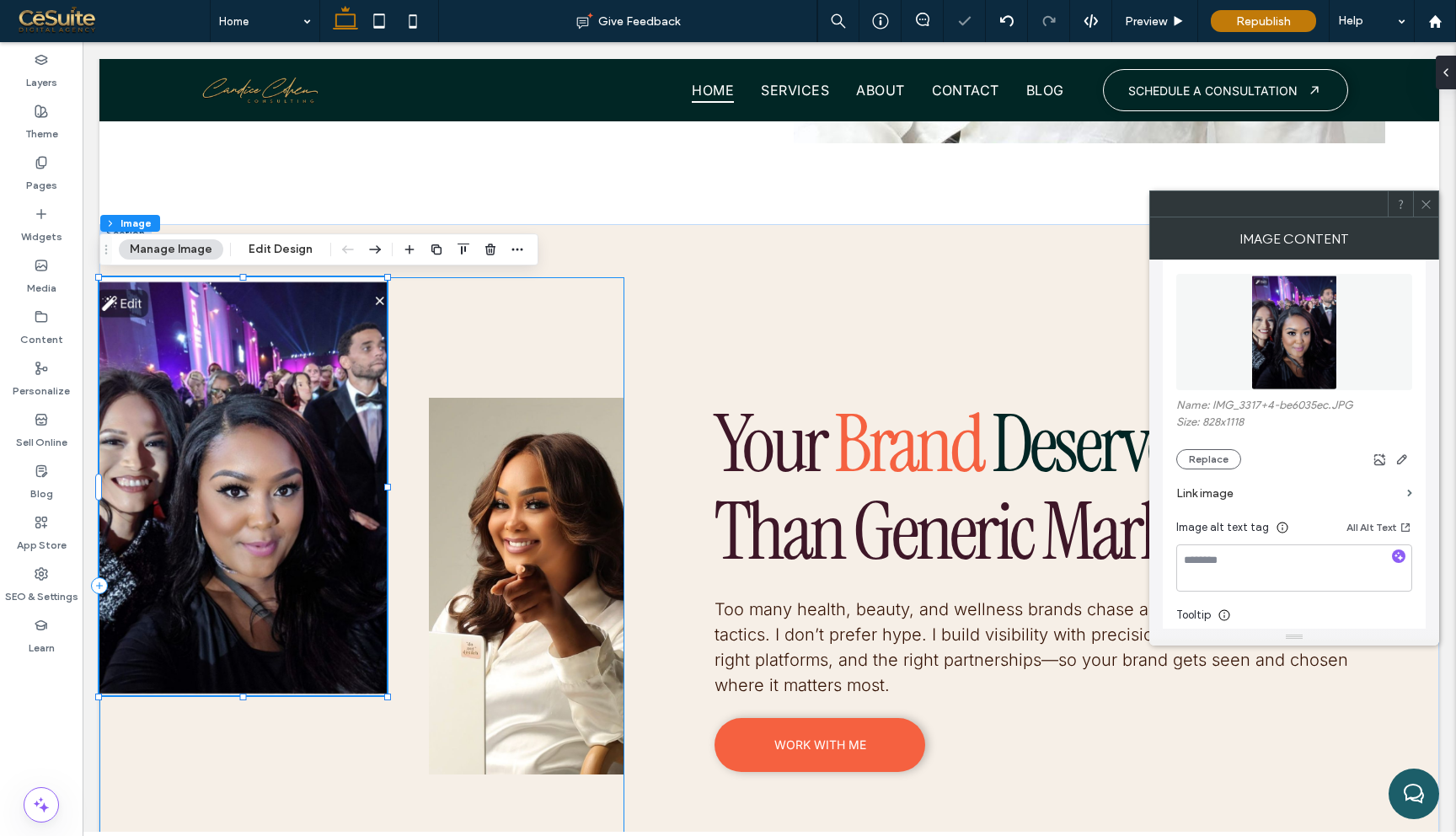
click at [458, 334] on div "63% , 496px" at bounding box center [362, 585] width 525 height 616
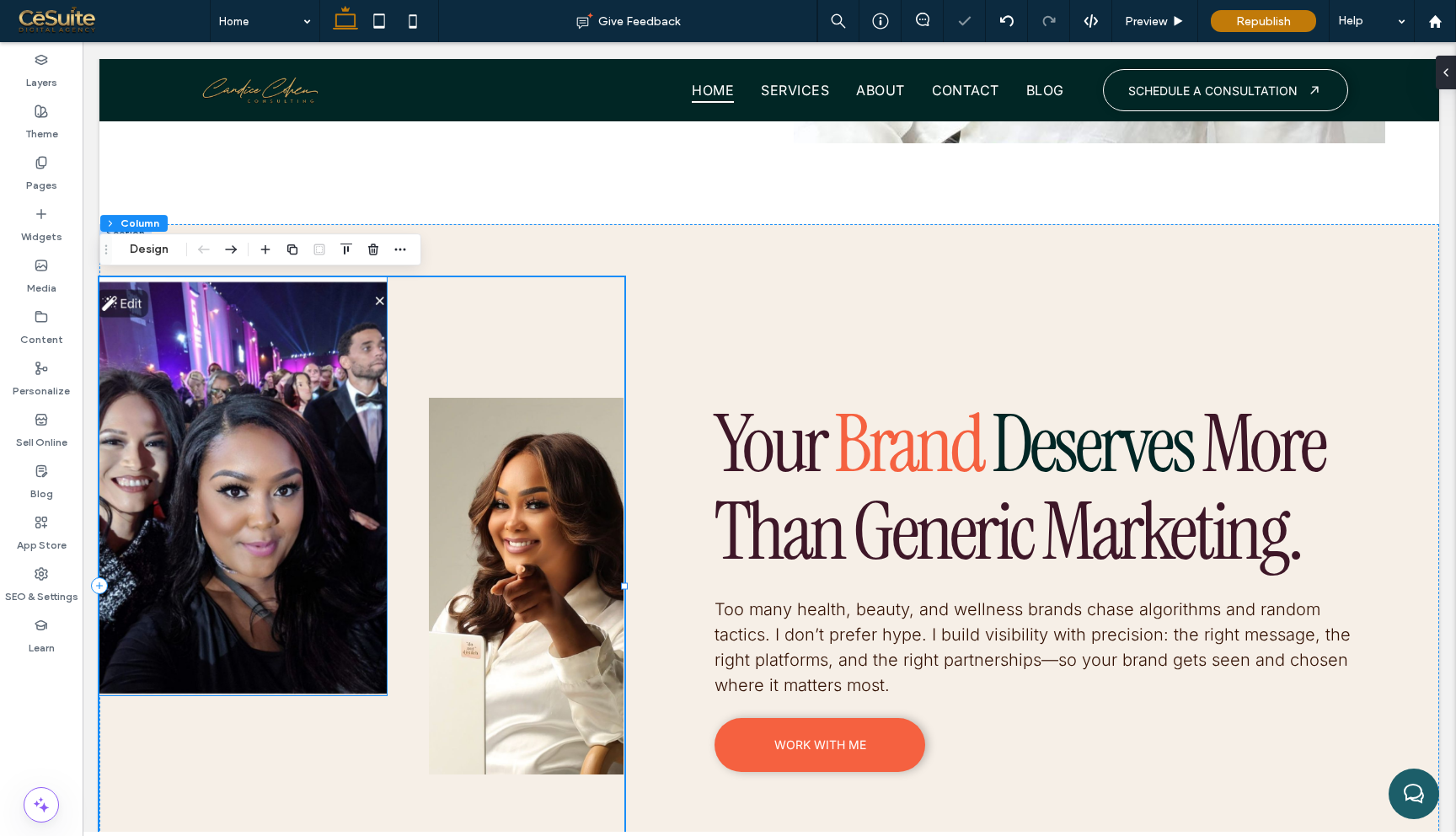
click at [321, 408] on img at bounding box center [243, 486] width 287 height 418
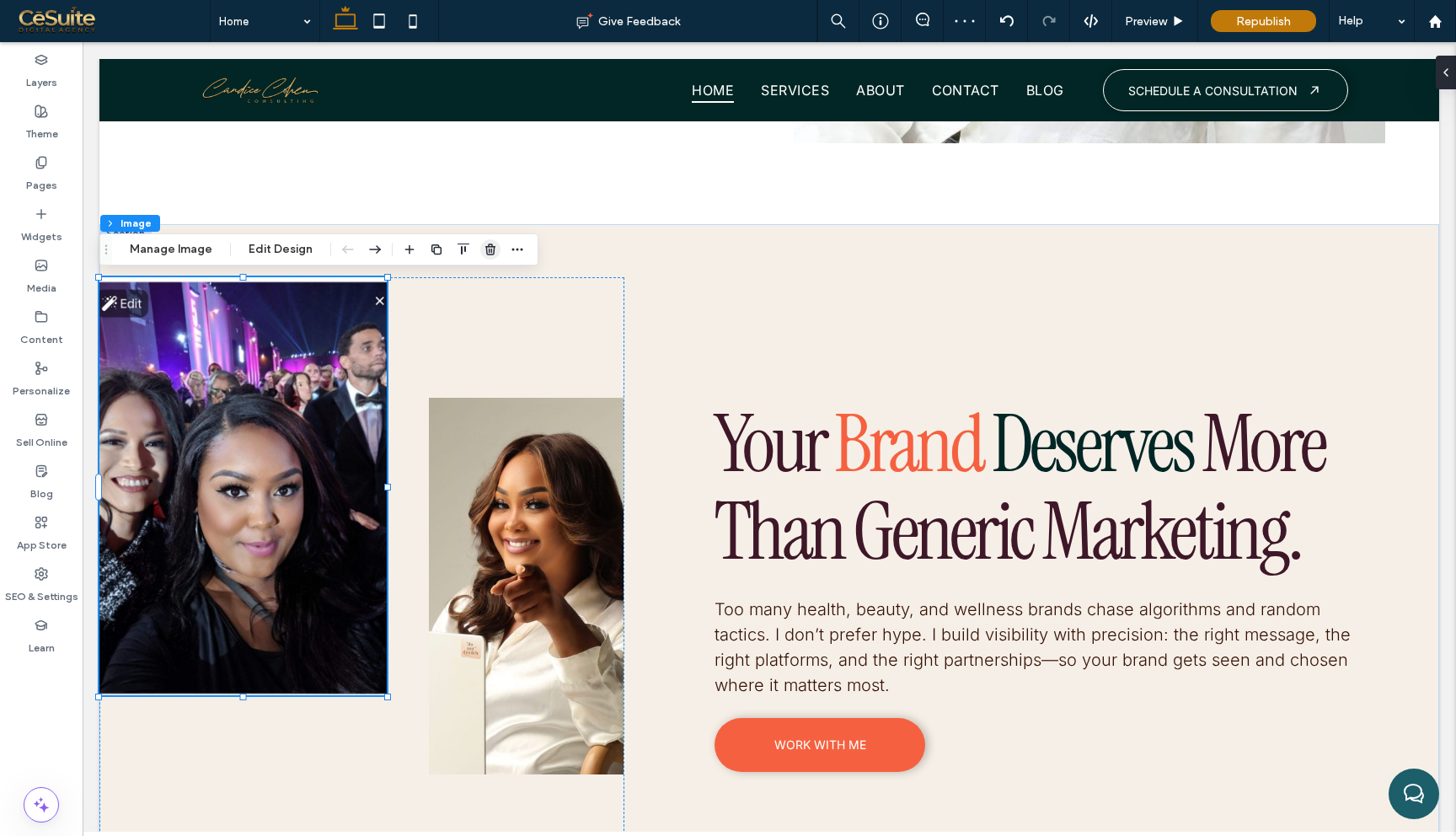
click at [488, 252] on use "button" at bounding box center [490, 249] width 10 height 11
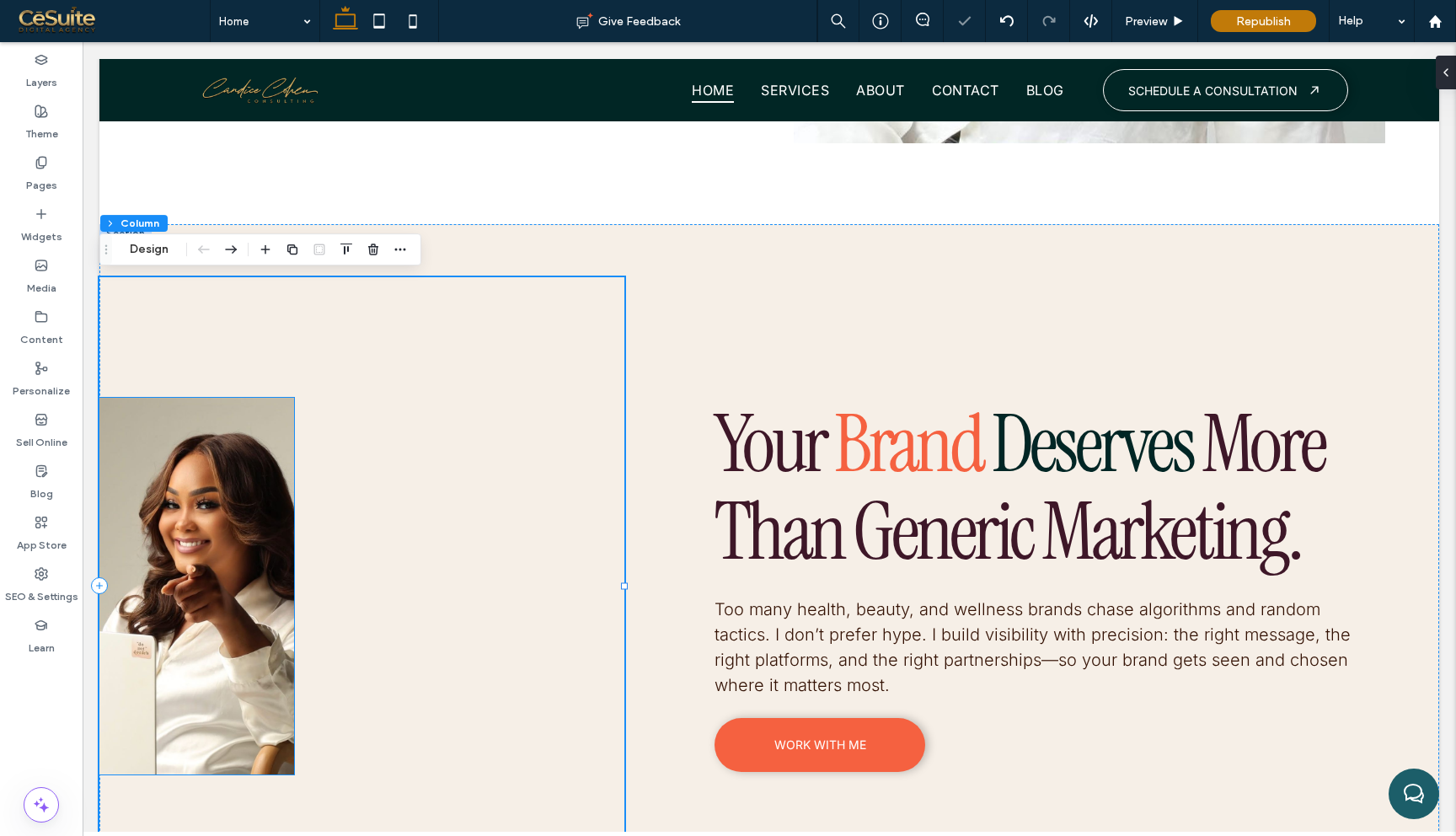
click at [278, 514] on img at bounding box center [197, 587] width 194 height 377
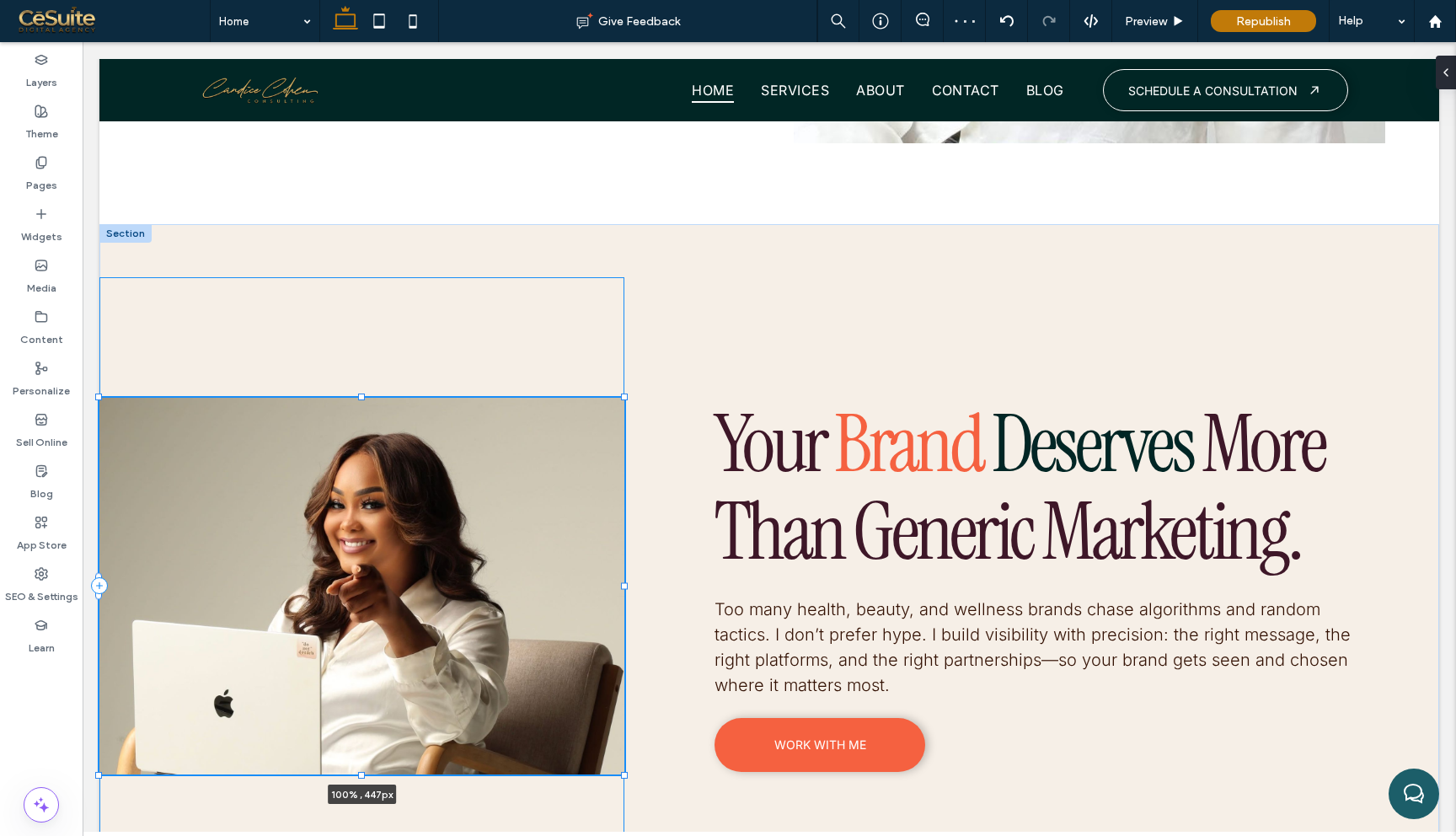
drag, startPoint x: 296, startPoint y: 585, endPoint x: 625, endPoint y: 576, distance: 329.1
click at [625, 576] on div "100% , 447px Your Brand Deserves More Than Generic Marketing. Too many health, …" at bounding box center [770, 559] width 1340 height 670
type input "***"
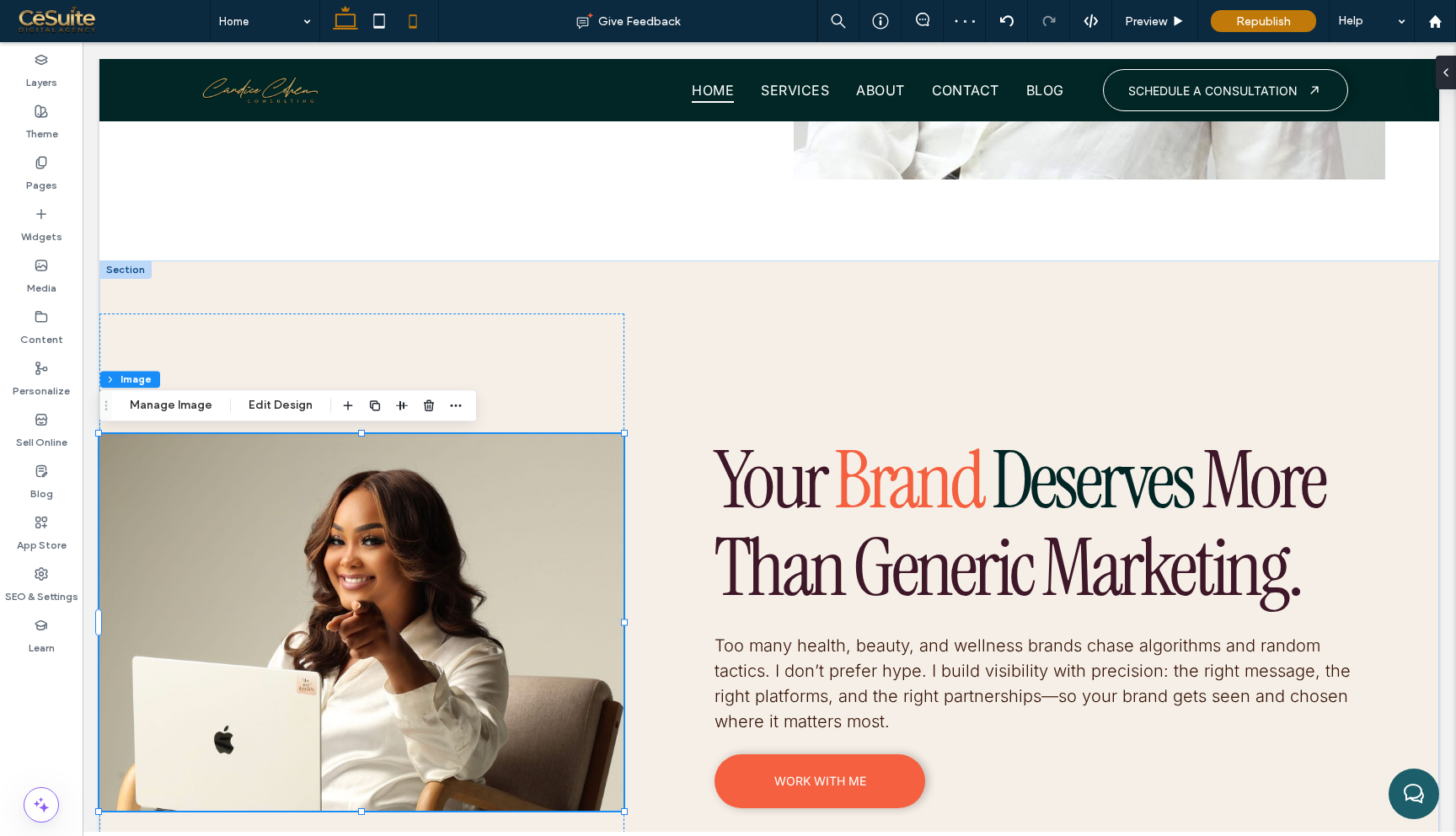
click at [415, 18] on icon at bounding box center [413, 21] width 34 height 34
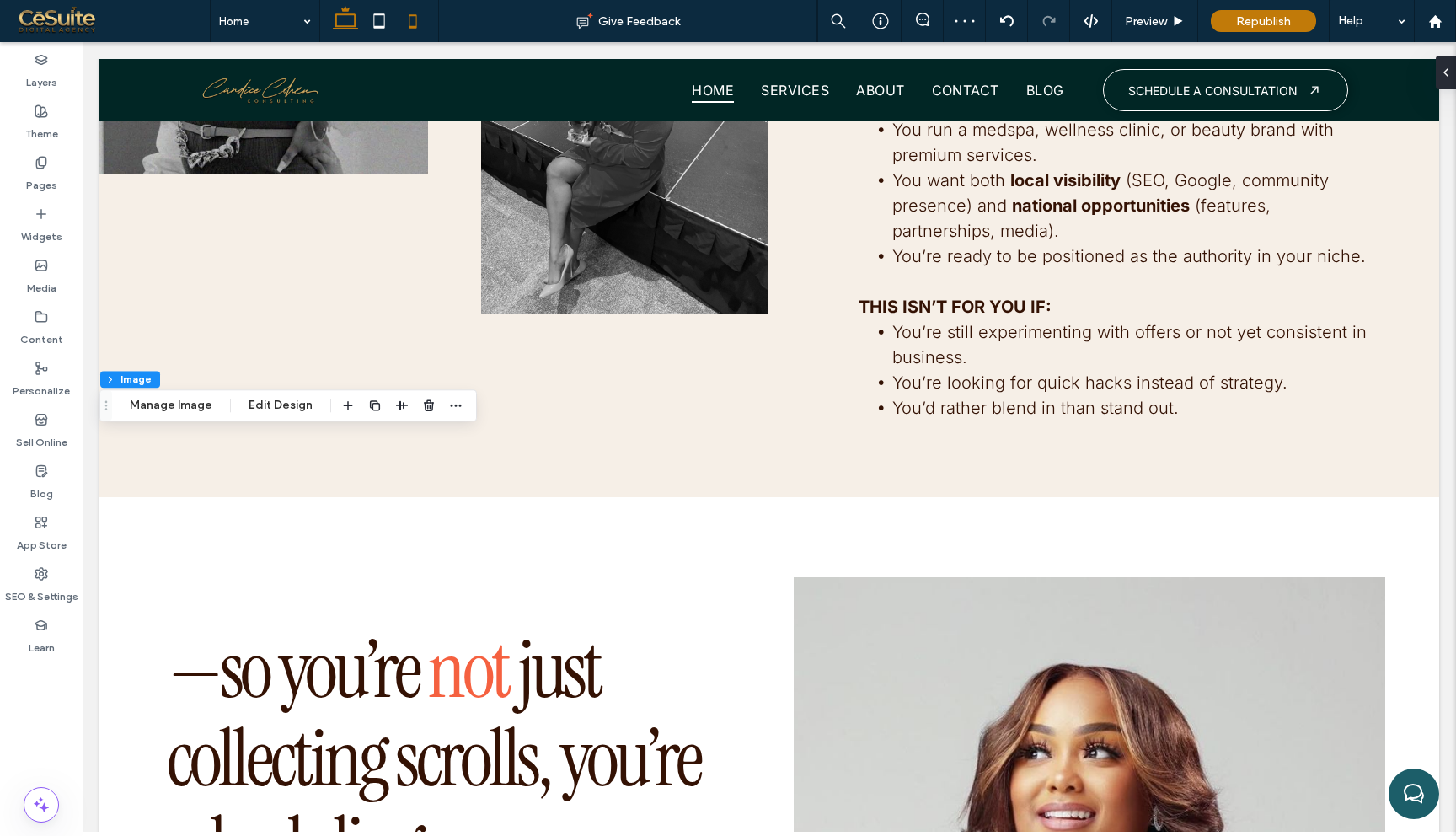
type input "***"
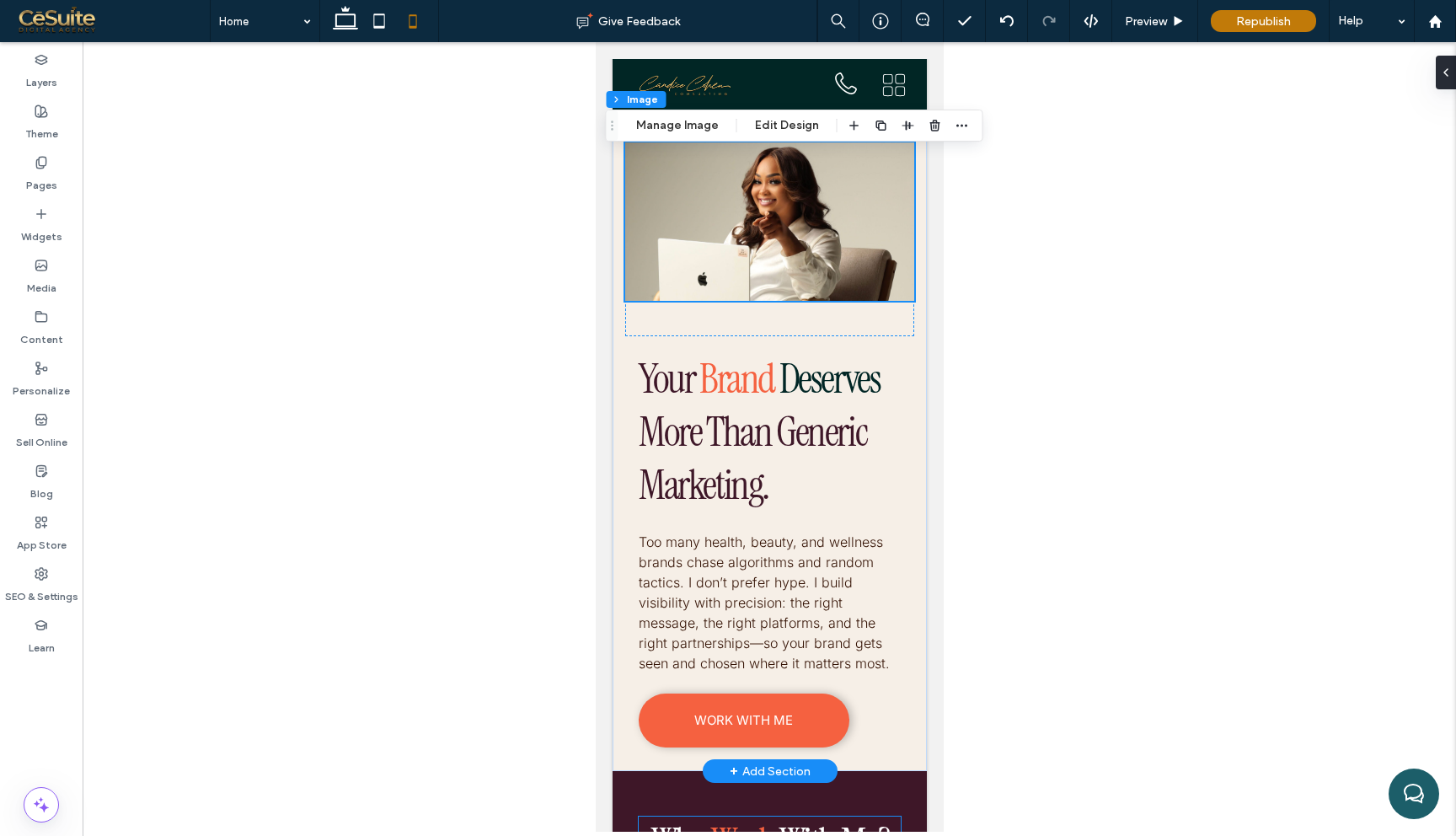
scroll to position [4989, 0]
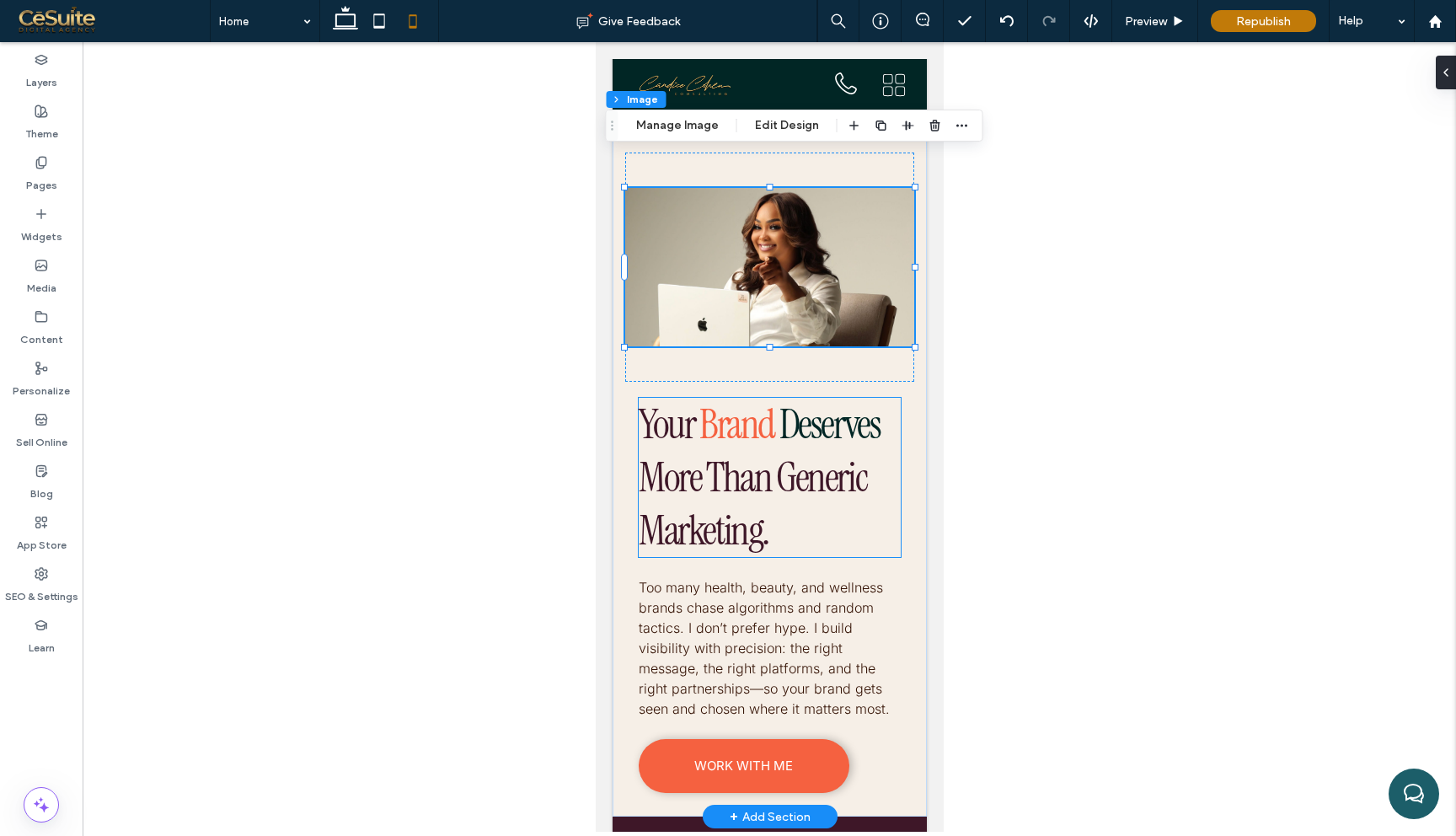
click at [788, 451] on span "More Than Generic Marketing." at bounding box center [751, 505] width 227 height 107
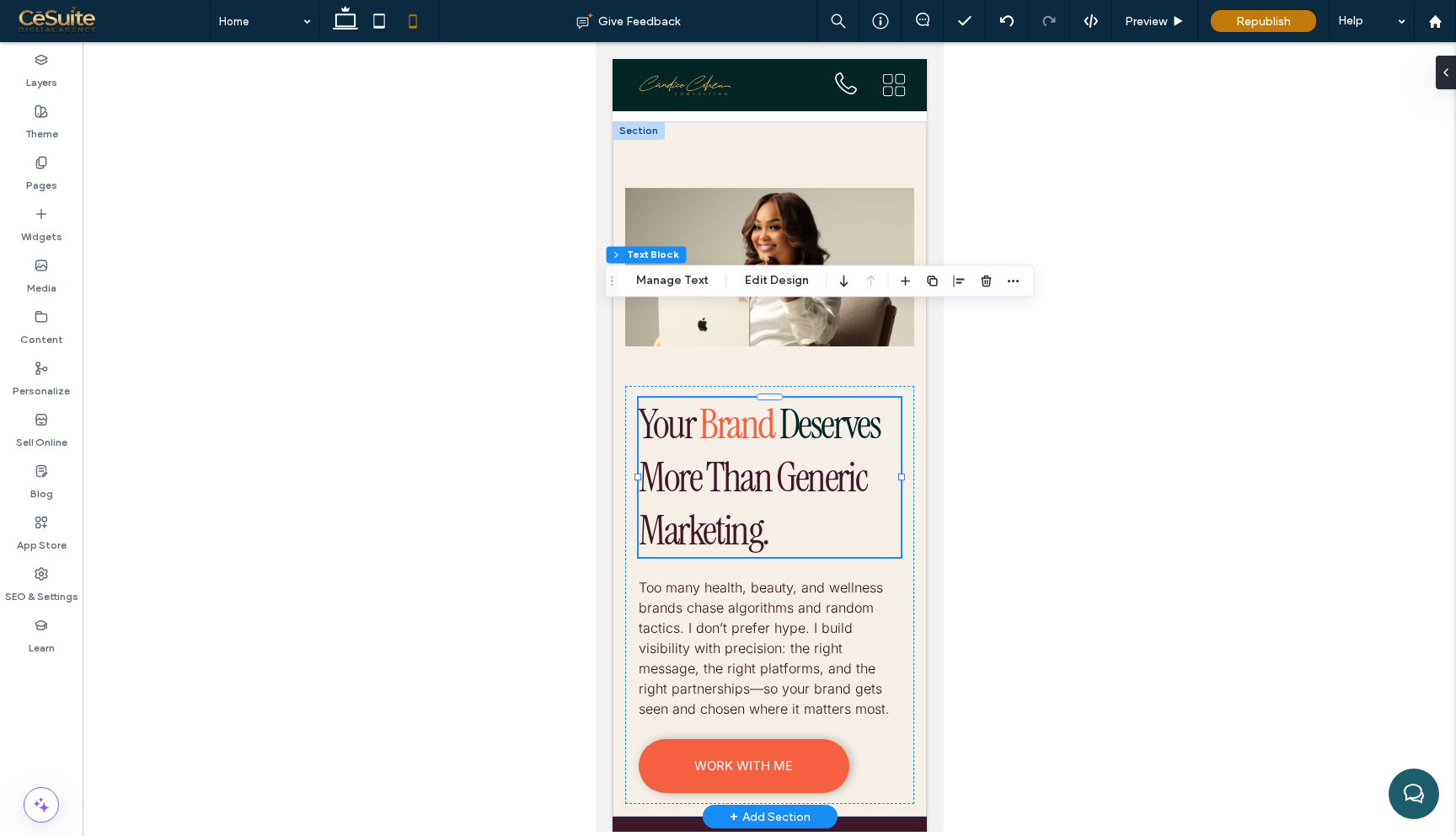
click at [788, 398] on div "Your Brand Deserves More Than Generic Marketing." at bounding box center [769, 478] width 262 height 159
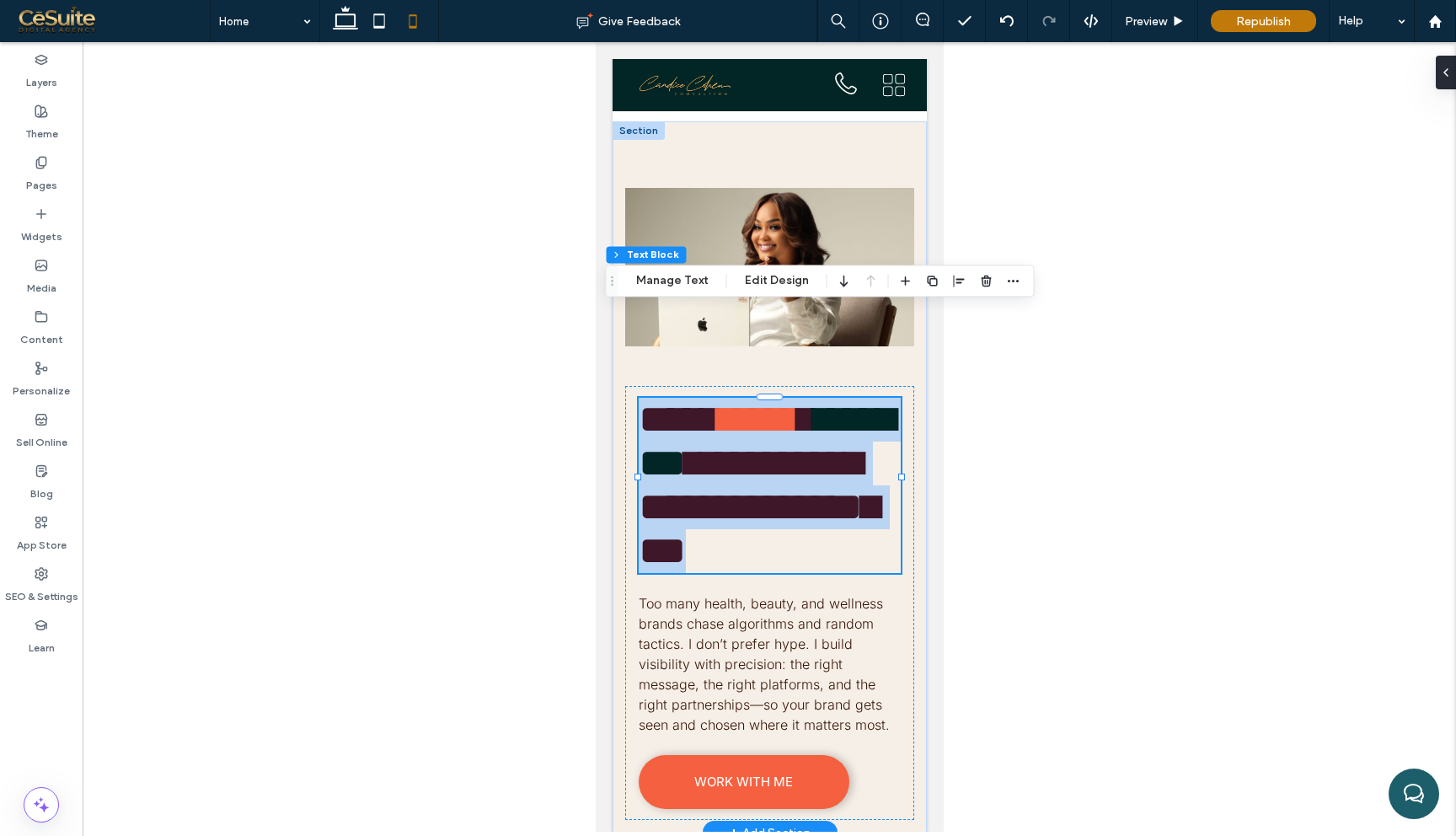
click at [788, 444] on span "**********" at bounding box center [758, 507] width 240 height 128
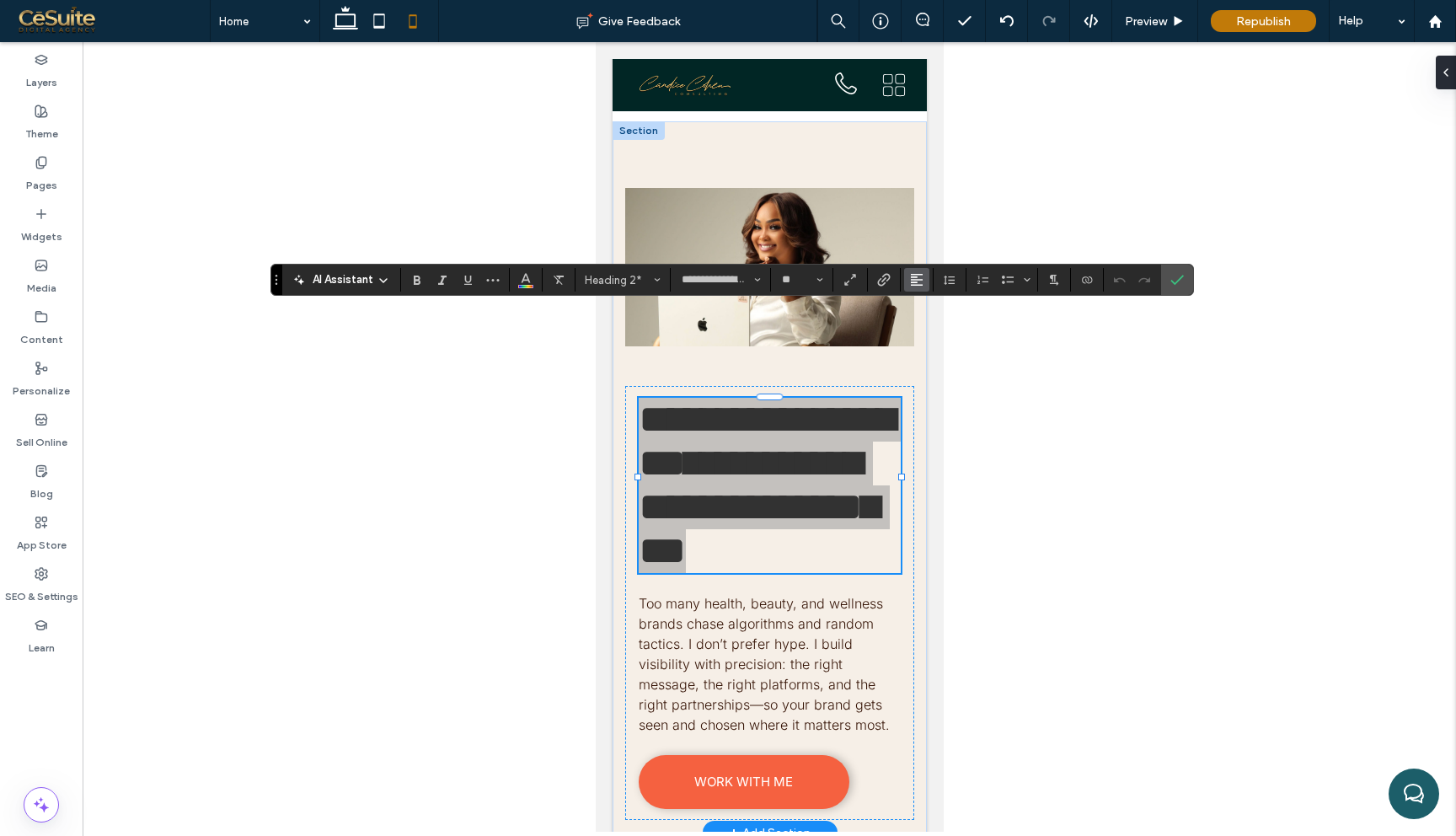
click at [916, 282] on use "Alignment" at bounding box center [917, 280] width 12 height 12
click at [924, 330] on icon "ui.textEditor.alignment.center" at bounding box center [930, 332] width 14 height 14
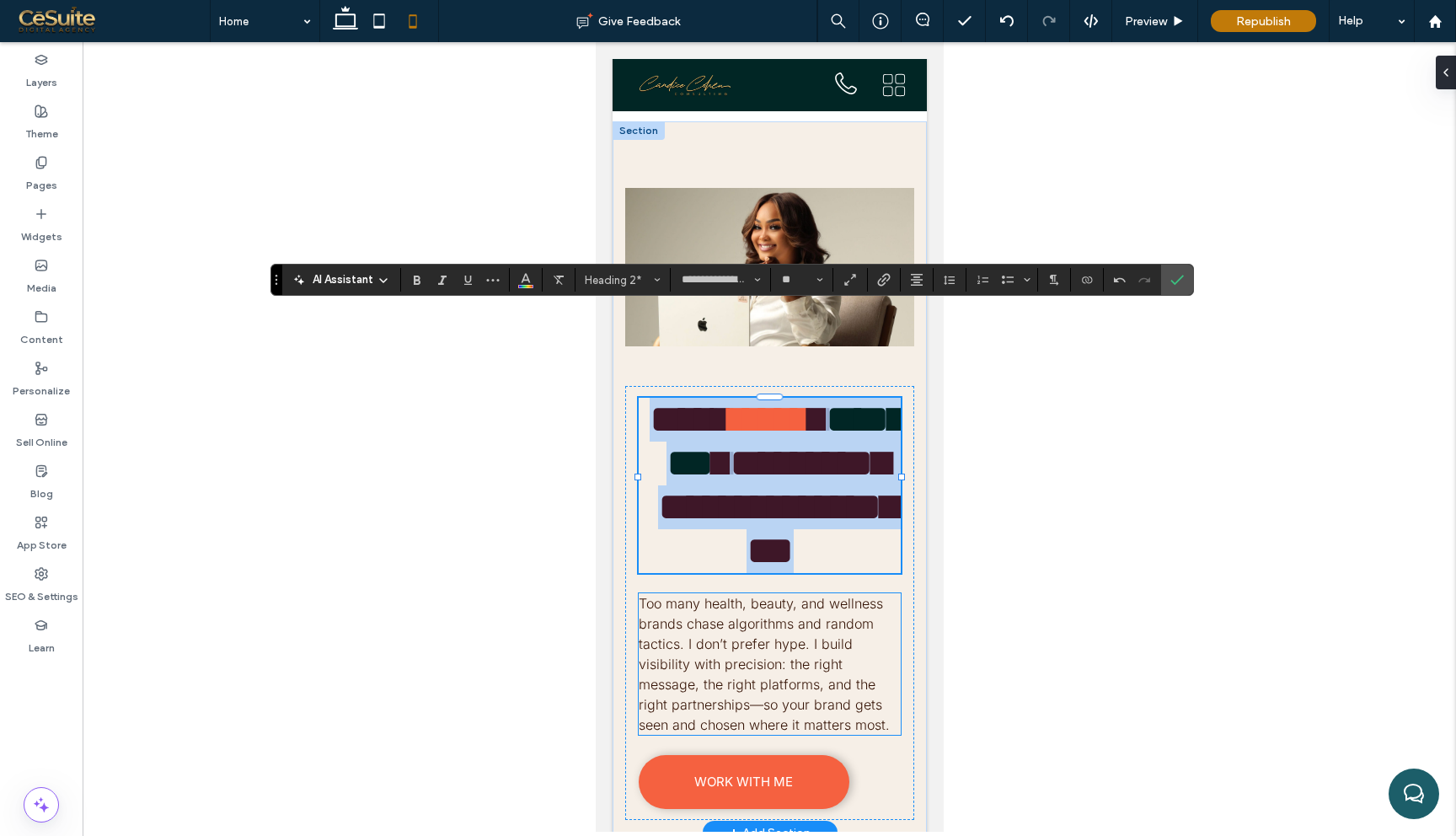
click at [834, 593] on p "Too many health, beauty, and wellness brands chase algorithms and random tactic…" at bounding box center [769, 664] width 262 height 142
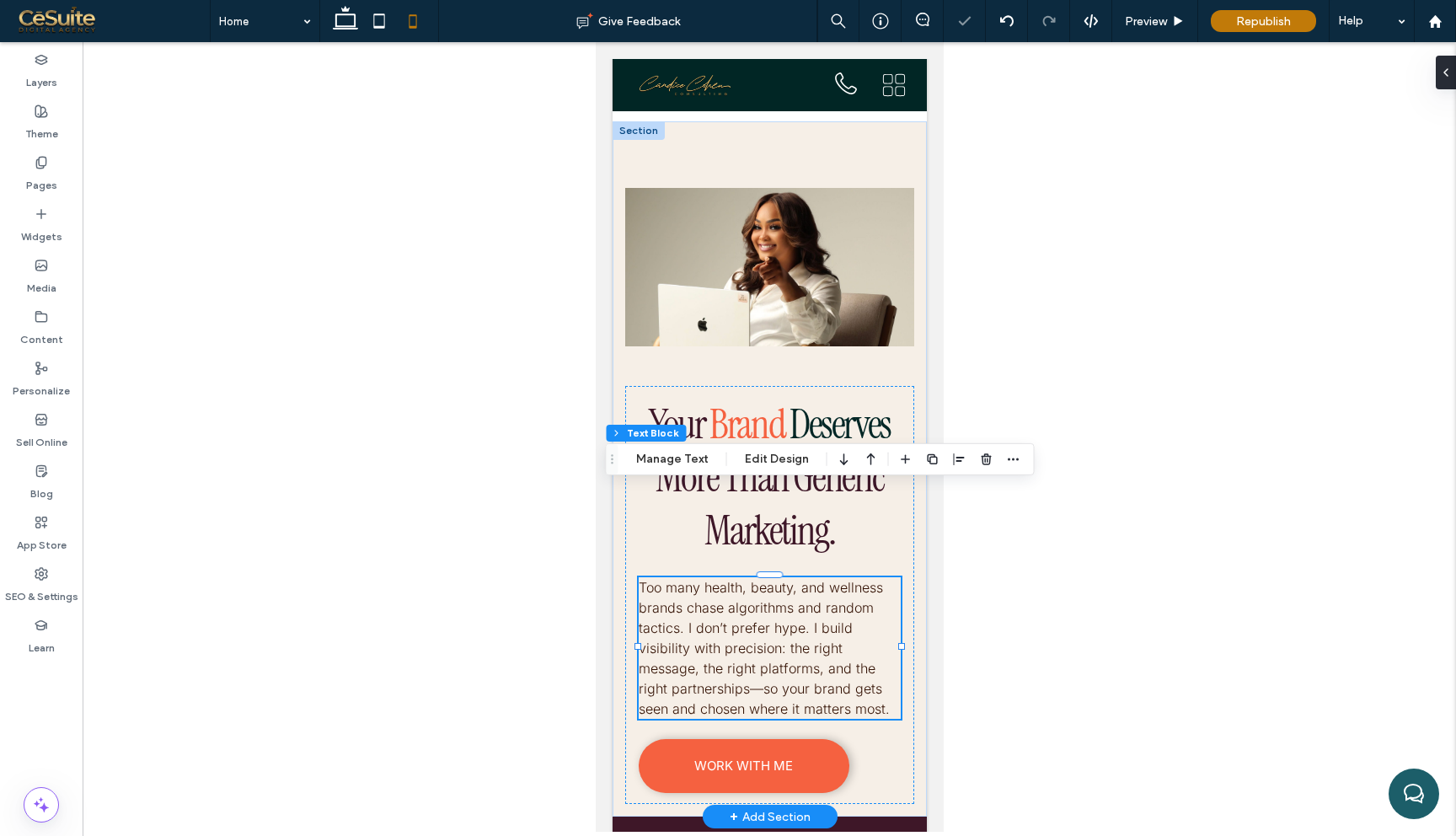
click at [834, 577] on p "Too many health, beauty, and wellness brands chase algorithms and random tactic…" at bounding box center [769, 648] width 262 height 142
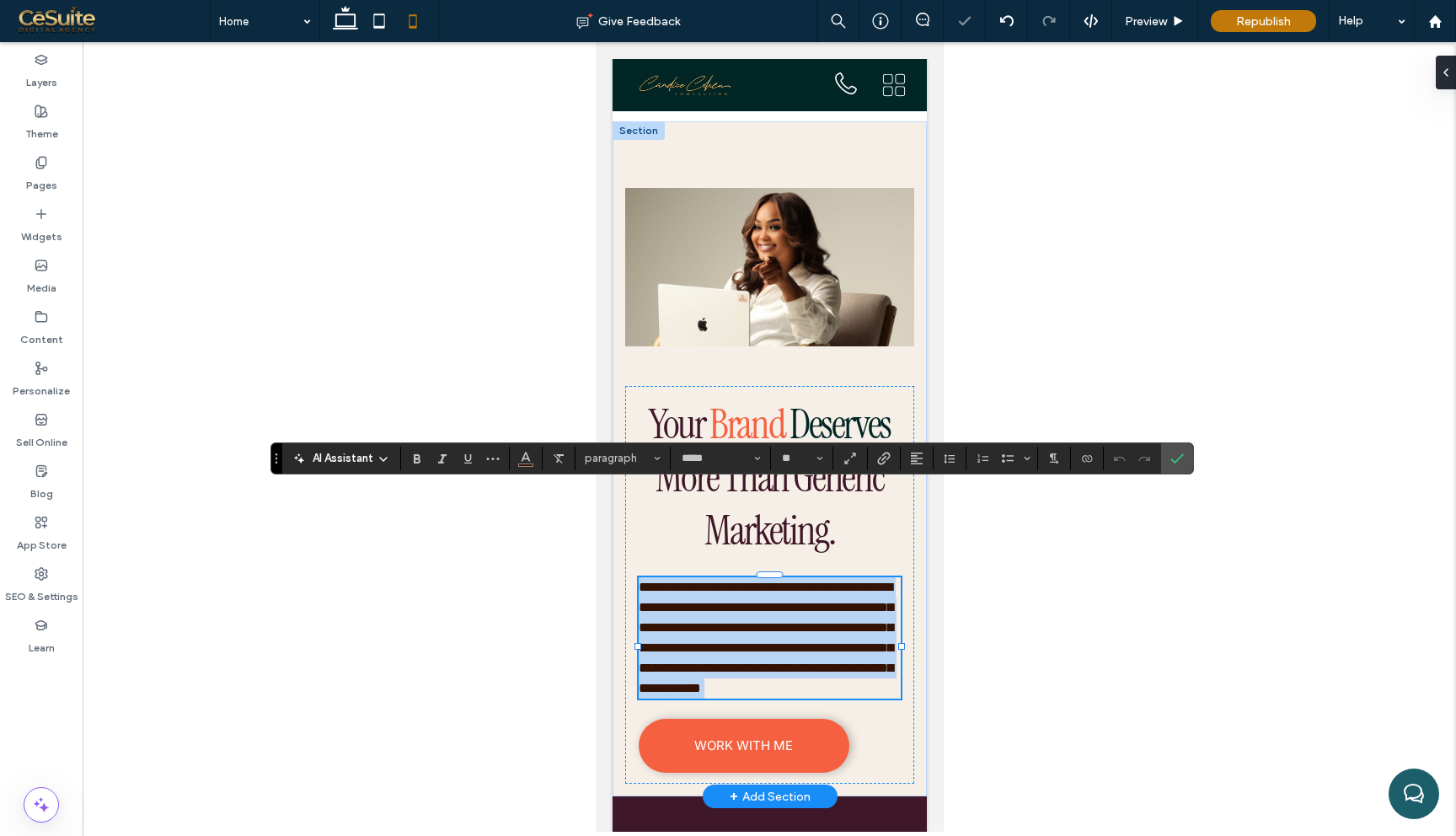
click at [834, 577] on p "**********" at bounding box center [769, 638] width 262 height 122
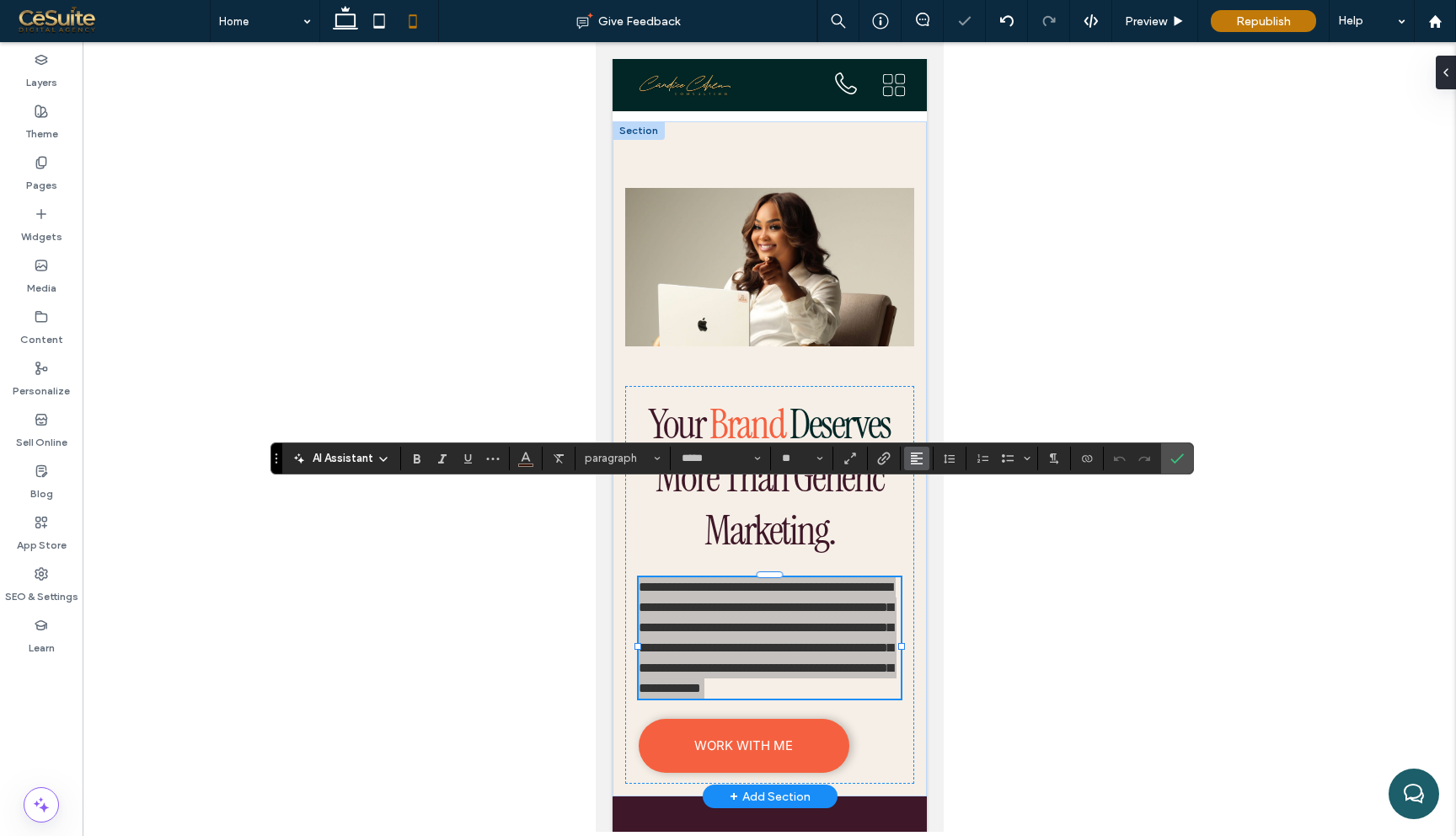
click at [925, 452] on button "Alignment" at bounding box center [917, 459] width 25 height 24
click at [937, 506] on div "ui.textEditor.alignment.center" at bounding box center [934, 510] width 22 height 14
click at [1175, 461] on use "Confirm" at bounding box center [1177, 459] width 14 height 10
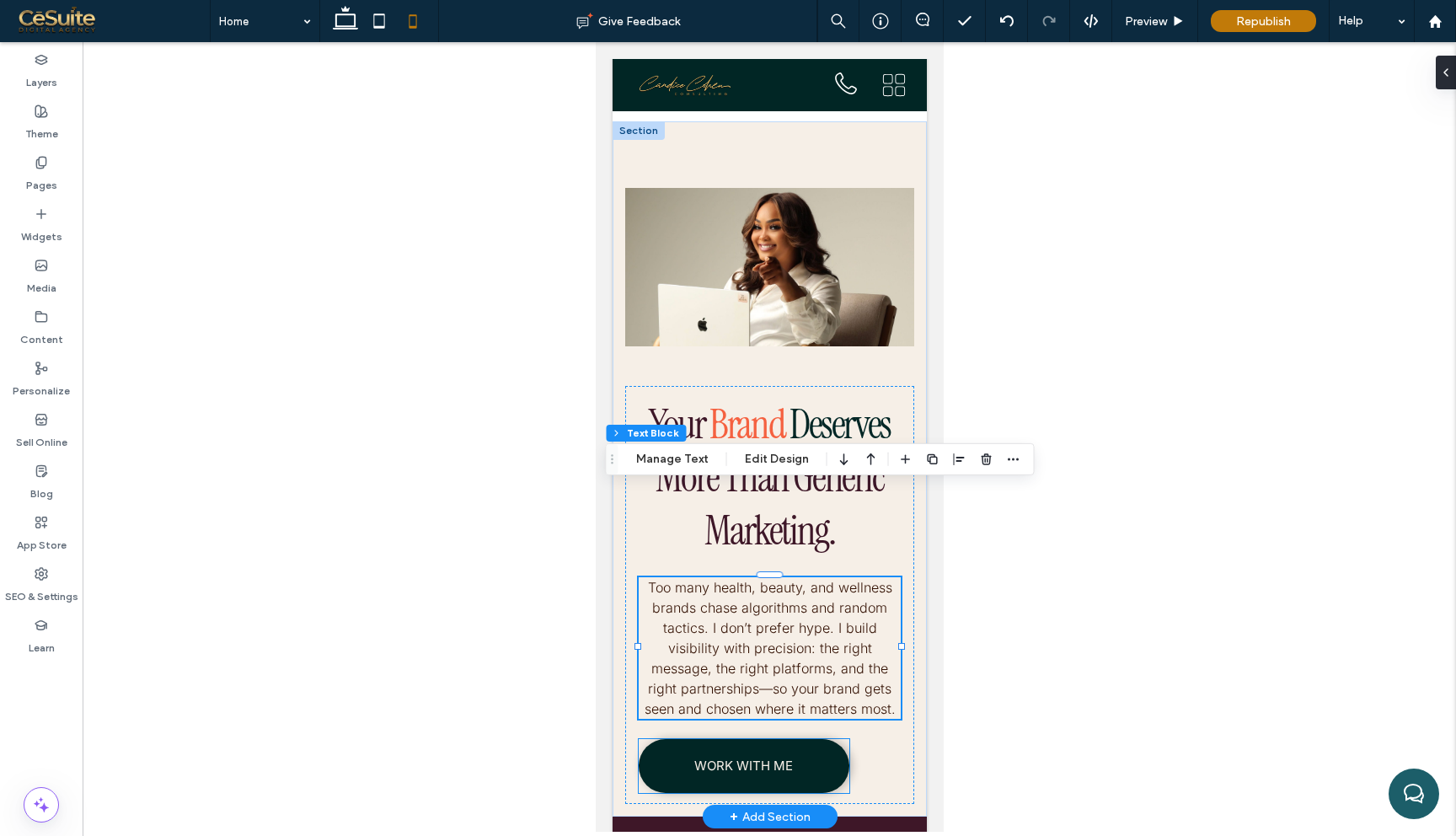
click at [646, 740] on link "WORK WITH ME" at bounding box center [743, 767] width 210 height 54
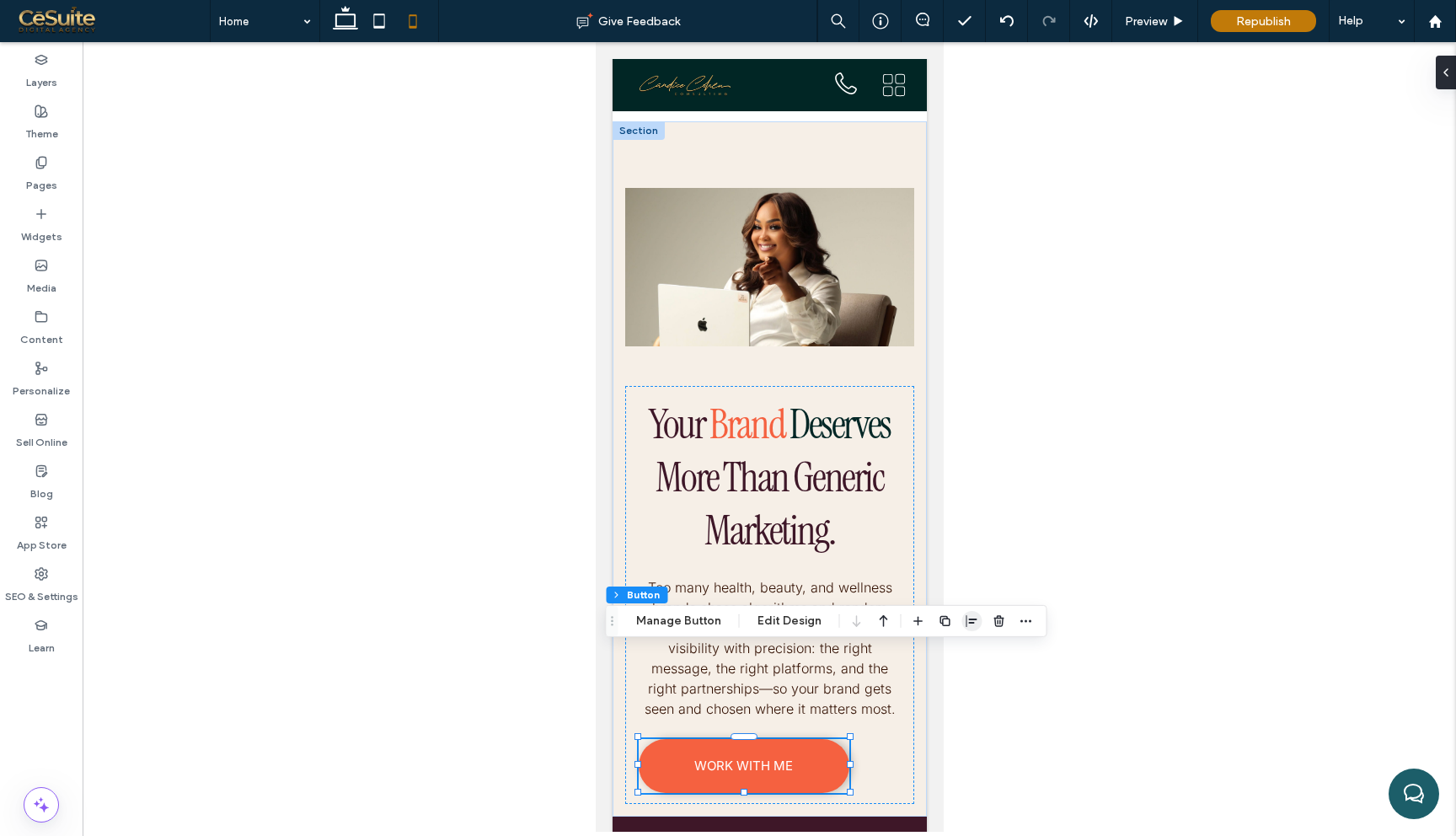
click at [966, 624] on icon "button" at bounding box center [973, 621] width 14 height 14
click at [957, 654] on icon "center" at bounding box center [955, 654] width 14 height 14
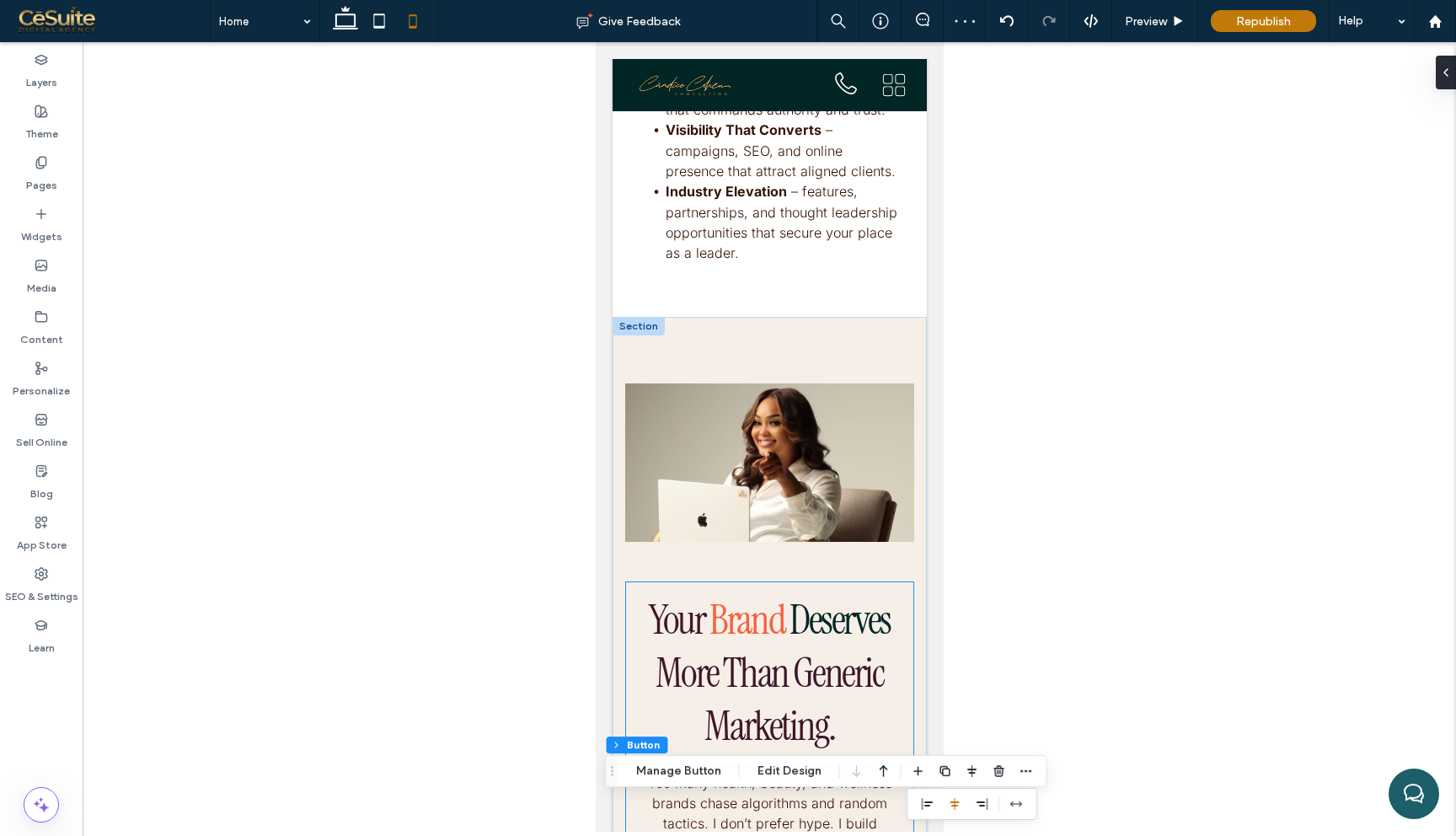
scroll to position [4792, 0]
